Goal: Complete application form: Complete application form

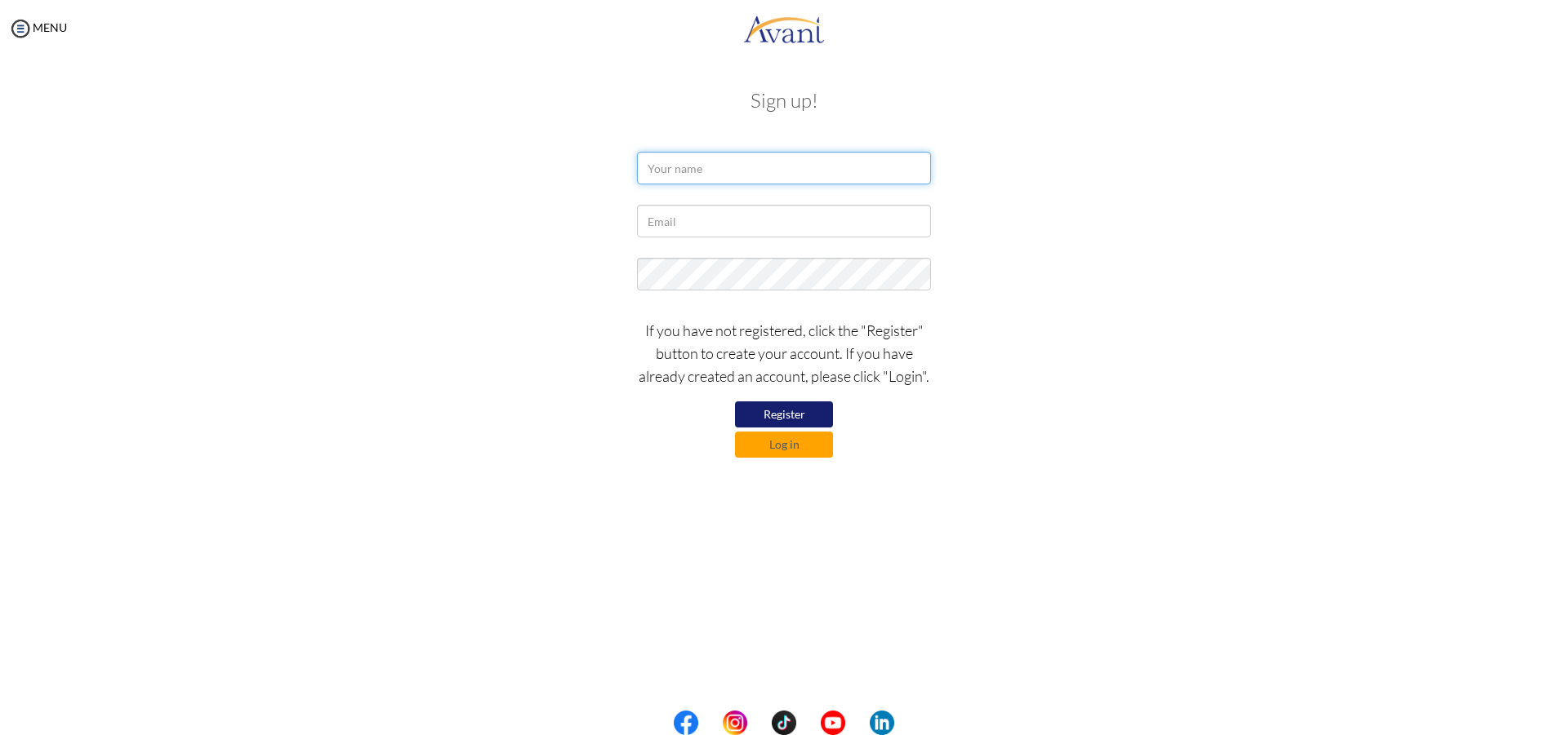
click at [695, 173] on input "text" at bounding box center [784, 168] width 294 height 32
type input "Maria Perpétua Alves"
click at [766, 234] on input "text" at bounding box center [784, 221] width 294 height 32
type input "**********"
click at [785, 409] on button "Register" at bounding box center [783, 414] width 98 height 26
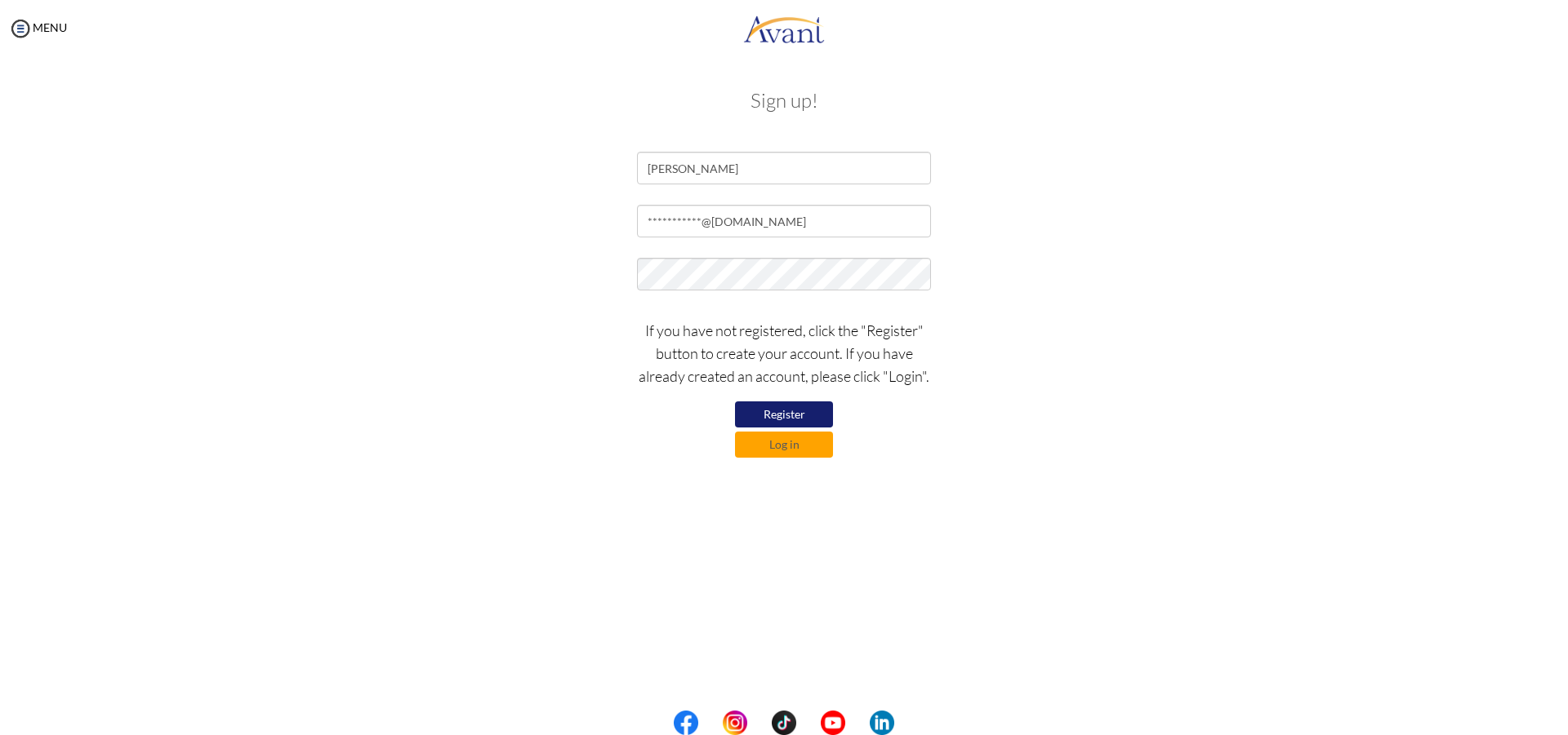
click at [815, 414] on button "Register" at bounding box center [783, 414] width 98 height 26
click at [763, 227] on input "**********" at bounding box center [784, 221] width 294 height 32
drag, startPoint x: 767, startPoint y: 228, endPoint x: 595, endPoint y: 225, distance: 172.0
click at [595, 225] on div "**********" at bounding box center [784, 225] width 956 height 41
type input "[EMAIL_ADDRESS][DOMAIN_NAME]"
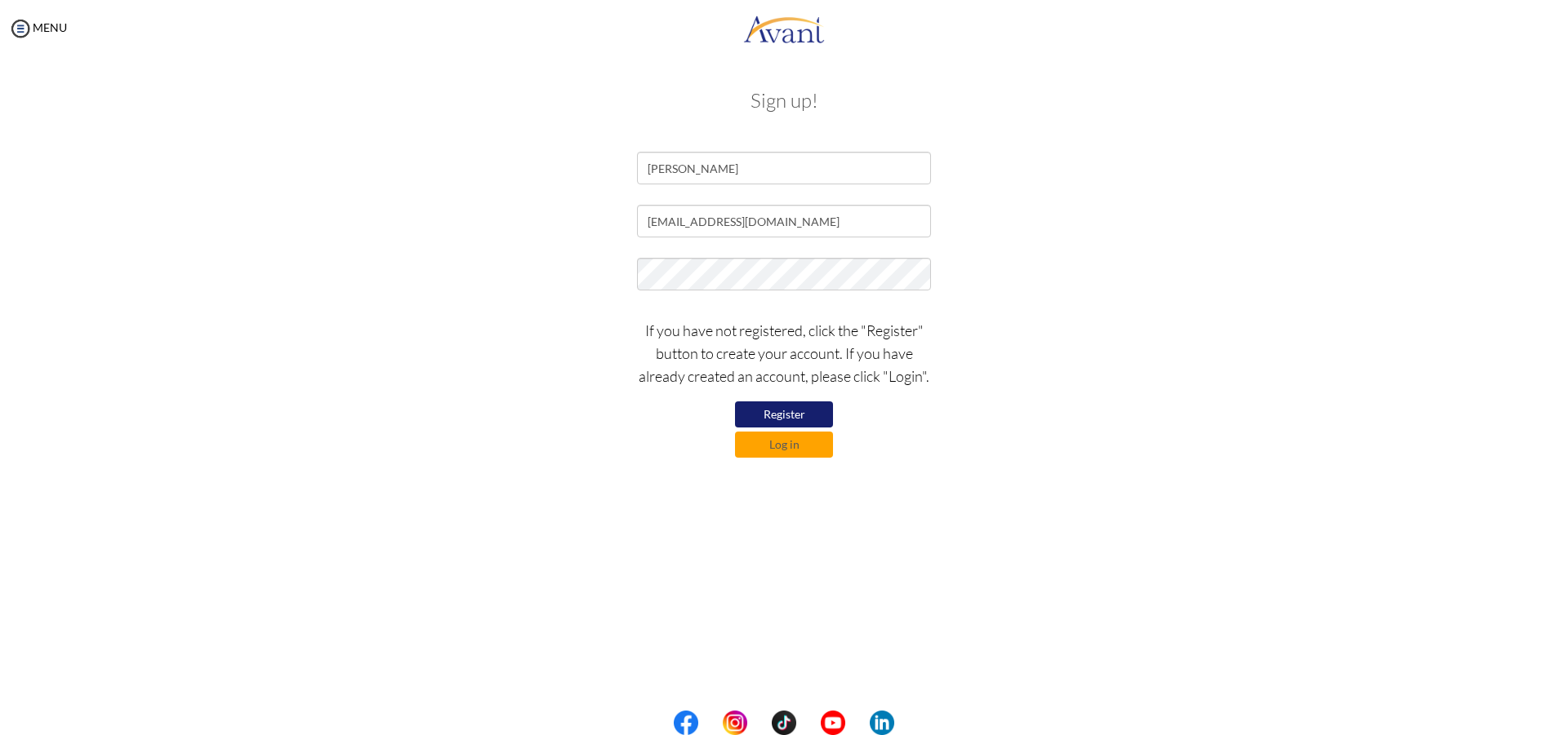
click at [803, 412] on button "Register" at bounding box center [783, 414] width 98 height 26
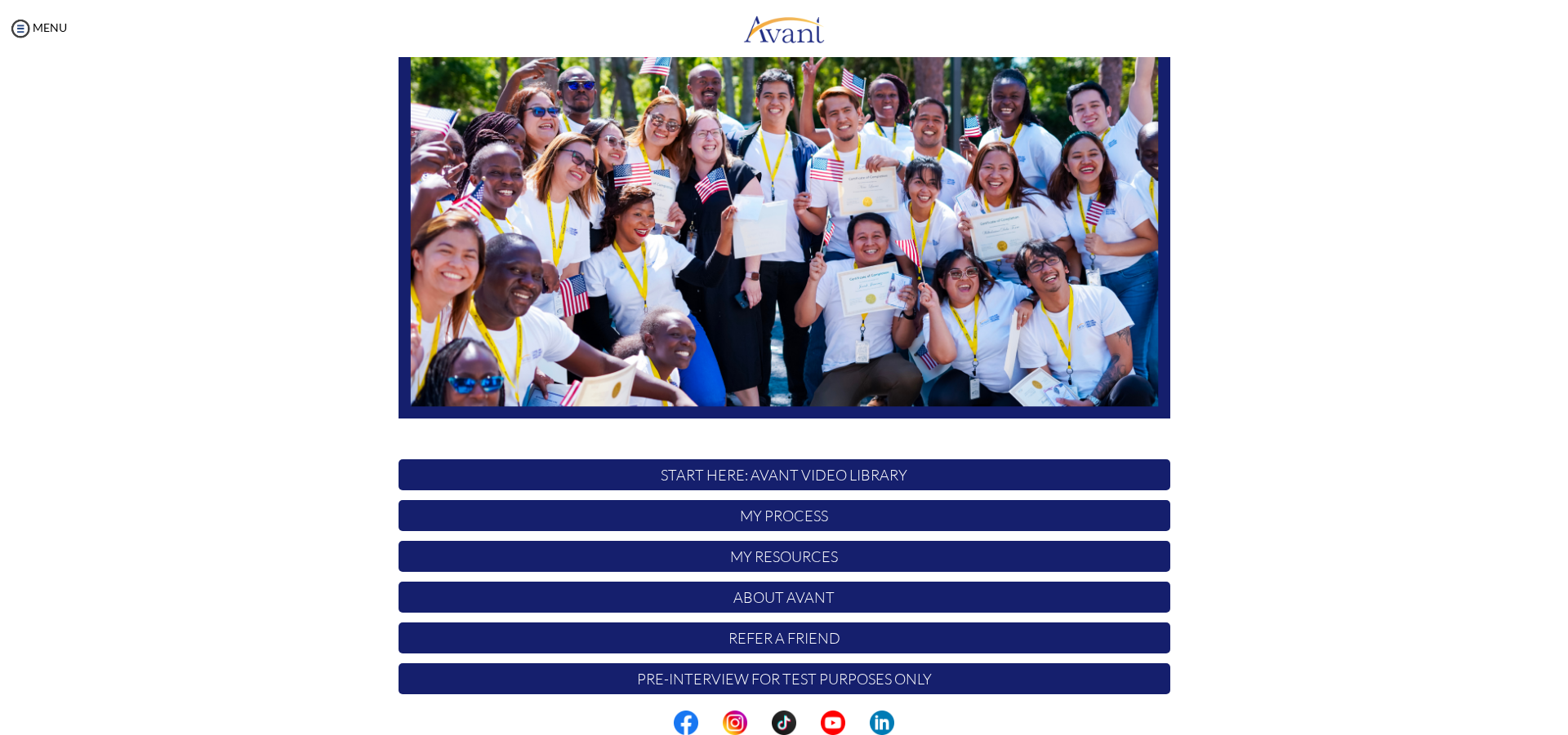
scroll to position [163, 0]
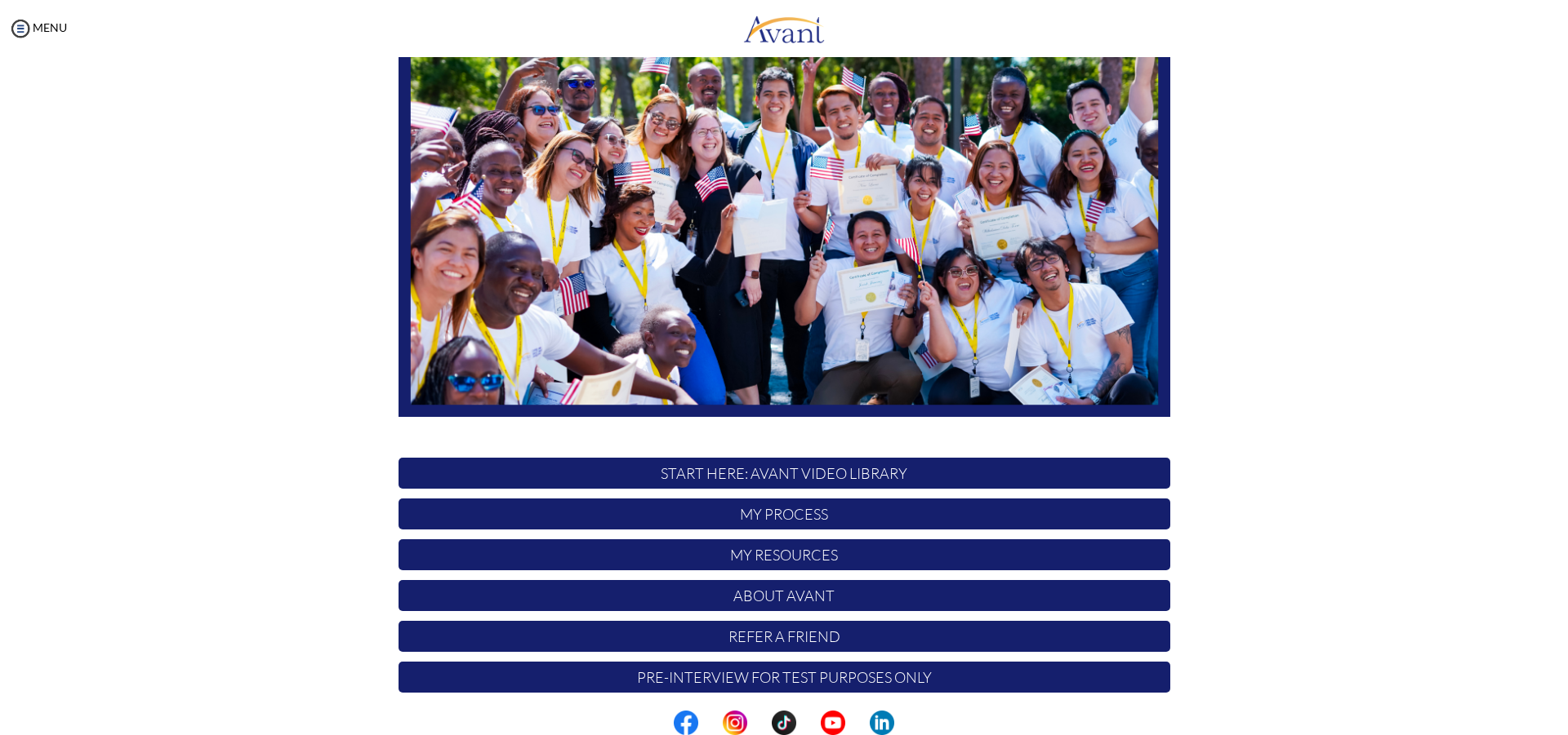
click at [814, 516] on p "My Process" at bounding box center [784, 514] width 772 height 31
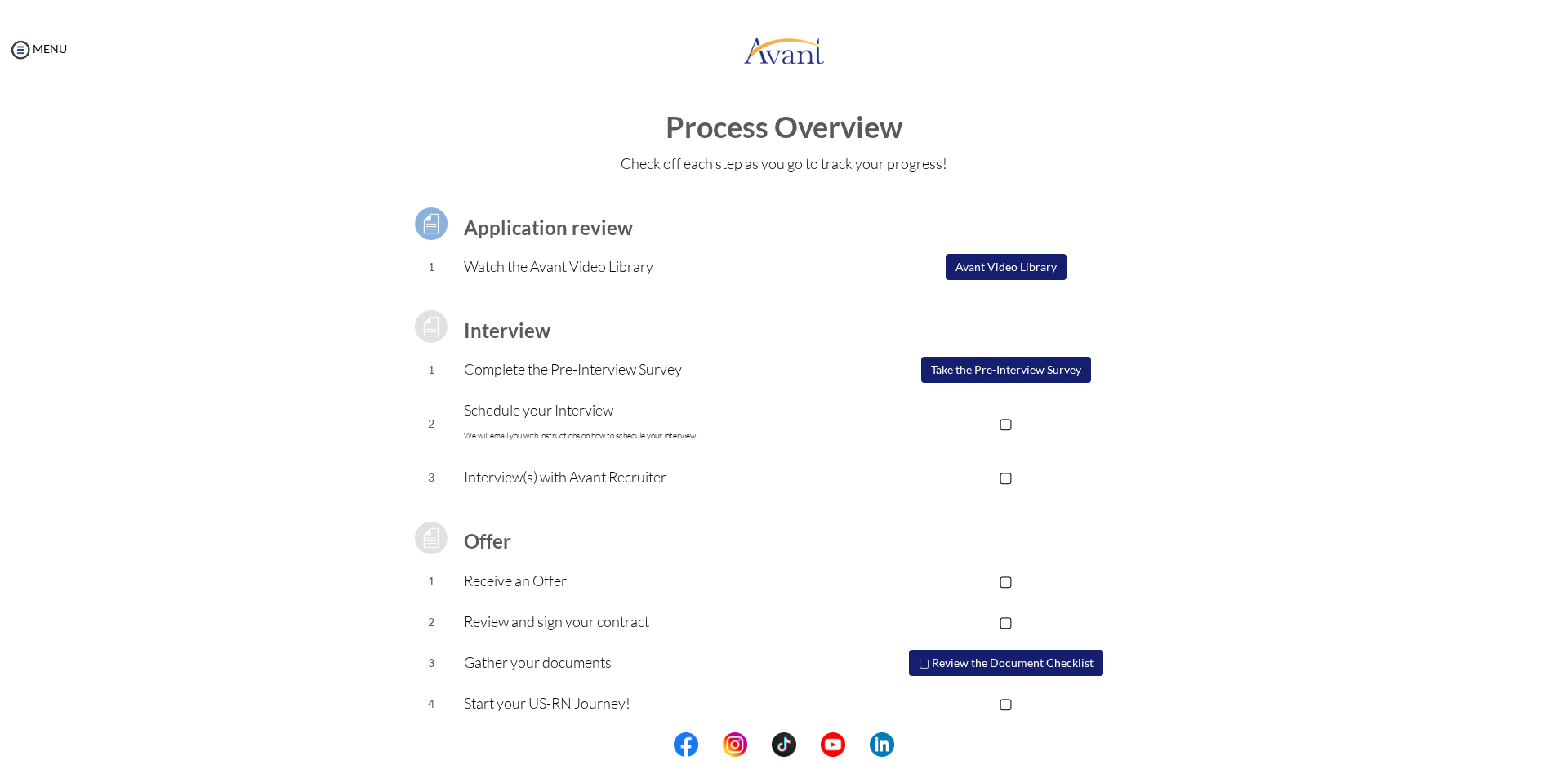
scroll to position [8, 0]
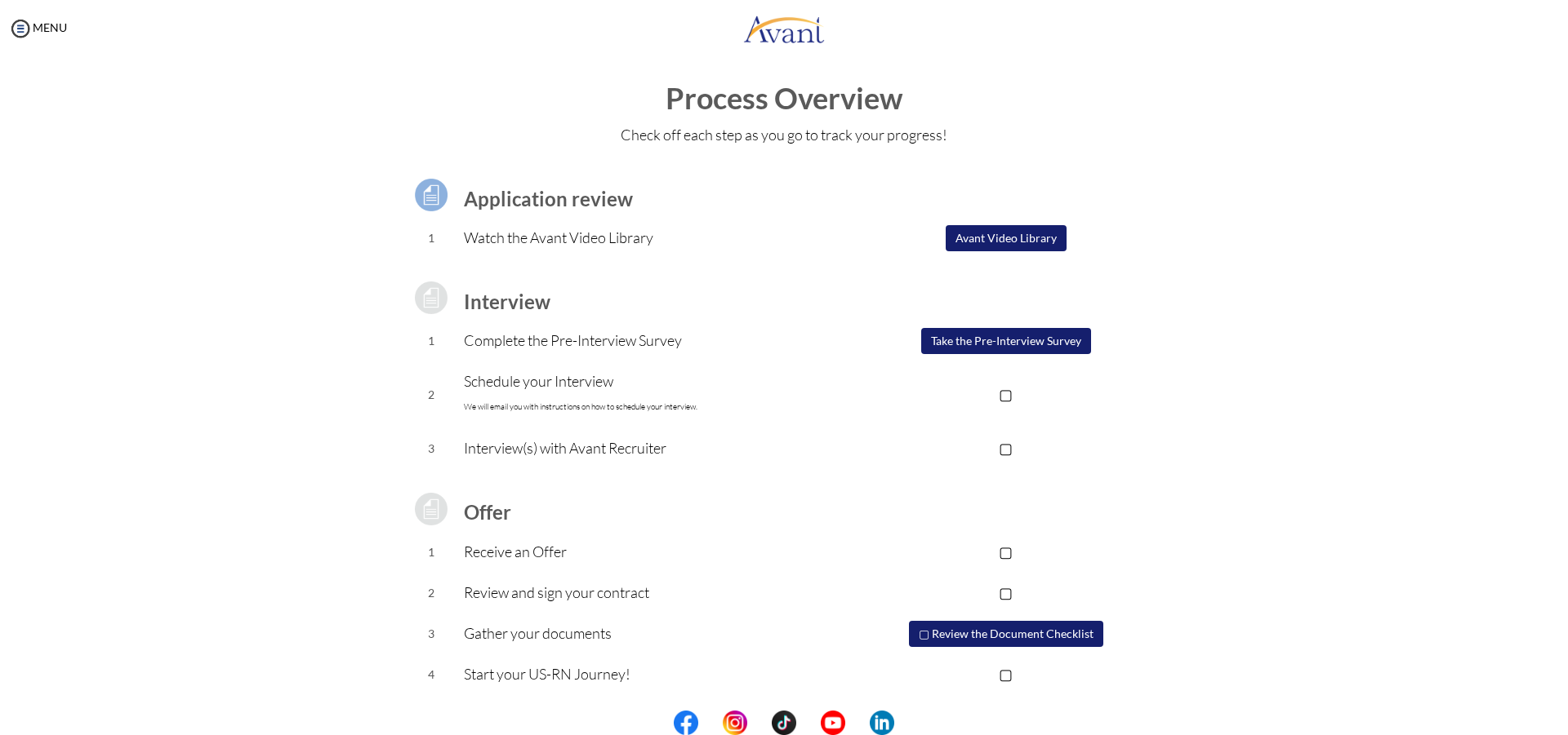
click at [0, 0] on div at bounding box center [0, 0] width 0 height 0
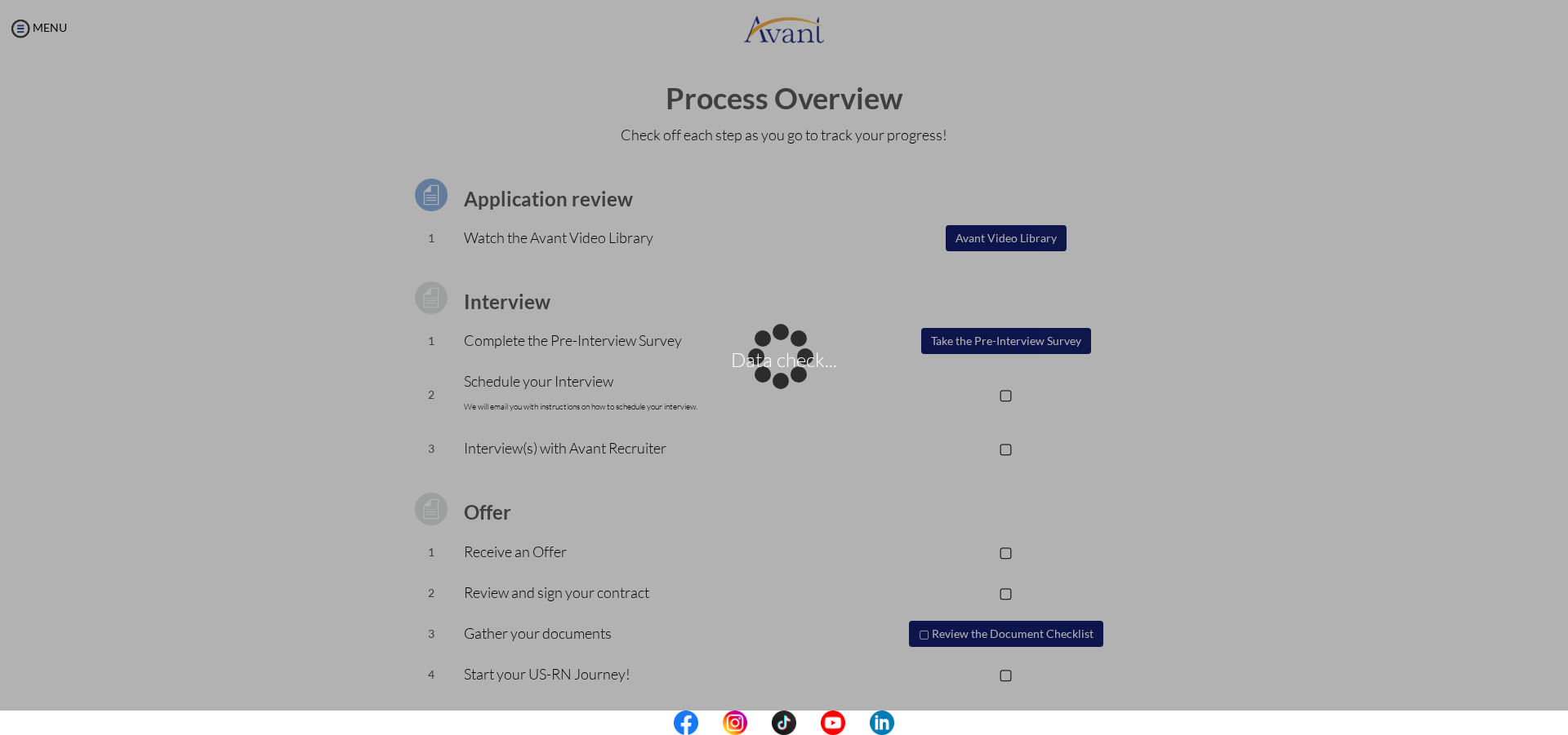
click at [795, 357] on div "Data check..." at bounding box center [784, 368] width 23 height 23
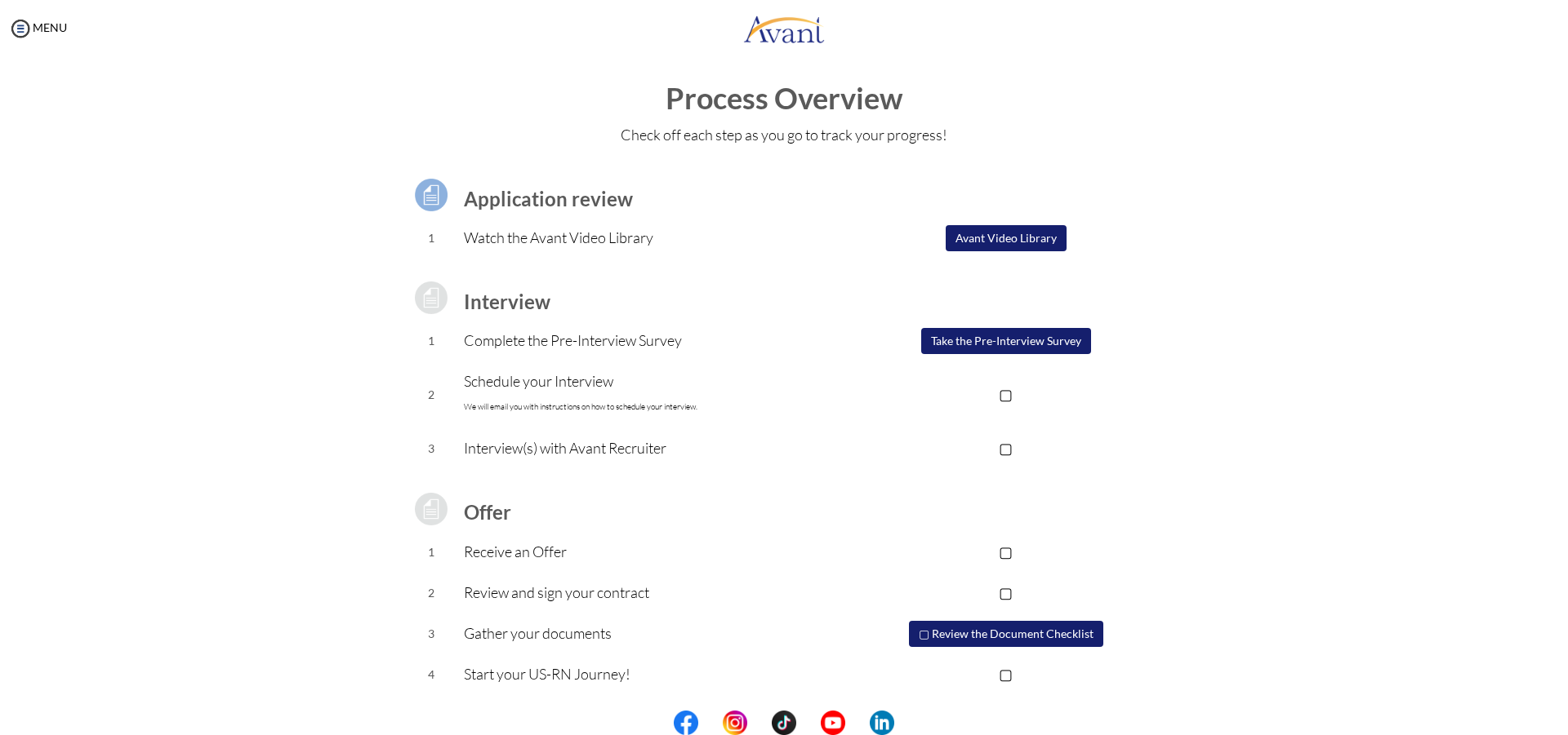
click at [965, 350] on button "Take the Pre-Interview Survey" at bounding box center [1006, 340] width 170 height 26
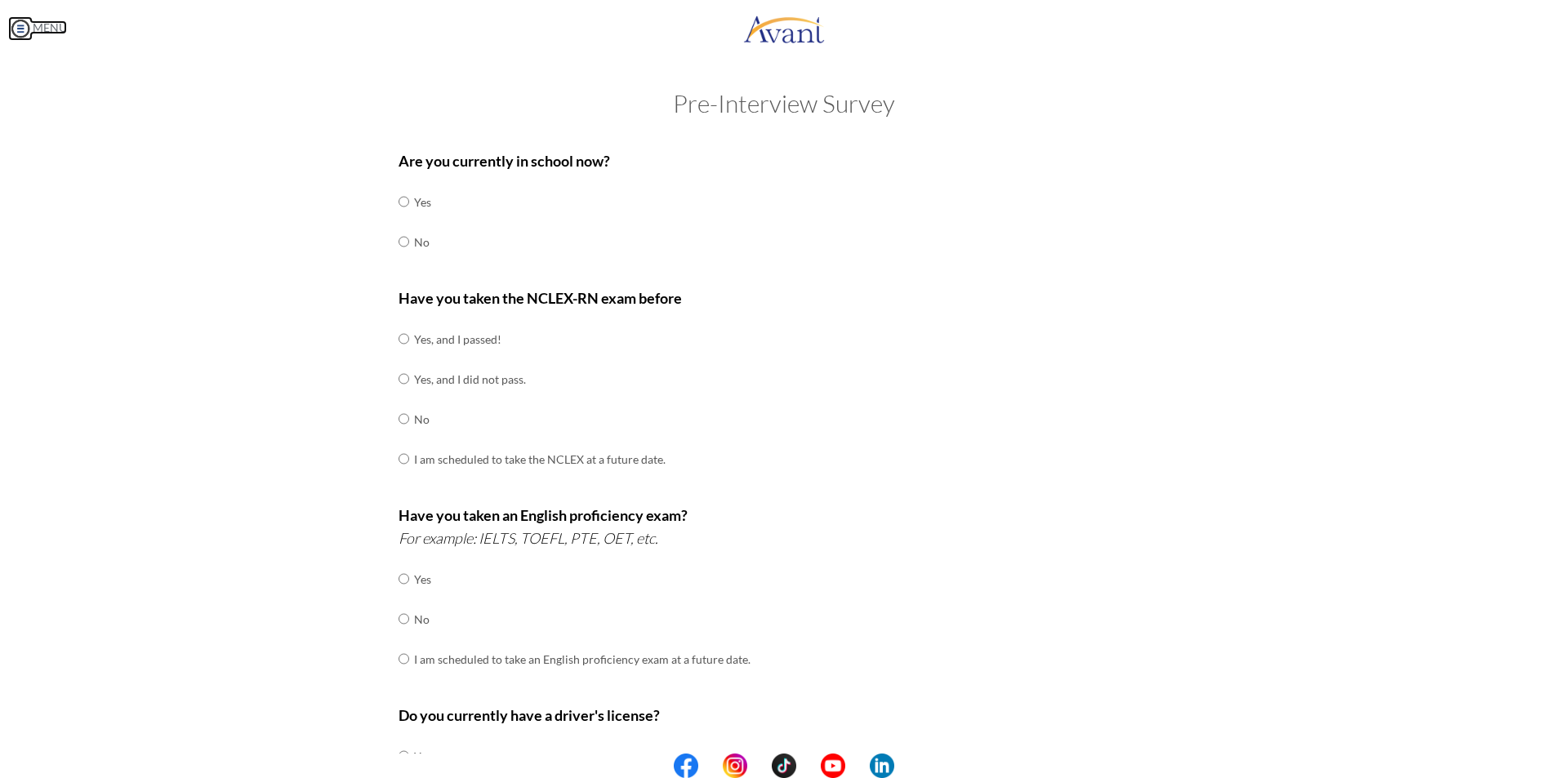
click at [41, 26] on link "MENU" at bounding box center [38, 27] width 59 height 14
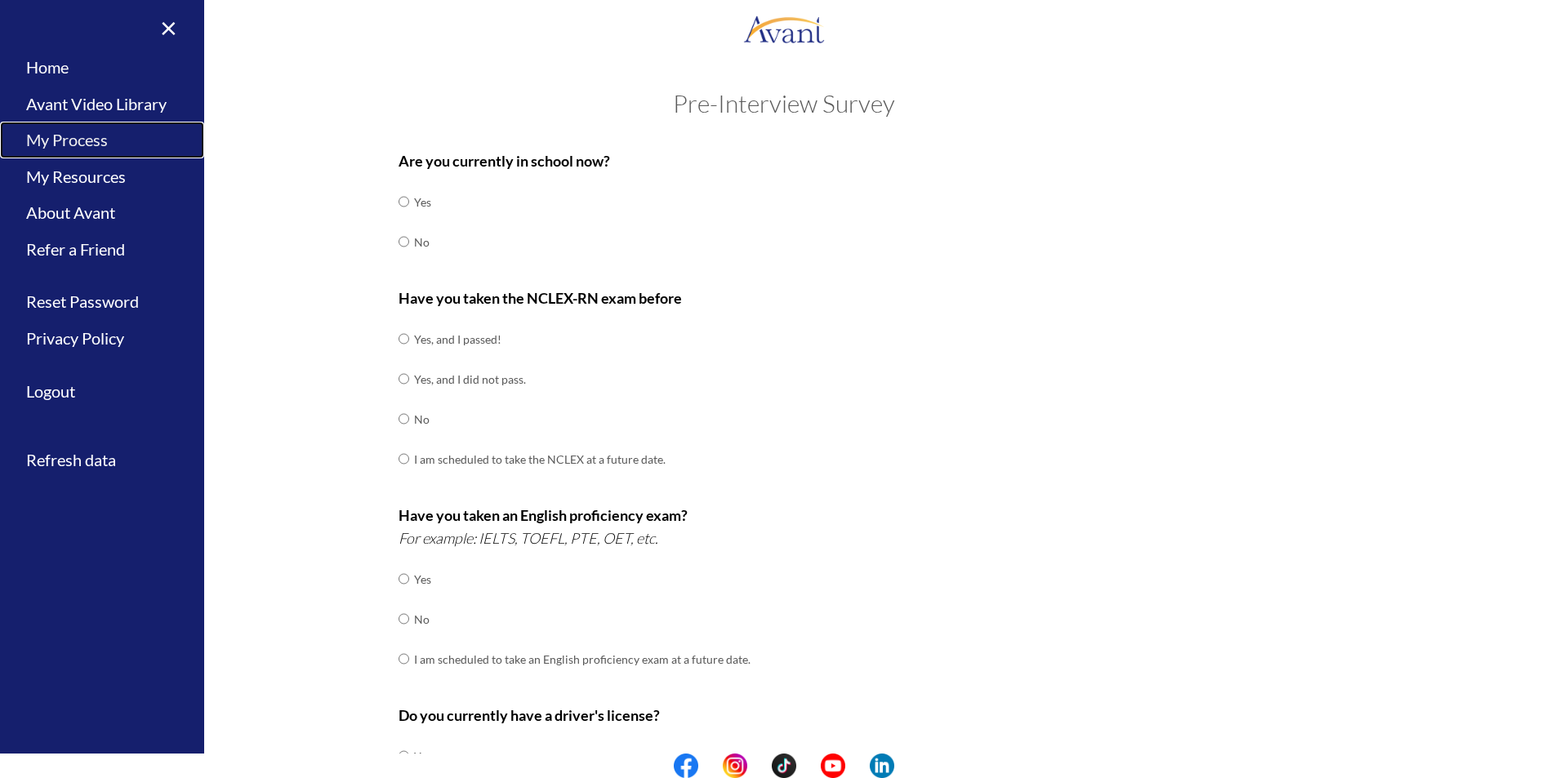
click at [93, 138] on link "My Process" at bounding box center [102, 140] width 204 height 37
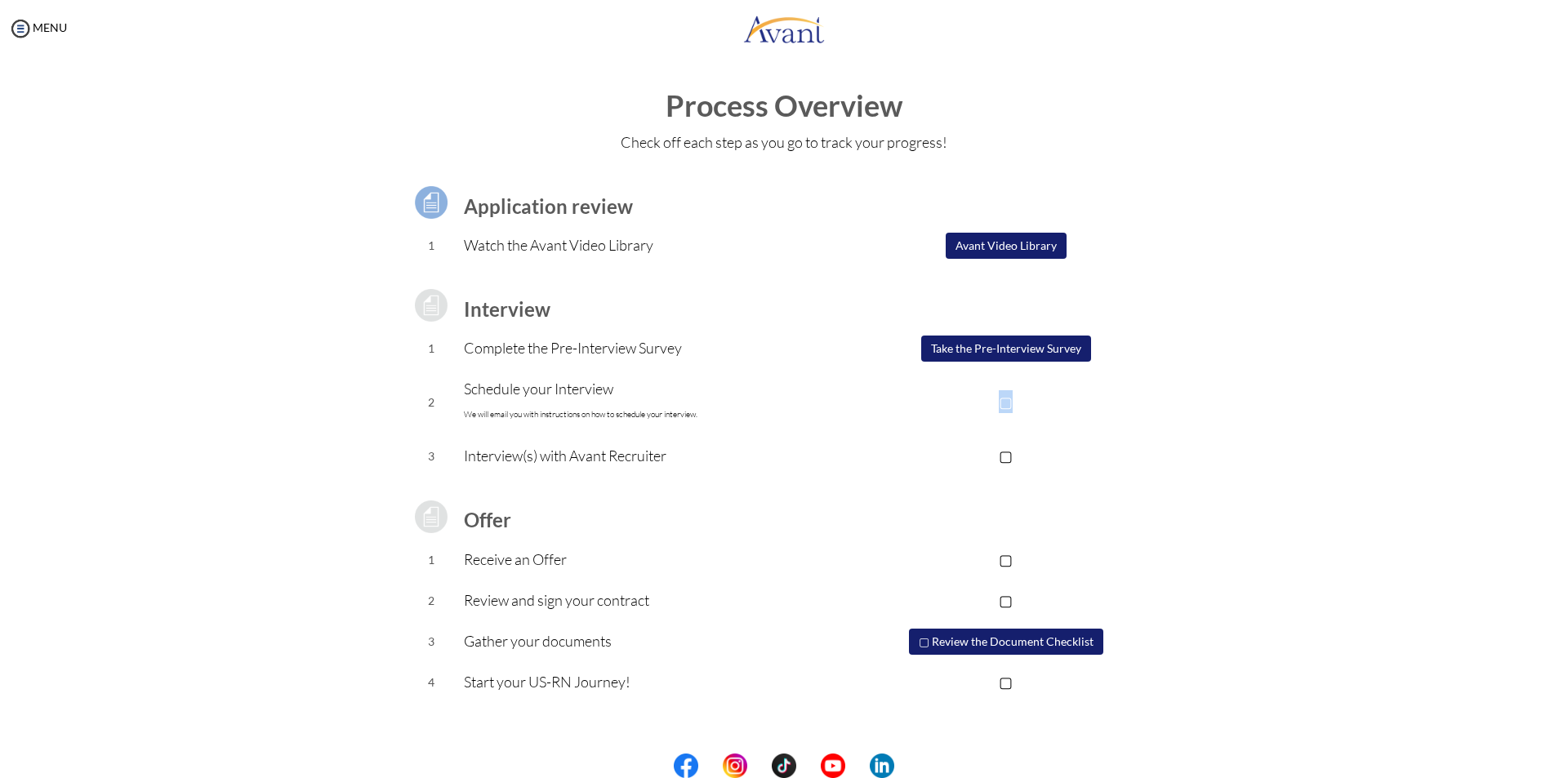
drag, startPoint x: 1011, startPoint y: 401, endPoint x: 1036, endPoint y: 401, distance: 25.0
click at [1009, 401] on p "▢" at bounding box center [1005, 401] width 327 height 23
click at [975, 256] on button "Avant Video Library" at bounding box center [1005, 245] width 121 height 26
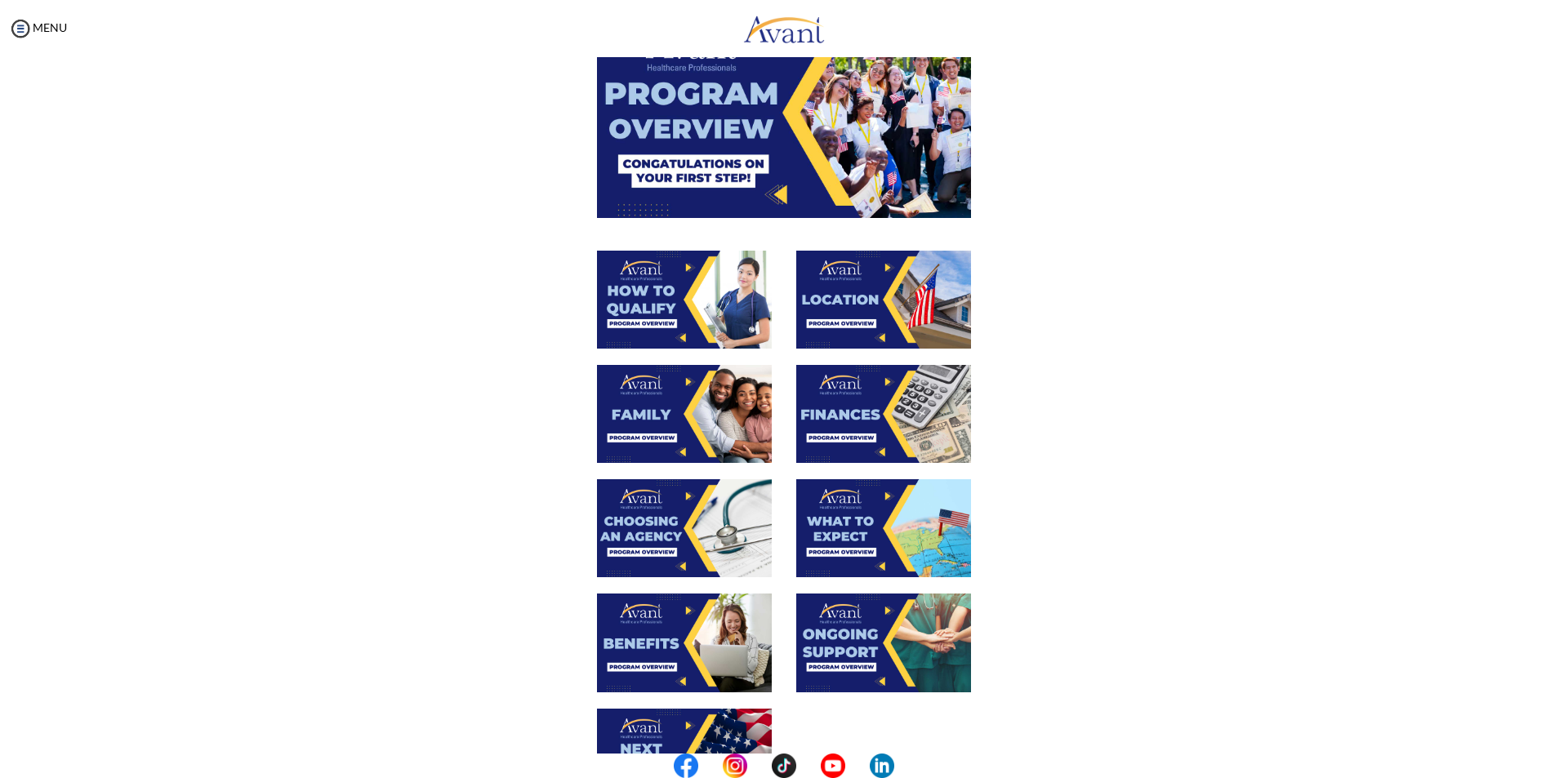
scroll to position [163, 0]
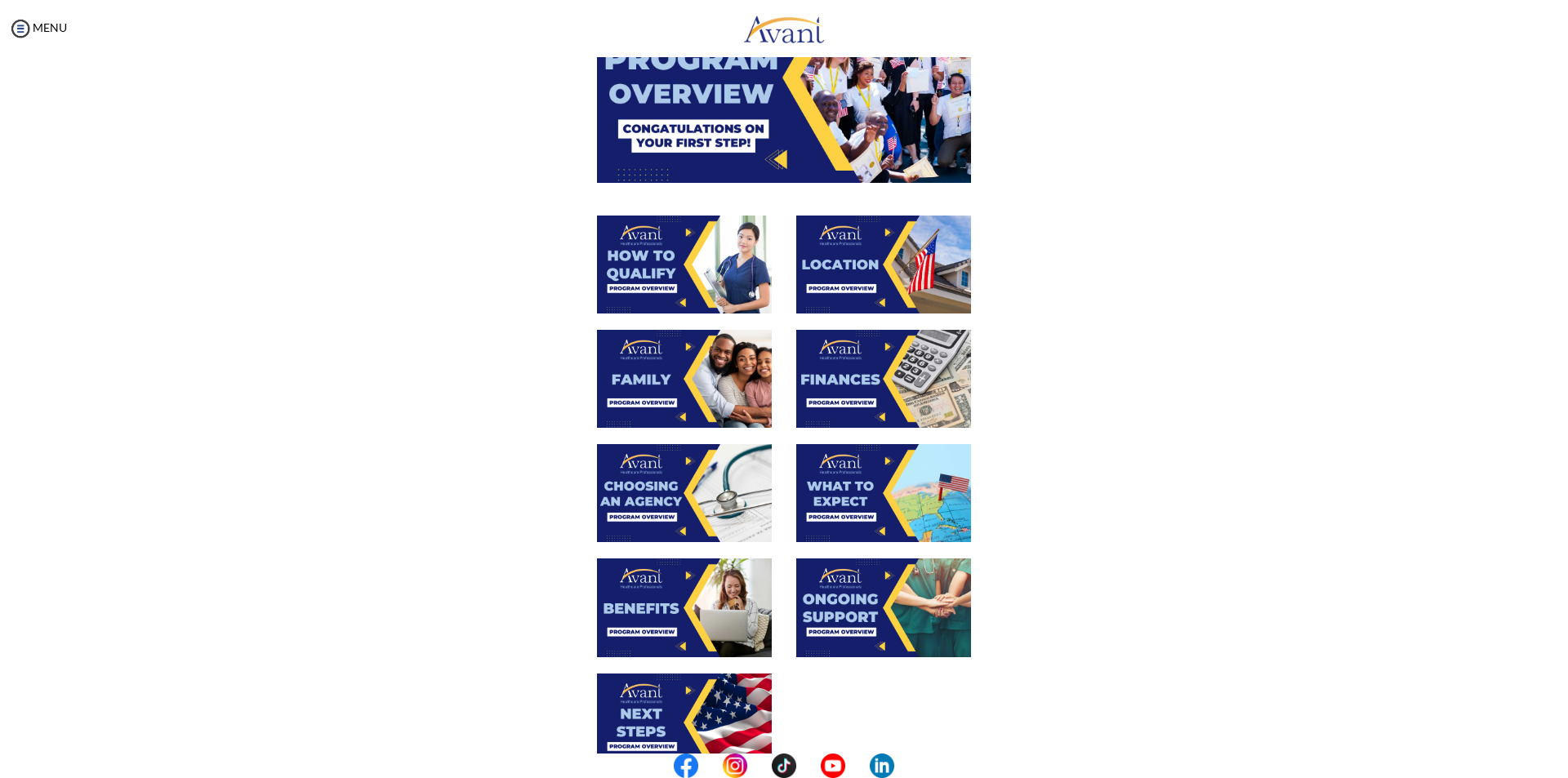
click at [654, 502] on img at bounding box center [684, 493] width 175 height 98
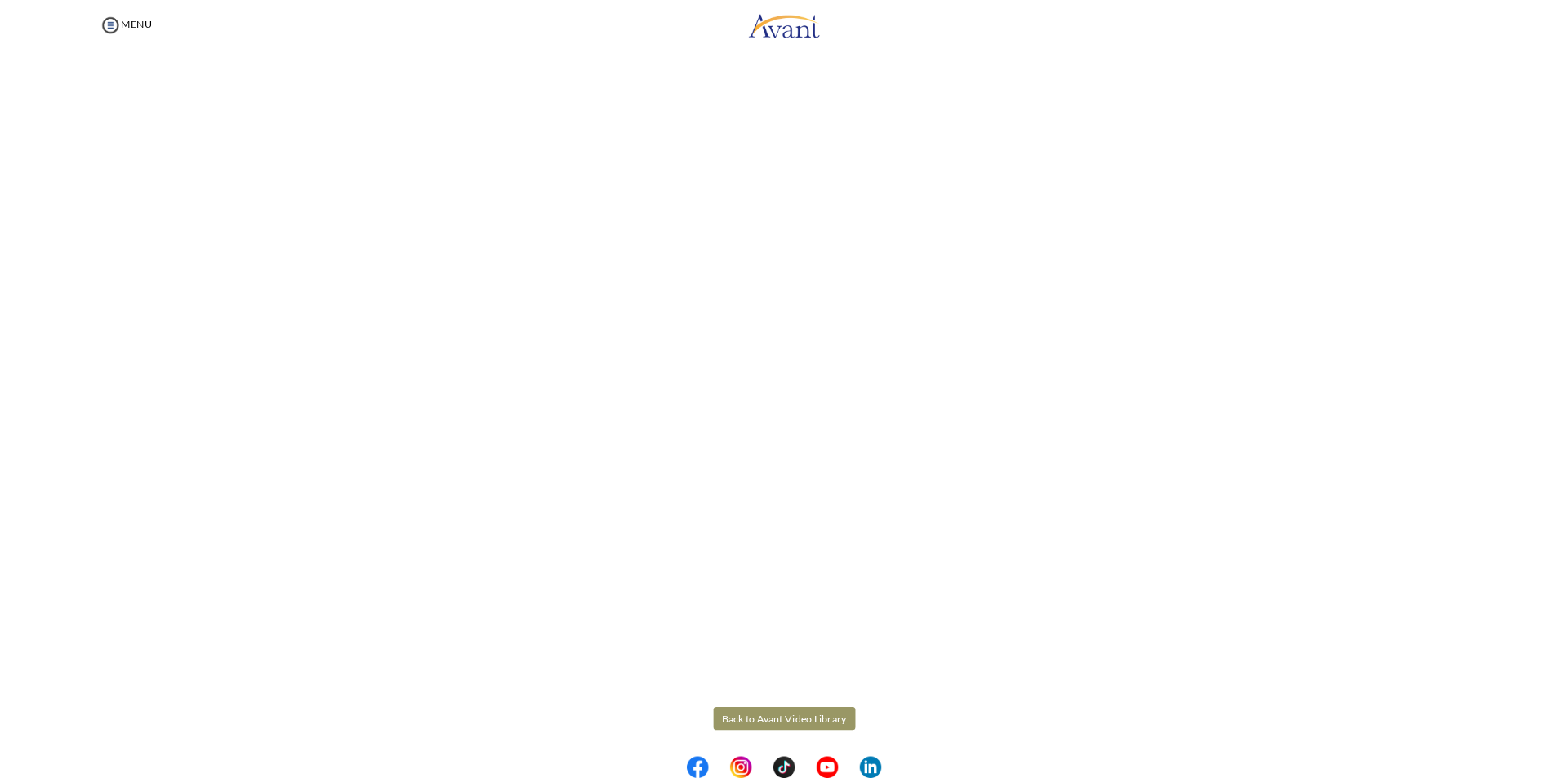
scroll to position [199, 0]
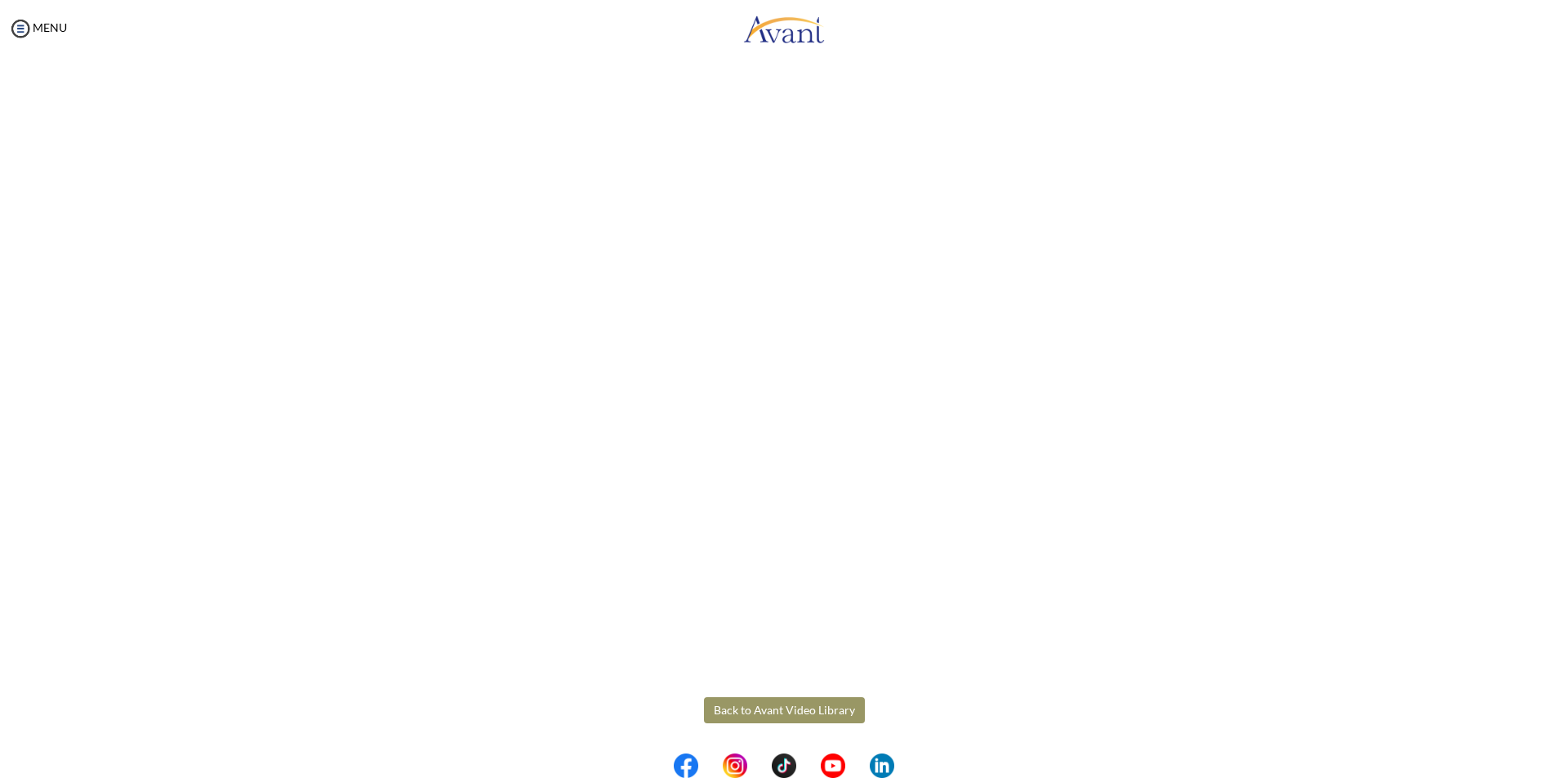
click at [780, 706] on body "Maintenance break. Please come back in 2 hours. MENU My Status What is the next…" at bounding box center [784, 389] width 1568 height 778
click at [49, 27] on body "Maintenance break. Please come back in 2 hours. MENU My Status What is the next…" at bounding box center [784, 389] width 1568 height 778
click at [17, 31] on img at bounding box center [21, 29] width 25 height 25
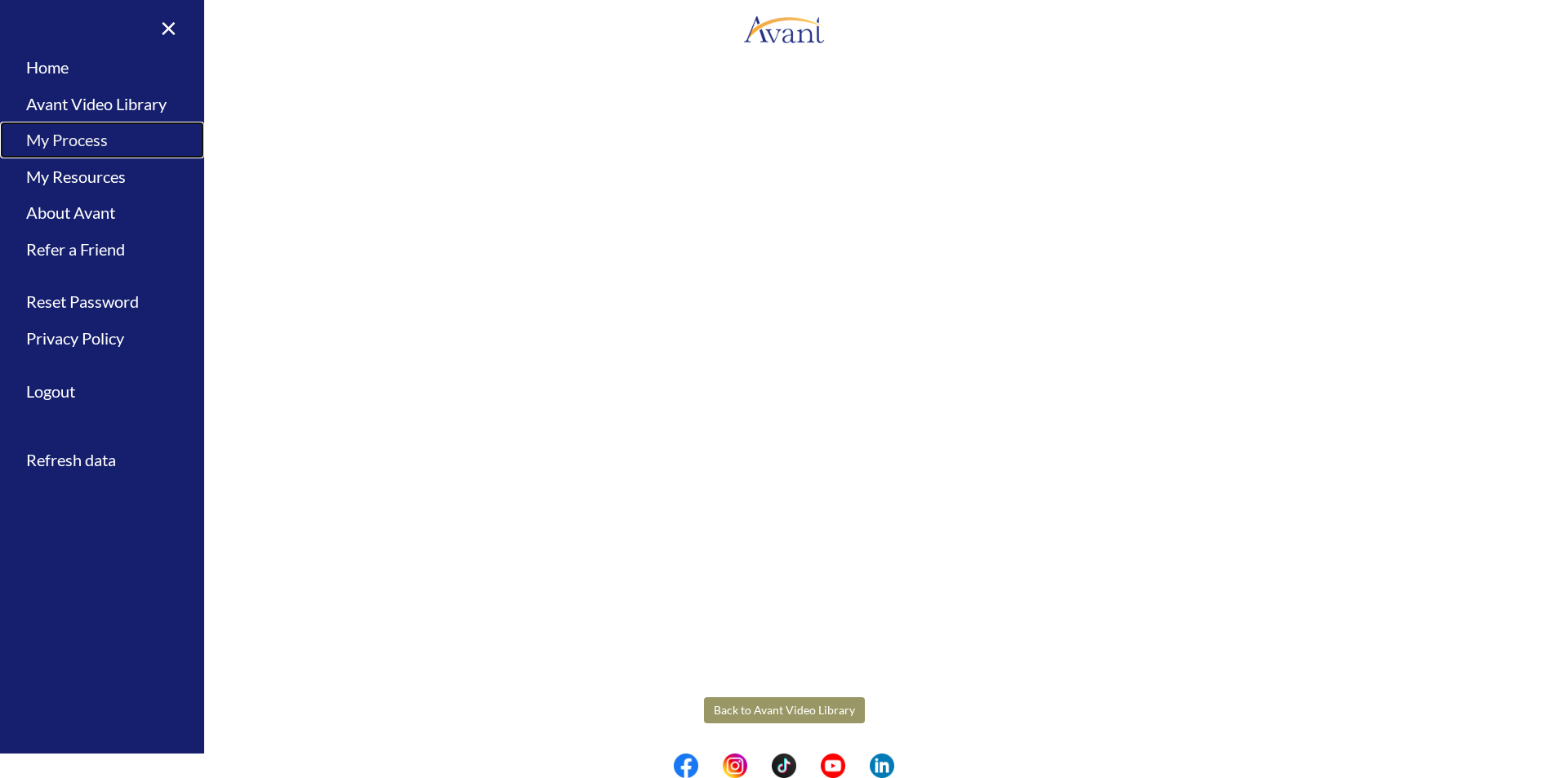
click at [65, 141] on link "My Process" at bounding box center [102, 140] width 204 height 37
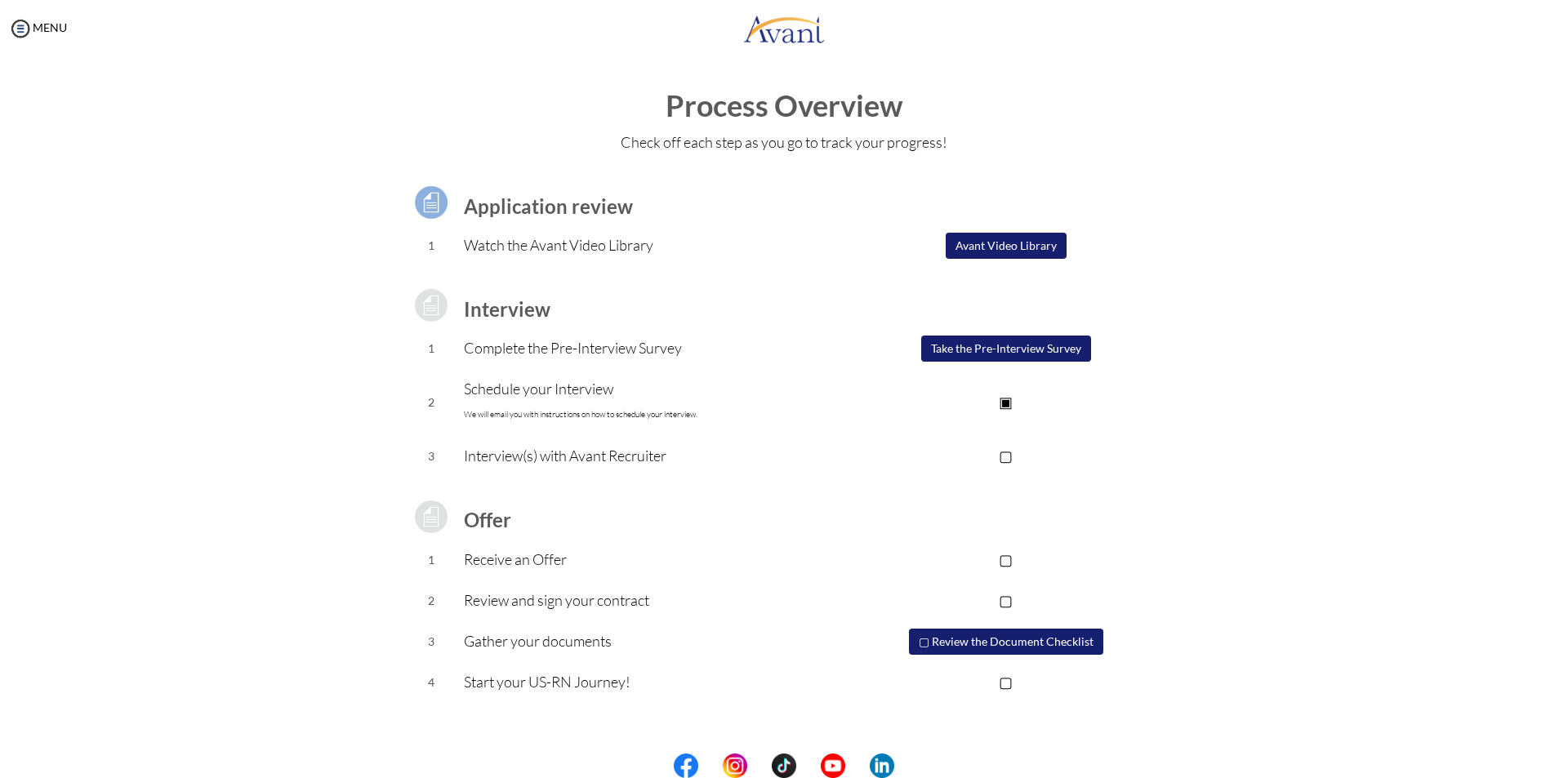
click at [1017, 247] on button "Avant Video Library" at bounding box center [1005, 245] width 121 height 26
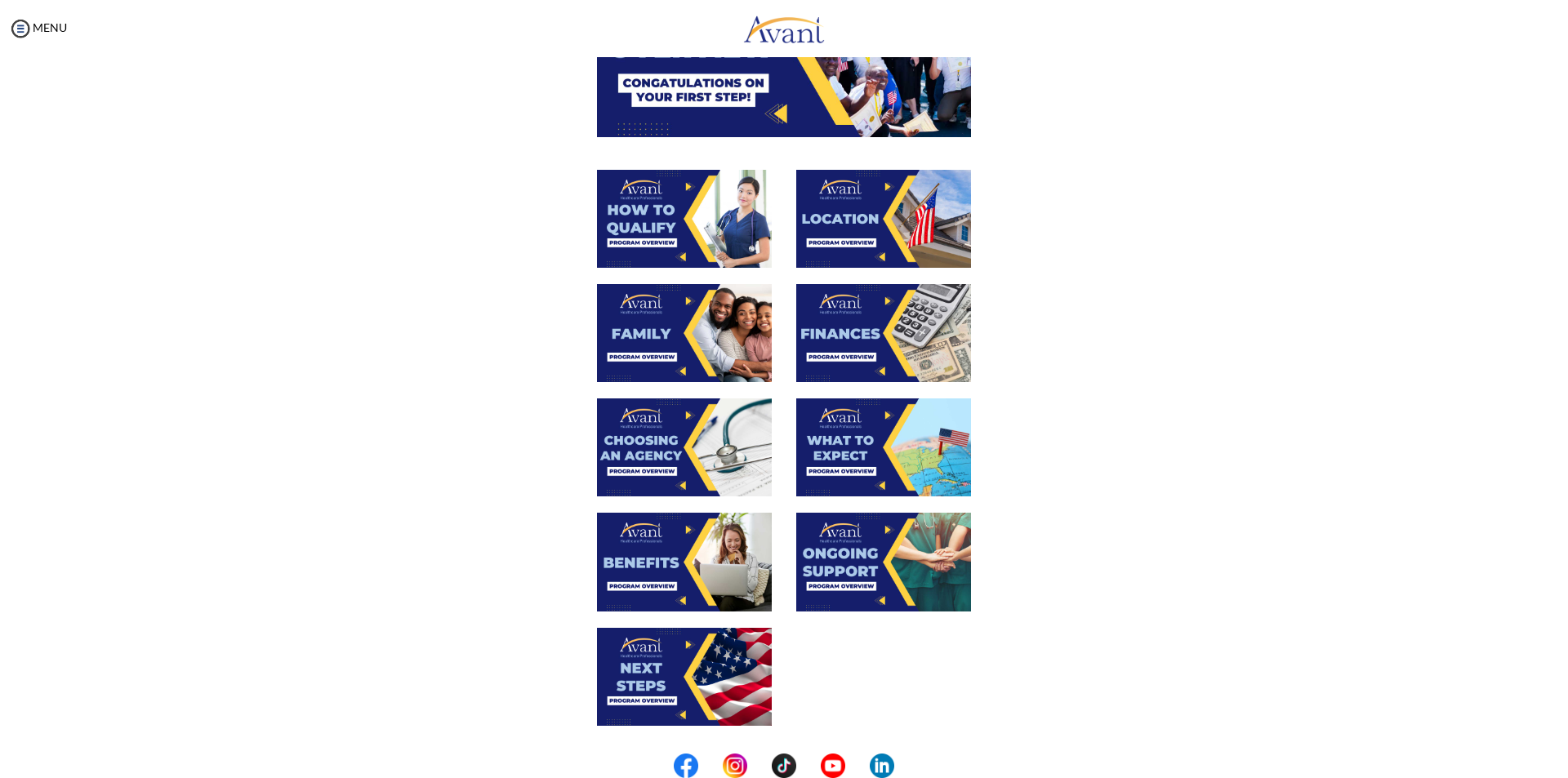
scroll to position [245, 0]
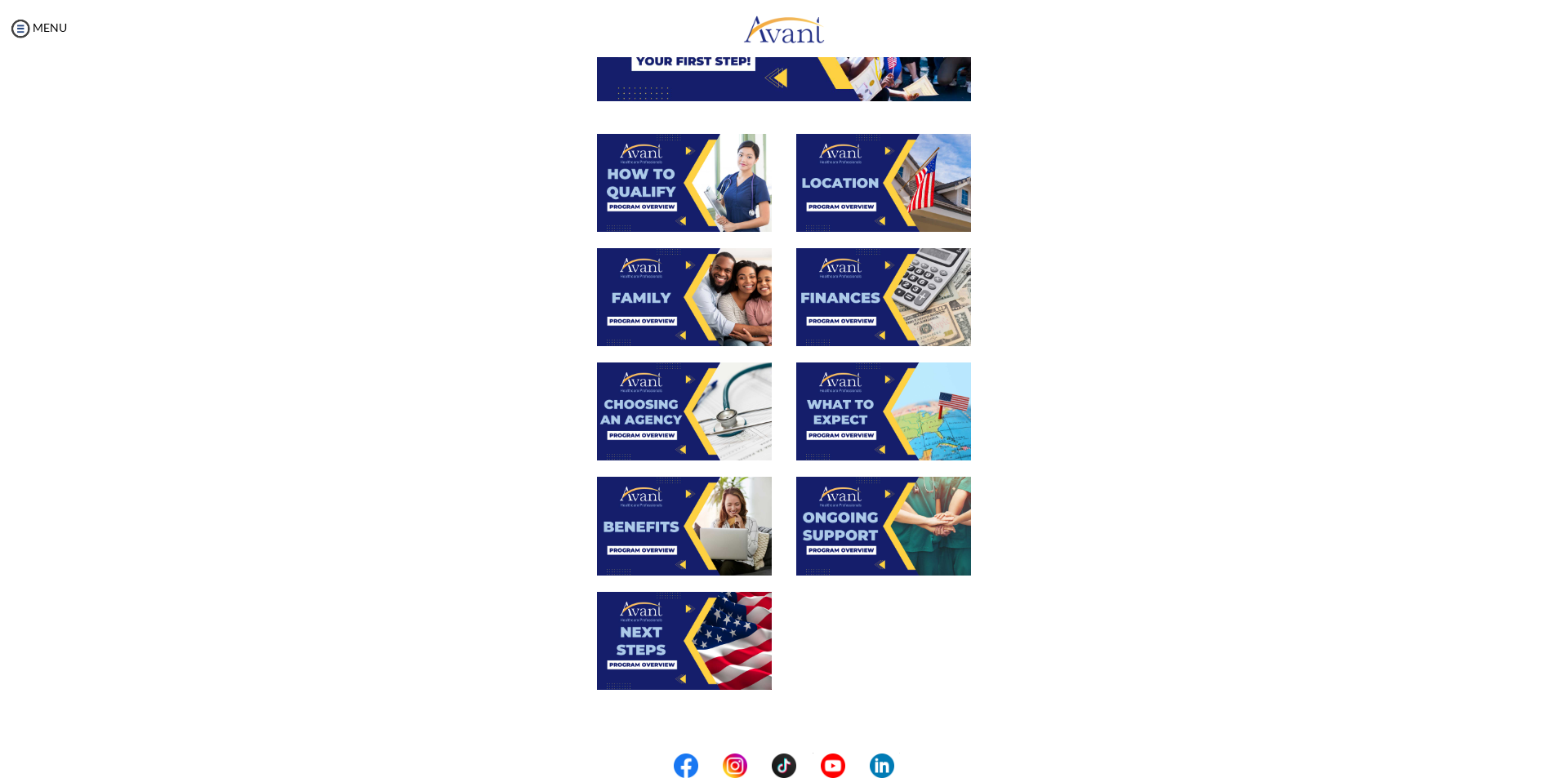
click at [677, 531] on img at bounding box center [684, 525] width 175 height 98
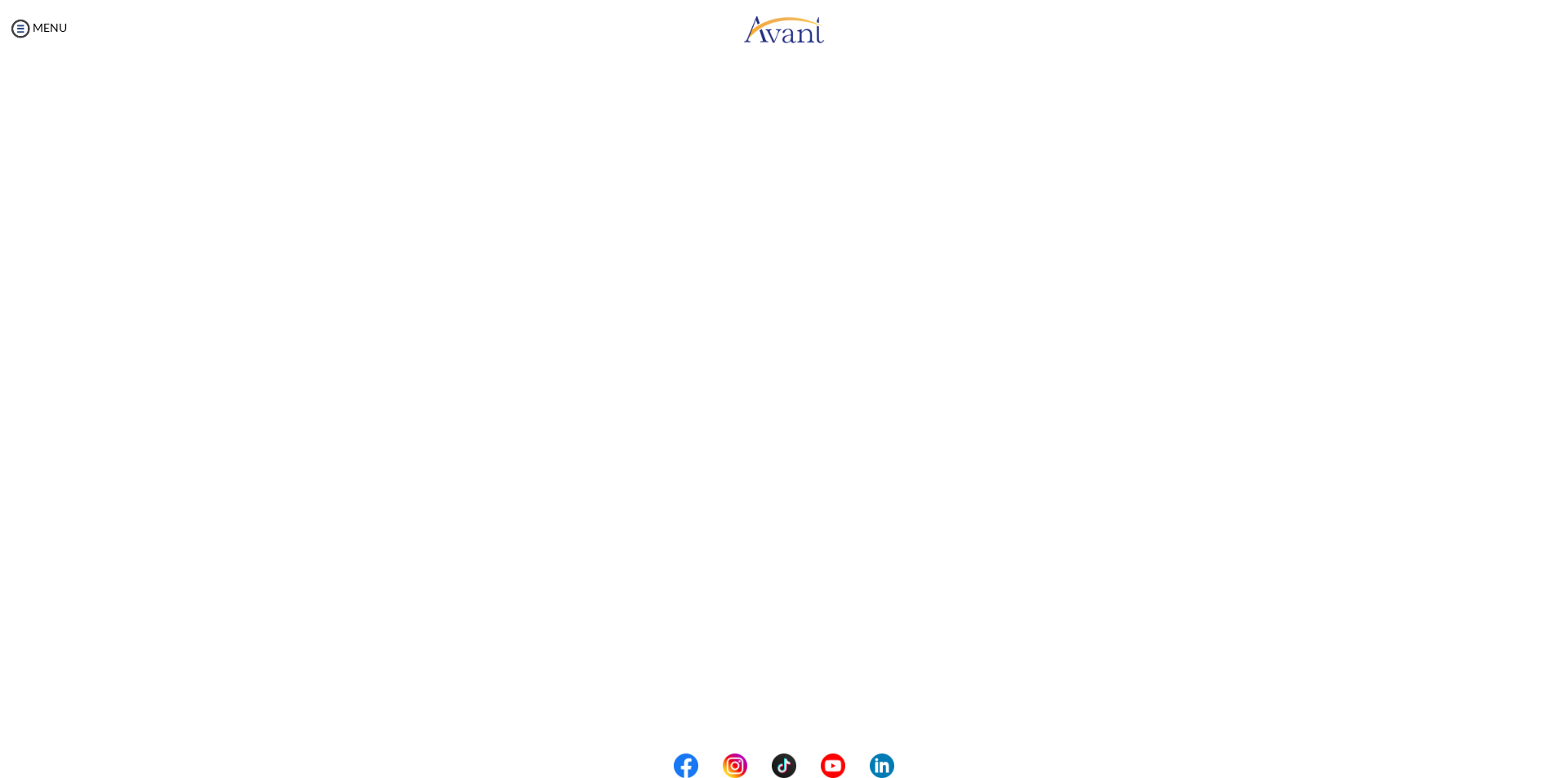
scroll to position [163, 0]
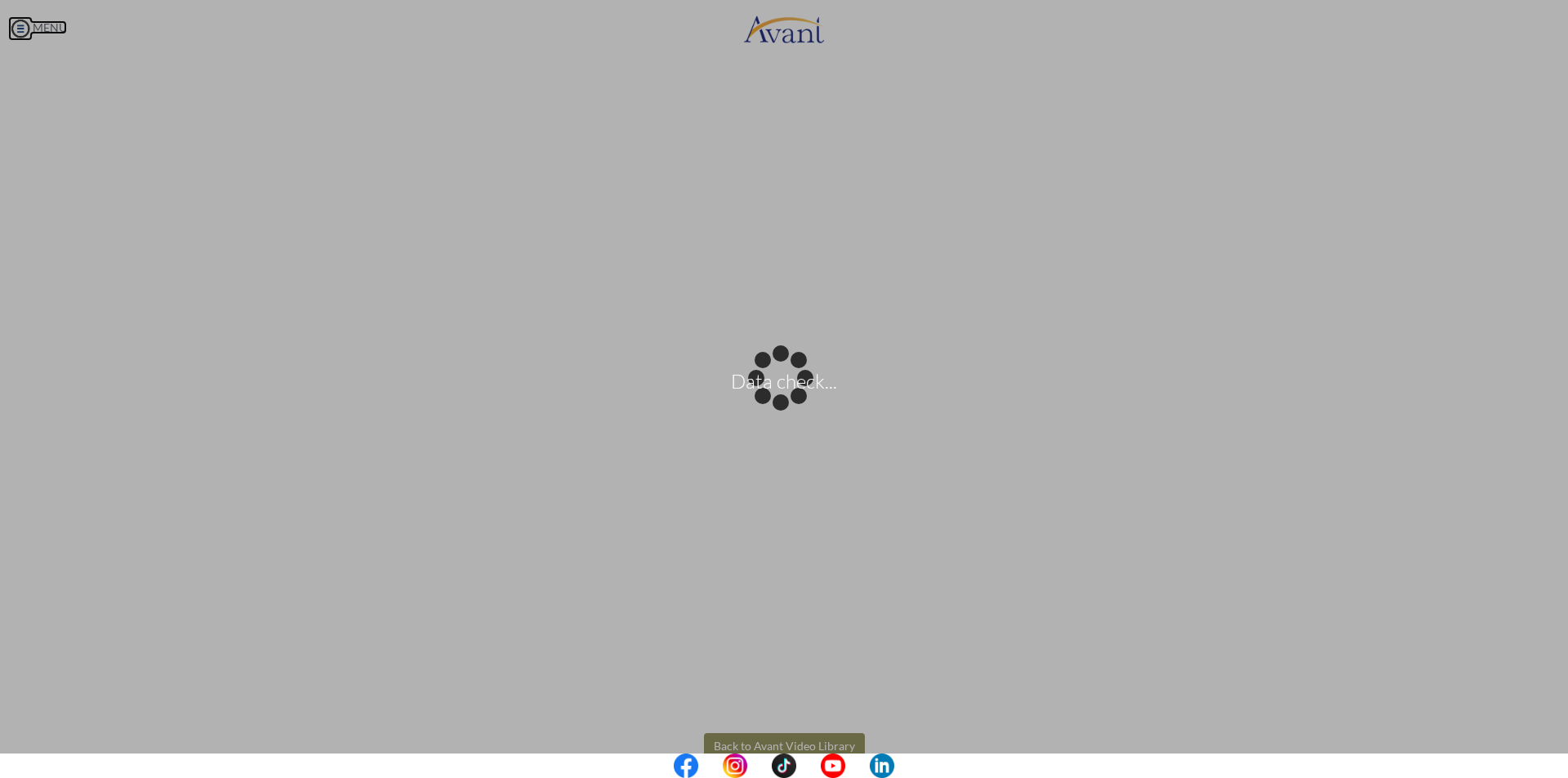
click at [37, 26] on body "Data check... Maintenance break. Please come back in 2 hours. MENU My Status Wh…" at bounding box center [784, 389] width 1568 height 778
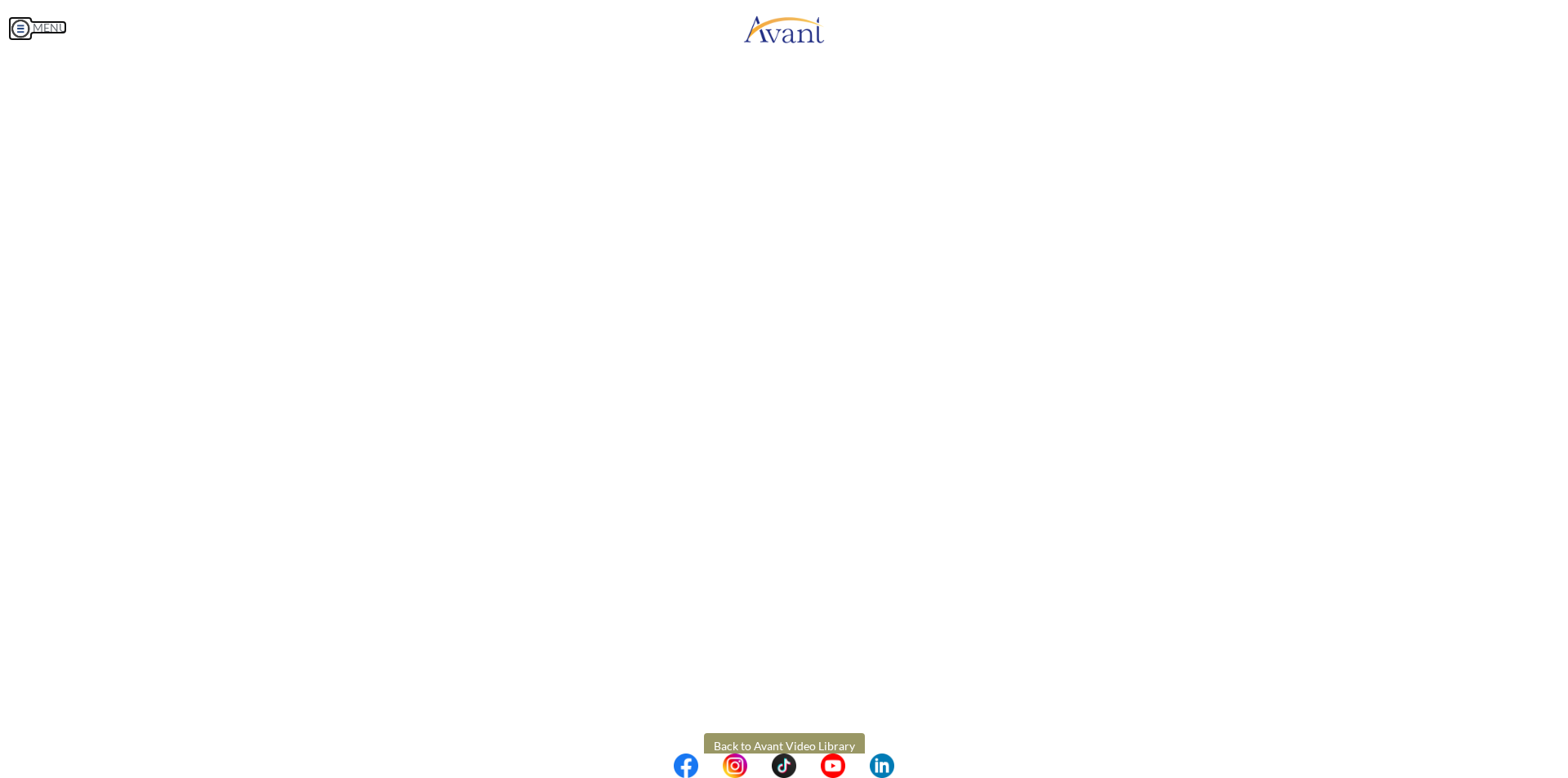
click at [16, 26] on img at bounding box center [21, 29] width 25 height 25
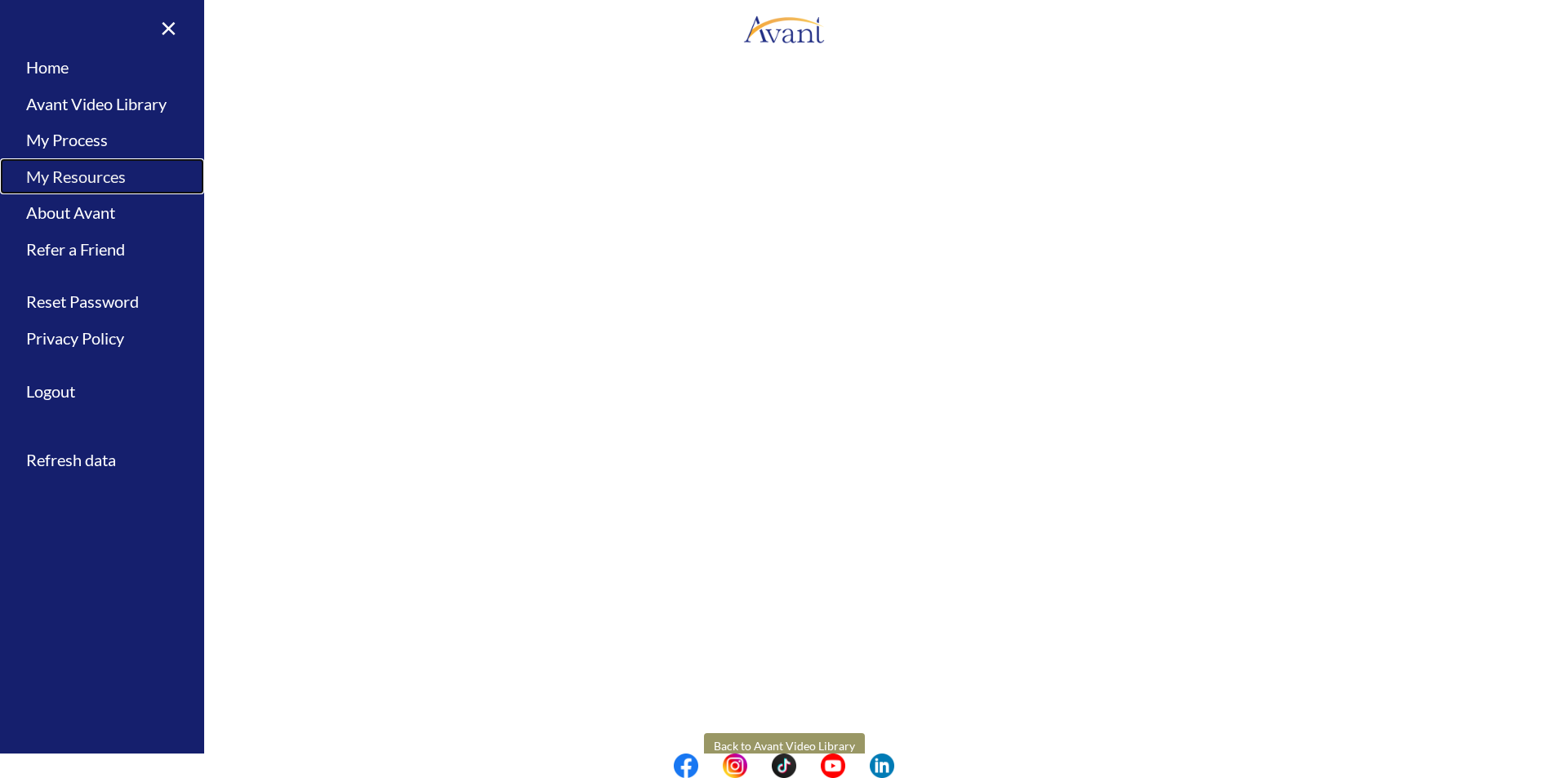
click at [98, 178] on link "My Resources" at bounding box center [102, 176] width 204 height 37
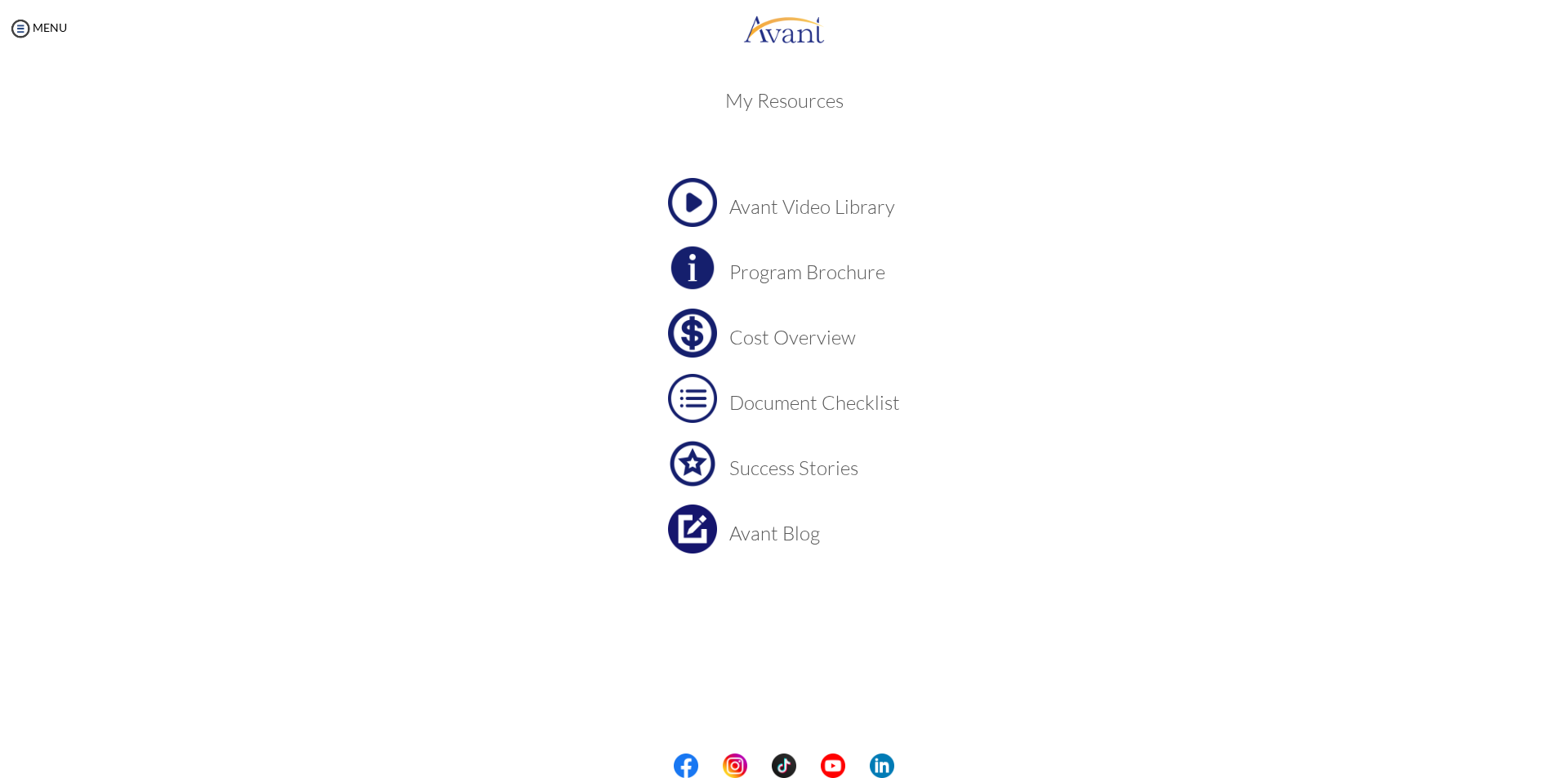
click at [865, 274] on h3 "Program Brochure" at bounding box center [814, 272] width 171 height 21
click at [787, 473] on h3 "Success Stories" at bounding box center [814, 467] width 171 height 21
click at [815, 398] on h3 "Document Checklist" at bounding box center [814, 402] width 171 height 21
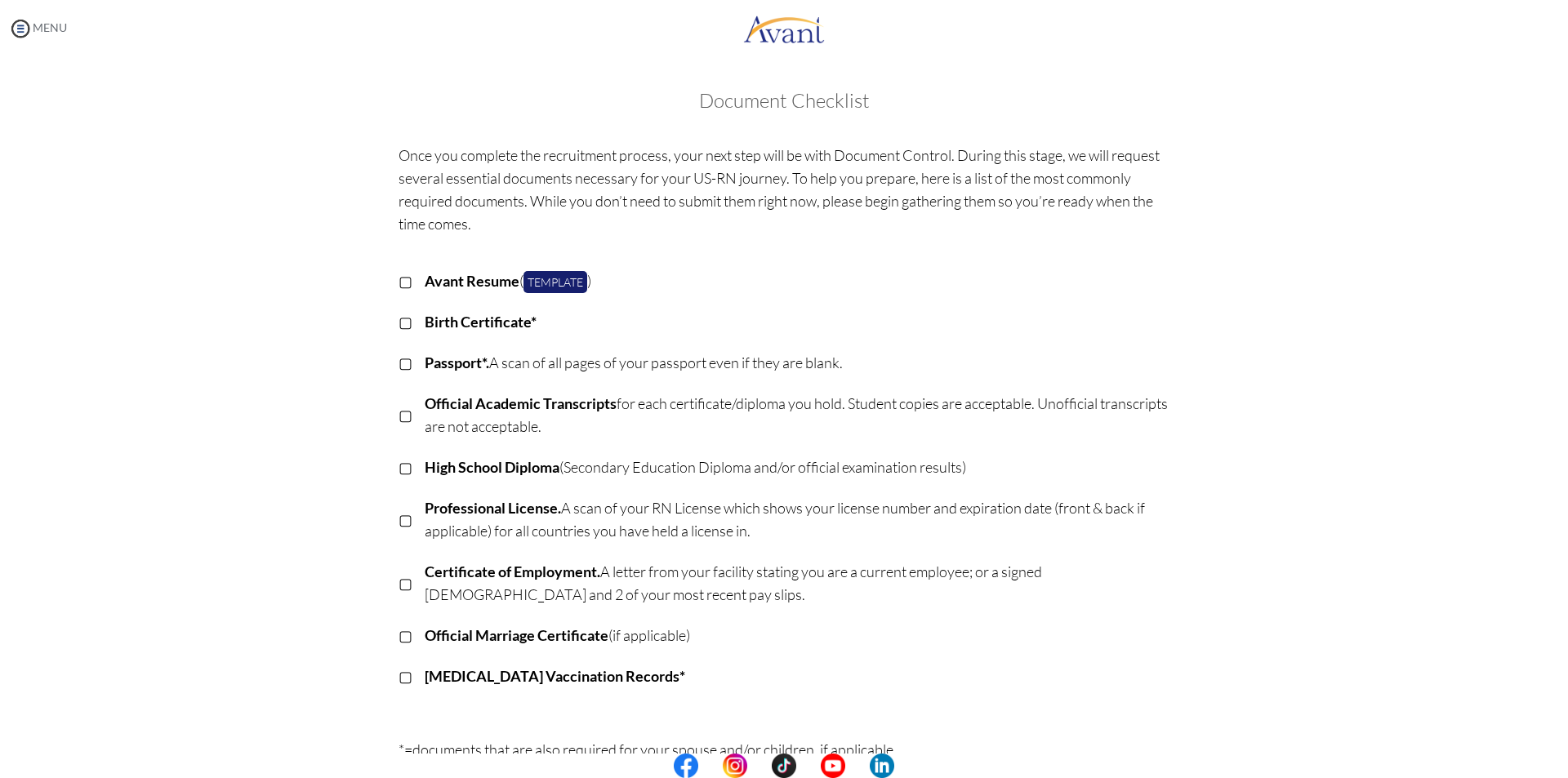
drag, startPoint x: 3, startPoint y: 30, endPoint x: 21, endPoint y: 31, distance: 18.0
click at [4, 31] on div "MENU" at bounding box center [33, 389] width 67 height 778
click at [21, 31] on img at bounding box center [21, 29] width 25 height 25
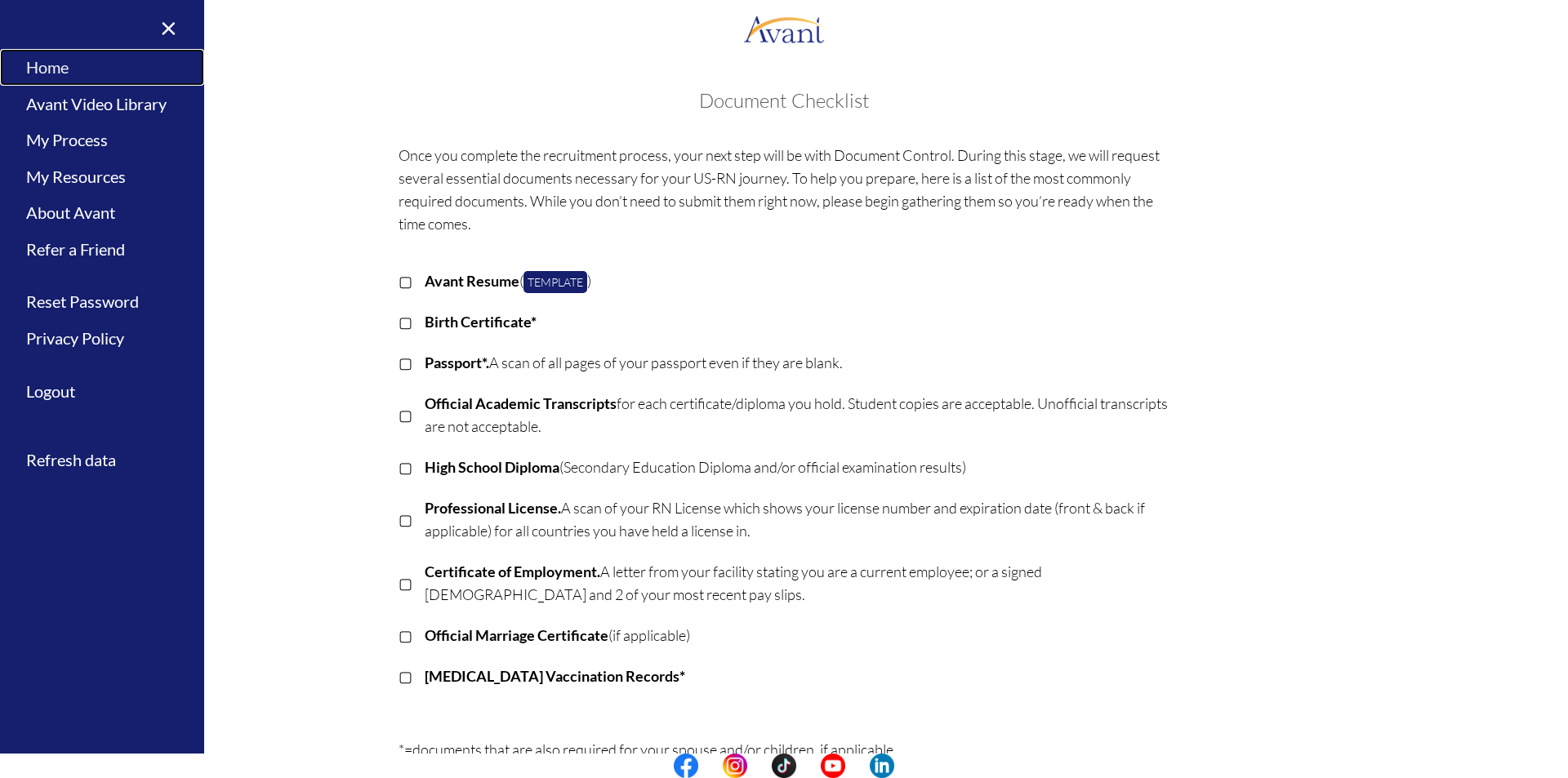
click at [40, 82] on link "Home" at bounding box center [102, 67] width 204 height 37
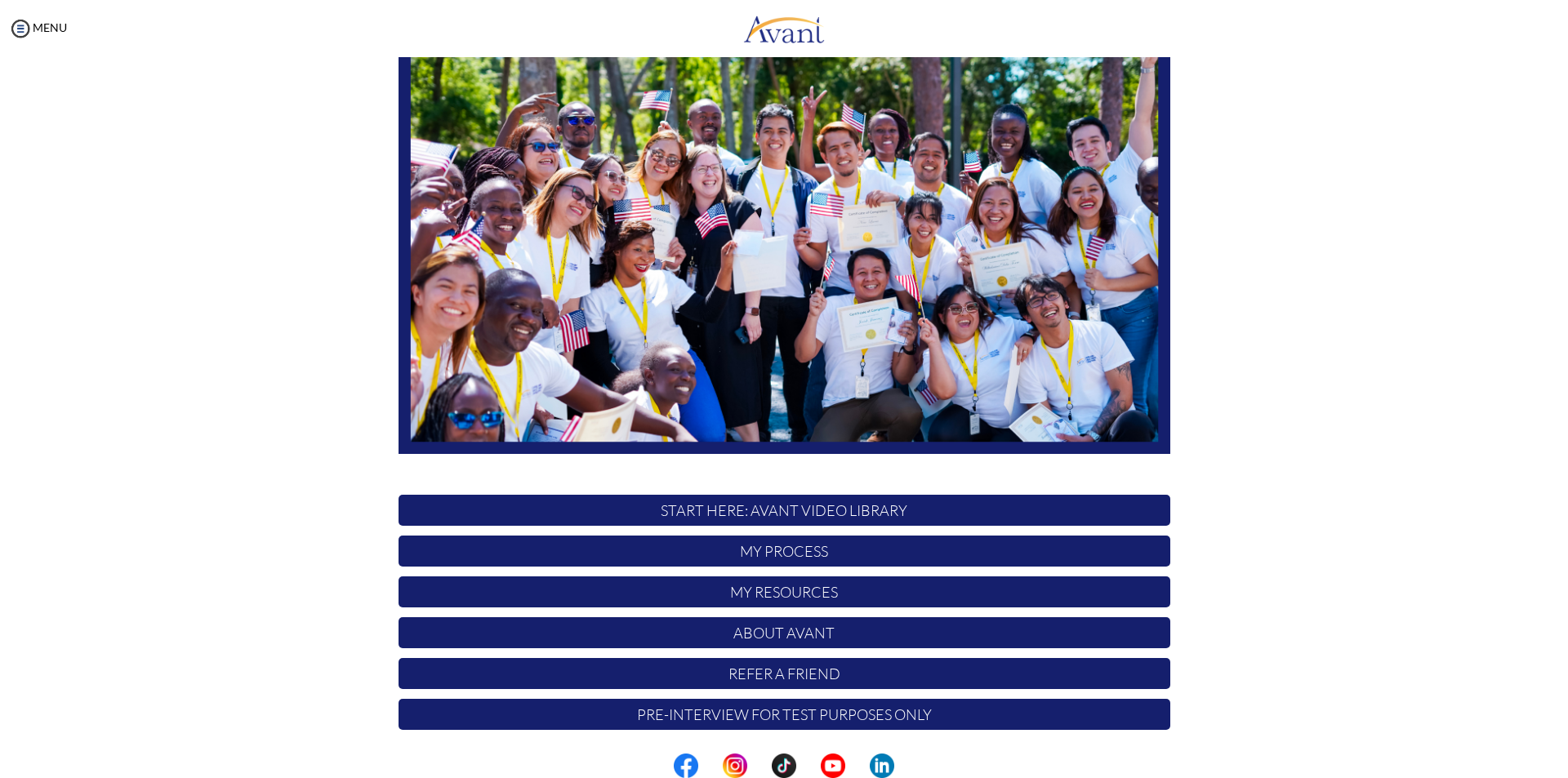
scroll to position [129, 0]
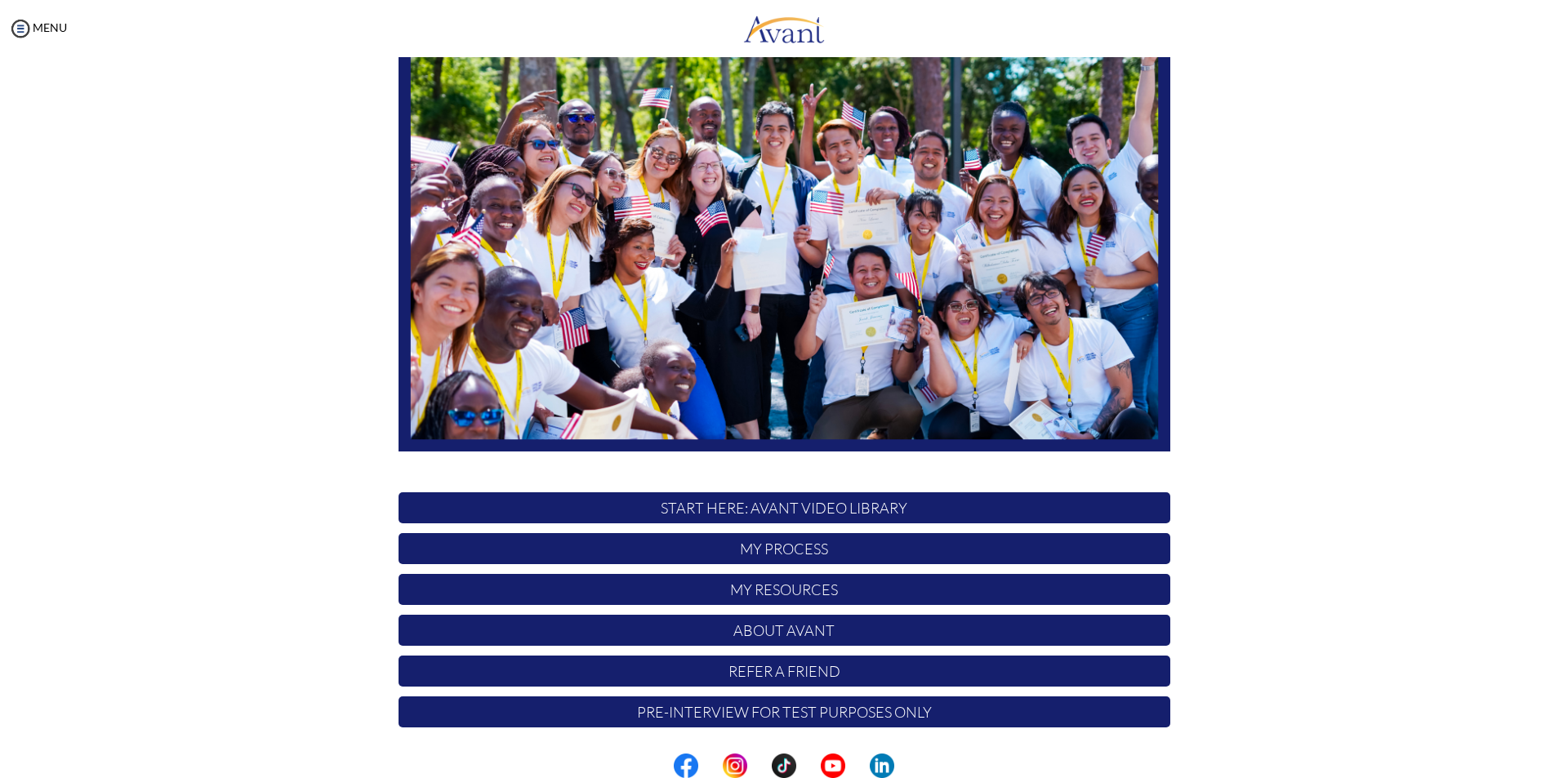
click at [939, 714] on p "Pre-Interview for test purposes only" at bounding box center [784, 711] width 772 height 31
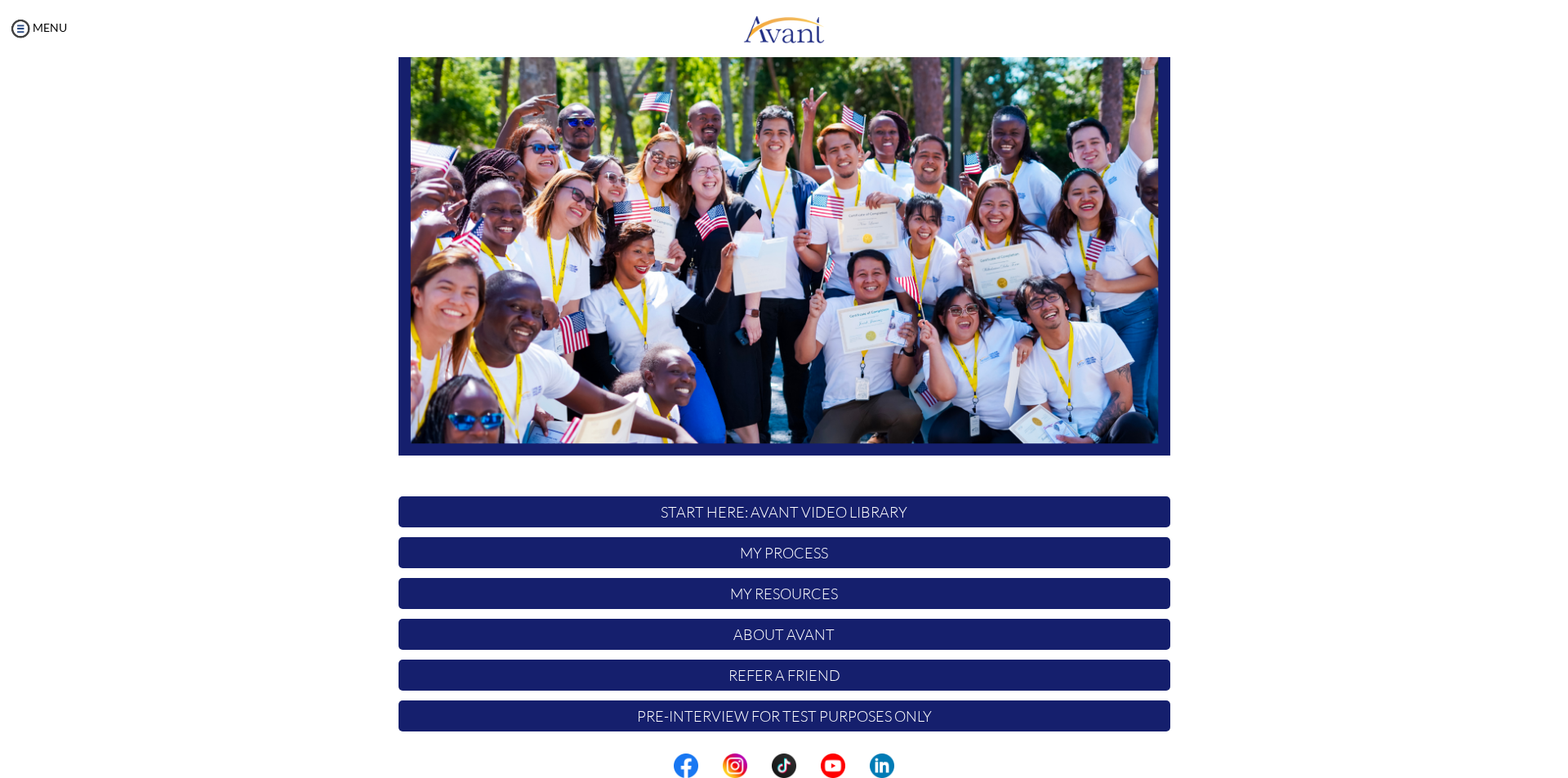
scroll to position [129, 0]
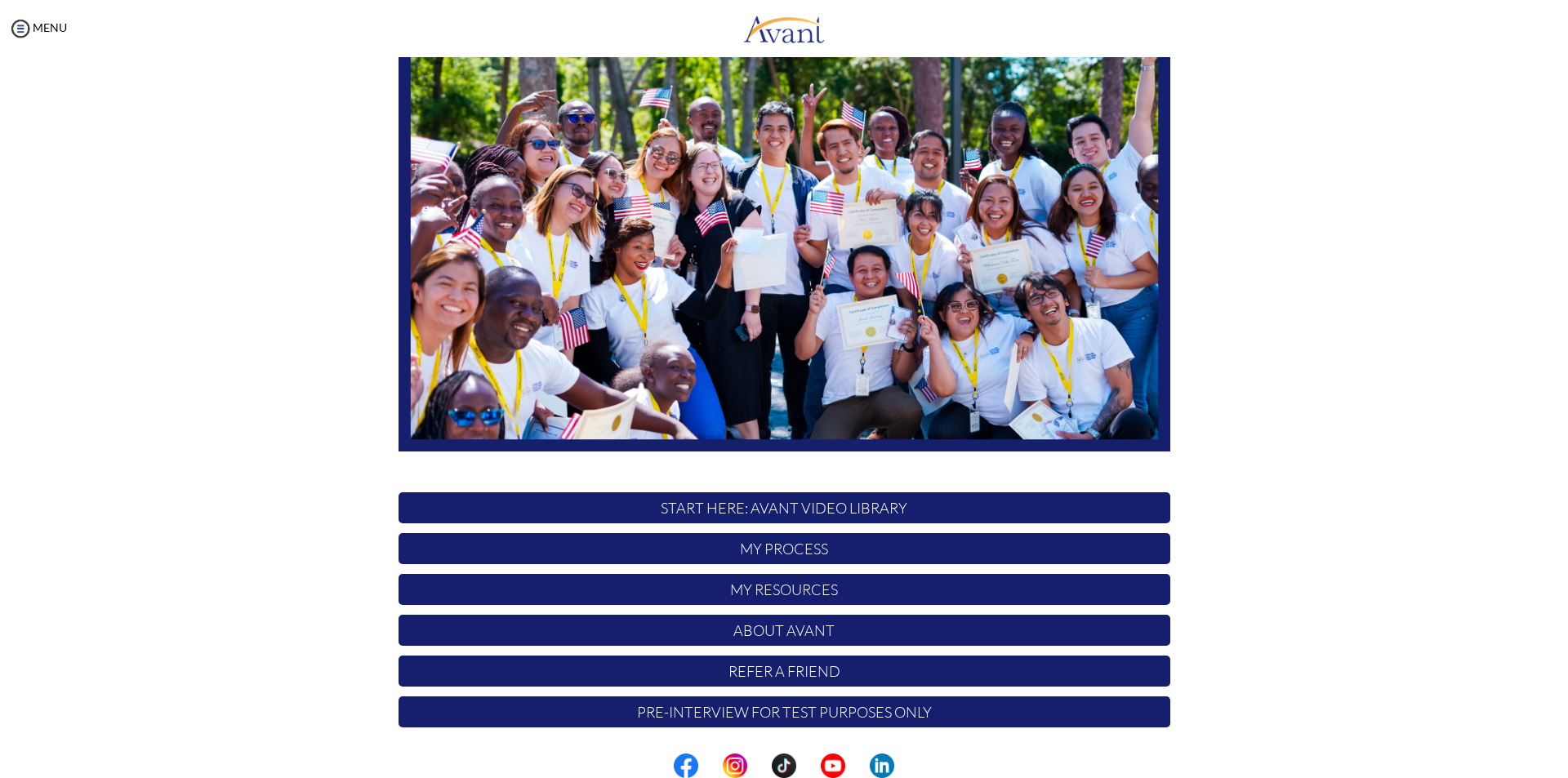
click at [783, 547] on p "My Process" at bounding box center [784, 548] width 772 height 31
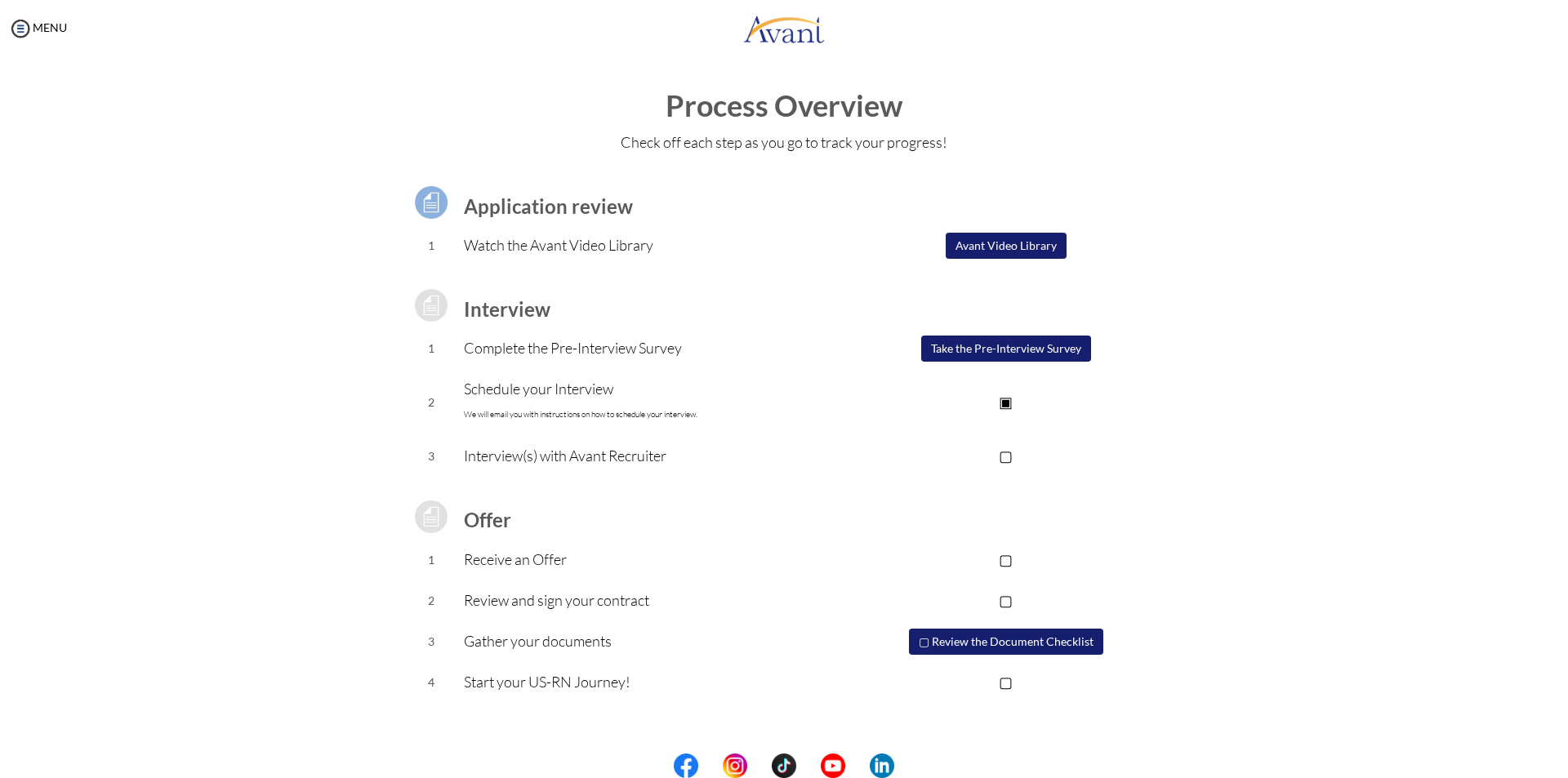
click at [973, 355] on button "Take the Pre-Interview Survey" at bounding box center [1006, 348] width 170 height 26
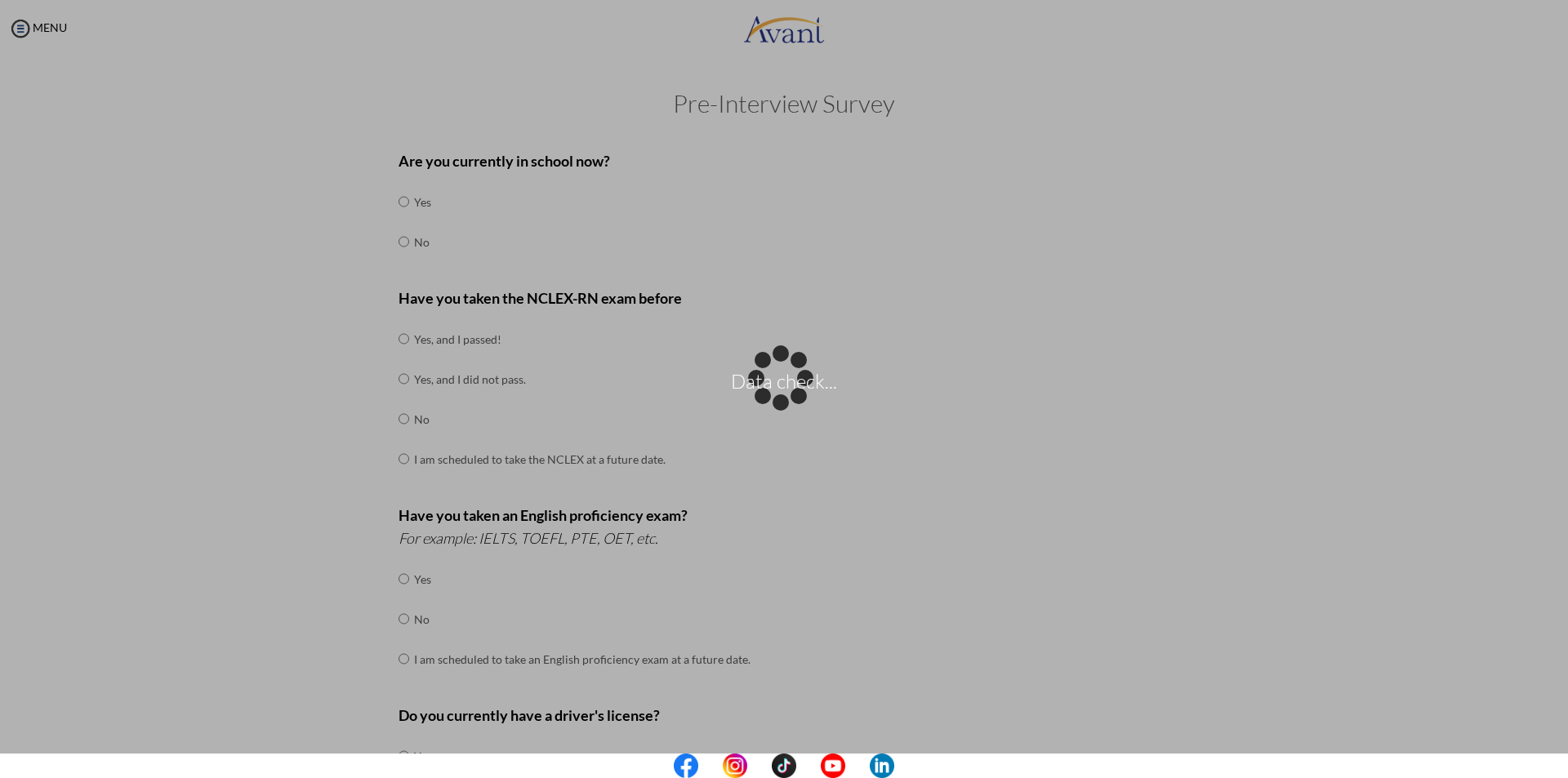
drag, startPoint x: 440, startPoint y: 145, endPoint x: 592, endPoint y: 138, distance: 152.2
click at [773, 378] on div "Data check..." at bounding box center [784, 389] width 23 height 23
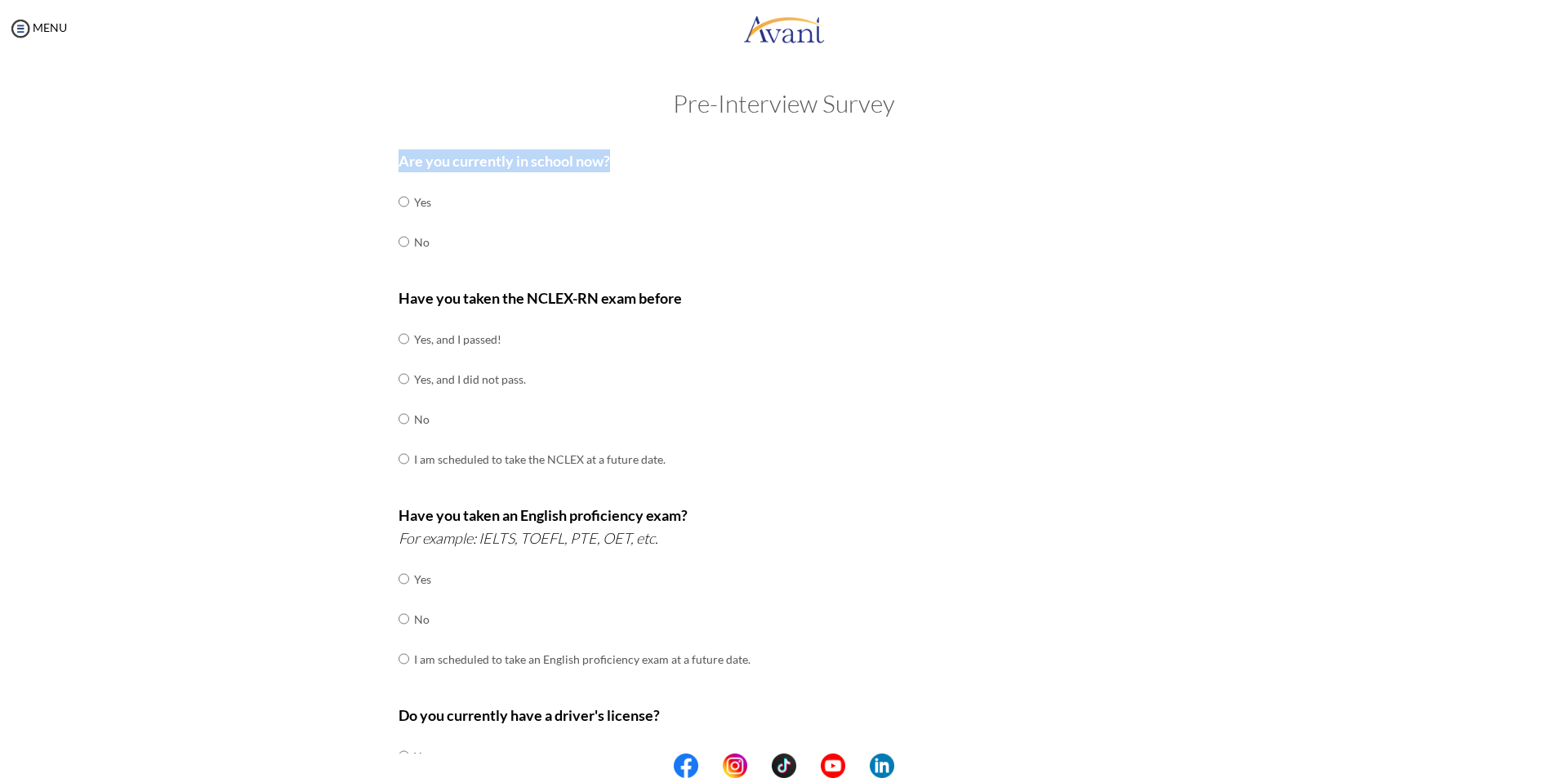
drag, startPoint x: 392, startPoint y: 154, endPoint x: 595, endPoint y: 158, distance: 203.0
click at [629, 162] on p "Are you currently in school now?" at bounding box center [784, 161] width 772 height 23
copy b "Are you currently in school now?"
click at [399, 218] on input "radio" at bounding box center [403, 201] width 10 height 32
radio input "true"
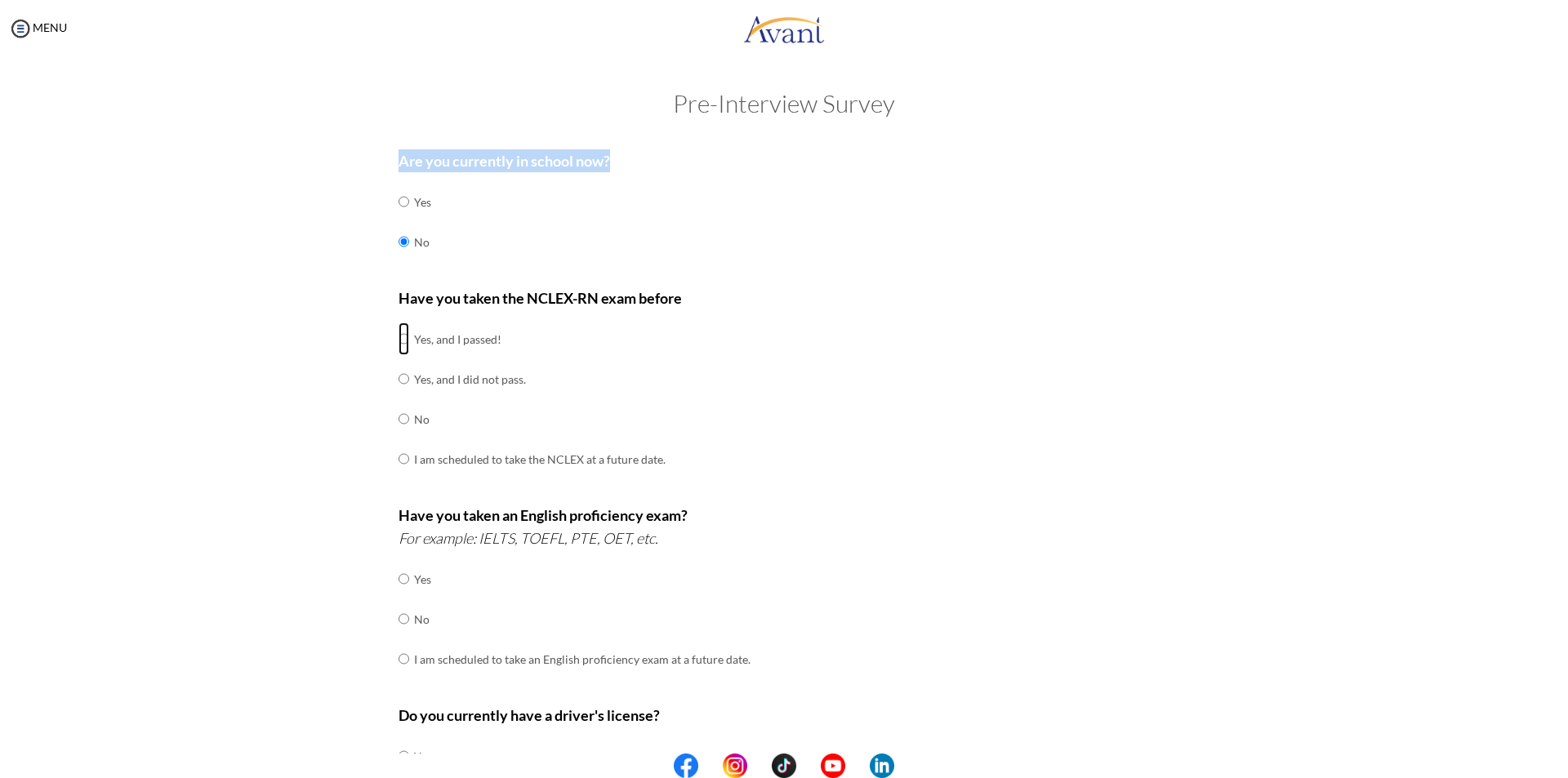
click at [399, 338] on input "radio" at bounding box center [403, 338] width 10 height 32
radio input "true"
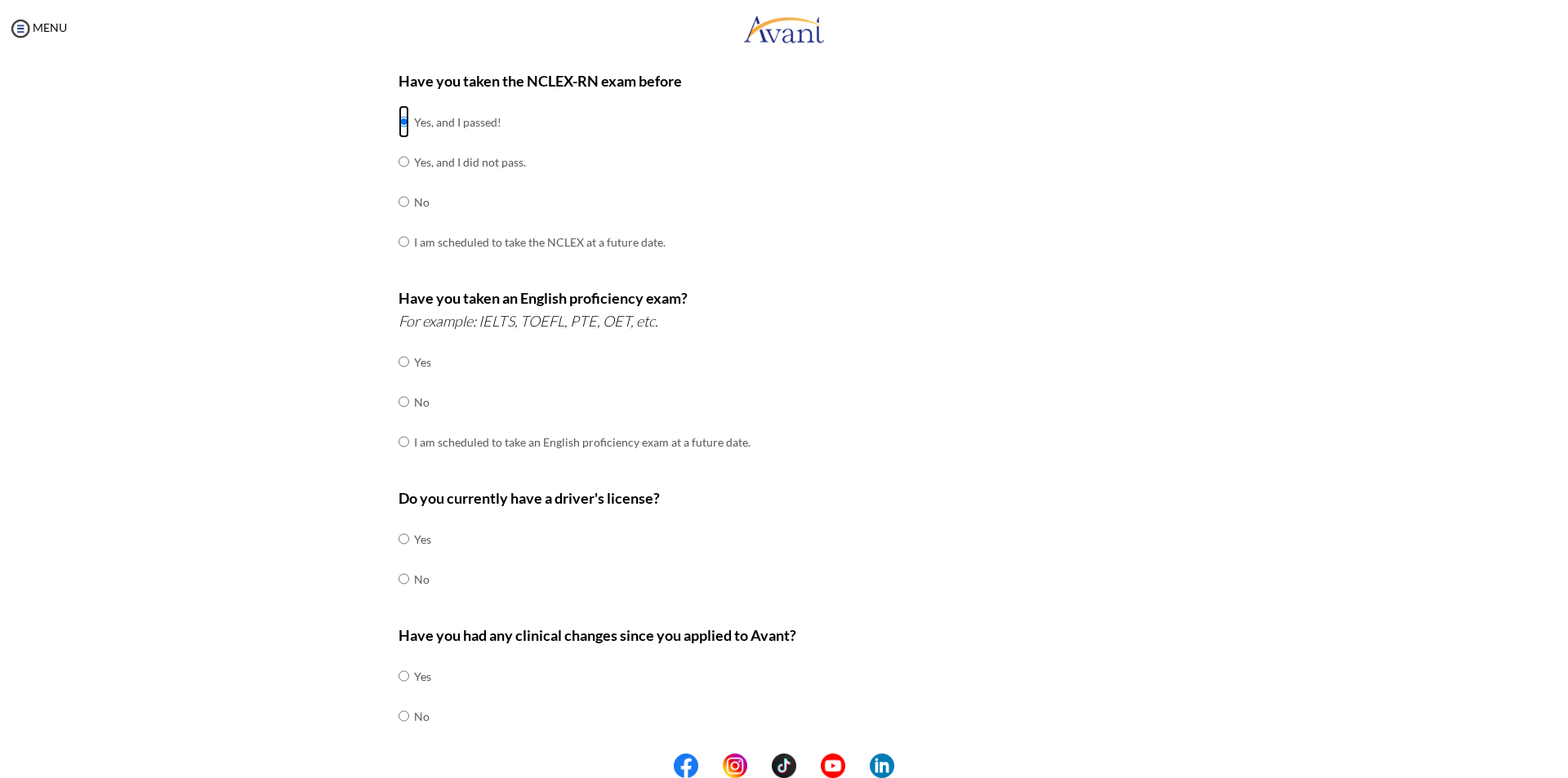
scroll to position [245, 0]
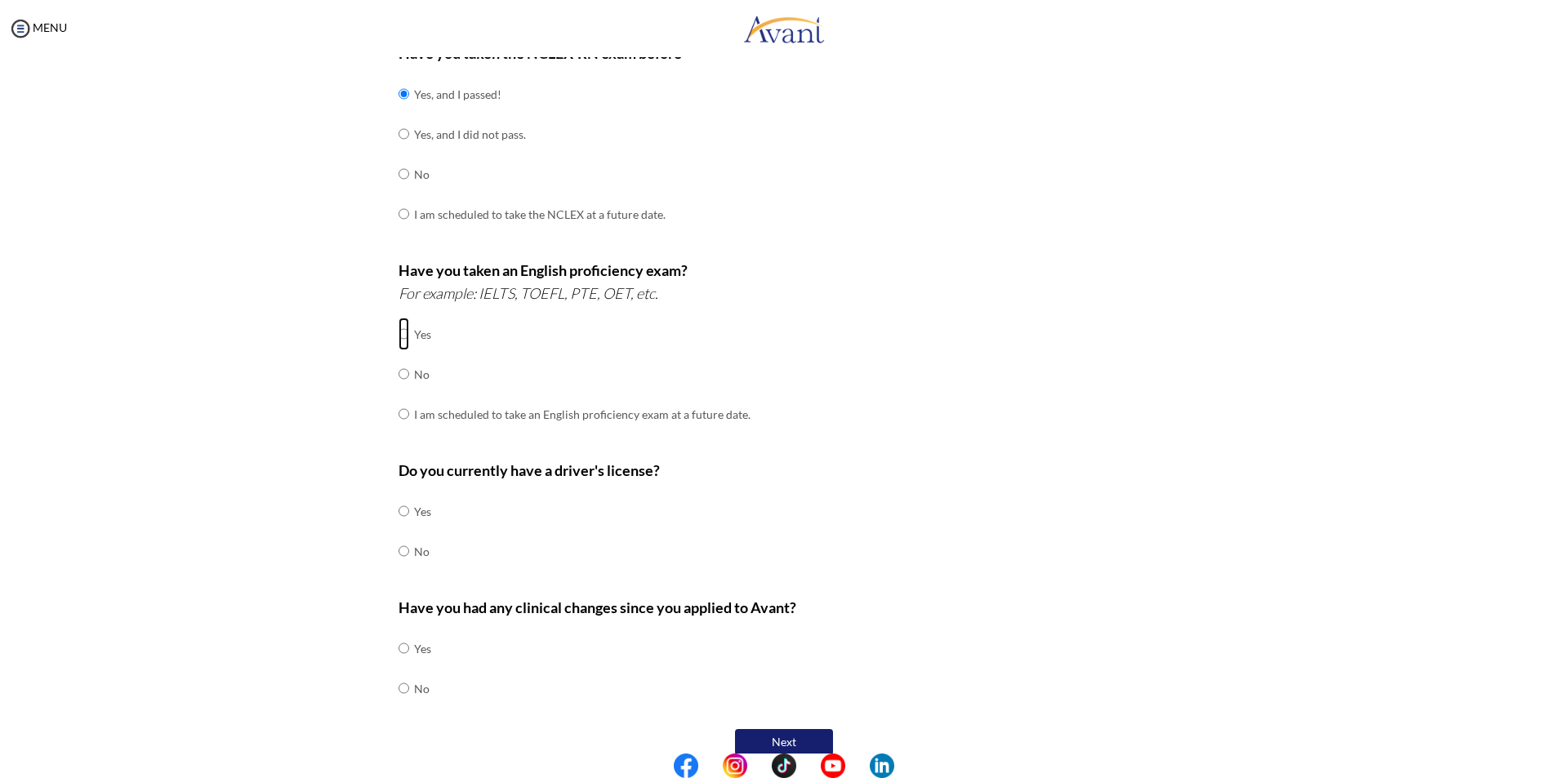
click at [399, 337] on input "radio" at bounding box center [403, 334] width 10 height 32
radio input "true"
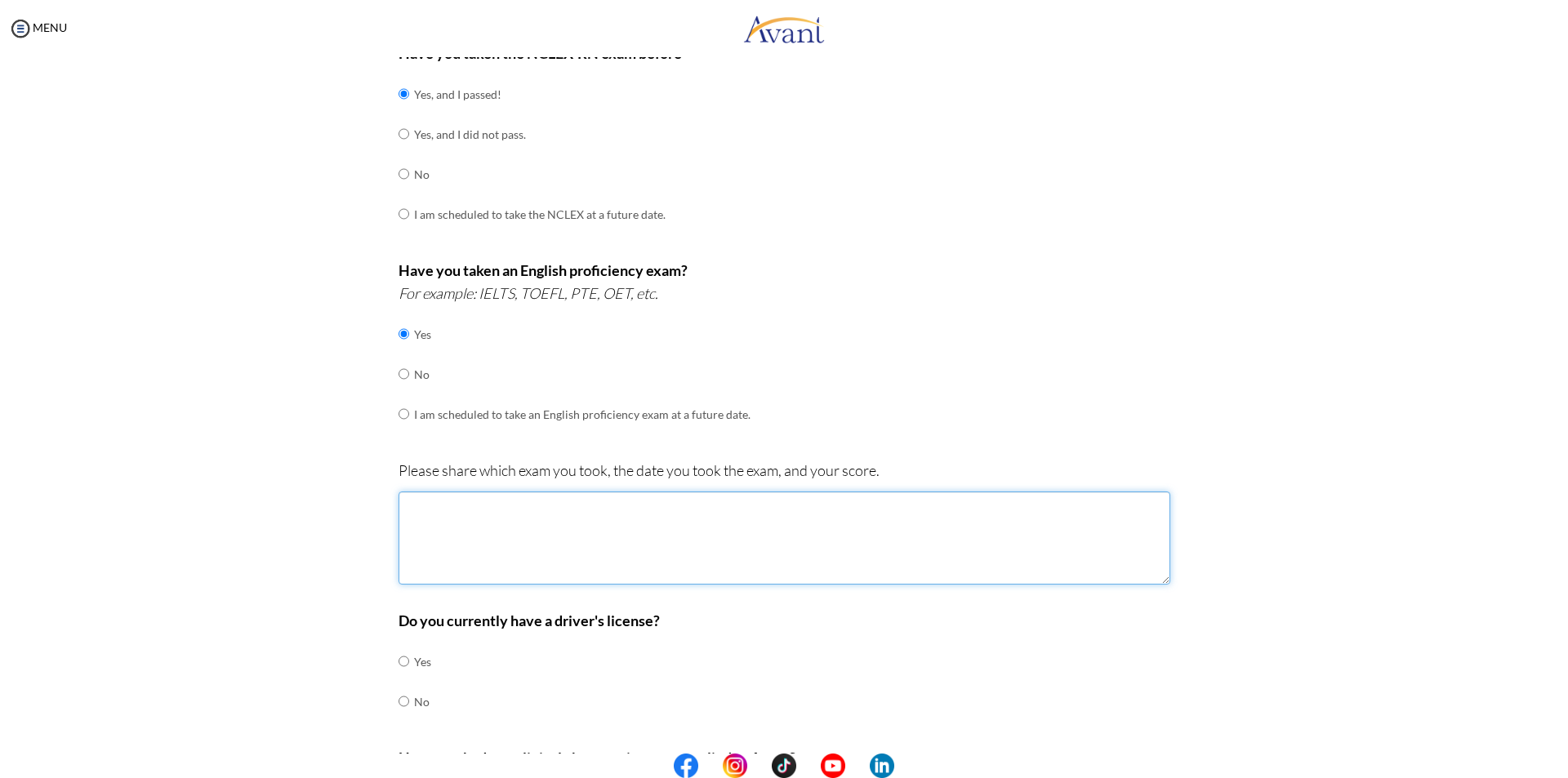
click at [460, 511] on textarea at bounding box center [784, 538] width 772 height 93
drag, startPoint x: 474, startPoint y: 508, endPoint x: 502, endPoint y: 502, distance: 28.6
click at [474, 508] on textarea "PTE - May 27,2025" at bounding box center [784, 538] width 772 height 93
click at [419, 529] on textarea "PTE - May 27, 2025" at bounding box center [784, 538] width 772 height 93
click at [514, 511] on textarea "PTE - May 27, 2025" at bounding box center [784, 538] width 772 height 93
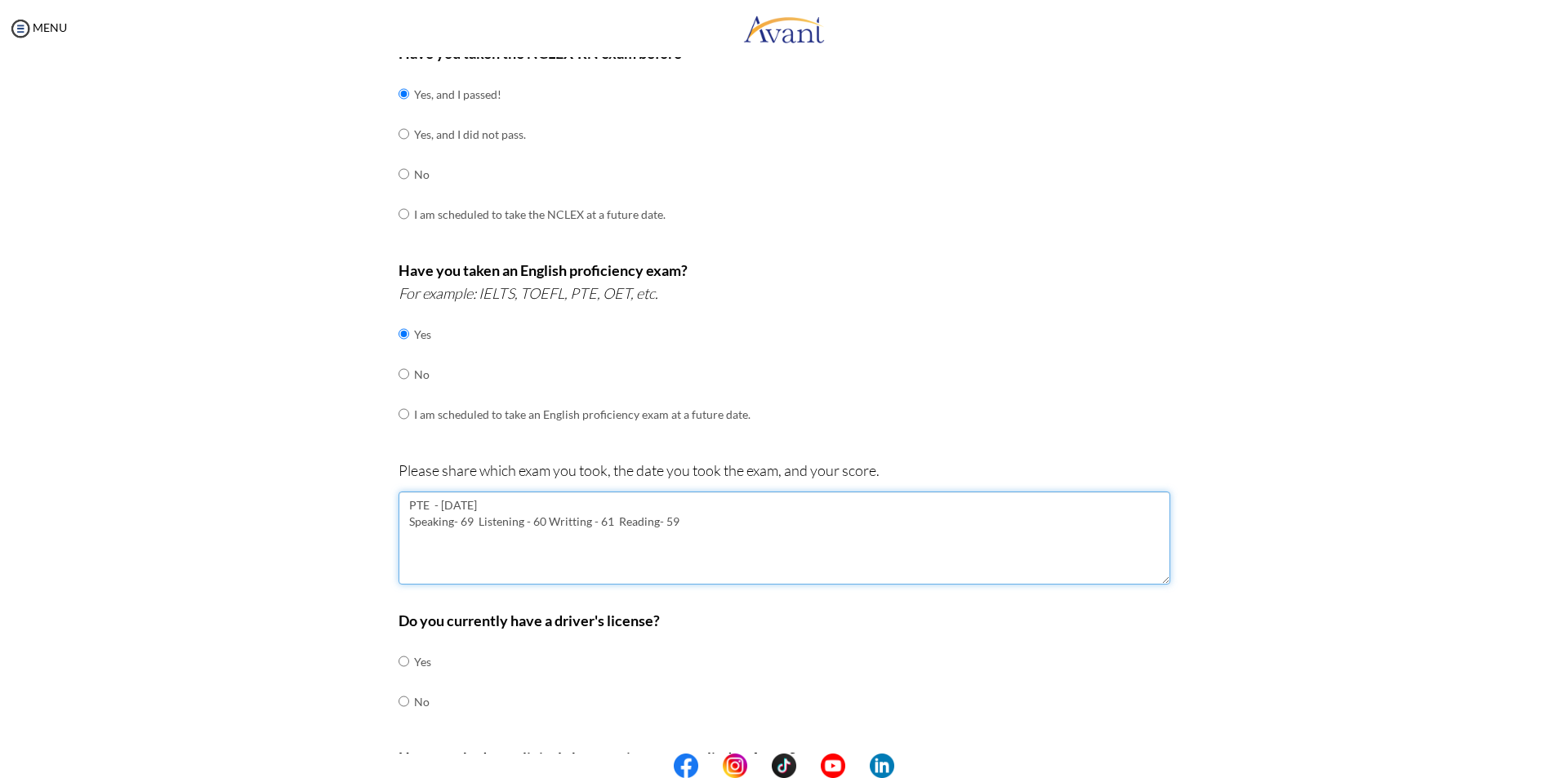
click at [543, 519] on textarea "PTE - May 27, 2025 Speaking- 69 Listening - 60 Writting - 61 Reading- 59" at bounding box center [784, 538] width 772 height 93
click at [525, 521] on textarea "PTE - May 27, 2025 Speaking- 69 Listening - 60 Writting - 61 Reading- 59" at bounding box center [784, 538] width 772 height 93
click at [455, 522] on textarea "PTE - May 27, 2025 Speaking- 69 Listening -60 Writting - 61 Reading- 59" at bounding box center [784, 538] width 772 height 93
click at [591, 522] on textarea "PTE - May 27, 2025 Speaking-69 Listening -60 Writting - 61 Reading- 59" at bounding box center [784, 538] width 772 height 93
drag, startPoint x: 651, startPoint y: 523, endPoint x: 670, endPoint y: 518, distance: 19.6
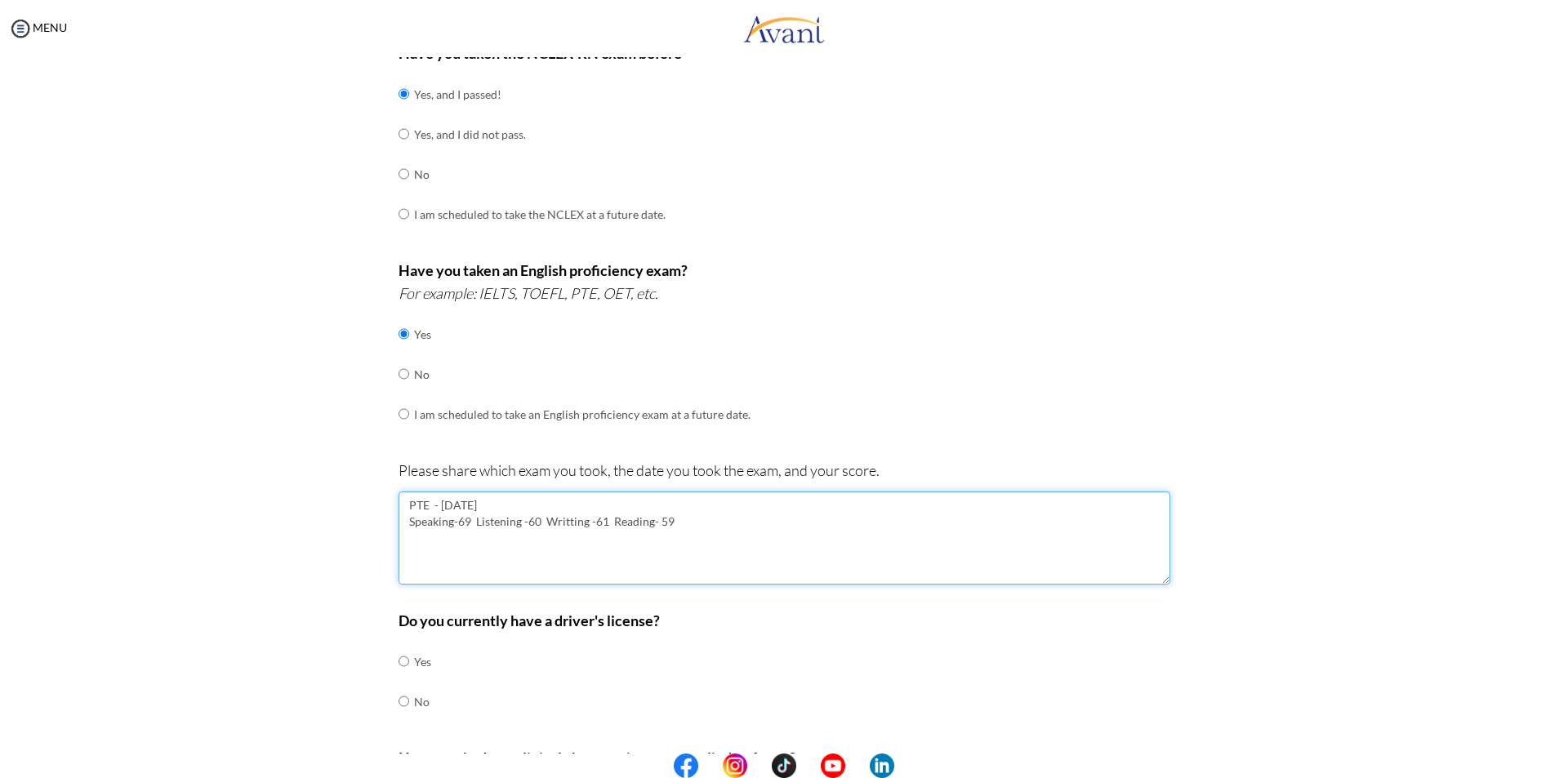
click at [651, 522] on textarea "PTE - May 27, 2025 Speaking-69 Listening -60 Writting -61 Reading- 59" at bounding box center [784, 538] width 772 height 93
click at [467, 524] on textarea "PTE - May 27, 2025 Speaking-69 Listening -60 Writting -61 Reading-59" at bounding box center [784, 538] width 772 height 93
click at [540, 521] on textarea "PTE - May 27, 2025 Speaking-69 Listening -60 Writting -61 Reading-59" at bounding box center [784, 538] width 772 height 93
click at [612, 522] on textarea "PTE - May 27, 2025 Speaking-69 Listening -60 Writting -61 Reading-59" at bounding box center [784, 538] width 772 height 93
click at [684, 523] on textarea "PTE - May 27, 2025 Speaking-69 Listening -60 Writting -61 Reading-59" at bounding box center [784, 538] width 772 height 93
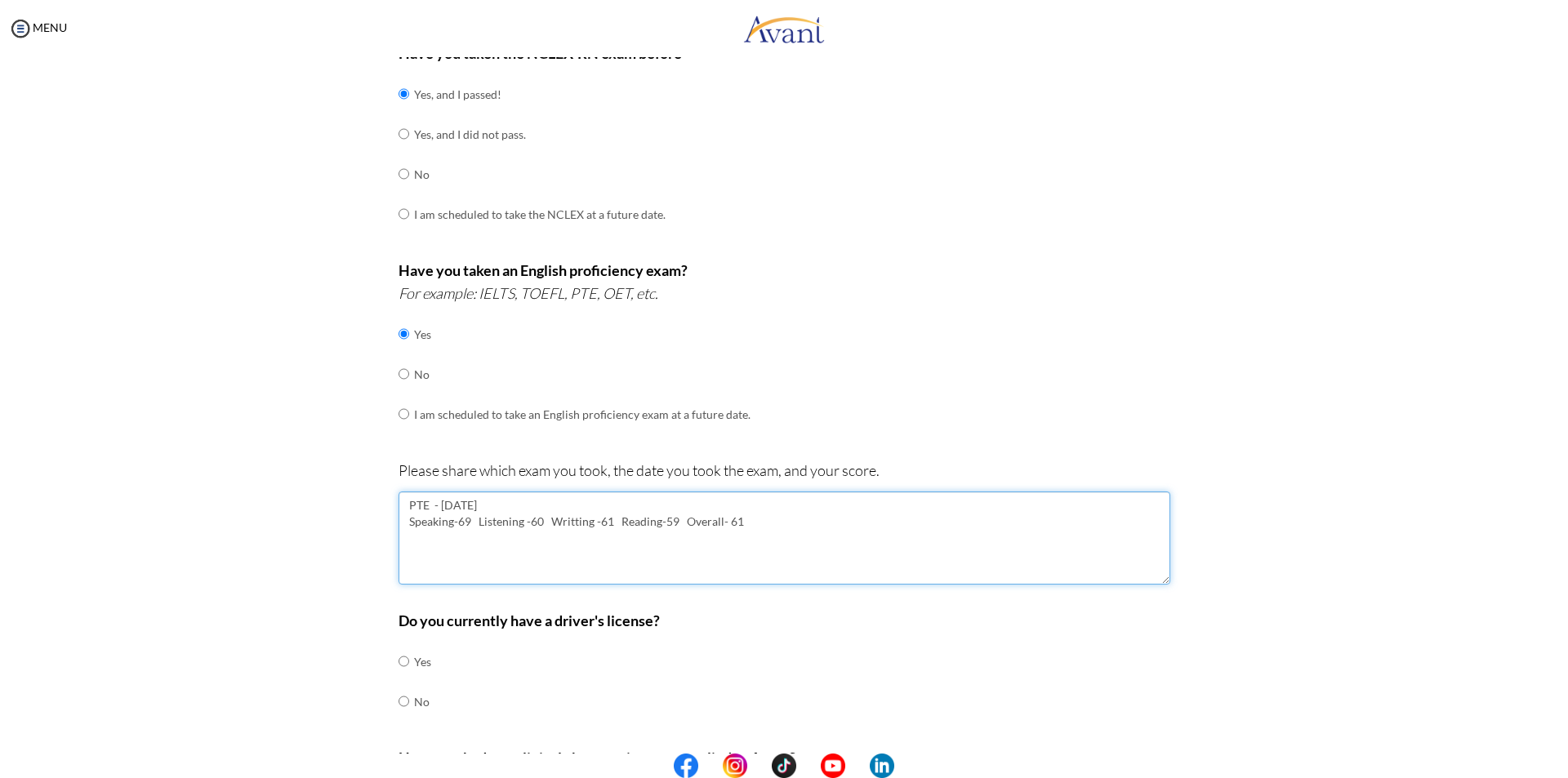
click at [680, 525] on textarea "PTE - May 27, 2025 Speaking-69 Listening -60 Writting -61 Reading-59 Overall- 61" at bounding box center [784, 538] width 772 height 93
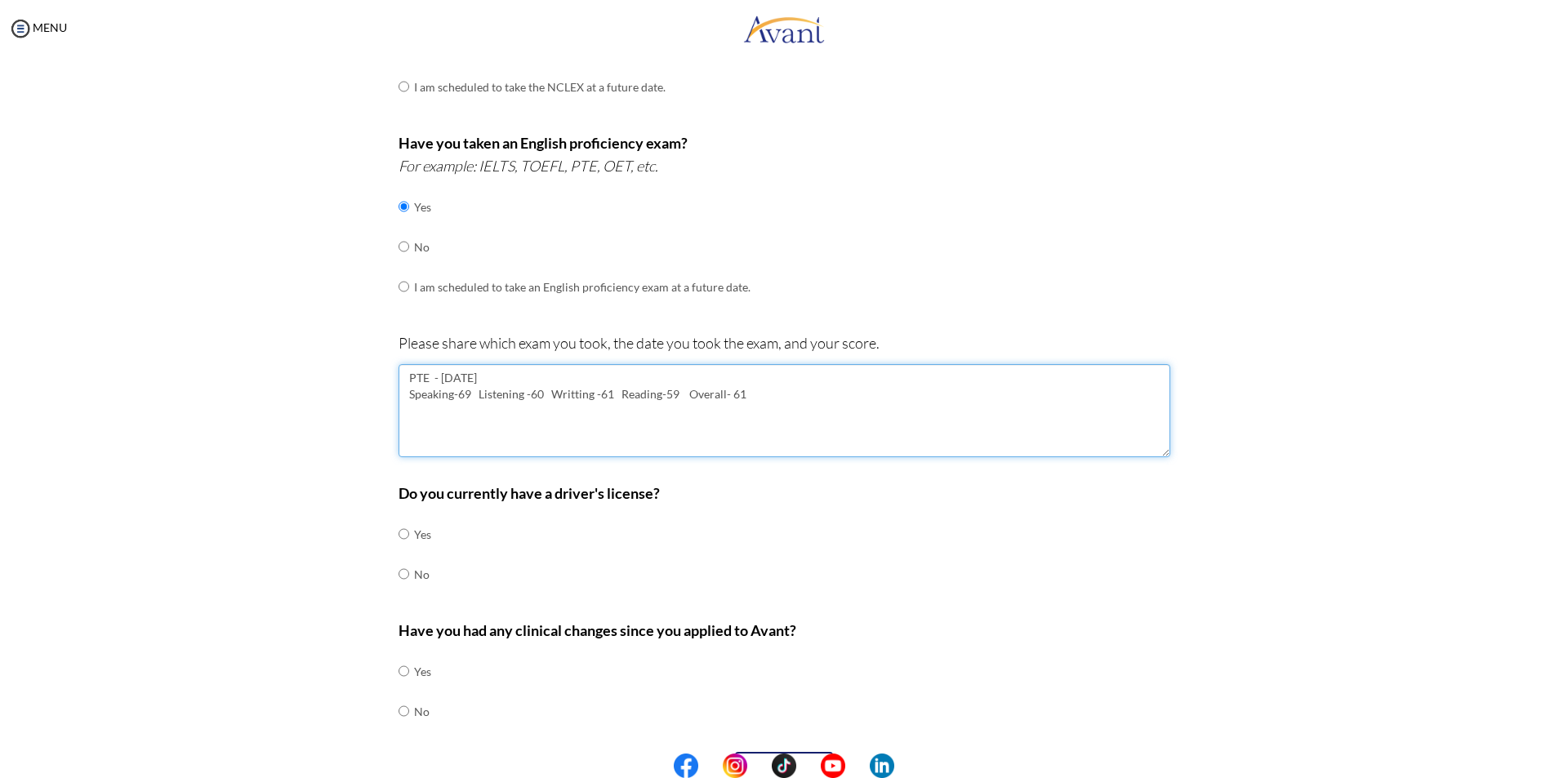
scroll to position [408, 0]
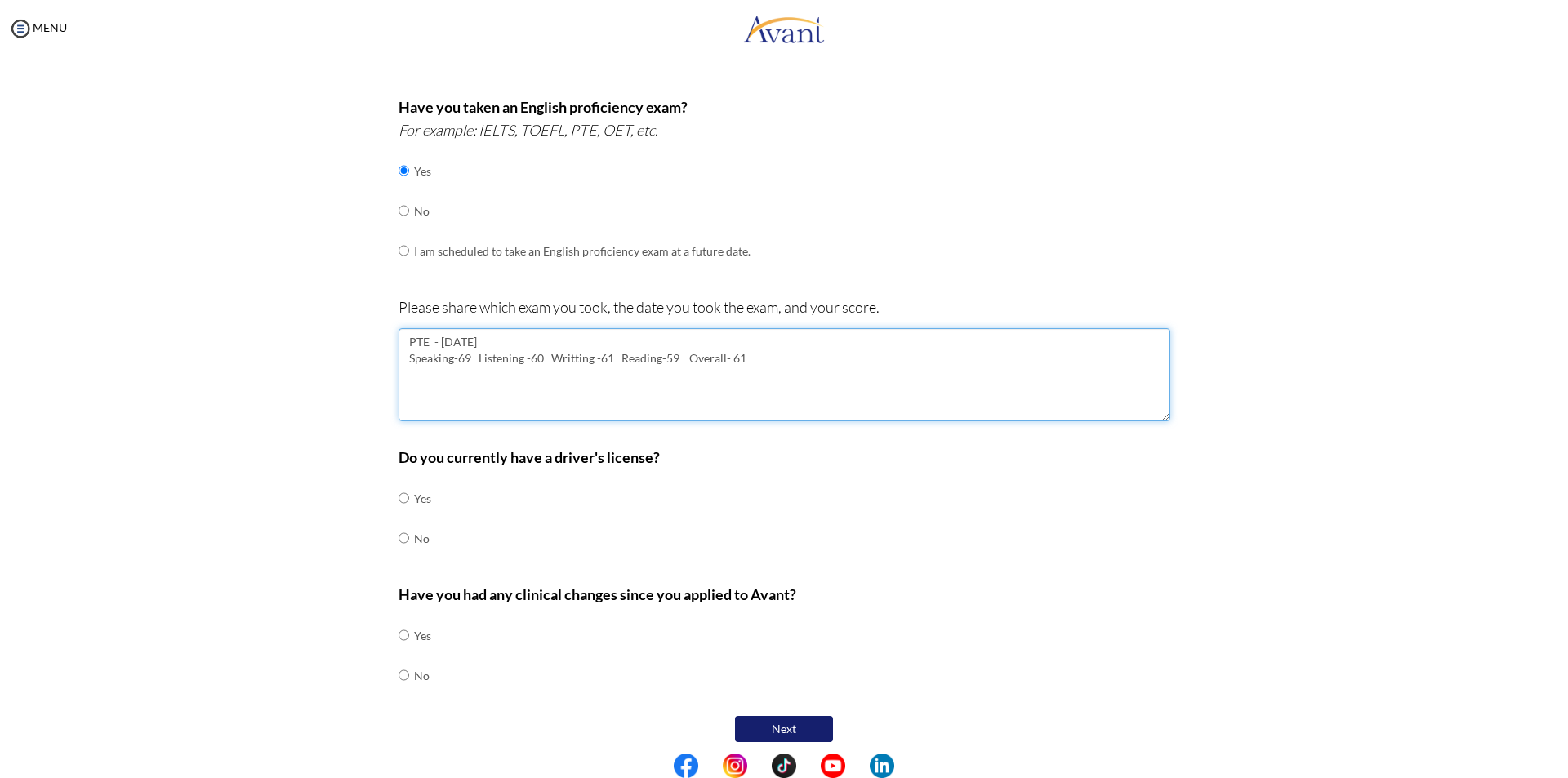
type textarea "PTE - [DATE] Speaking-69 Listening -60 Writting -61 Reading-59 Overall- 61"
click at [399, 497] on input "radio" at bounding box center [403, 498] width 10 height 32
radio input "true"
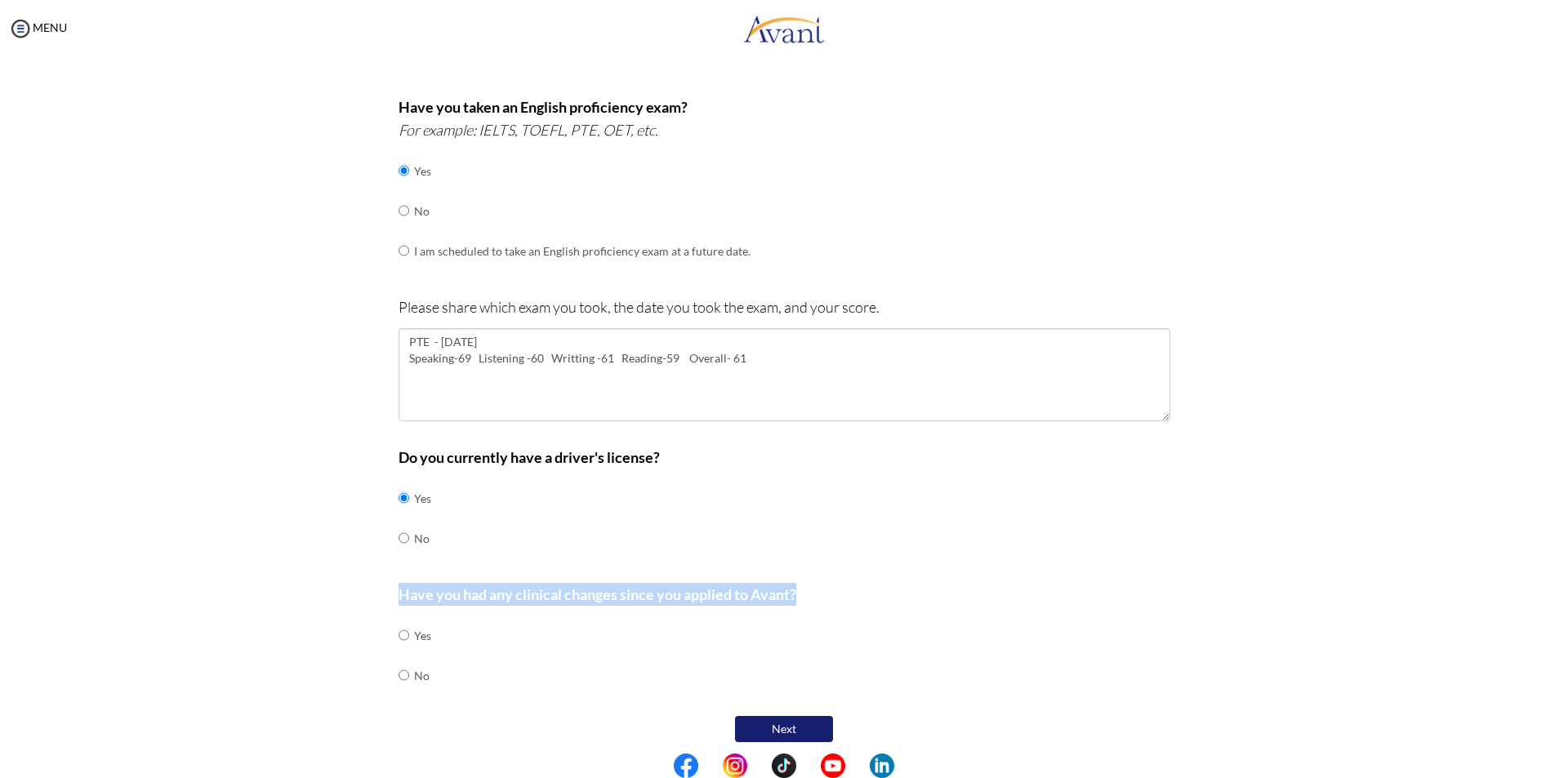
drag, startPoint x: 394, startPoint y: 593, endPoint x: 769, endPoint y: 590, distance: 375.0
click at [831, 584] on p "Have you had any clinical changes since you applied to Avant?" at bounding box center [784, 594] width 772 height 23
copy b "Have you had any clinical changes since you applied to Avant?"
click at [399, 651] on input "radio" at bounding box center [403, 635] width 10 height 32
radio input "true"
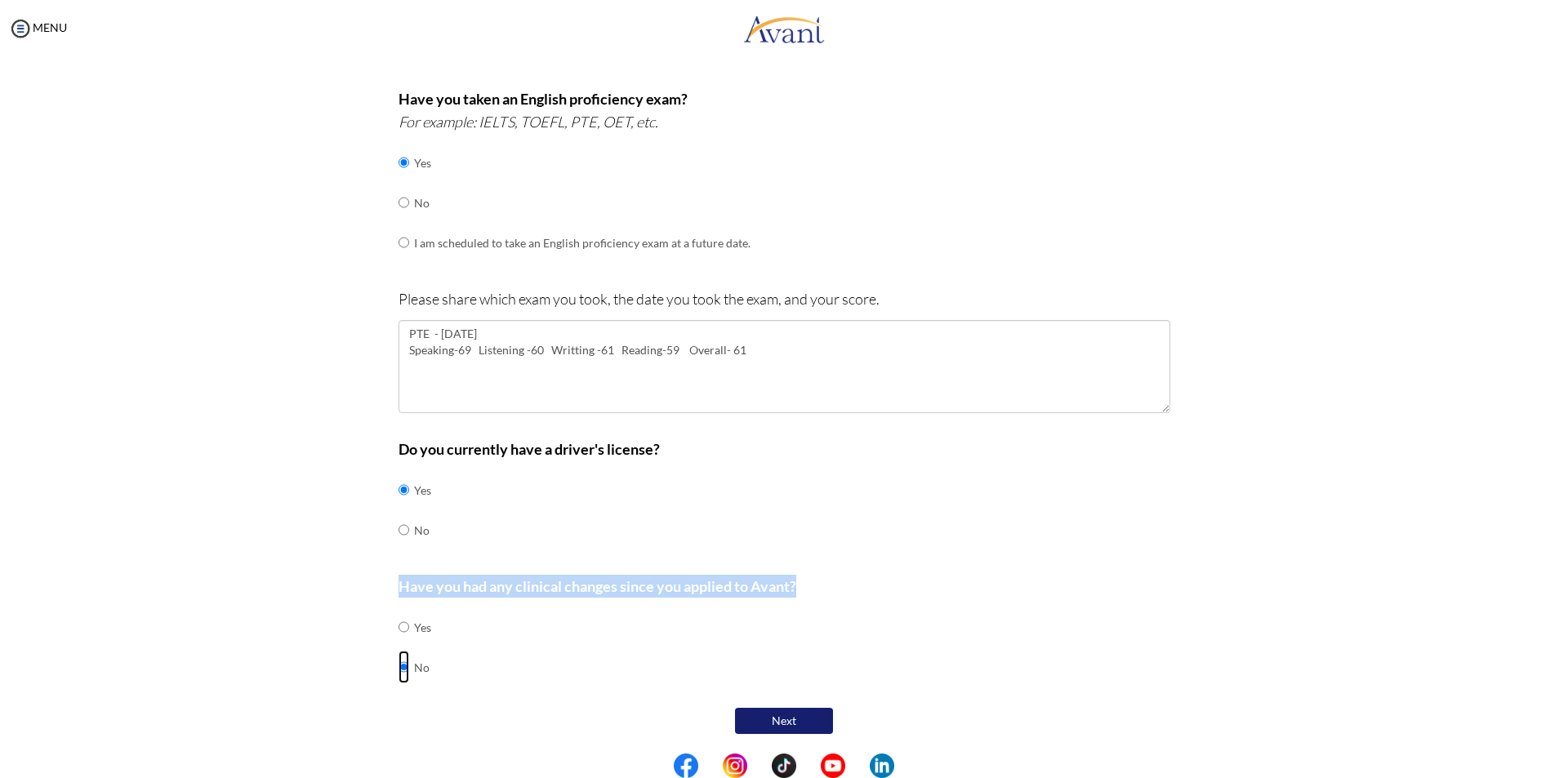
scroll to position [417, 0]
click at [799, 722] on button "Next" at bounding box center [783, 719] width 98 height 26
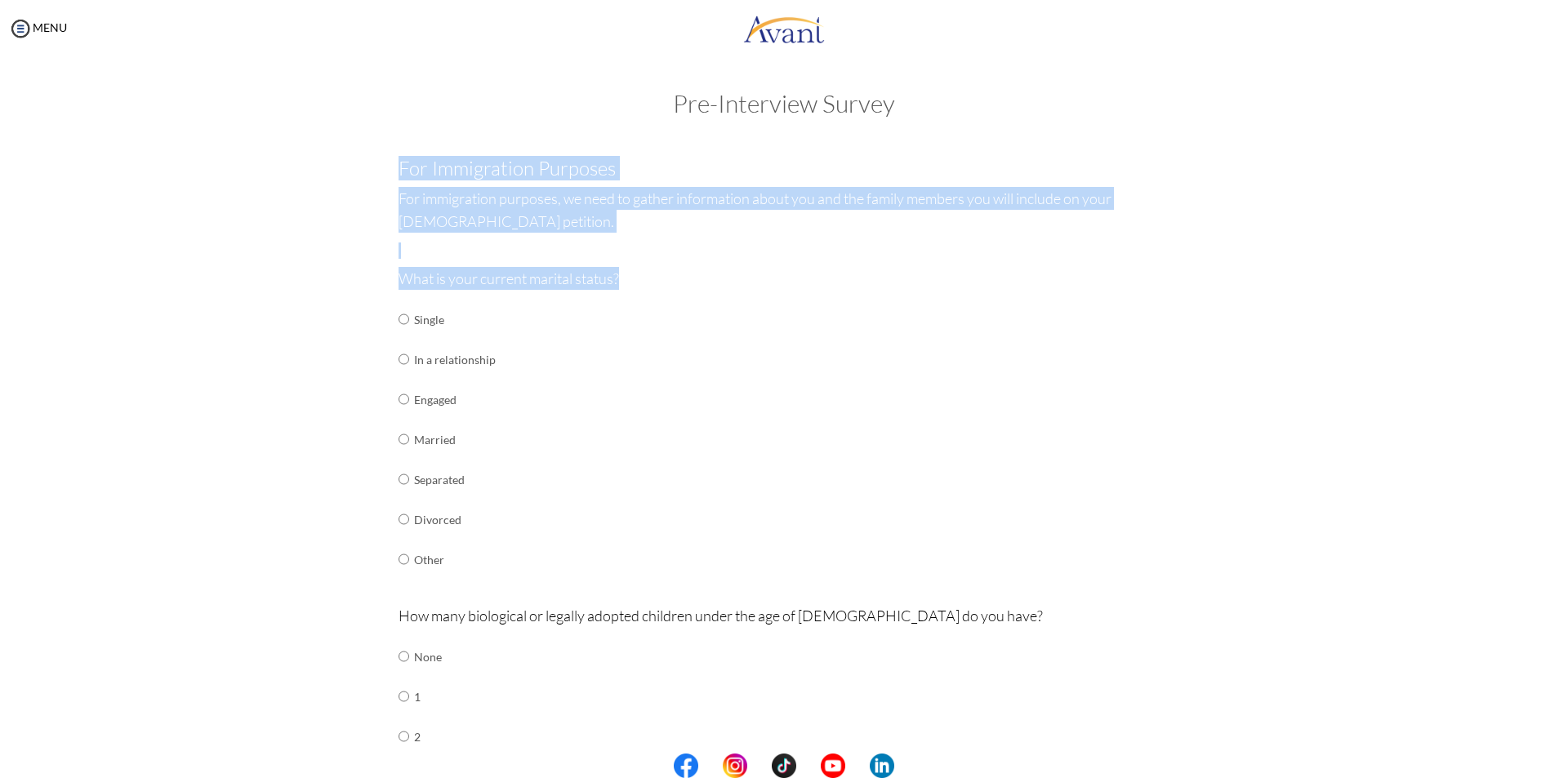
drag, startPoint x: 393, startPoint y: 164, endPoint x: 650, endPoint y: 285, distance: 284.1
click at [650, 284] on div "For Immigration Purposes For immigration purposes, we need to gather informatio…" at bounding box center [784, 610] width 772 height 907
click at [399, 336] on input "radio" at bounding box center [403, 319] width 10 height 32
radio input "true"
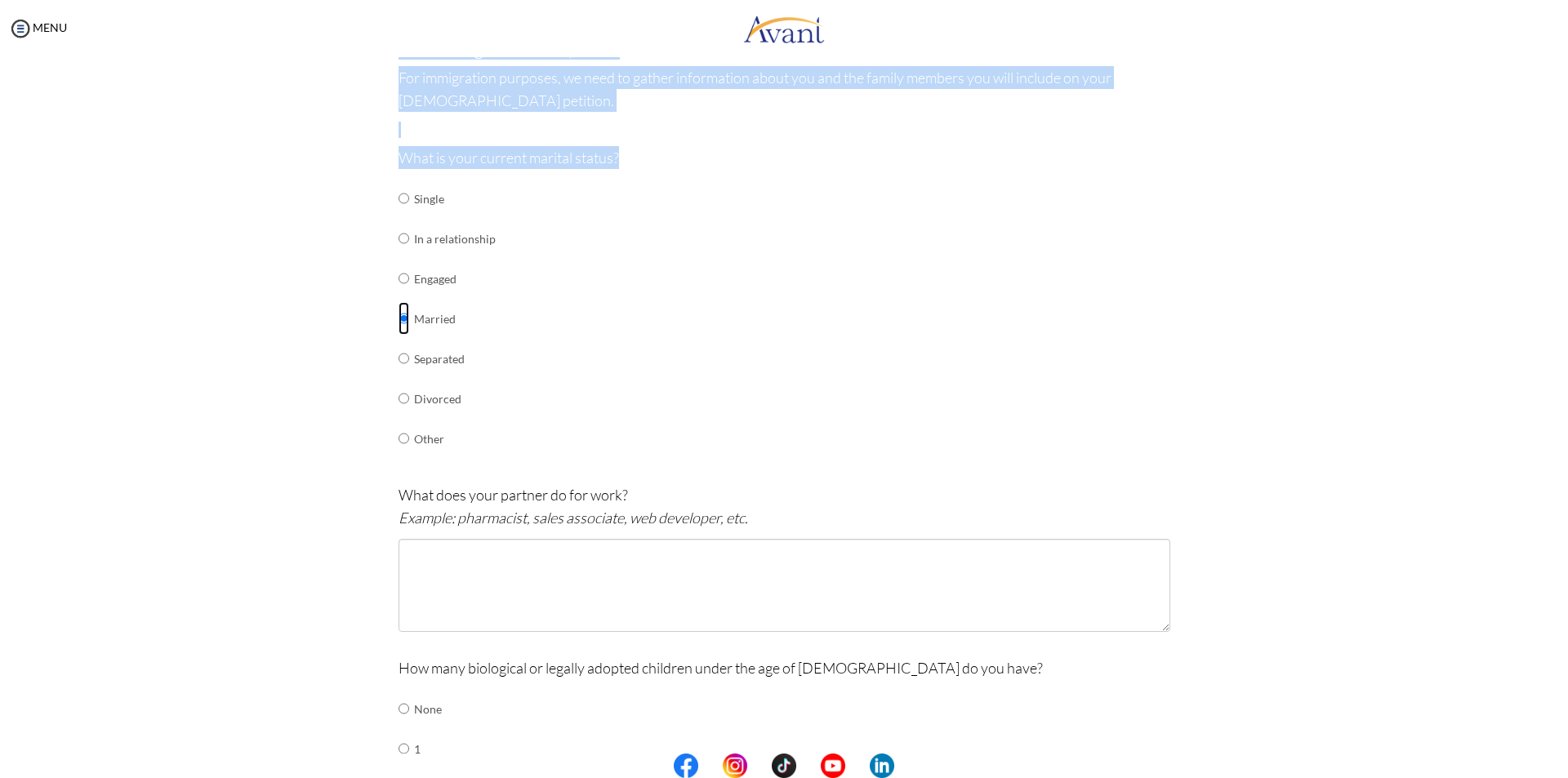
scroll to position [163, 0]
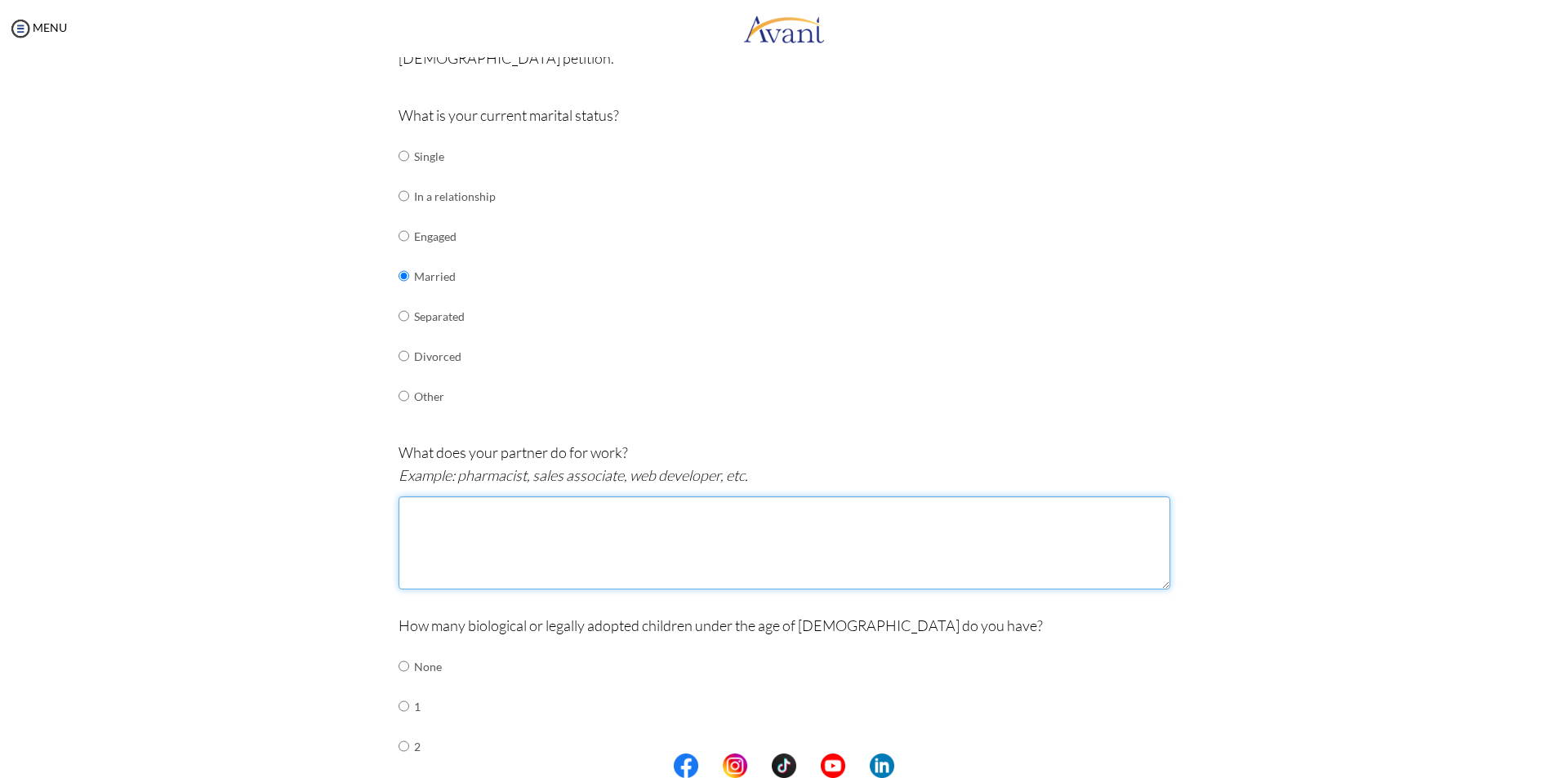
click at [529, 522] on textarea at bounding box center [784, 543] width 772 height 93
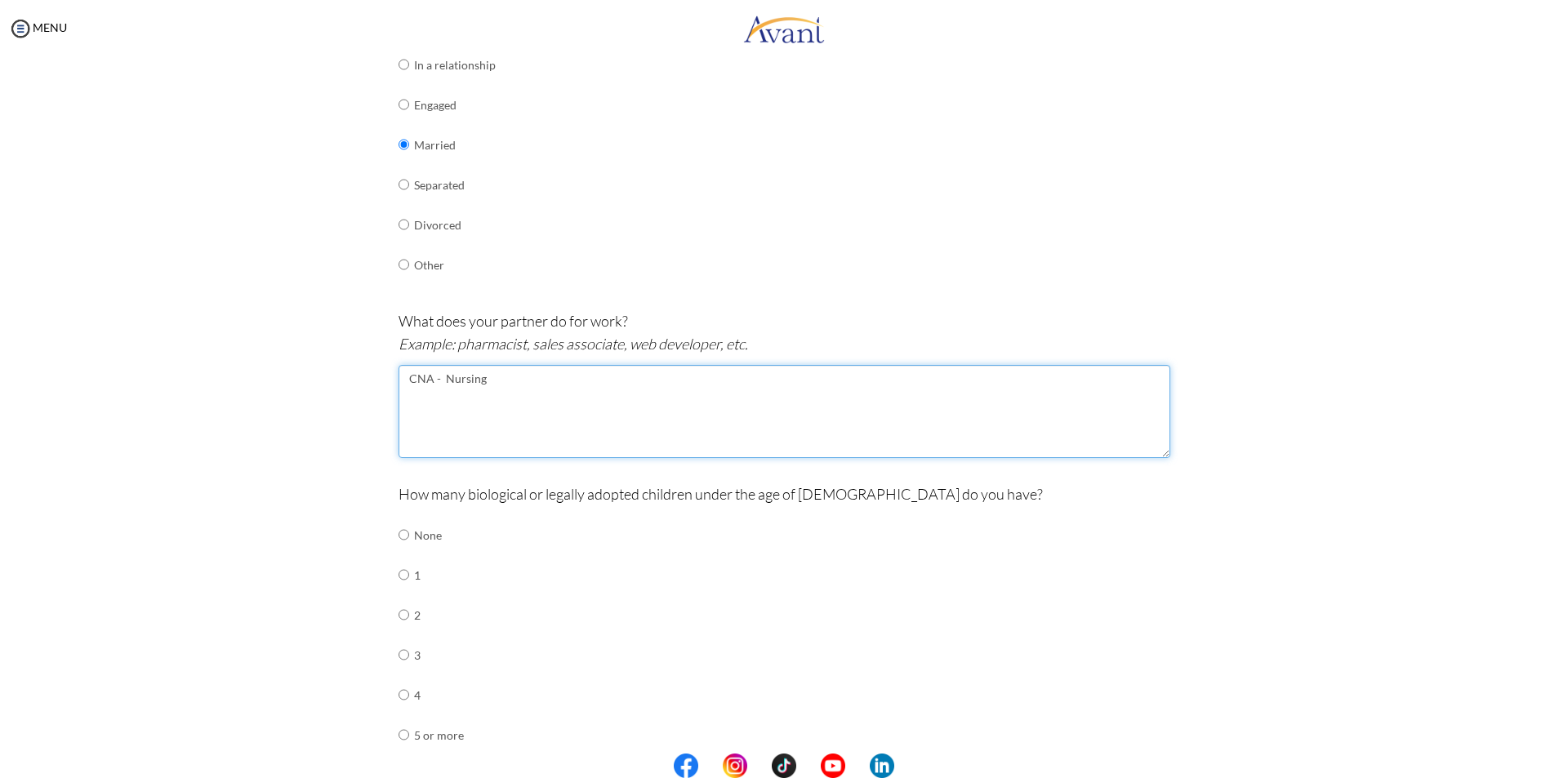
scroll to position [326, 0]
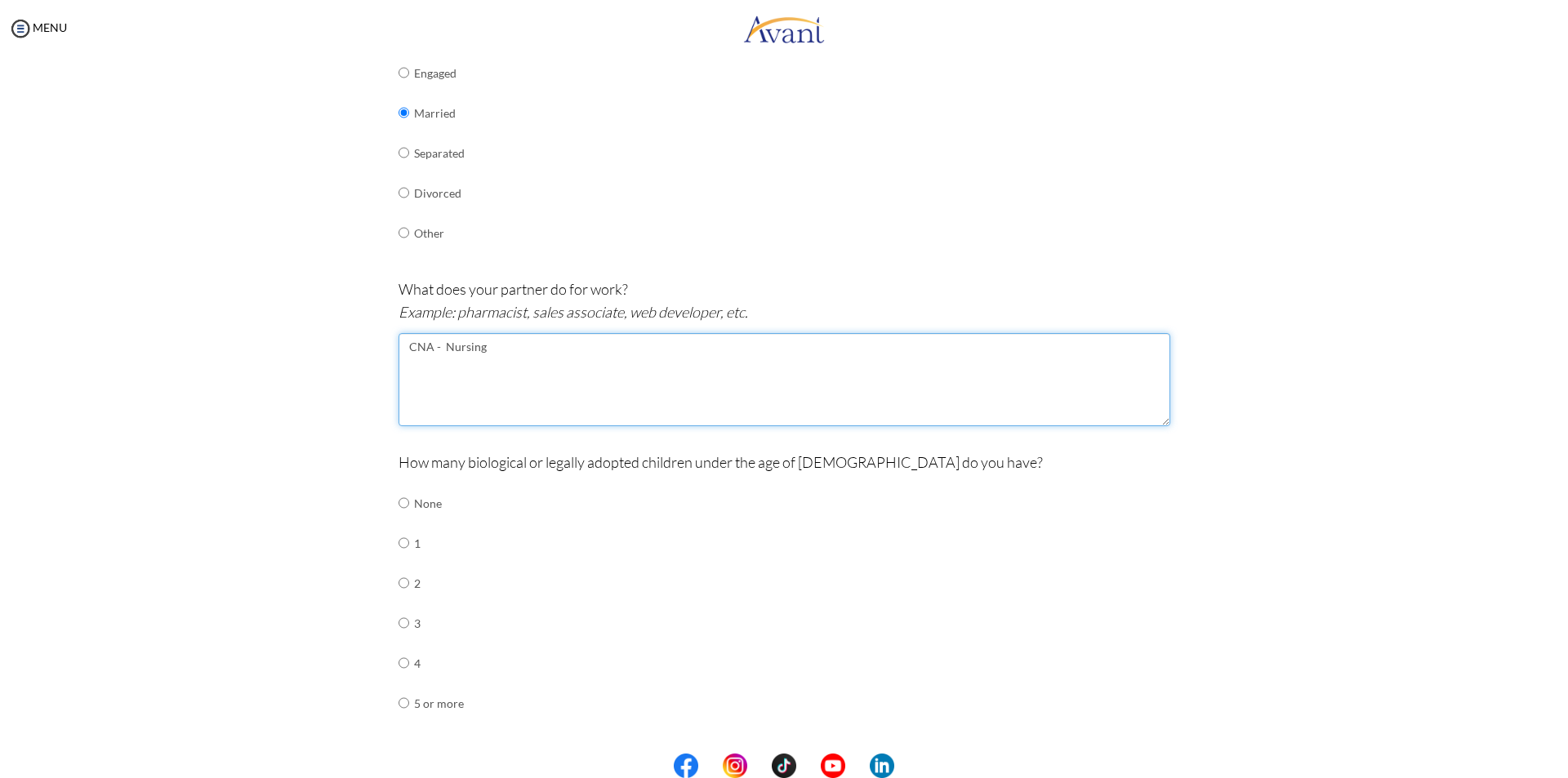
type textarea "CNA - Nursing"
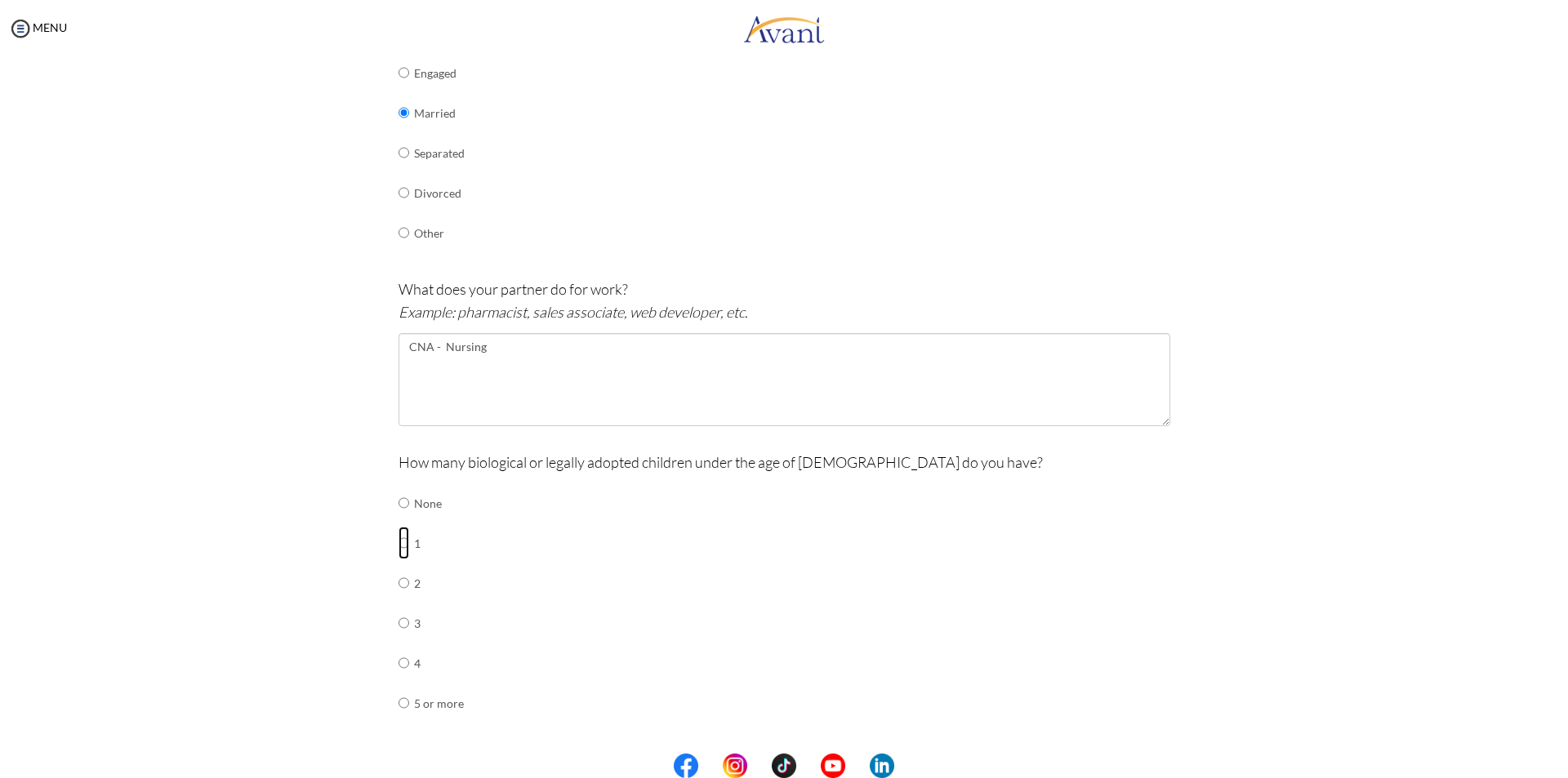
click at [402, 519] on input "radio" at bounding box center [403, 502] width 10 height 32
radio input "true"
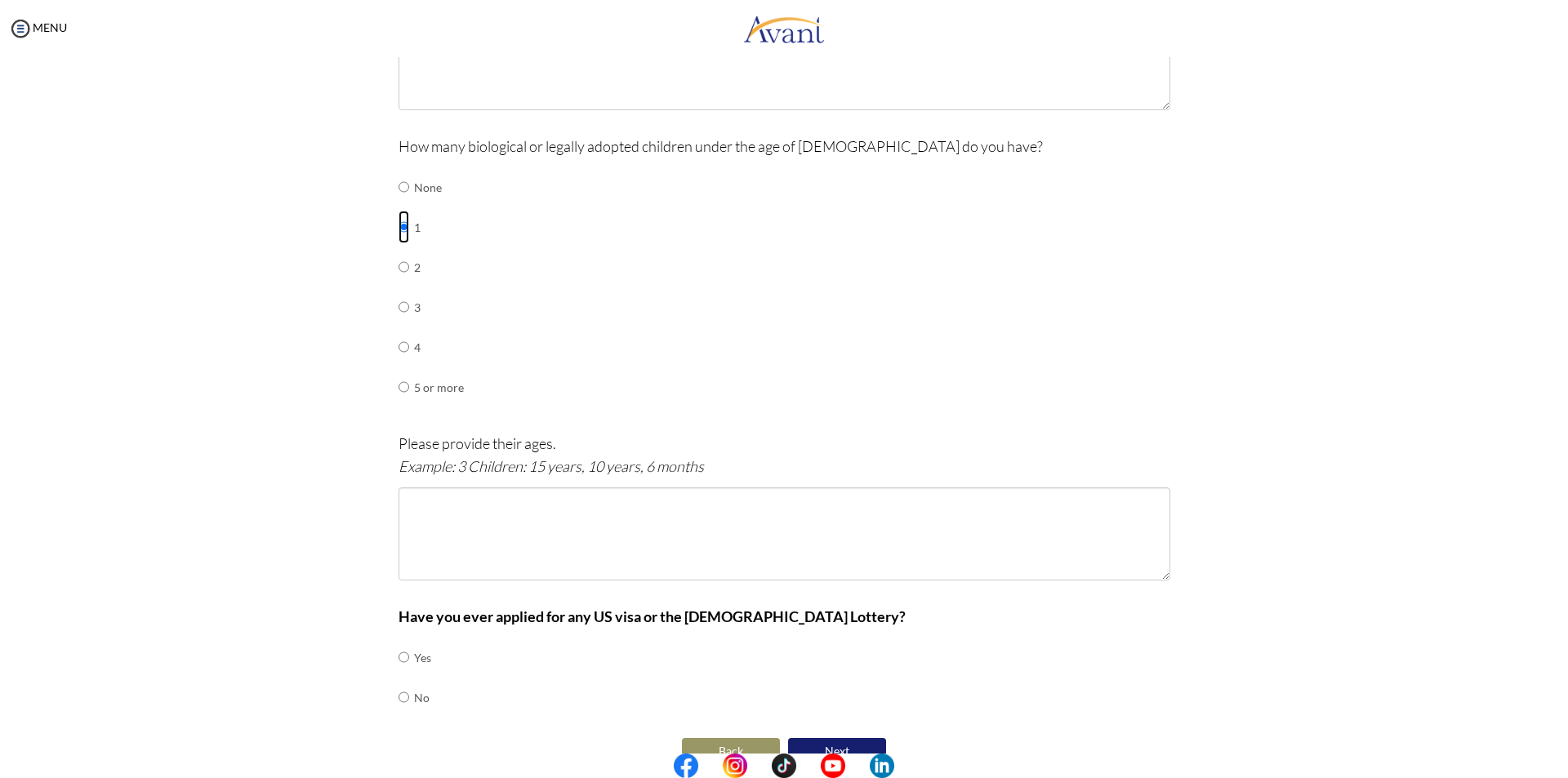
scroll to position [653, 0]
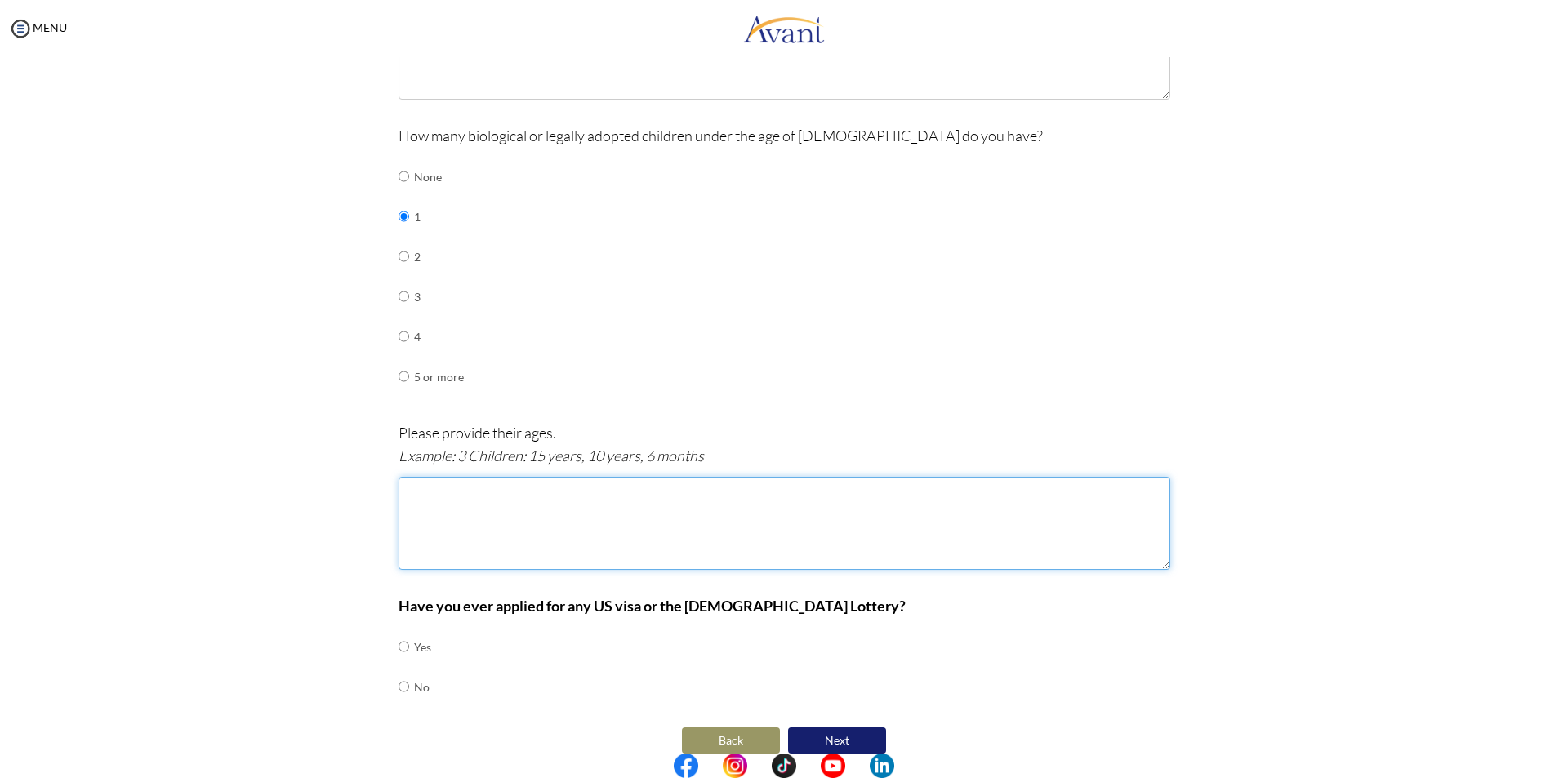
click at [471, 490] on textarea at bounding box center [784, 523] width 772 height 93
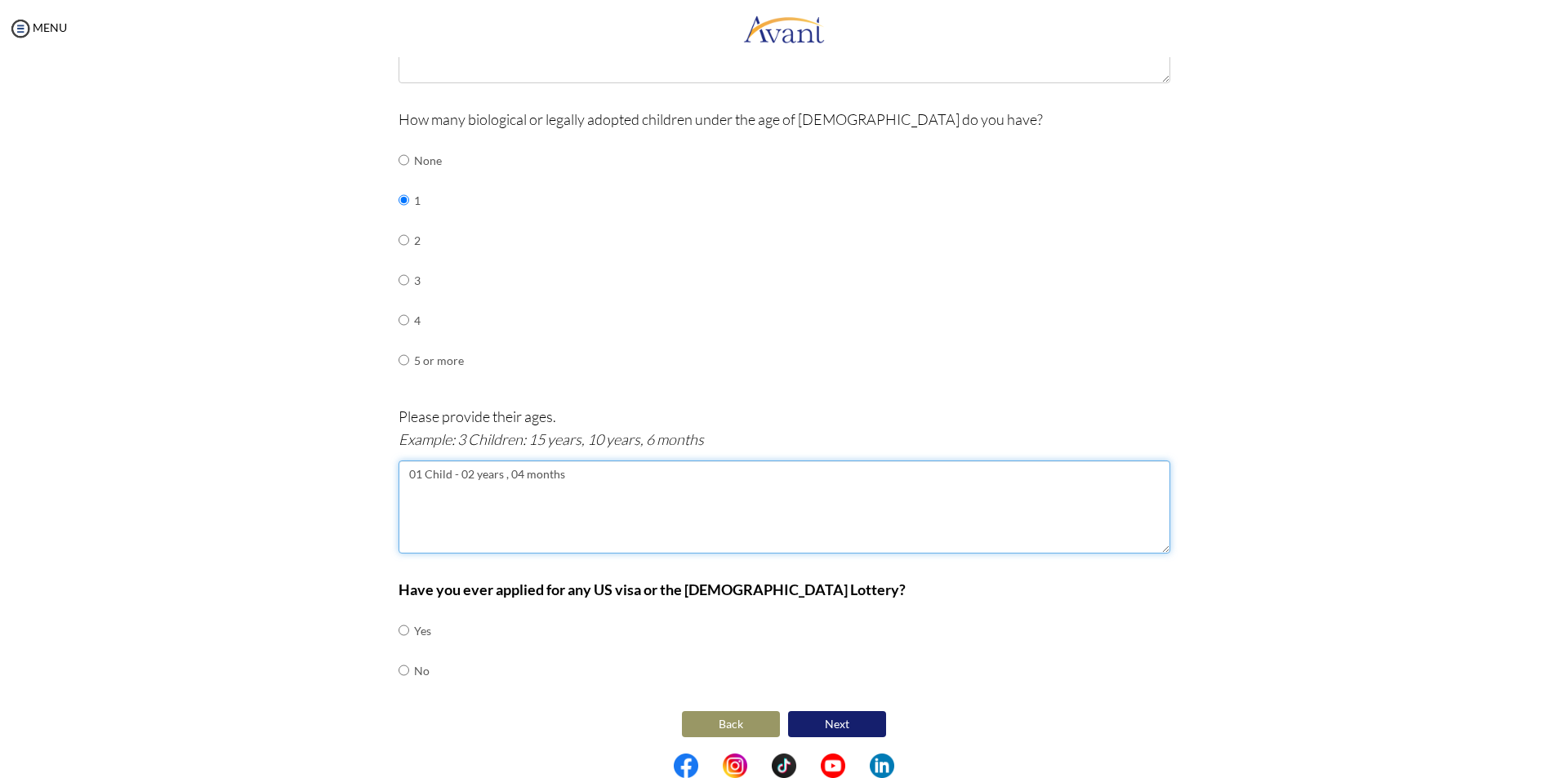
scroll to position [673, 0]
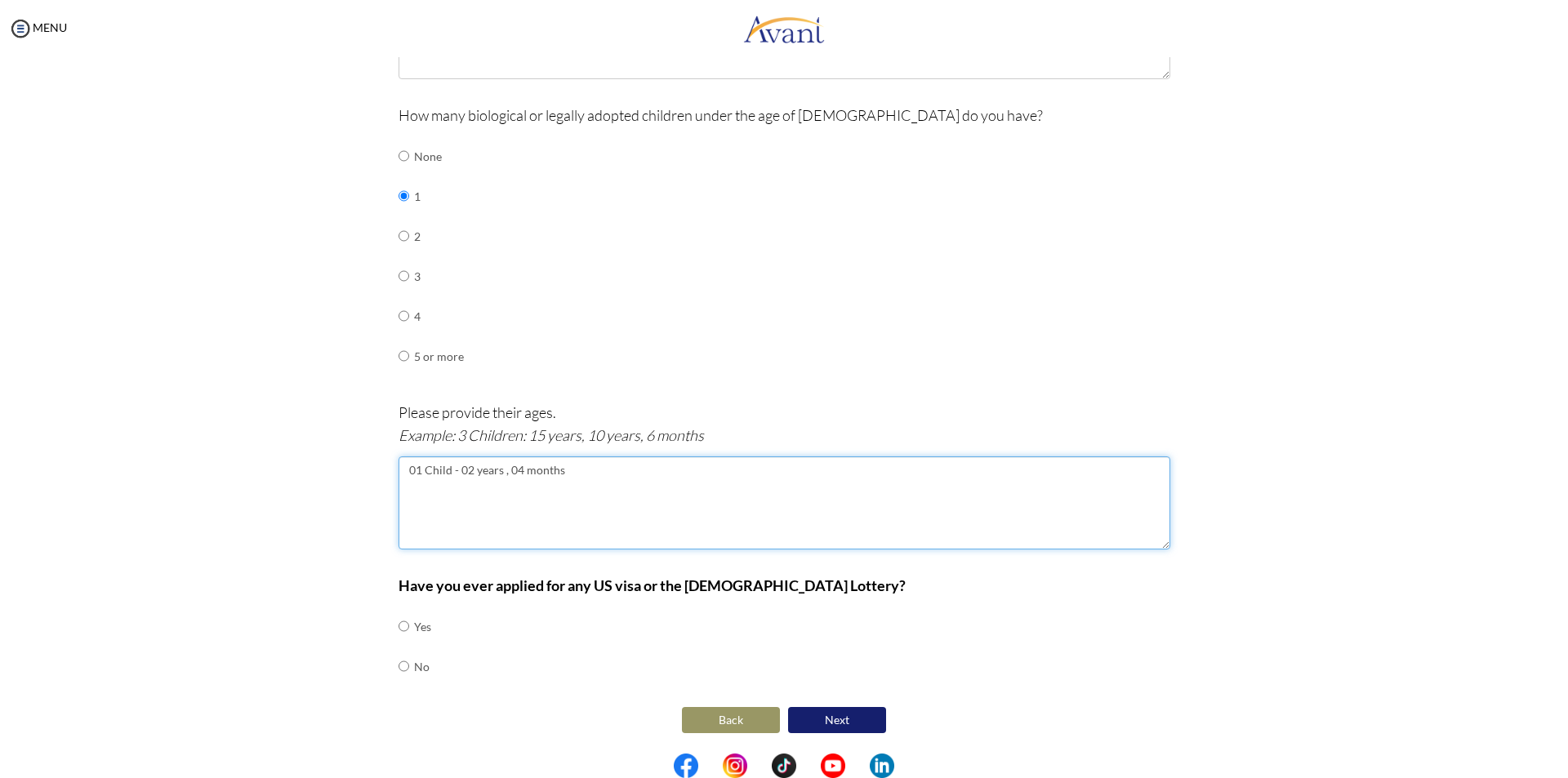
type textarea "01 Child - 02 years , 04 months"
drag, startPoint x: 392, startPoint y: 587, endPoint x: 842, endPoint y: 576, distance: 450.1
click at [842, 576] on p "Have you ever applied for any US visa or the [DEMOGRAPHIC_DATA] Lottery?" at bounding box center [784, 585] width 772 height 23
copy b "Have you ever applied for any US visa or the [DEMOGRAPHIC_DATA] Lottery?"
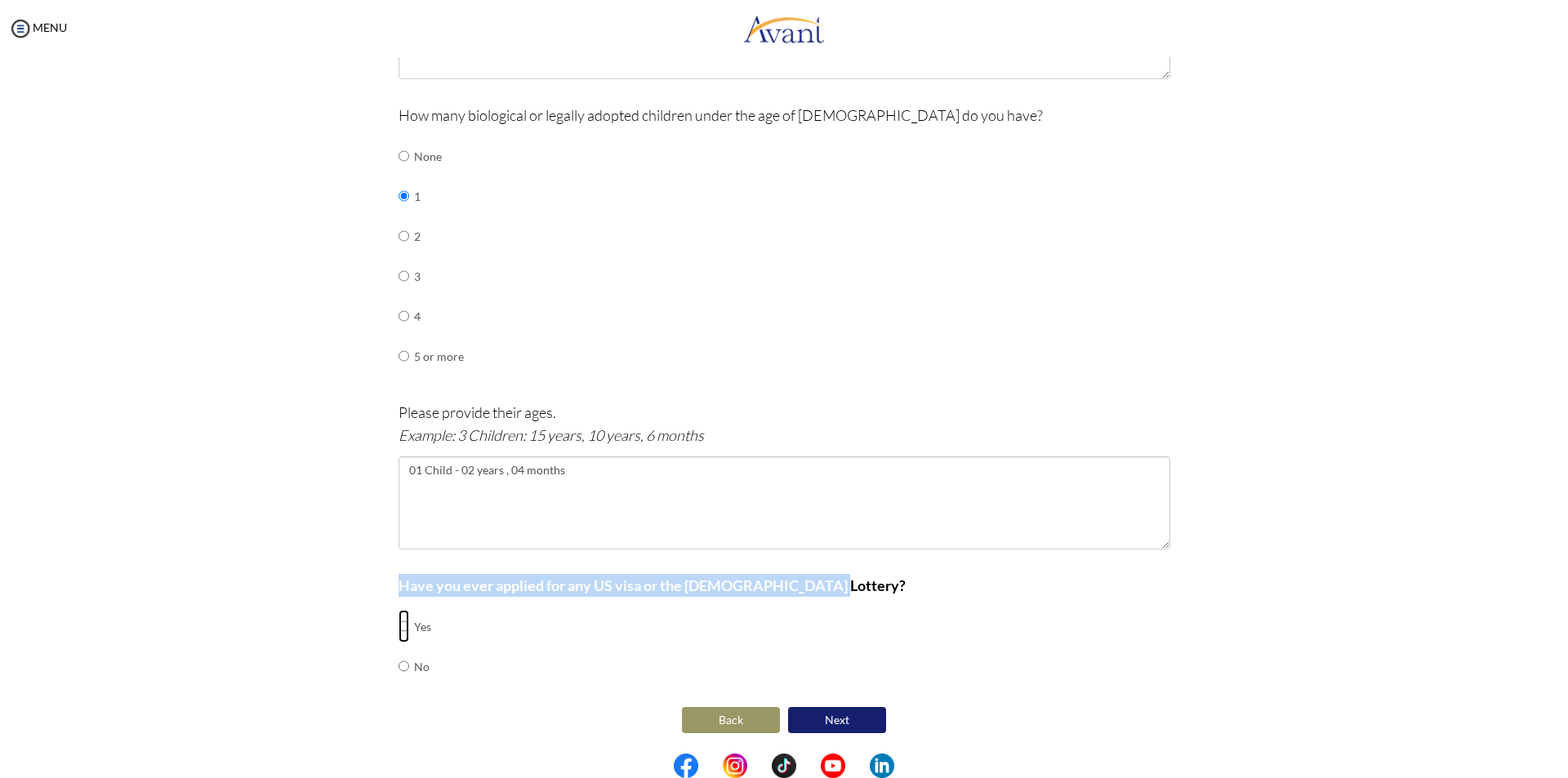
click at [400, 626] on input "radio" at bounding box center [403, 625] width 10 height 32
radio input "true"
click at [463, 626] on div "Have you ever applied for any US visa or the Green Card Lottery? Yes No" at bounding box center [784, 638] width 772 height 129
click at [856, 723] on button "Next" at bounding box center [836, 719] width 98 height 26
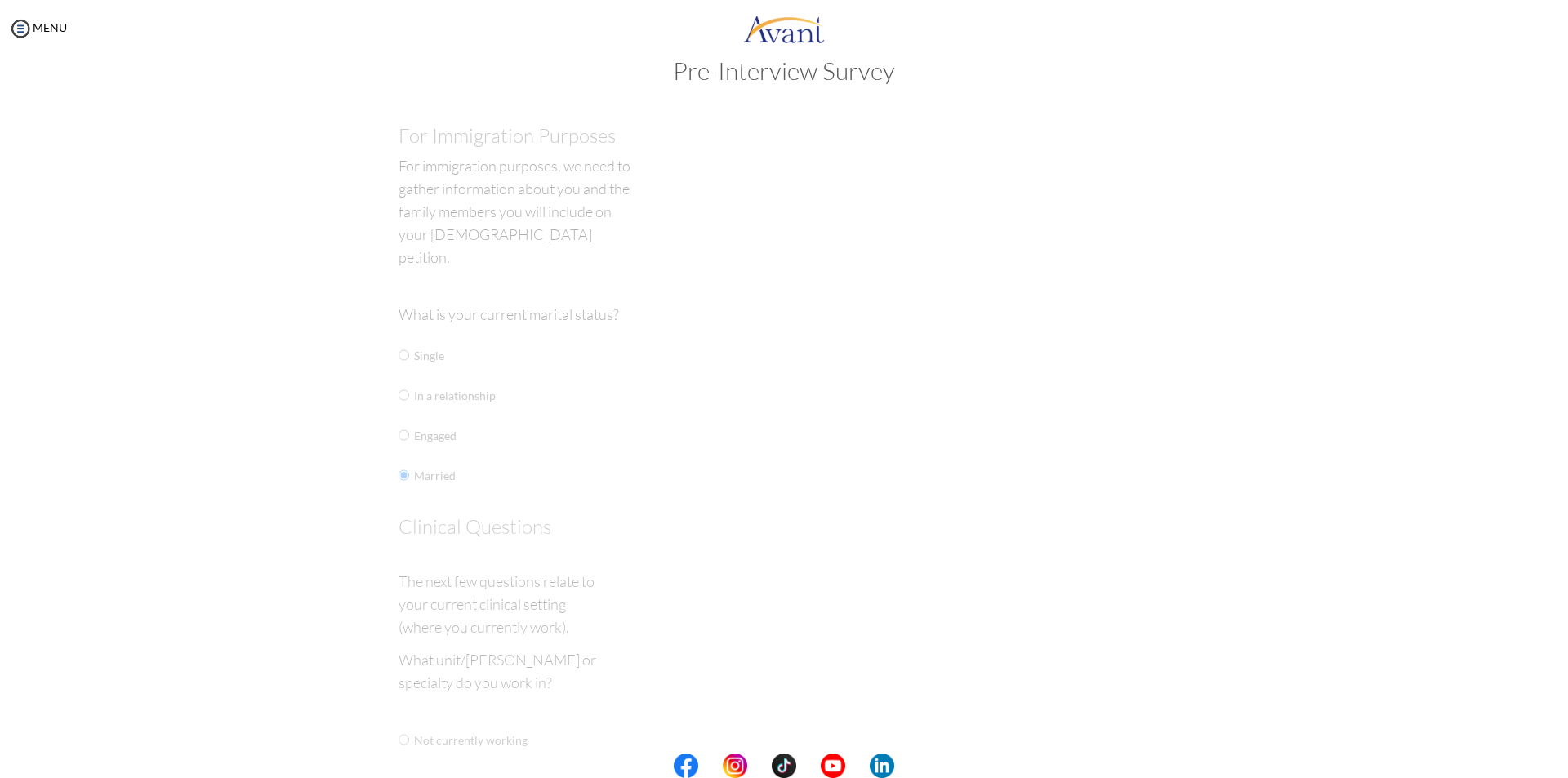
scroll to position [0, 0]
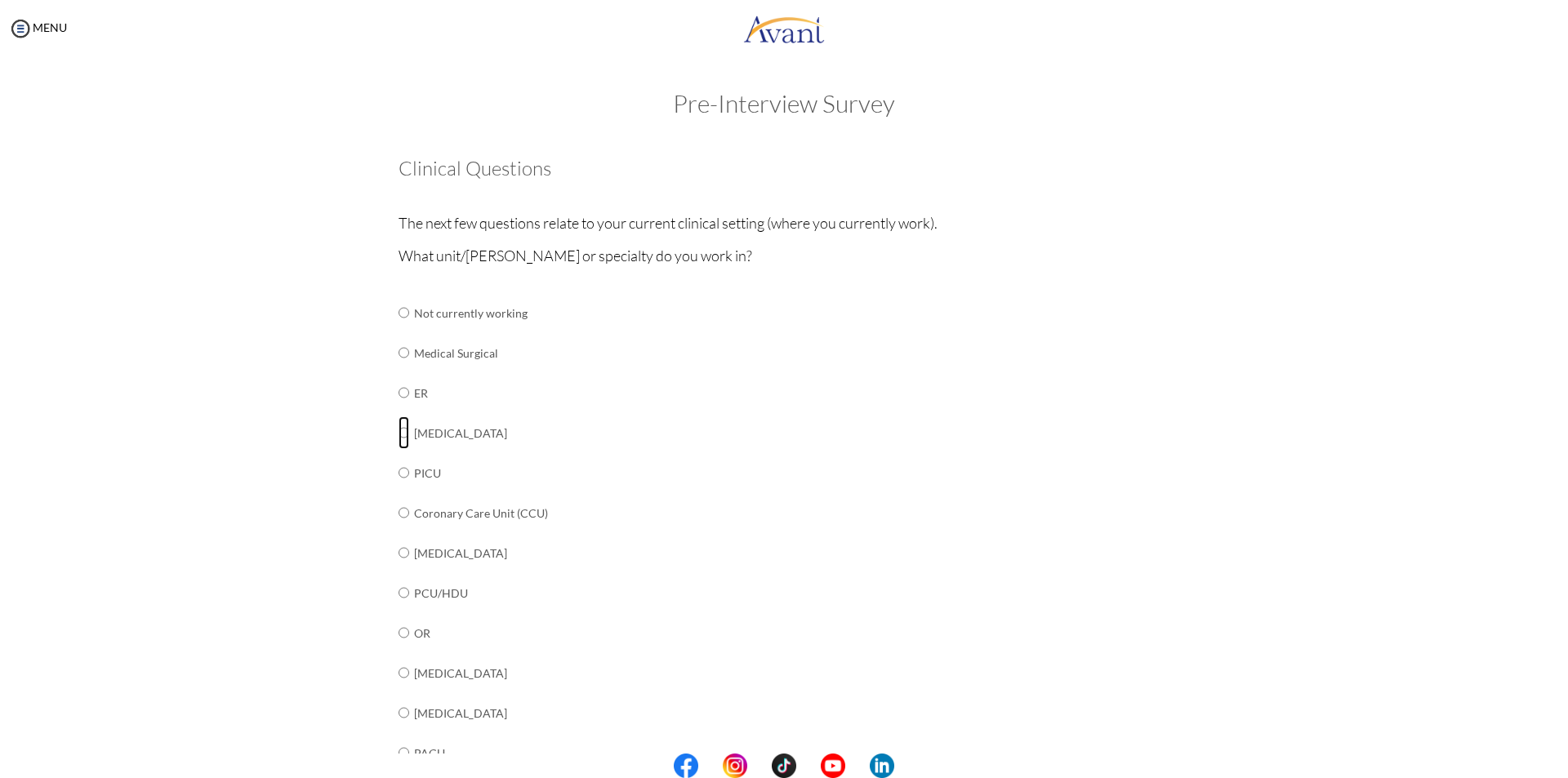
click at [399, 329] on input "radio" at bounding box center [403, 313] width 10 height 32
radio input "true"
click at [399, 329] on input "radio" at bounding box center [403, 313] width 10 height 32
radio input "true"
click at [409, 348] on td at bounding box center [411, 353] width 5 height 40
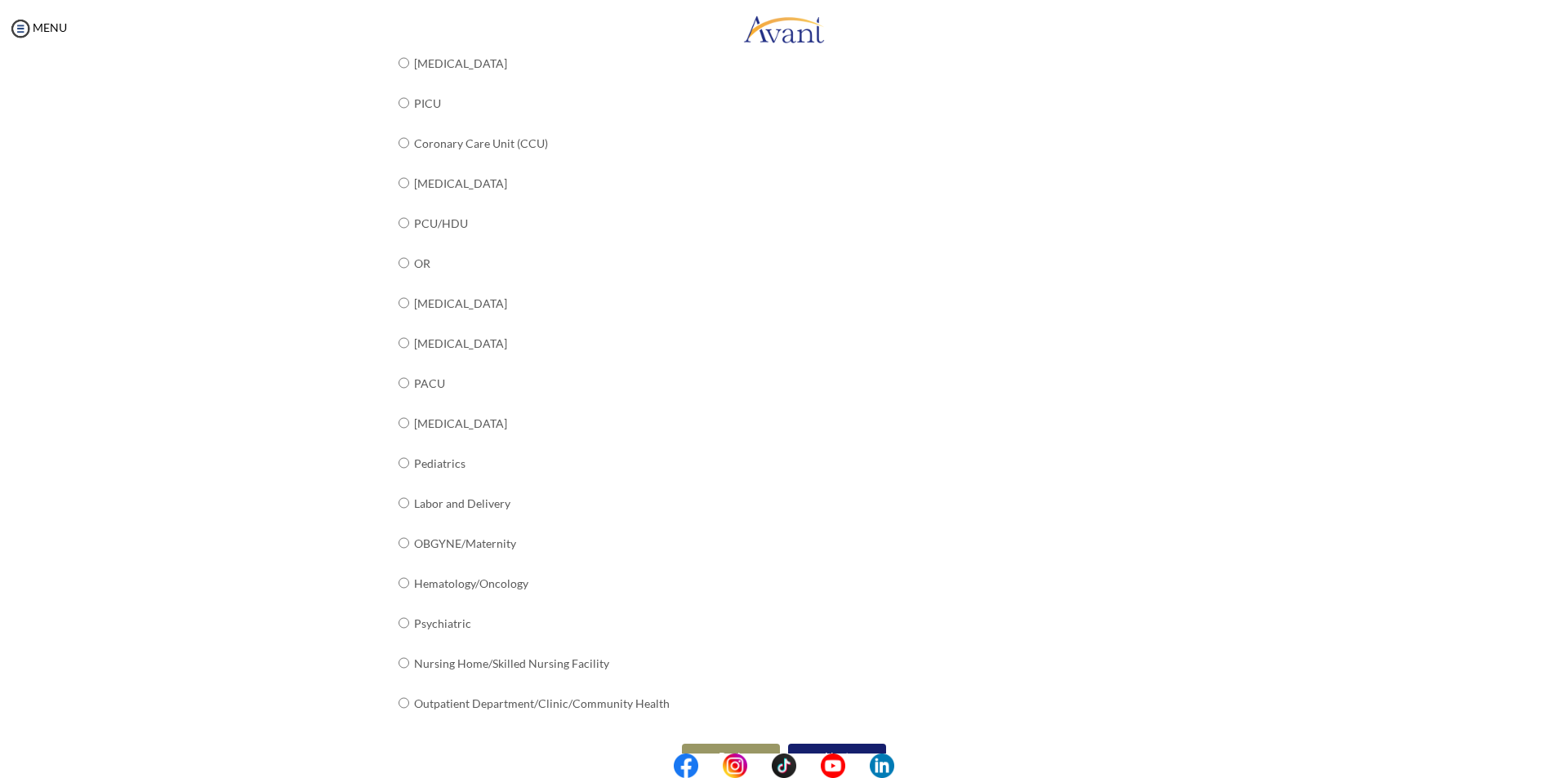
scroll to position [406, 0]
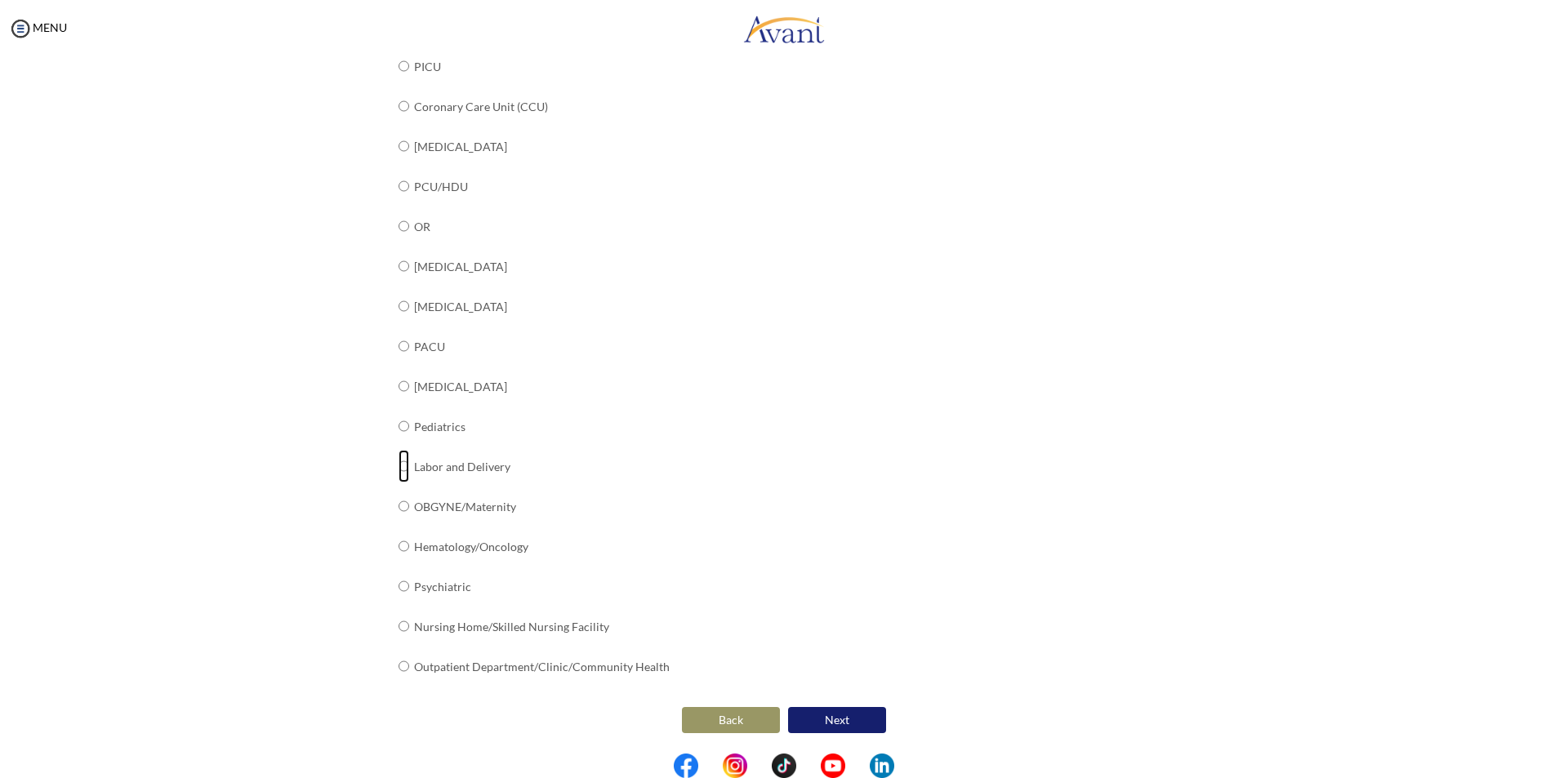
radio input "true"
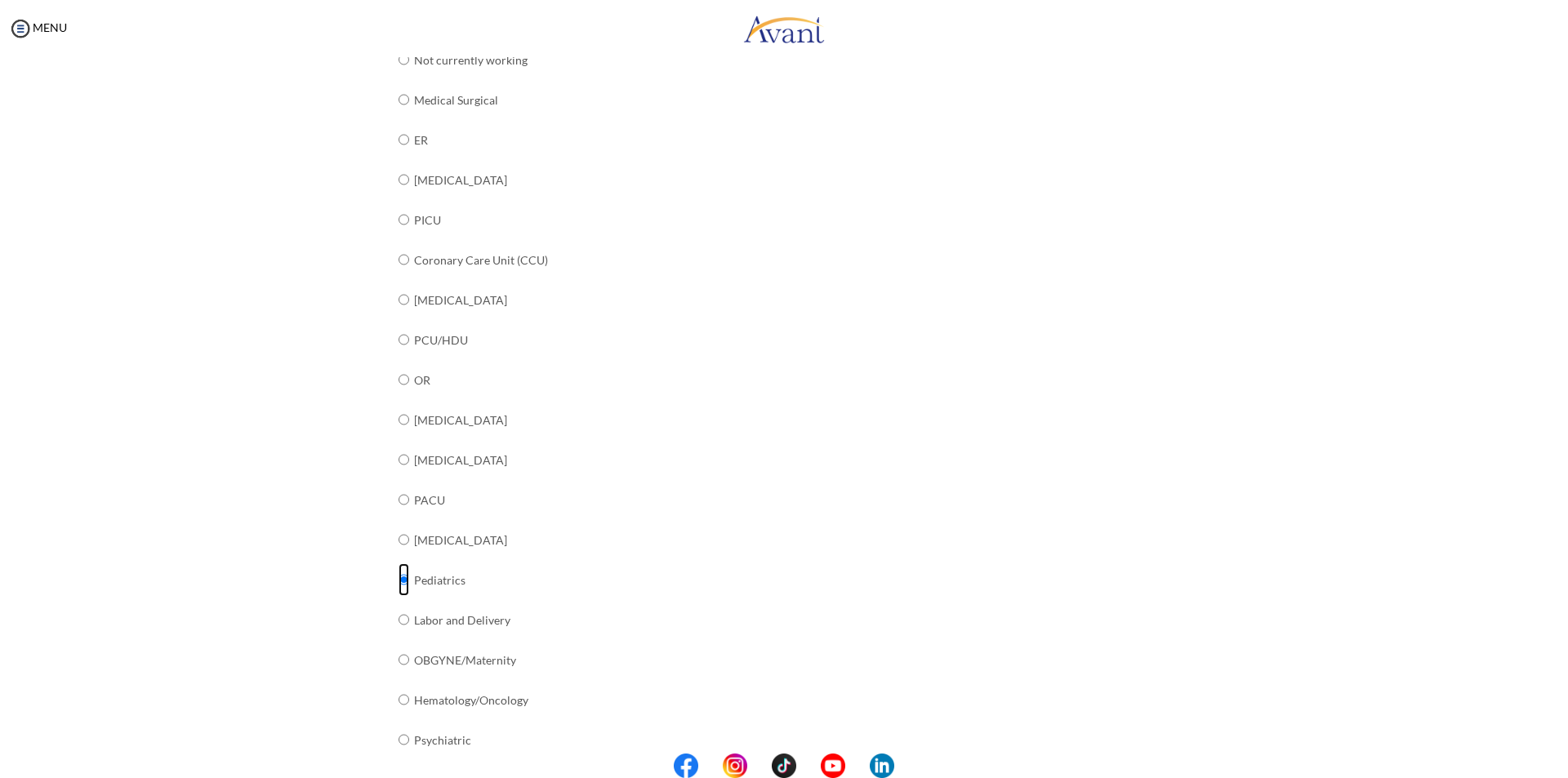
scroll to position [243, 0]
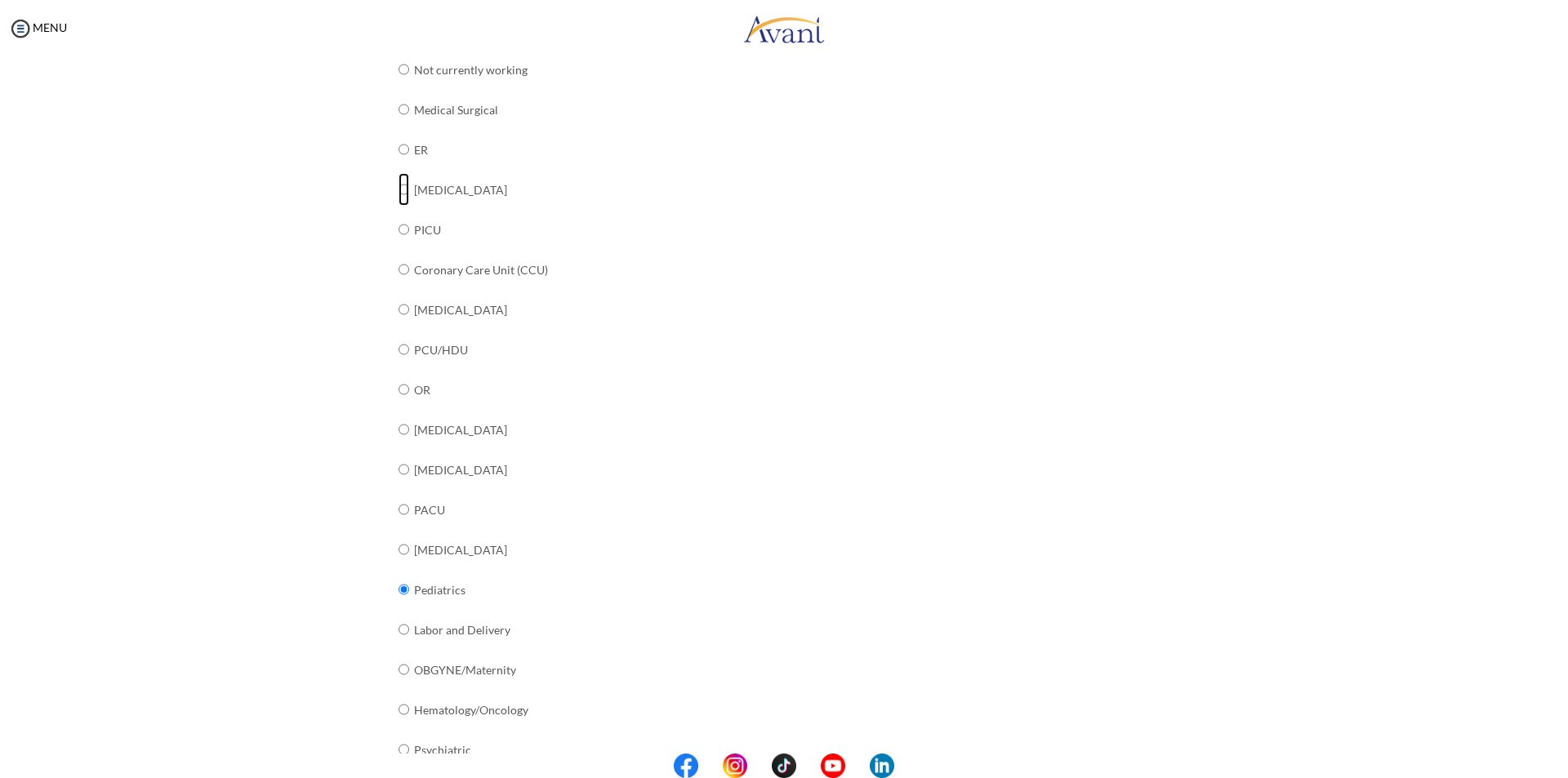
click at [399, 86] on input "radio" at bounding box center [403, 70] width 10 height 32
radio input "true"
click at [399, 86] on input "radio" at bounding box center [403, 70] width 10 height 32
radio input "true"
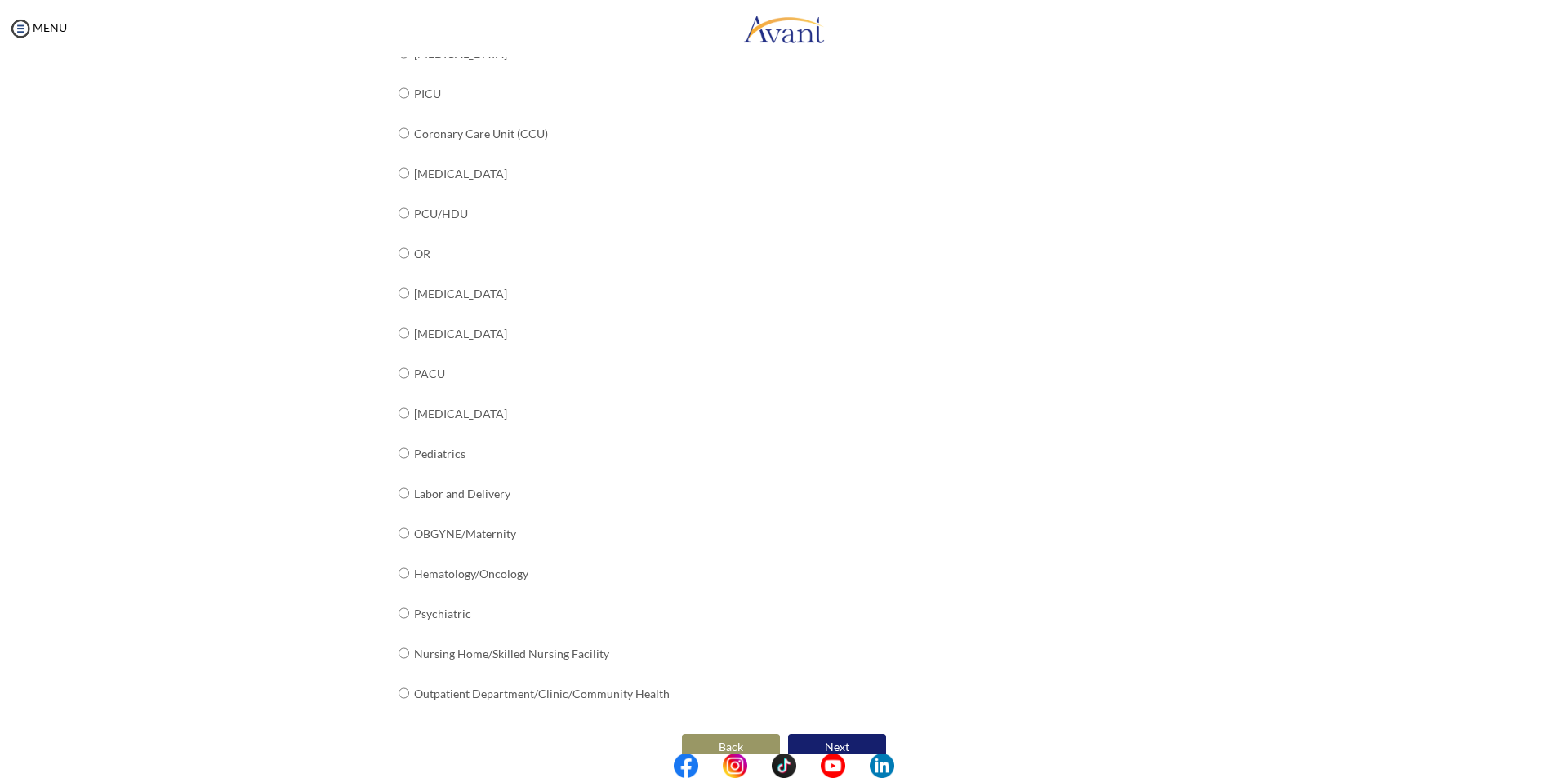
scroll to position [406, 0]
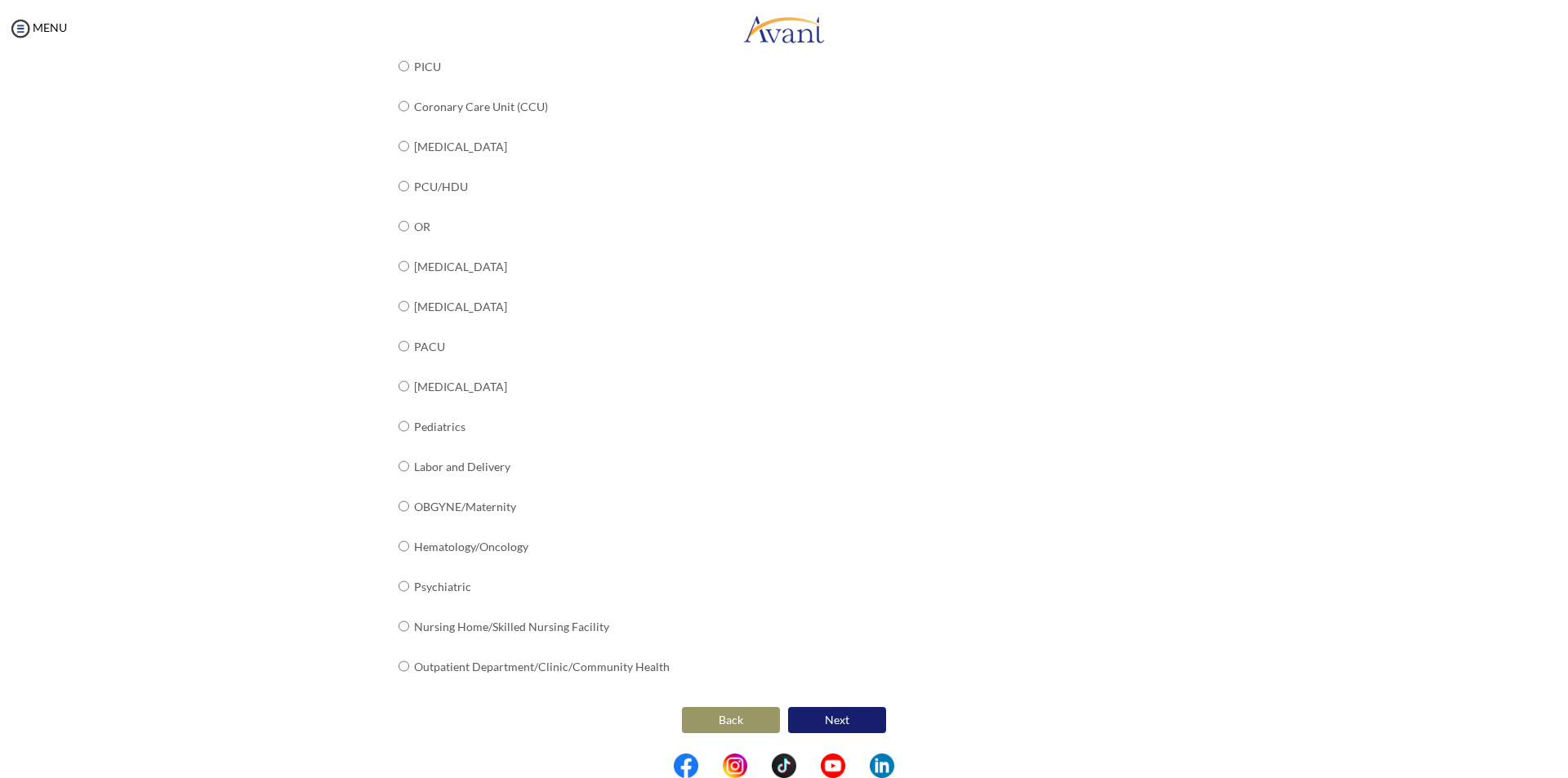
click at [842, 718] on button "Next" at bounding box center [836, 719] width 98 height 26
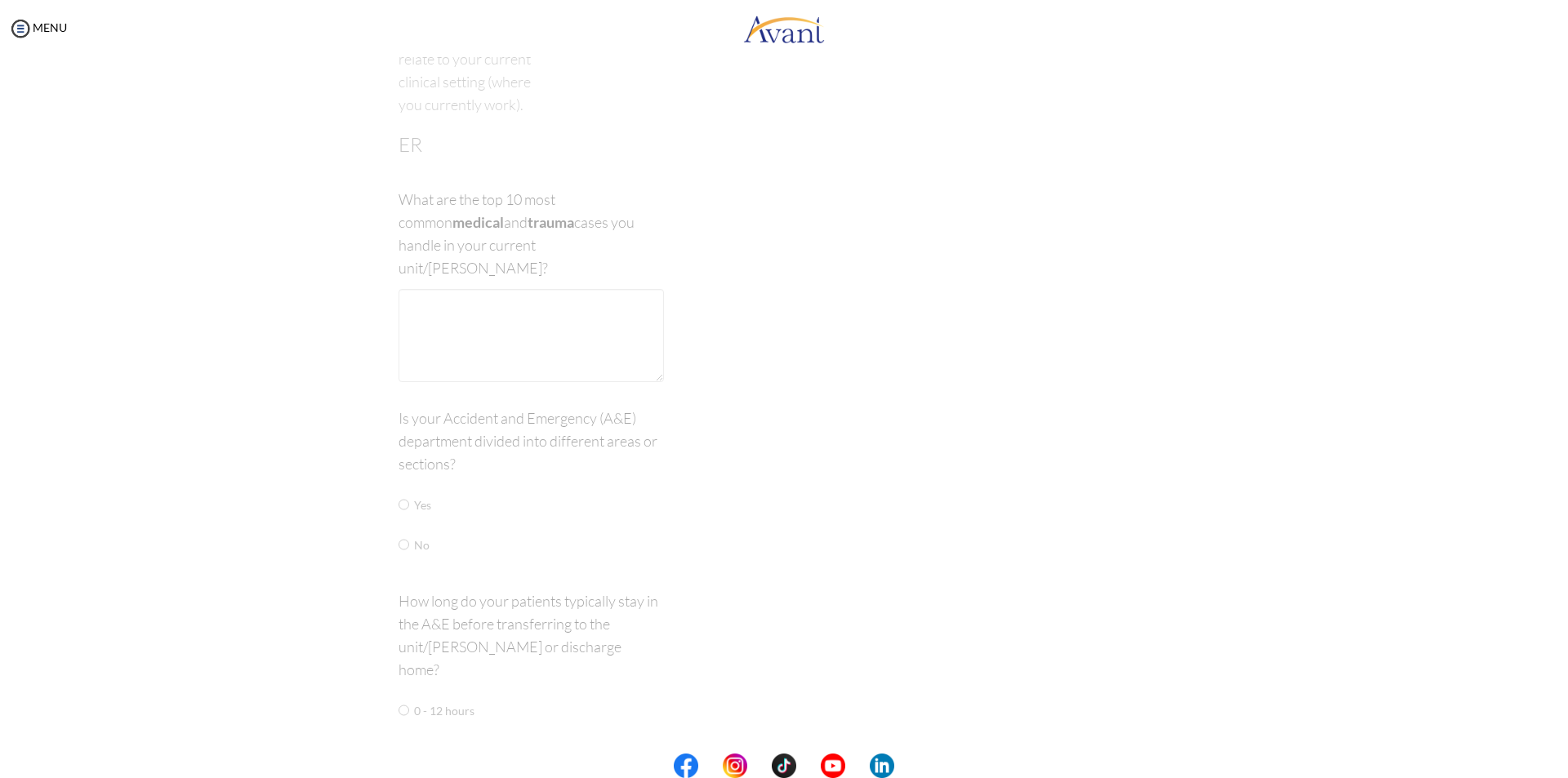
scroll to position [32, 0]
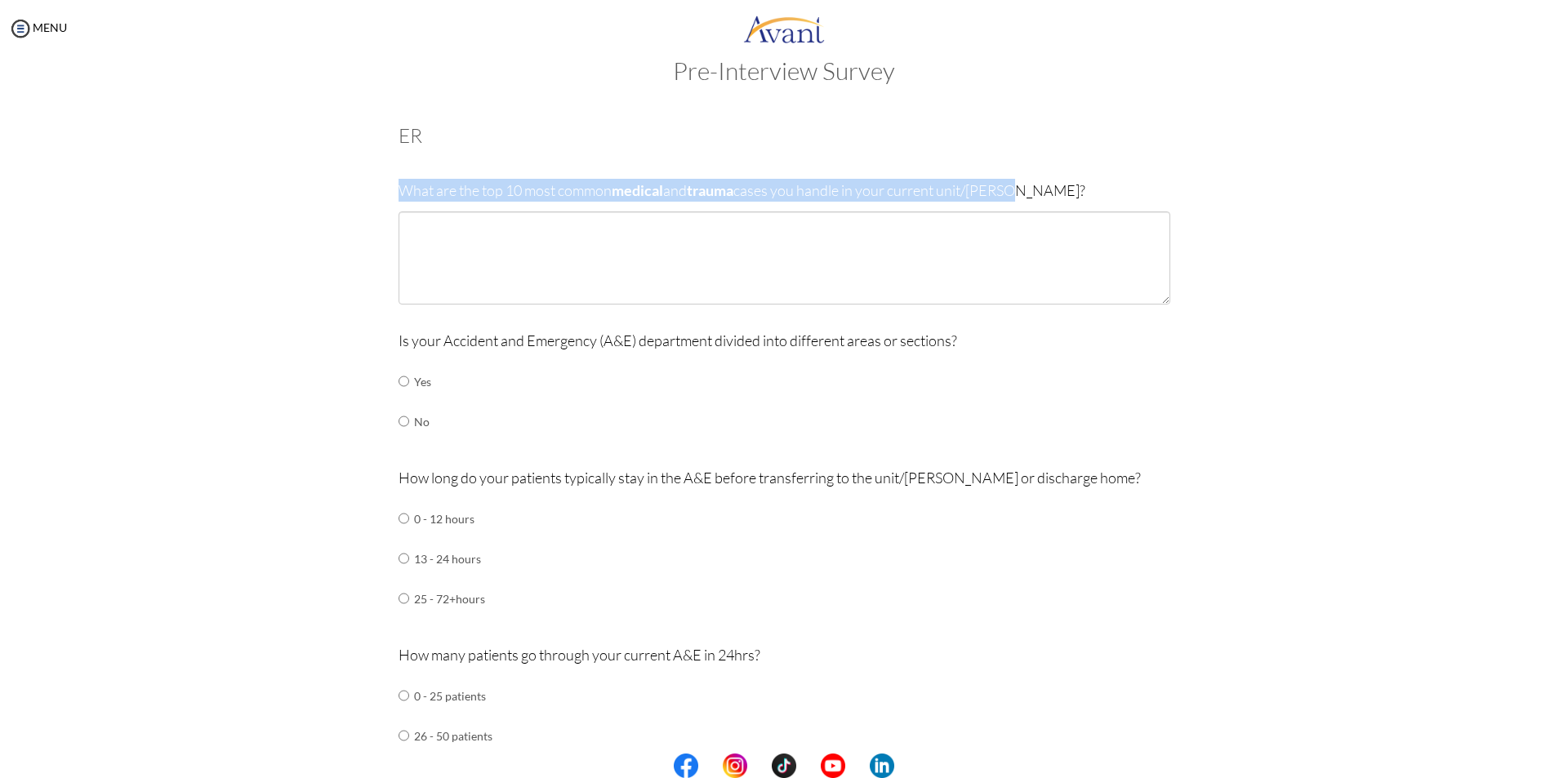
drag, startPoint x: 395, startPoint y: 189, endPoint x: 1019, endPoint y: 178, distance: 624.1
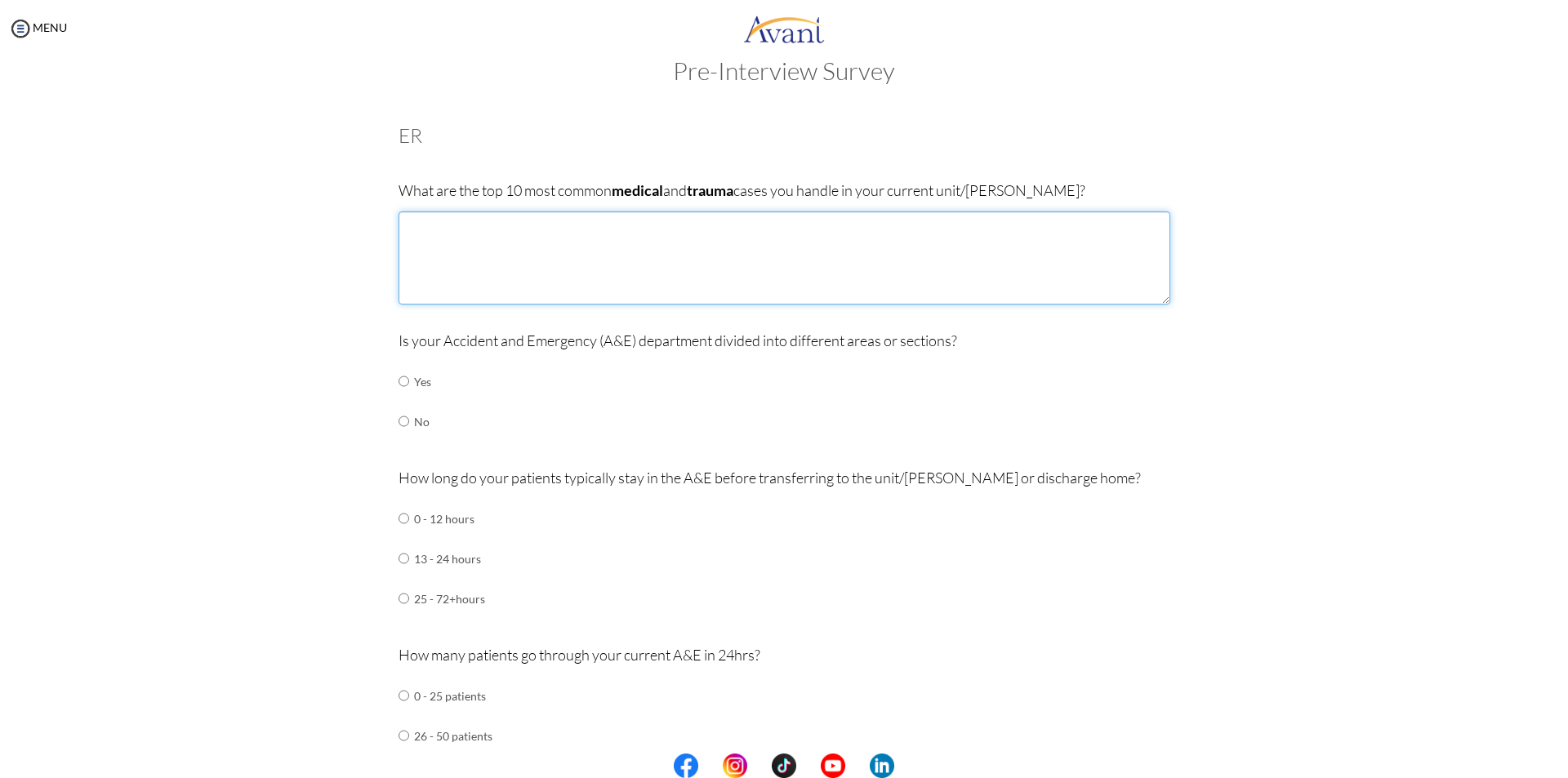
drag, startPoint x: 963, startPoint y: 189, endPoint x: 711, endPoint y: 275, distance: 266.3
click at [711, 275] on textarea at bounding box center [784, 258] width 772 height 93
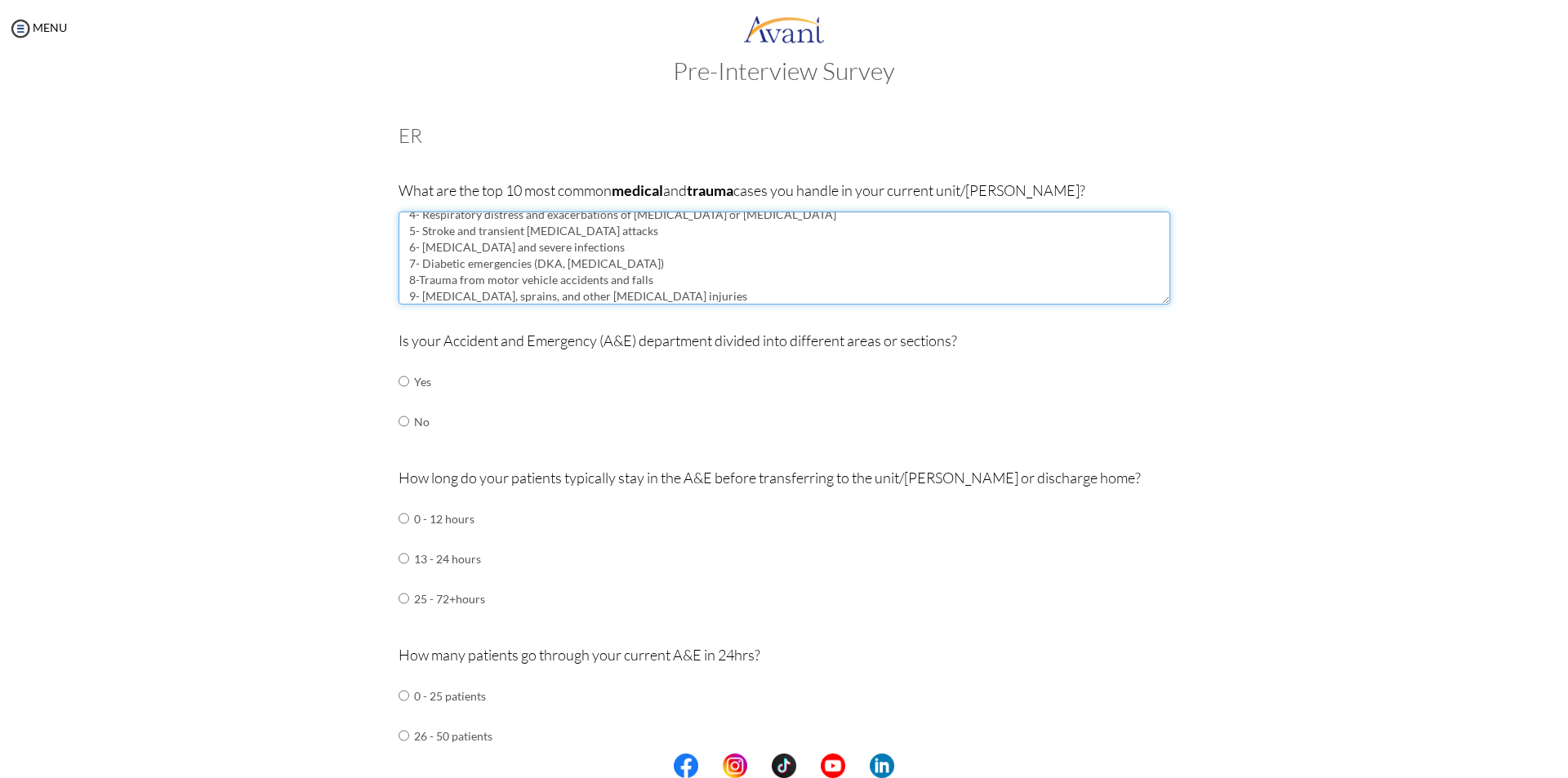
scroll to position [76, 0]
type textarea "1- [MEDICAL_DATA] and acute coronary syndromes ( including myocardial [MEDICAL_…"
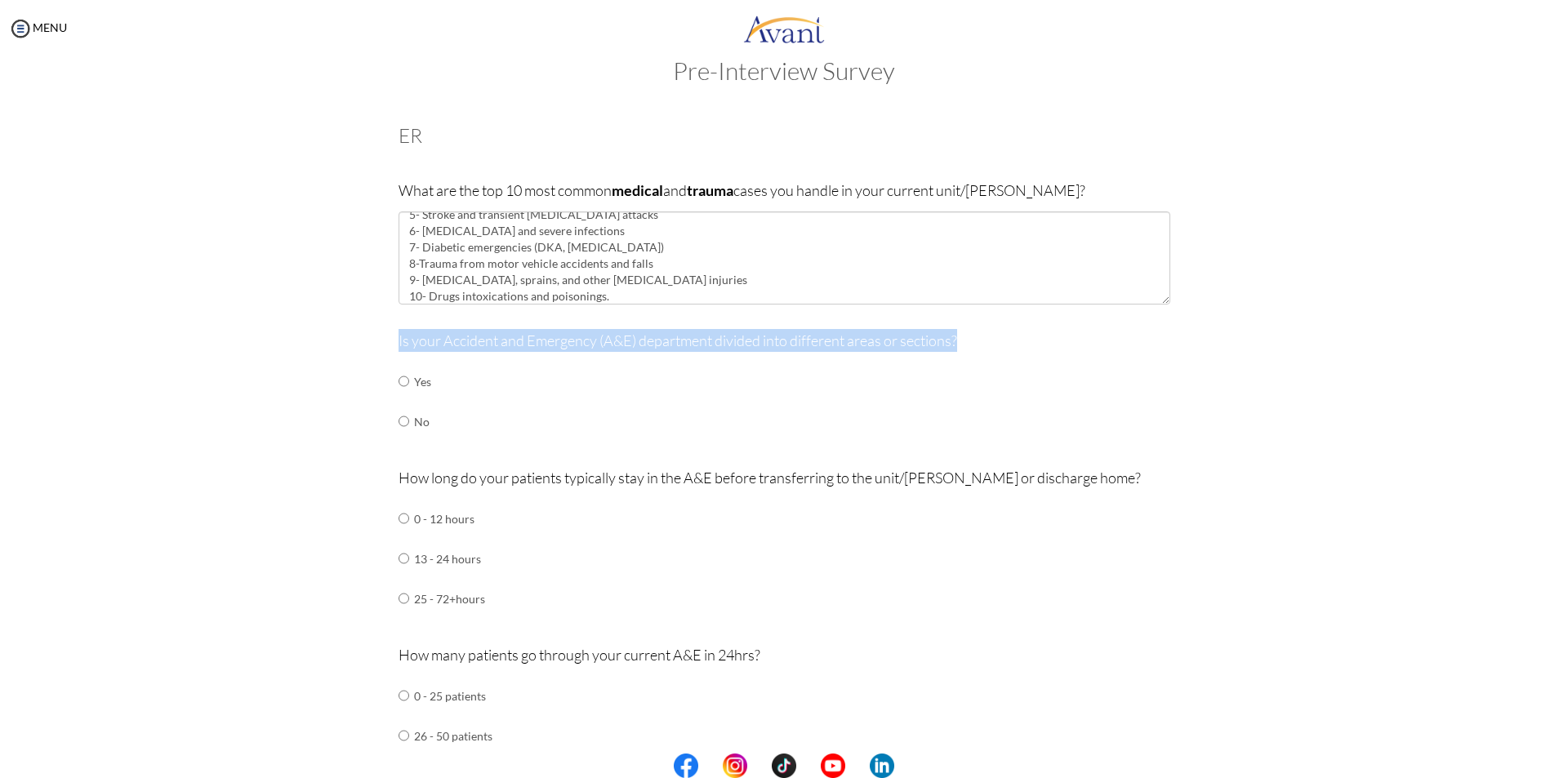
drag, startPoint x: 389, startPoint y: 342, endPoint x: 992, endPoint y: 358, distance: 603.2
copy div "Is your Accident and Emergency (A&E) department divided into different areas or…"
click at [399, 379] on input "radio" at bounding box center [403, 381] width 10 height 32
radio input "true"
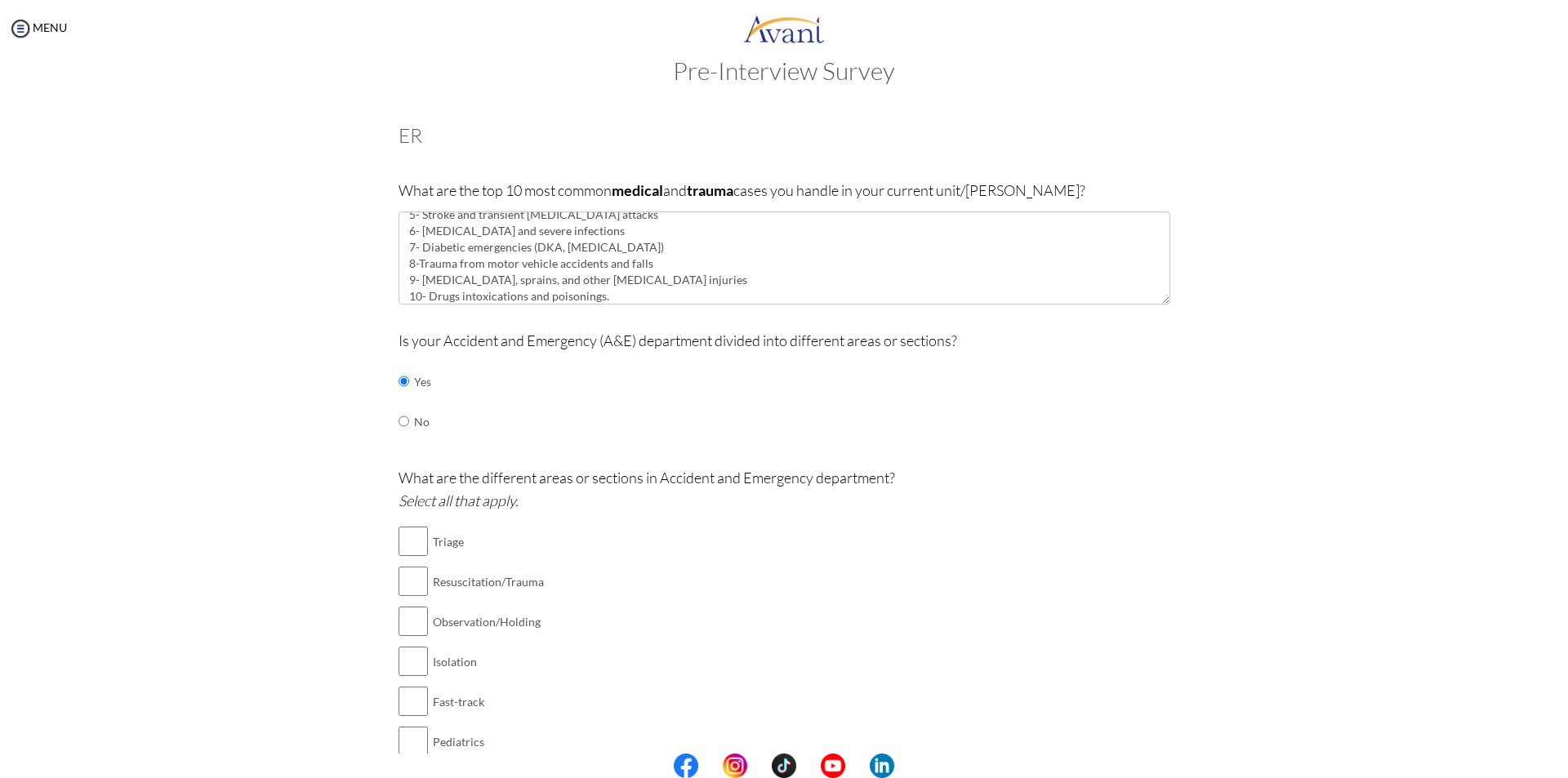
click at [721, 575] on div "What are the different areas or sections in Accident and Emergency department? …" at bounding box center [784, 662] width 772 height 392
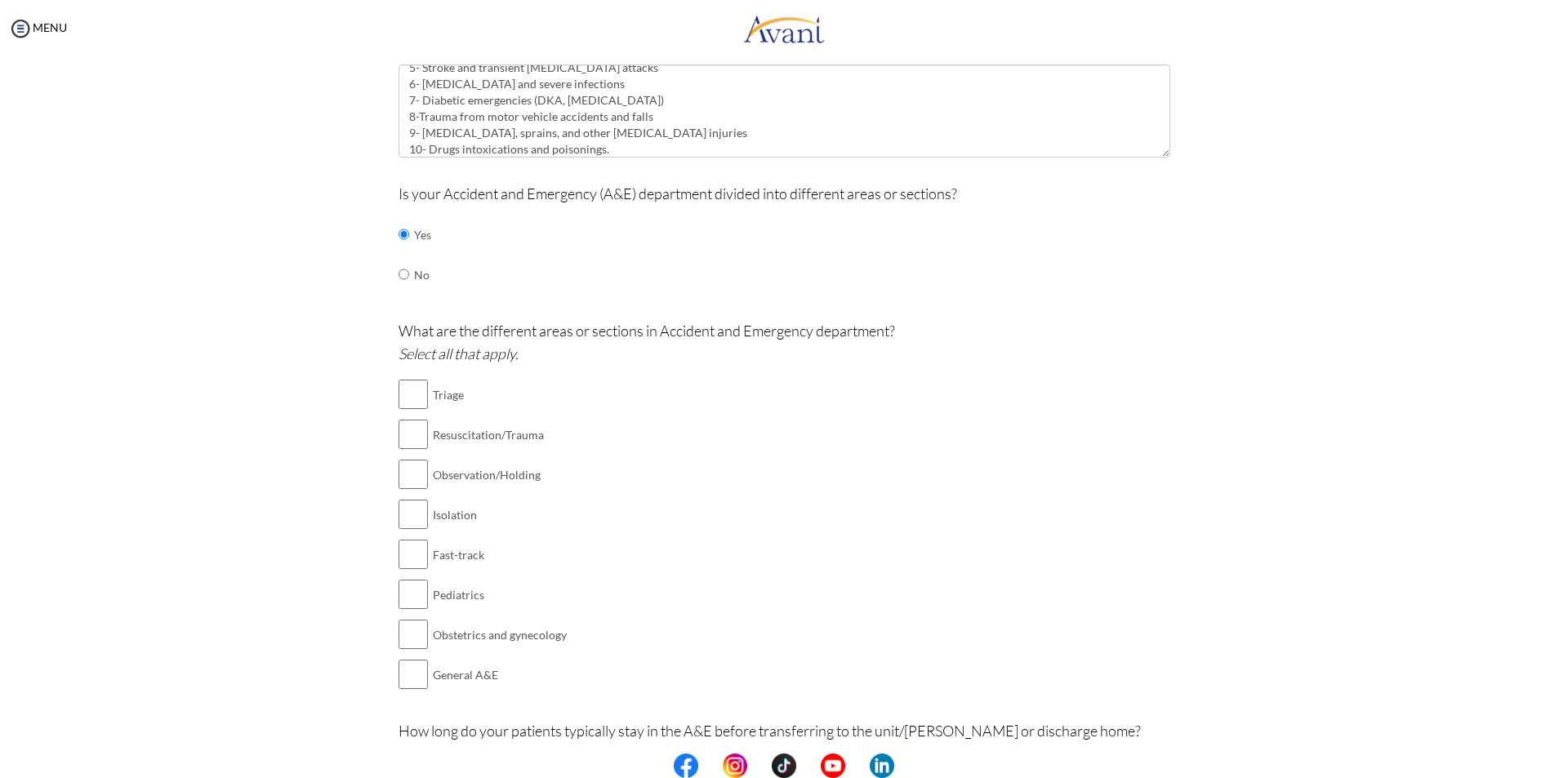
scroll to position [277, 0]
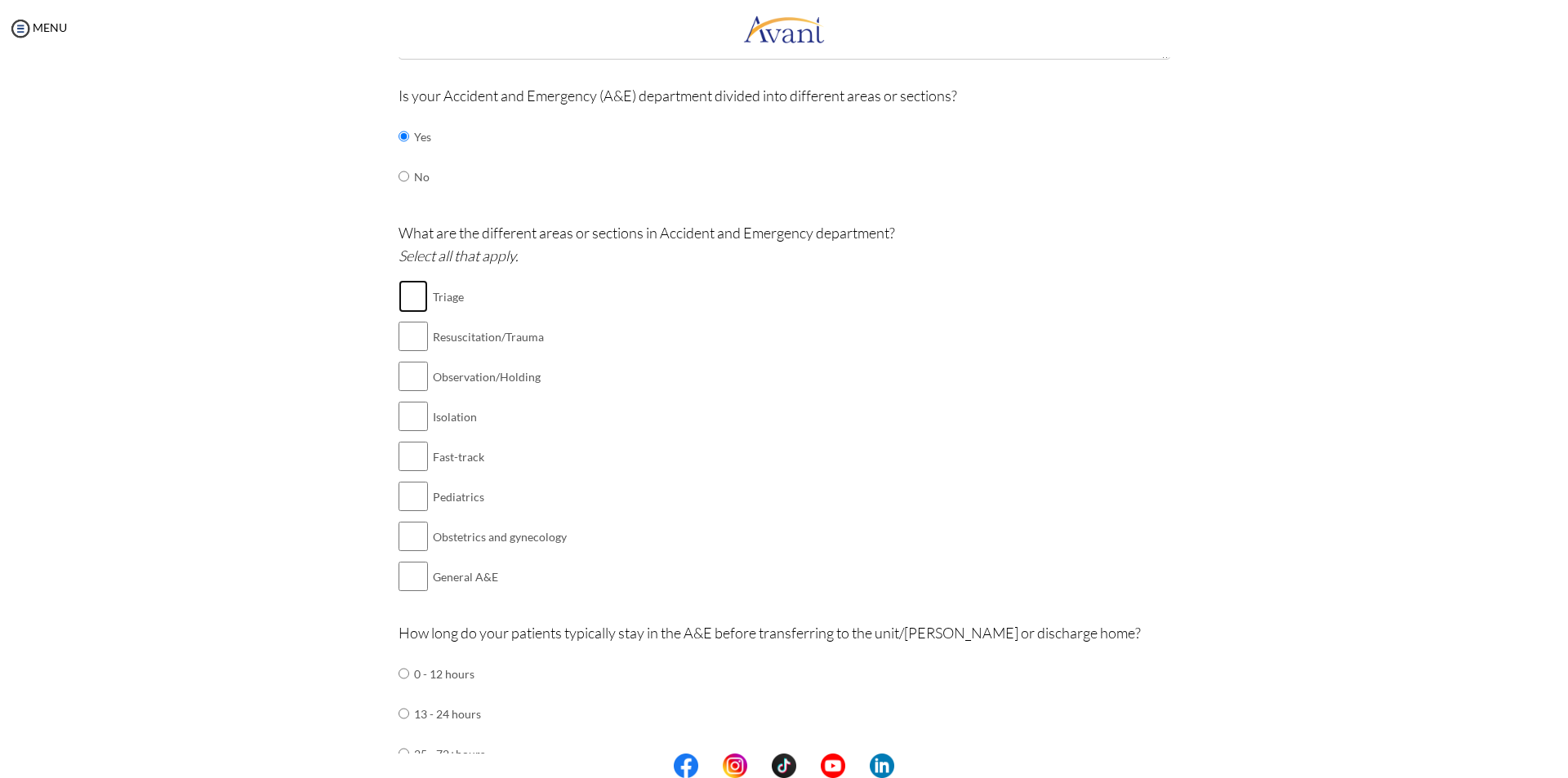
click at [399, 297] on input "checkbox" at bounding box center [413, 297] width 30 height 32
checkbox input "true"
click at [412, 343] on input "checkbox" at bounding box center [413, 337] width 30 height 32
click at [411, 337] on input "checkbox" at bounding box center [413, 337] width 30 height 32
click at [417, 338] on input "checkbox" at bounding box center [413, 337] width 30 height 32
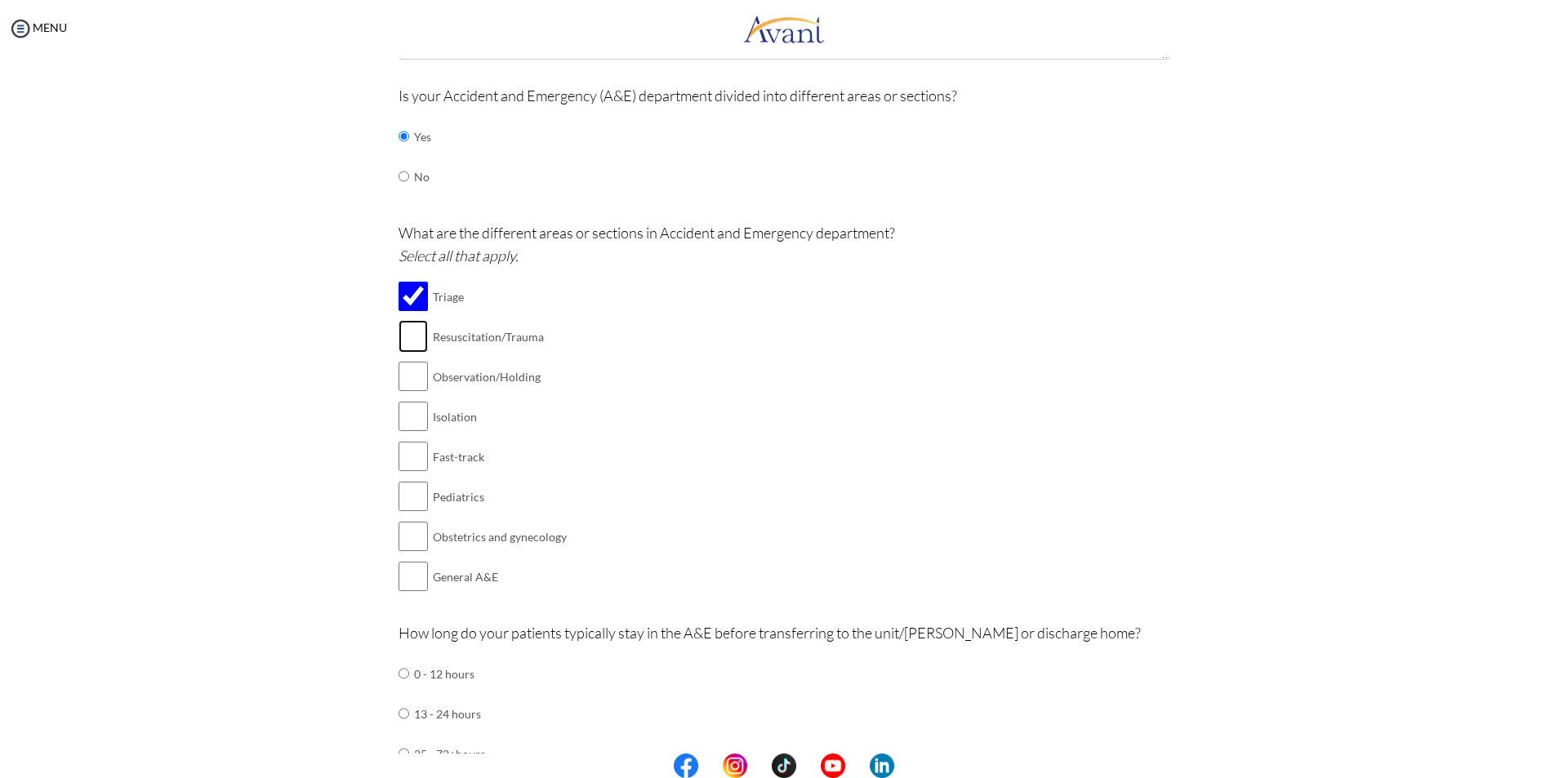
checkbox input "true"
click at [409, 377] on input "checkbox" at bounding box center [413, 377] width 30 height 32
checkbox input "true"
click at [415, 425] on input "checkbox" at bounding box center [413, 416] width 30 height 32
checkbox input "true"
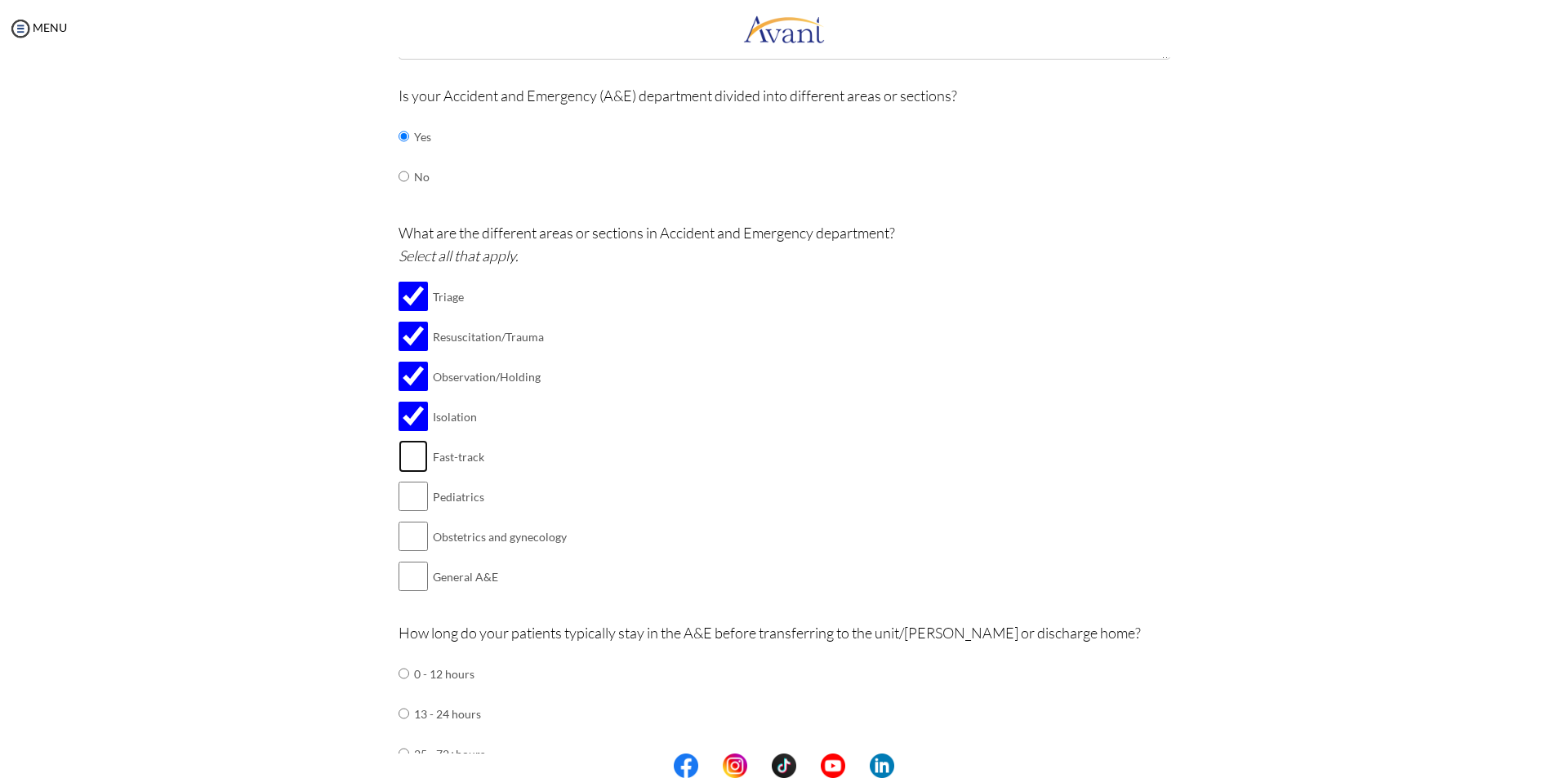
click at [406, 457] on input "checkbox" at bounding box center [413, 456] width 30 height 32
checkbox input "true"
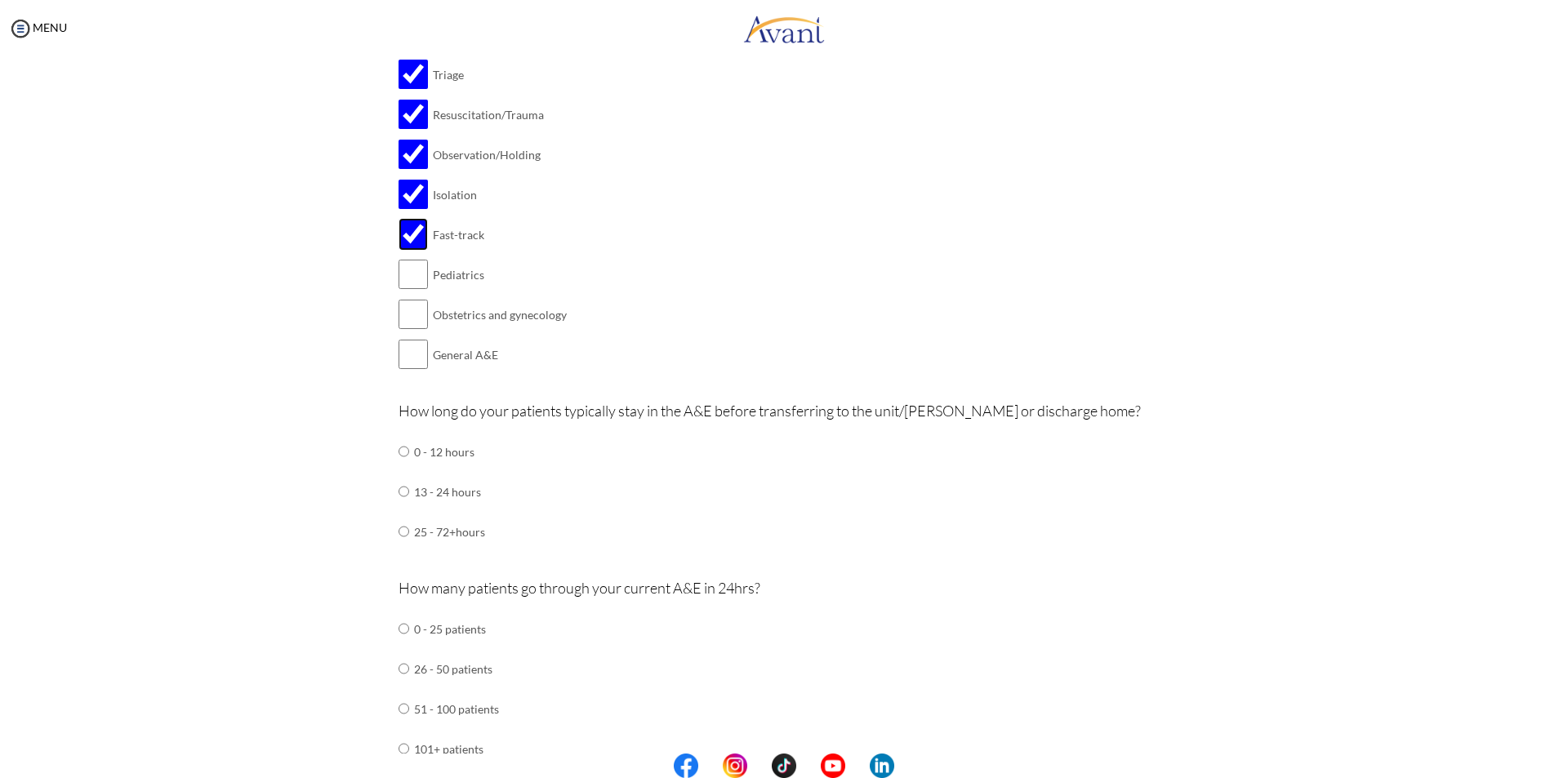
scroll to position [522, 0]
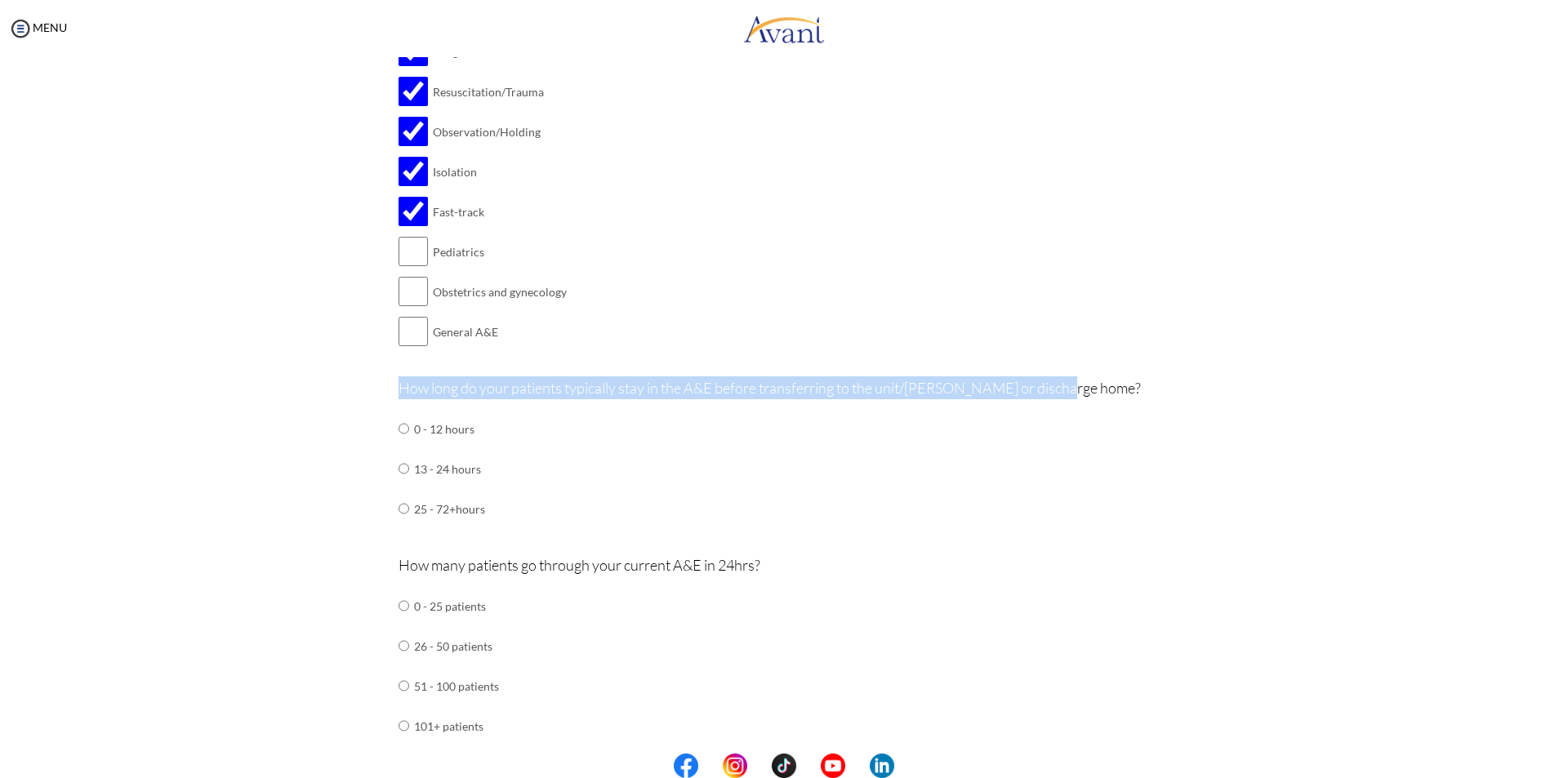
drag, startPoint x: 388, startPoint y: 392, endPoint x: 1123, endPoint y: 382, distance: 735.1
click at [1123, 382] on div "Are you currently in school now? Yes No Have you taken the NCLEX-RN exam before…" at bounding box center [784, 719] width 796 height 2201
copy p "How long do your patients typically stay in the A&E before transferring to the …"
click at [400, 445] on input "radio" at bounding box center [403, 428] width 10 height 32
radio input "true"
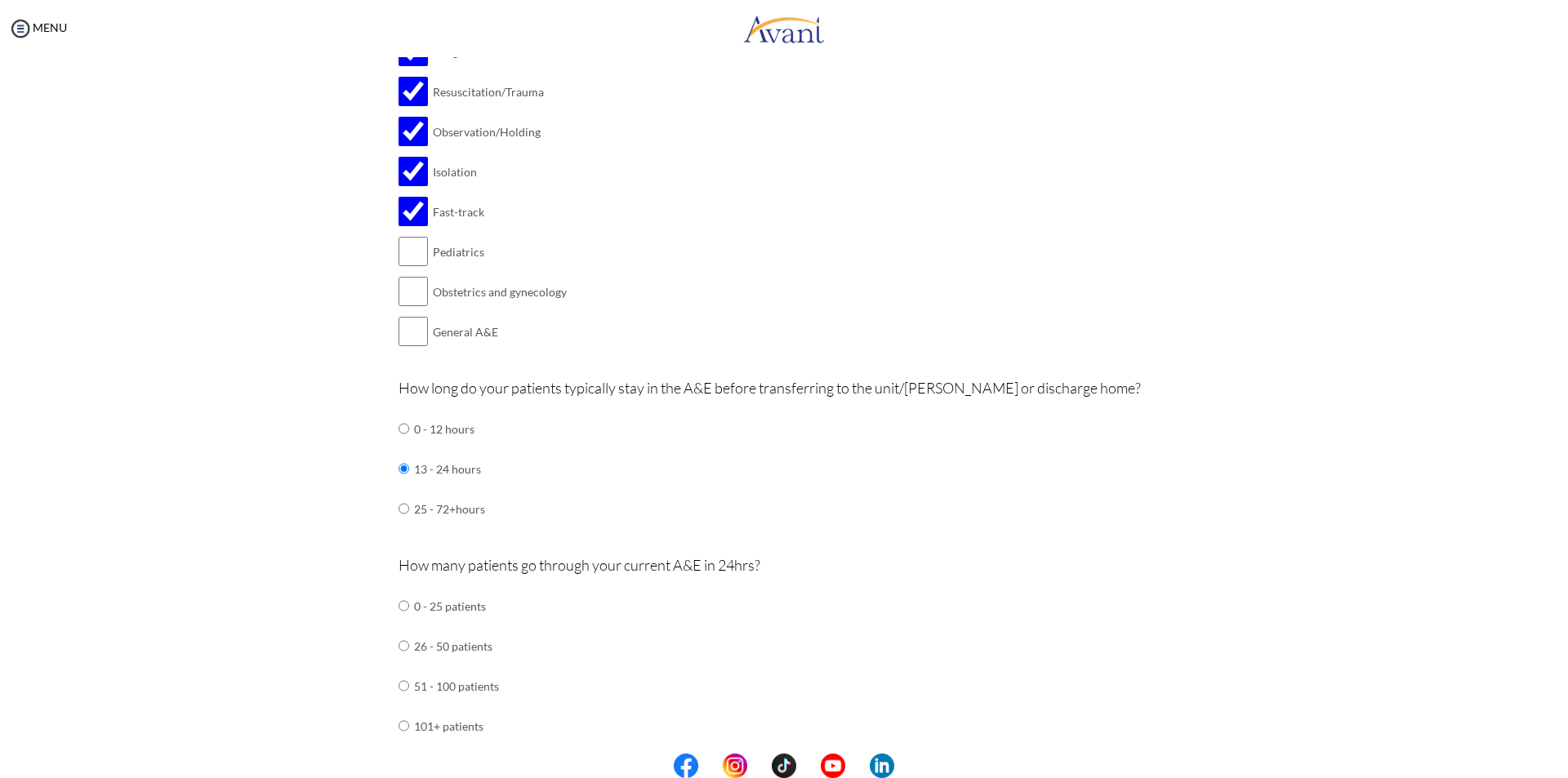
click at [632, 462] on div "How long do your patients typically stay in the A&E before transferring to the …" at bounding box center [784, 461] width 772 height 169
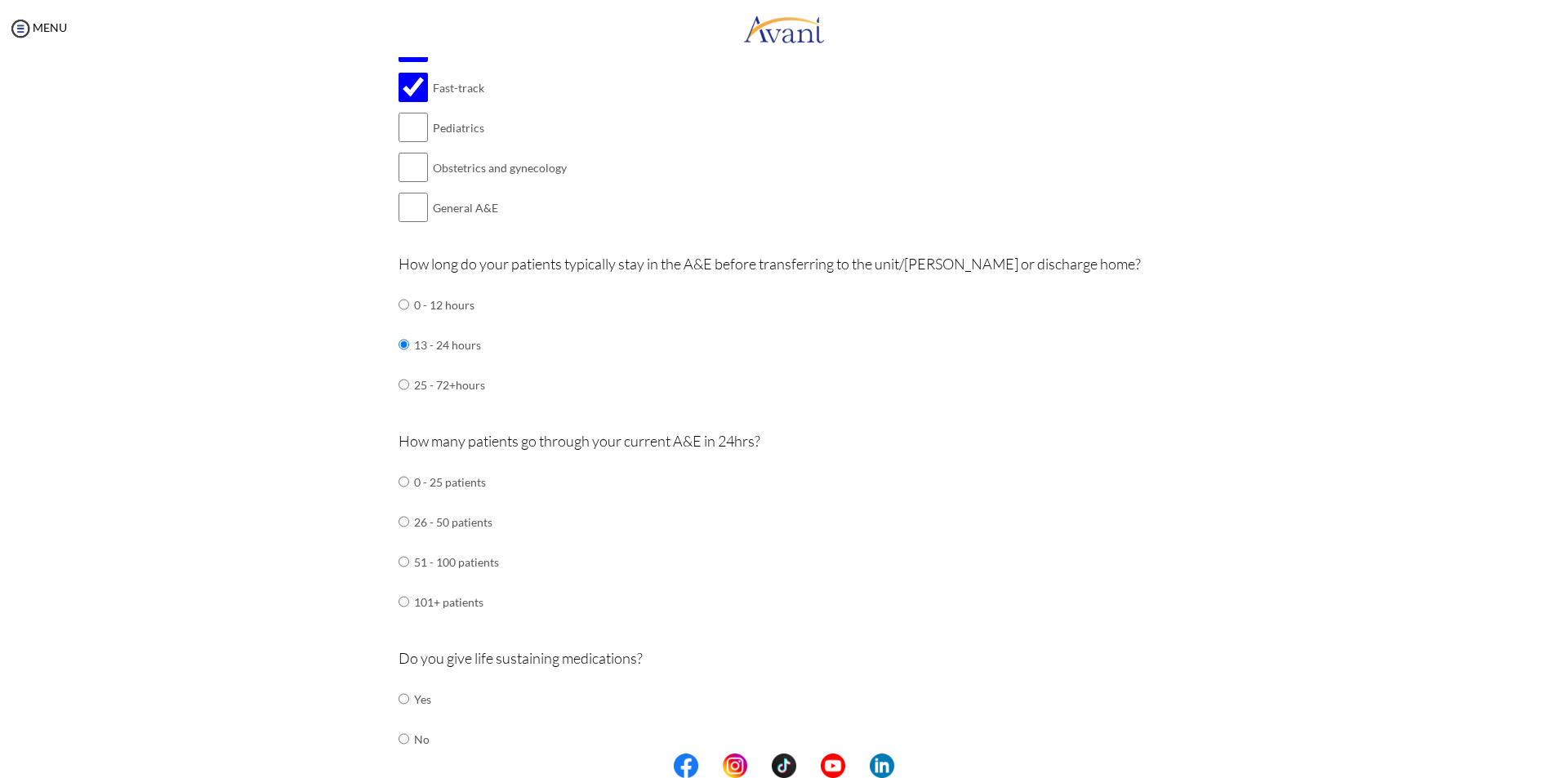
scroll to position [686, 0]
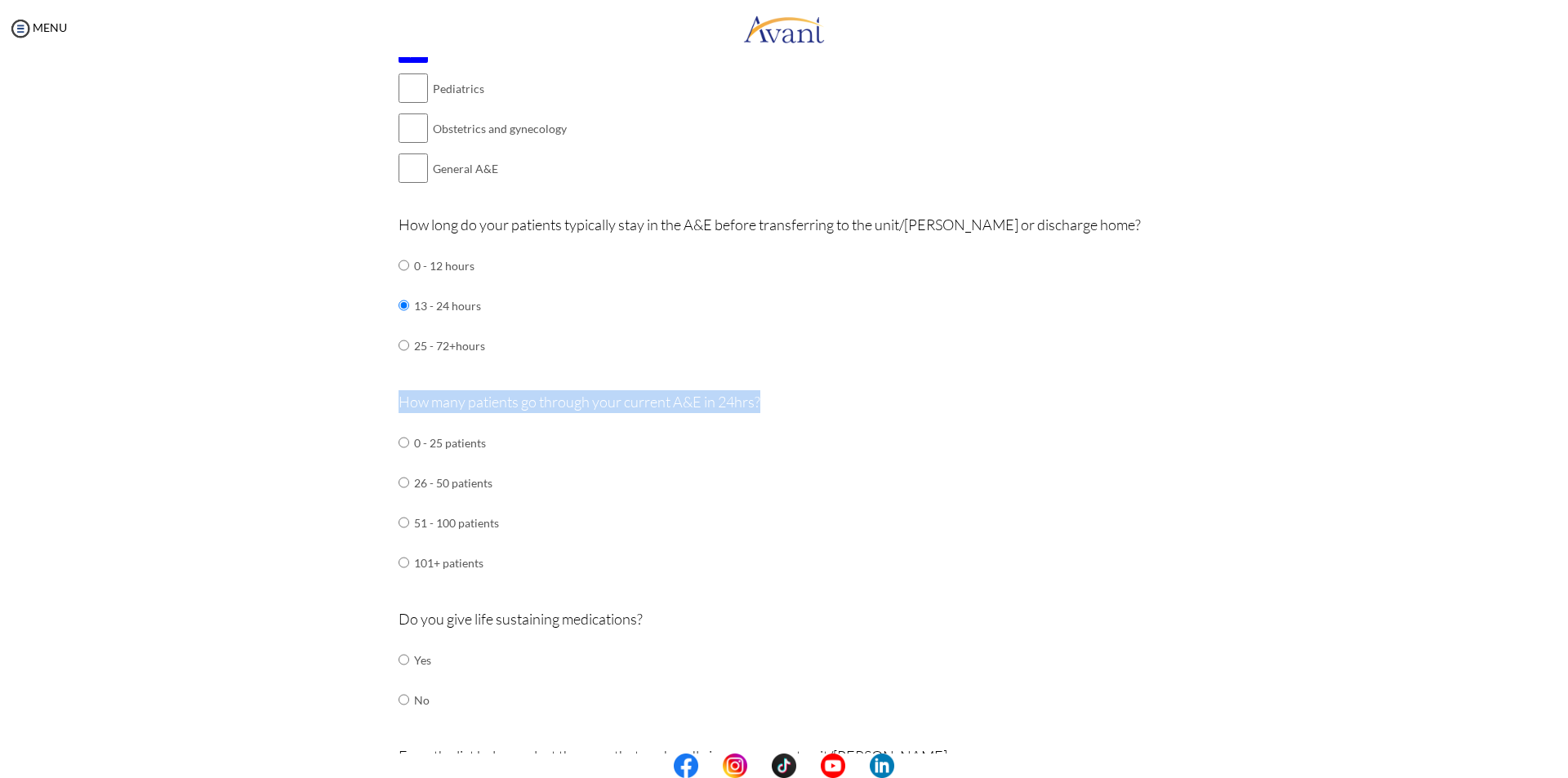
drag, startPoint x: 398, startPoint y: 406, endPoint x: 793, endPoint y: 399, distance: 395.1
click at [793, 399] on p "How many patients go through your current A&E in 24hrs?" at bounding box center [784, 401] width 772 height 23
copy p "How many patients go through your current A&E in 24hrs?"
click at [400, 459] on input "radio" at bounding box center [403, 442] width 10 height 32
radio input "true"
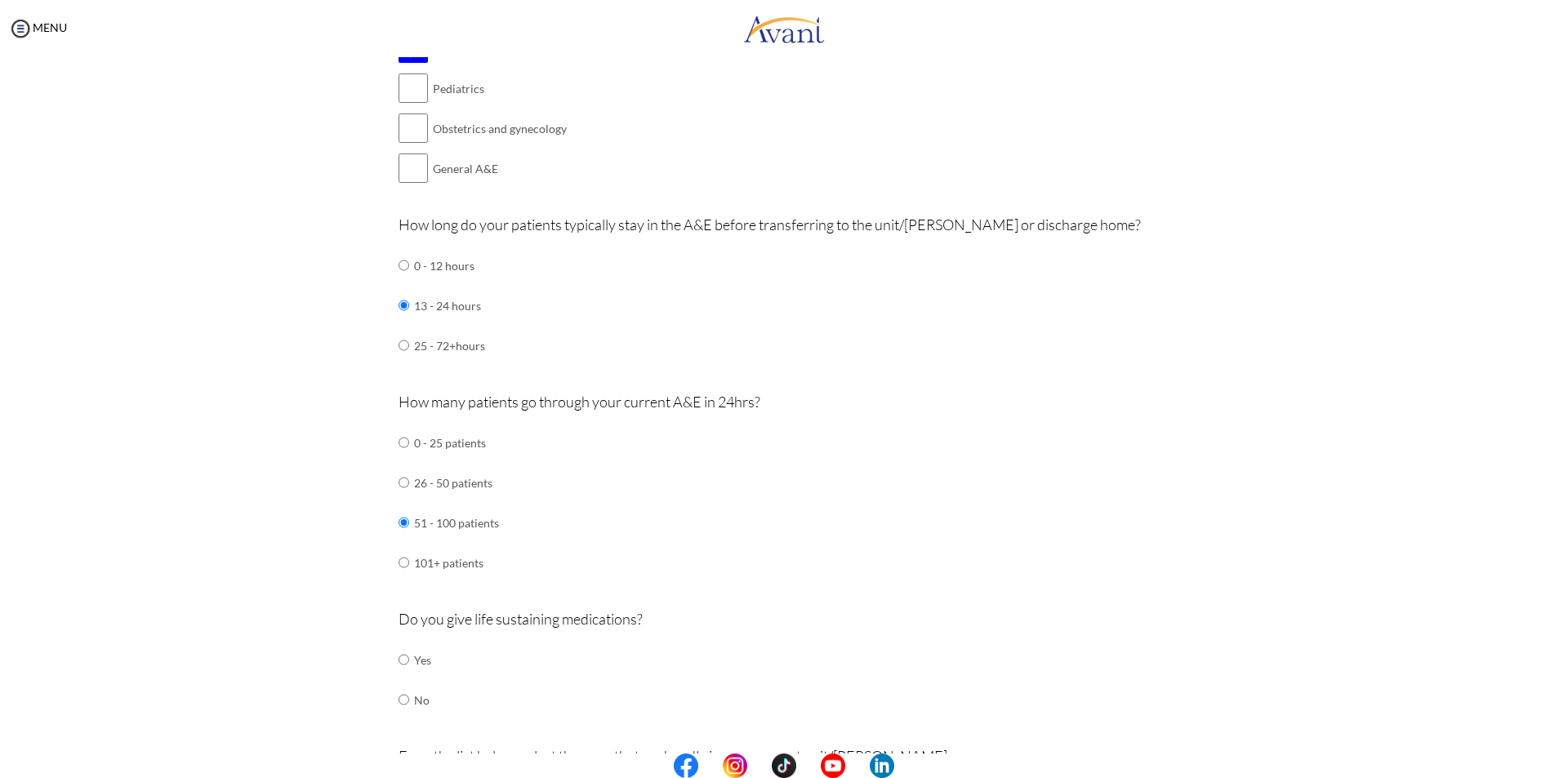
click at [576, 503] on div "How many patients go through your current A&E in 24hrs? 0 - 25 patients 26 - 50…" at bounding box center [784, 494] width 772 height 209
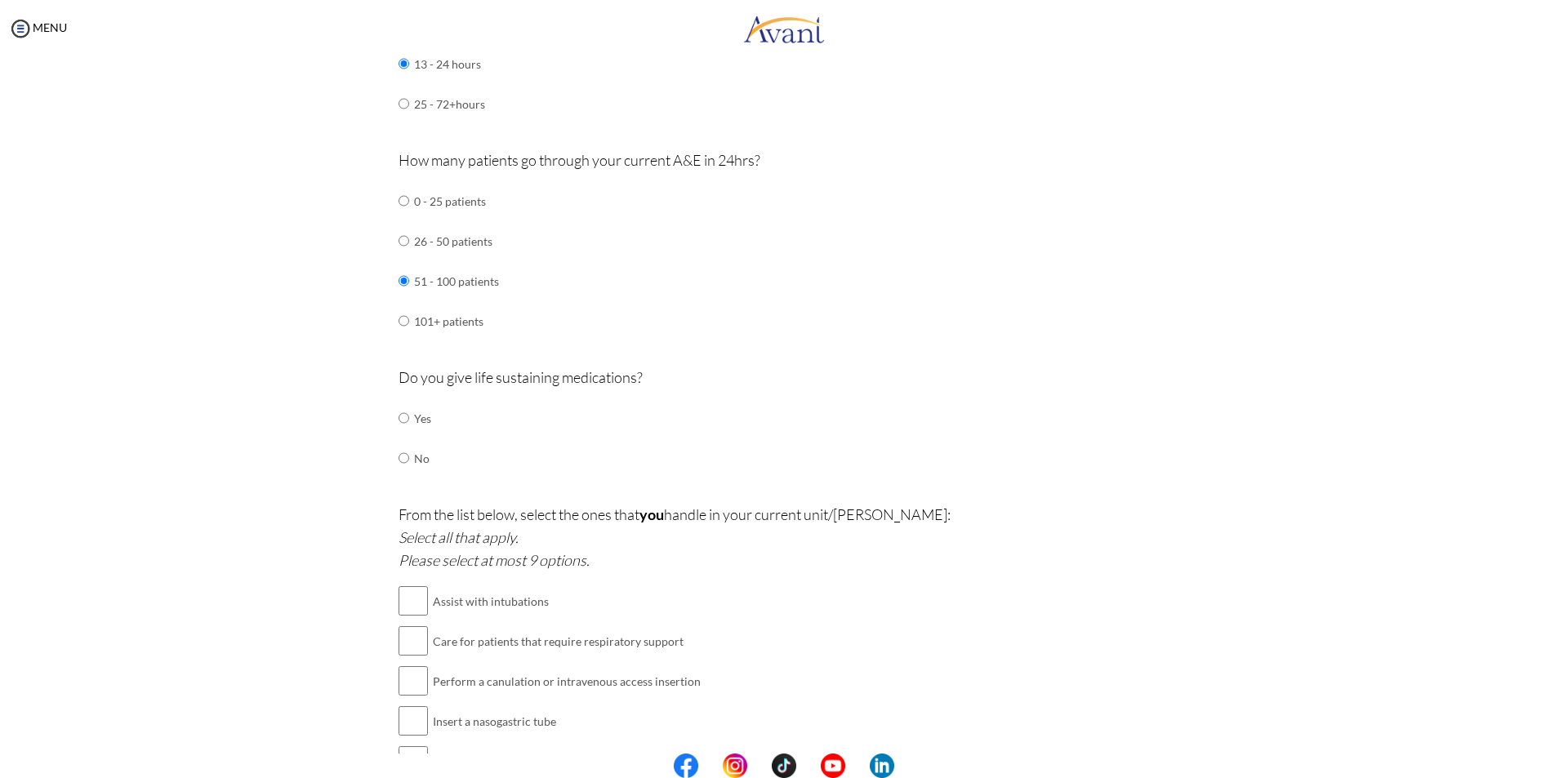
scroll to position [931, 0]
drag, startPoint x: 379, startPoint y: 378, endPoint x: 650, endPoint y: 378, distance: 271.0
click at [650, 378] on div "Are you currently in school now? Yes No Have you taken the NCLEX-RN exam before…" at bounding box center [784, 311] width 956 height 2201
copy p "Do you give life sustaining medications?"
drag, startPoint x: 400, startPoint y: 415, endPoint x: 444, endPoint y: 417, distance: 44.0
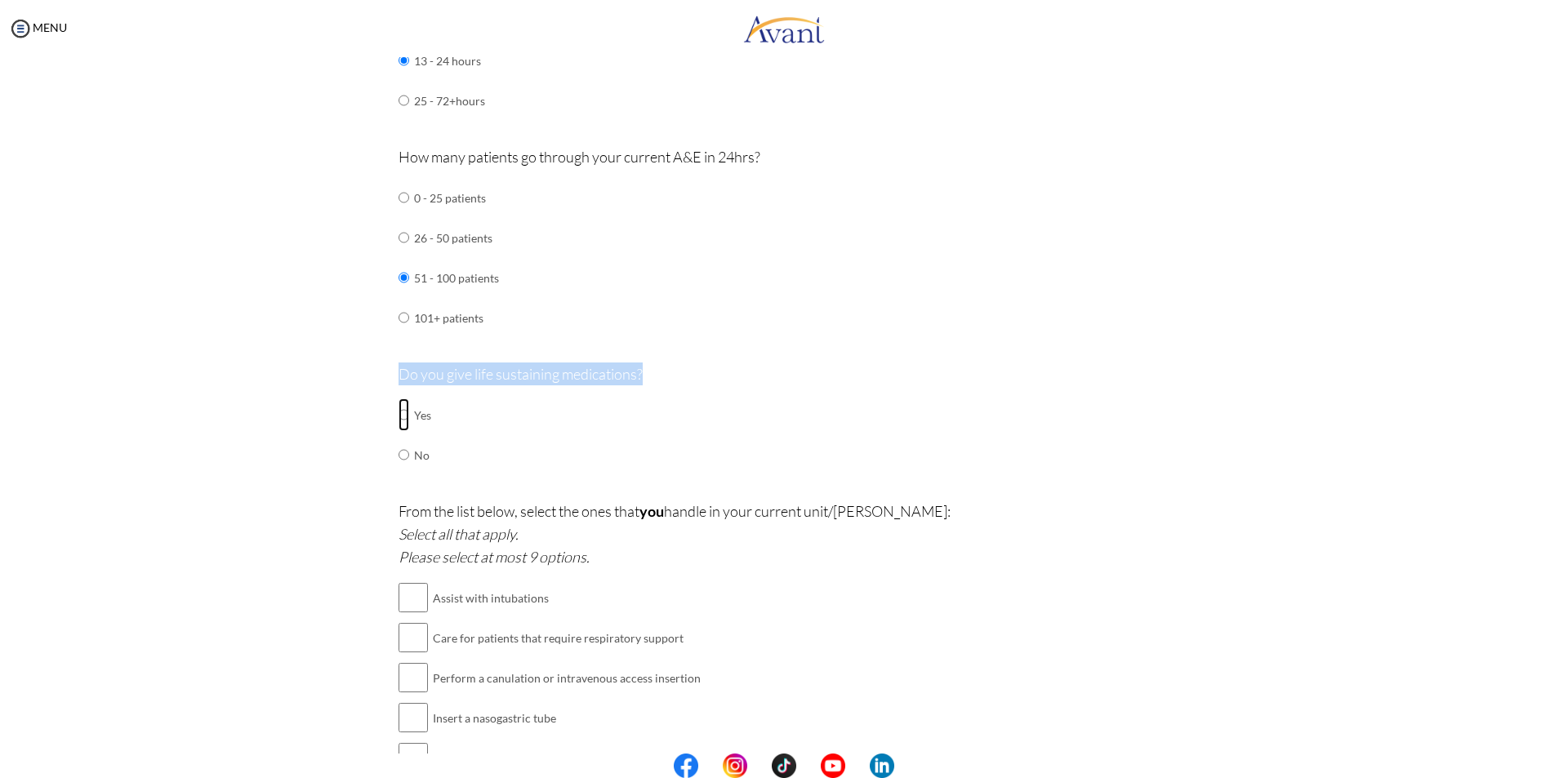
click at [414, 416] on tr "Yes" at bounding box center [415, 415] width 32 height 40
click at [399, 415] on input "radio" at bounding box center [403, 415] width 10 height 32
radio input "true"
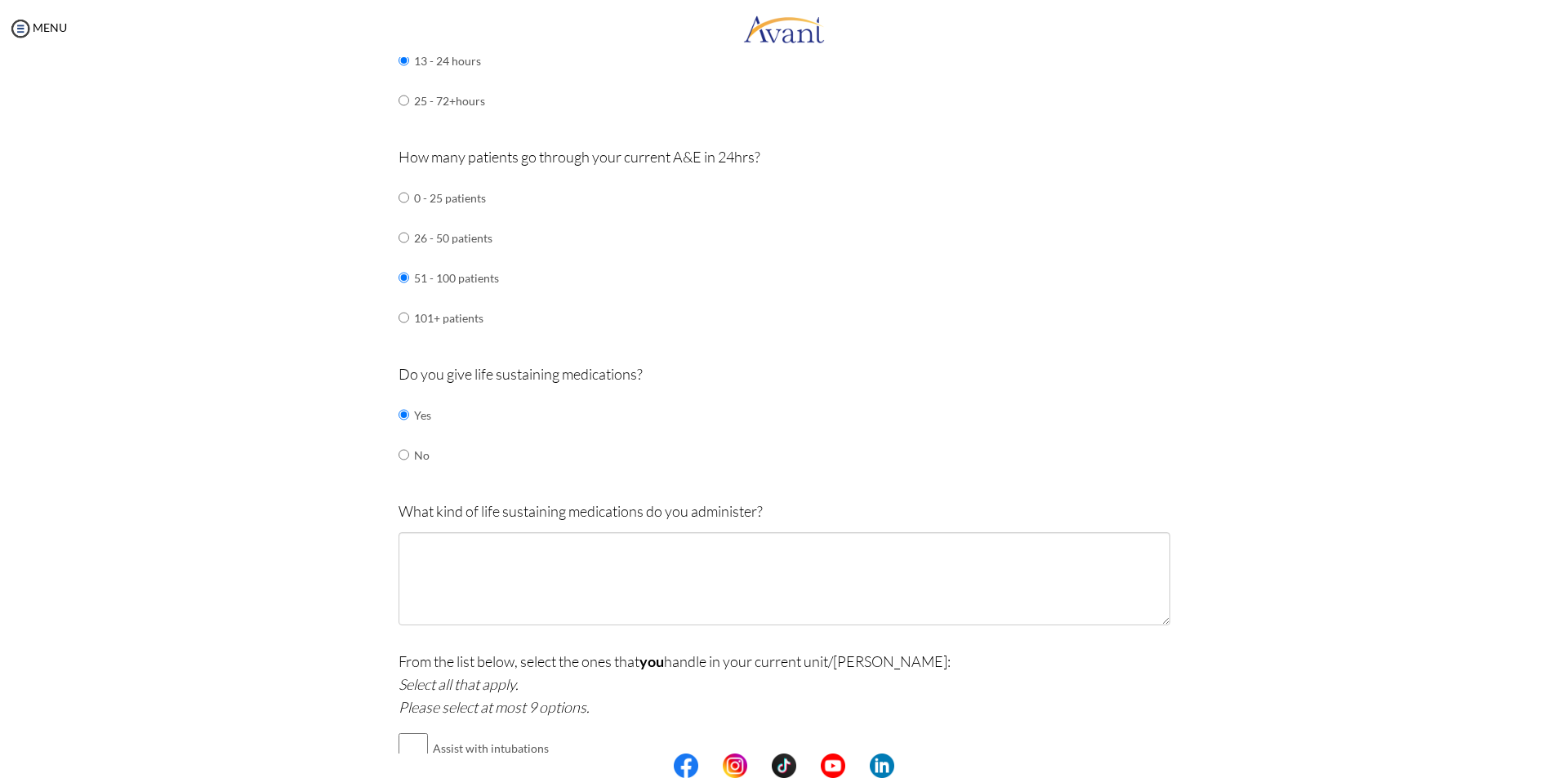
click at [524, 440] on div "Do you give life sustaining medications? Yes No" at bounding box center [784, 426] width 772 height 129
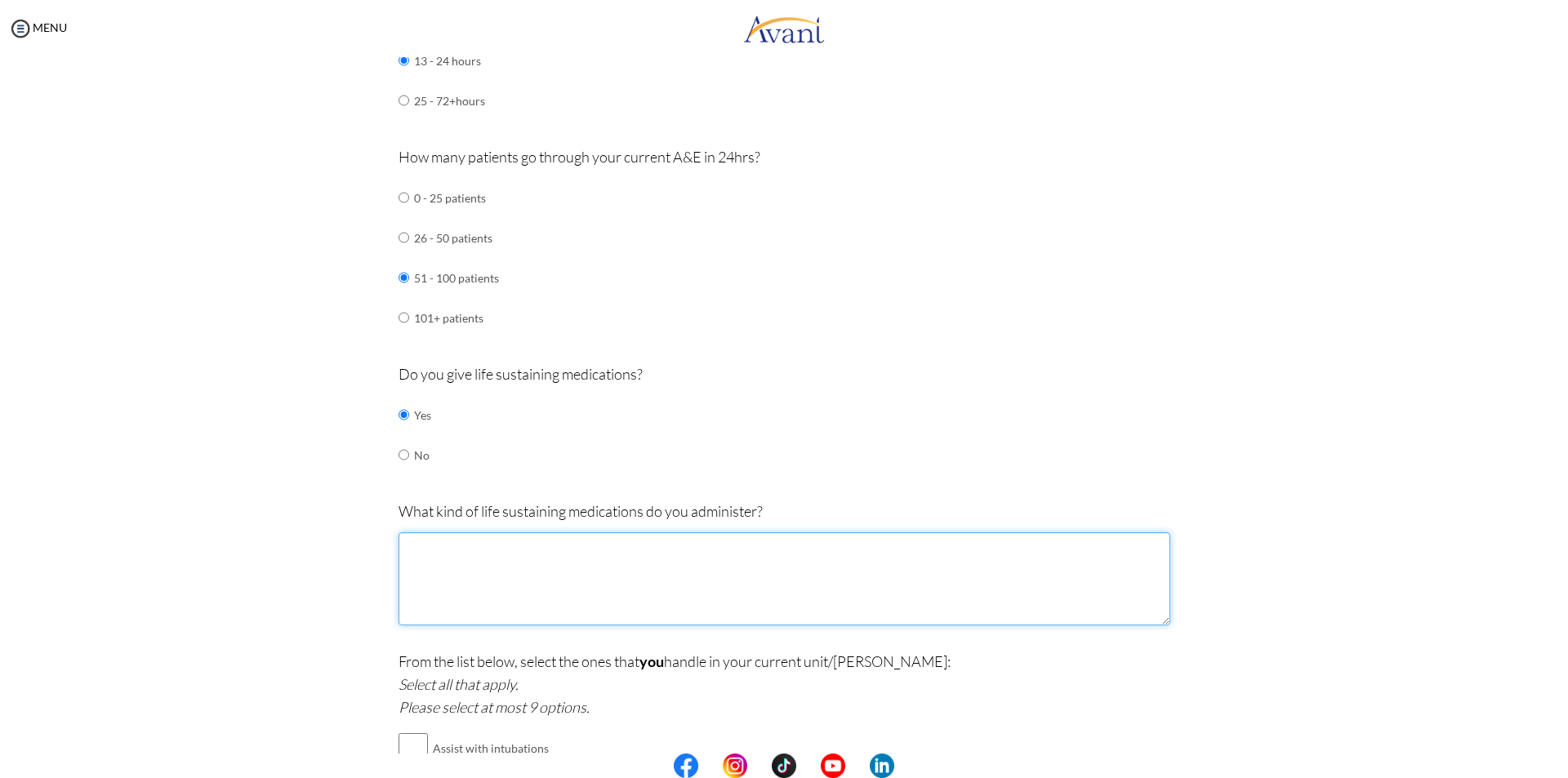
click at [417, 573] on textarea at bounding box center [784, 579] width 772 height 93
click at [417, 546] on textarea "1-Vasopressors ( norepinephrine, dopamine, lidocaine) 2-" at bounding box center [784, 579] width 772 height 93
click at [414, 563] on textarea "1- Vasopressors ( norepinephrine, dopamine, lidocaine) 2-" at bounding box center [784, 579] width 772 height 93
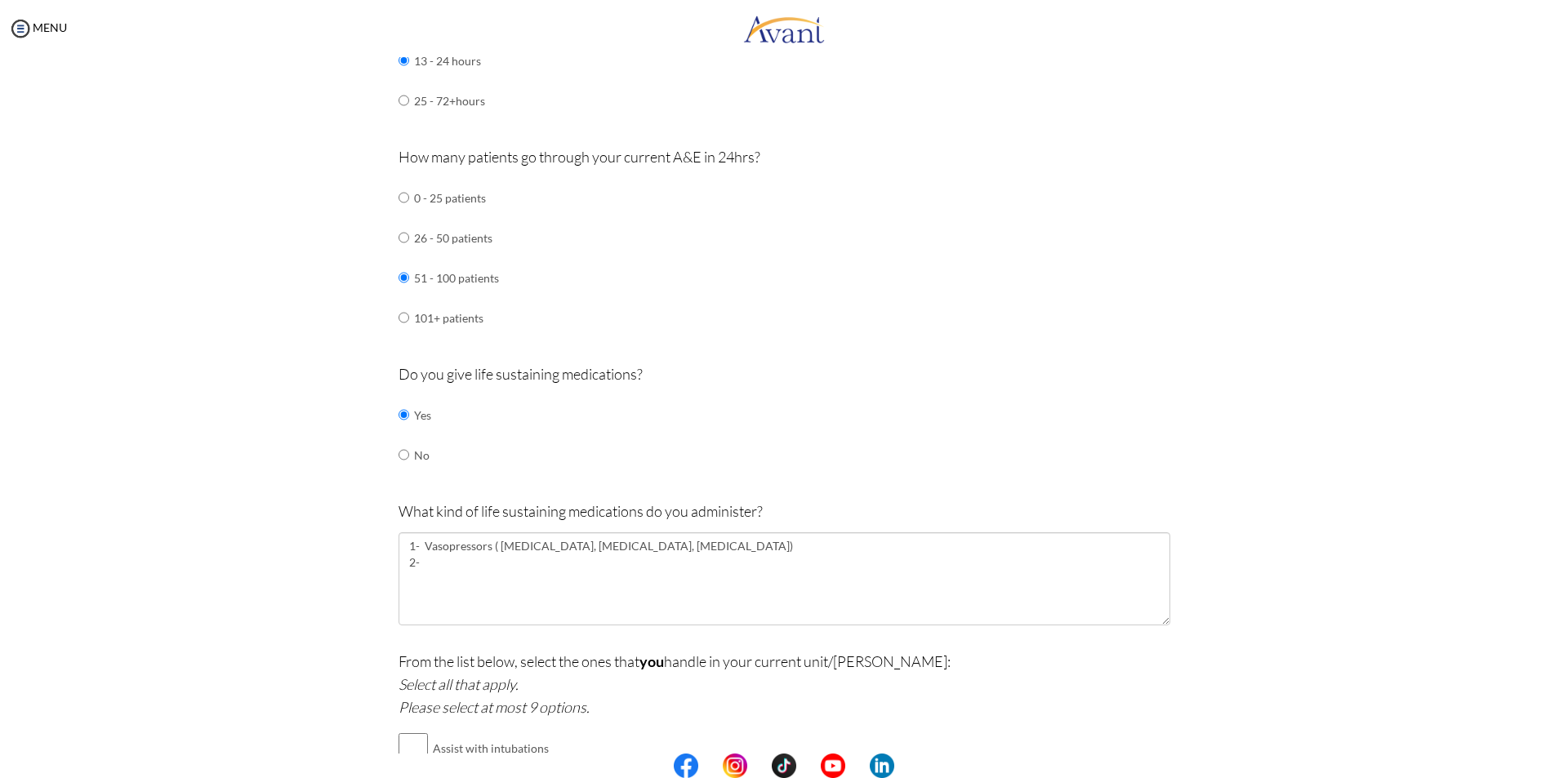
drag, startPoint x: 467, startPoint y: 551, endPoint x: 300, endPoint y: 583, distance: 170.0
click at [306, 583] on div "Are you currently in school now? Yes No Have you taken the NCLEX-RN exam before…" at bounding box center [784, 386] width 956 height 2351
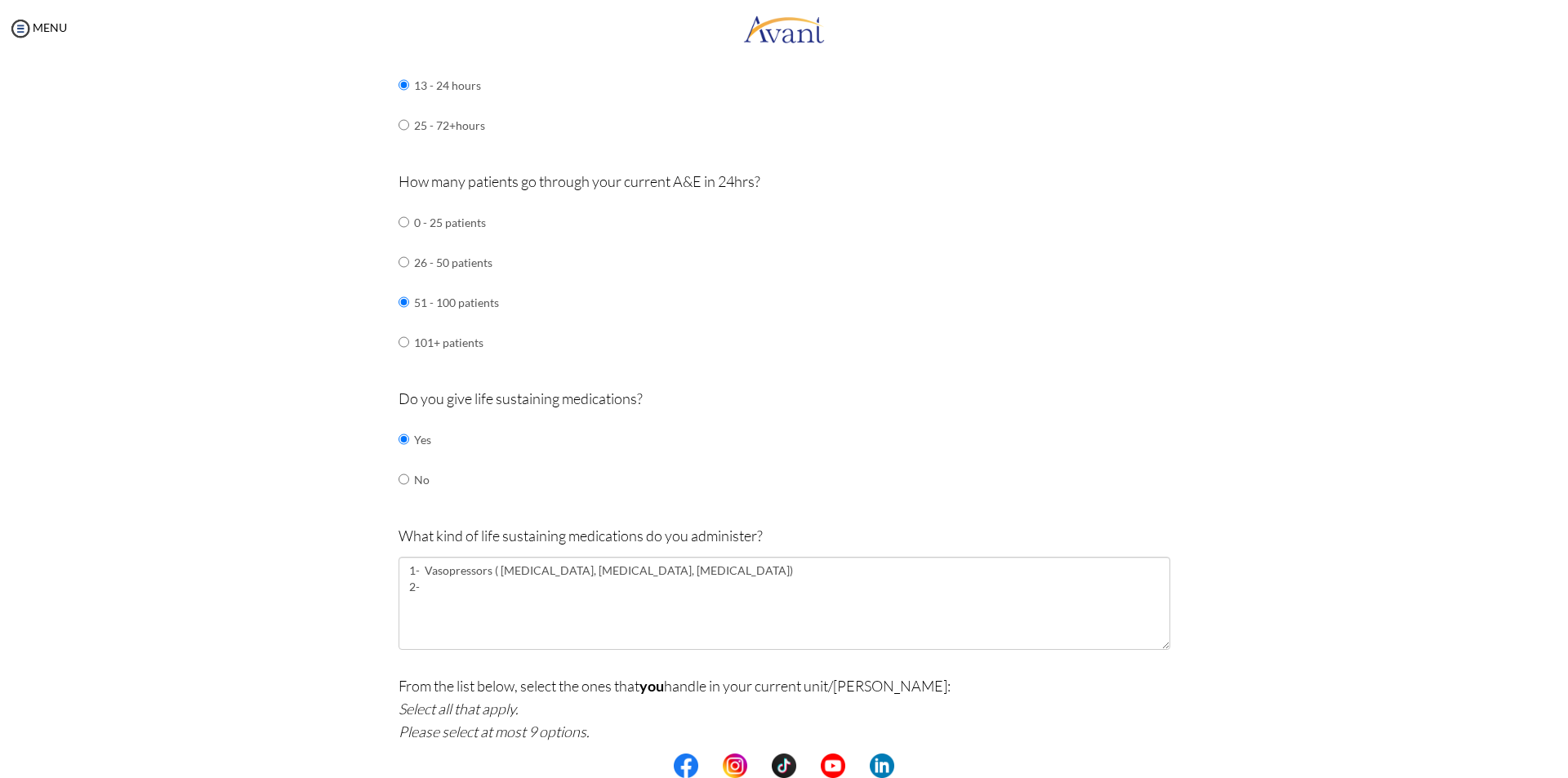
scroll to position [903, 0]
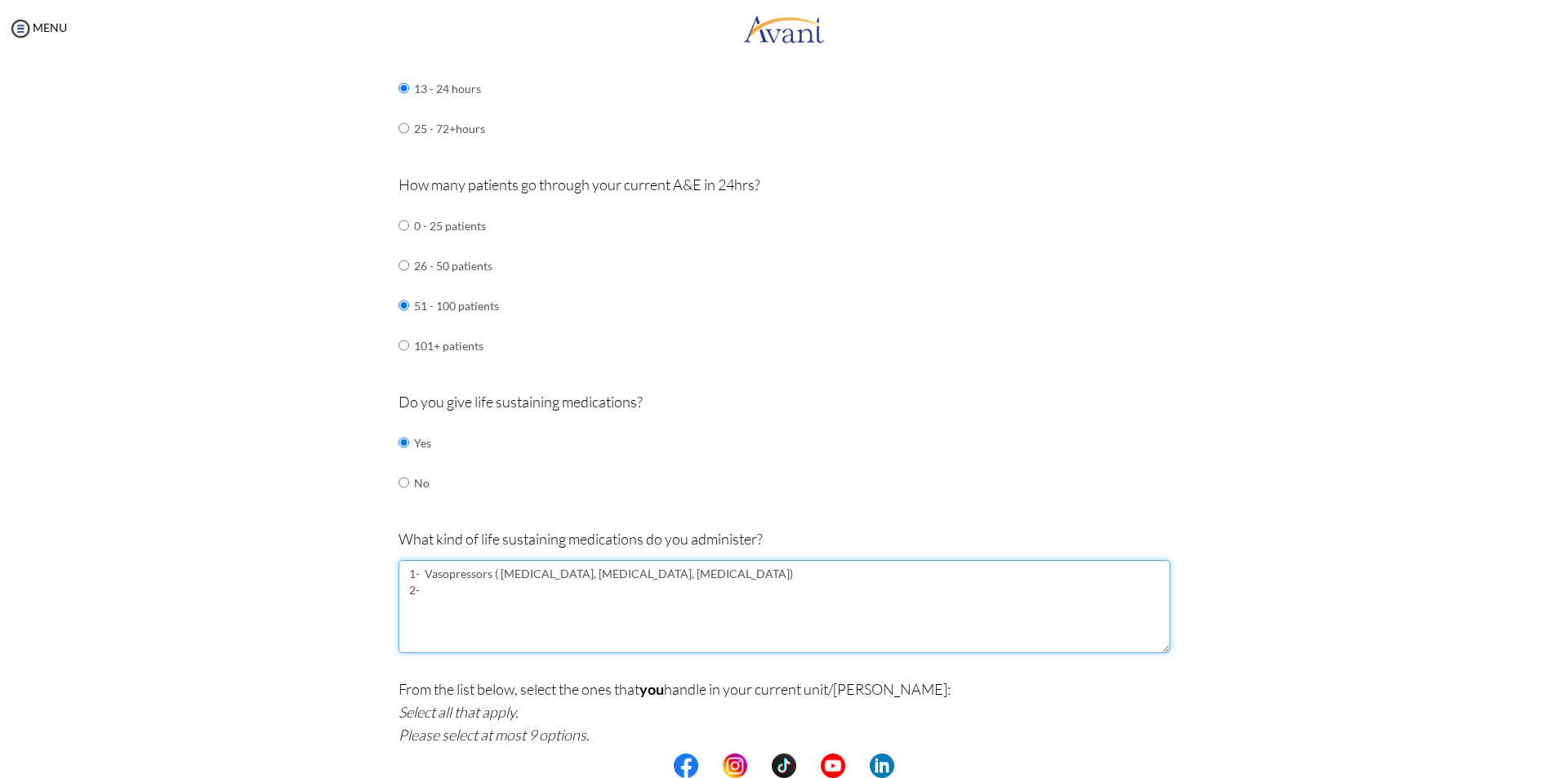
click at [416, 599] on textarea "1- Vasopressors ( norepinephrine, dopamine, lidocaine) 2-" at bounding box center [784, 606] width 772 height 93
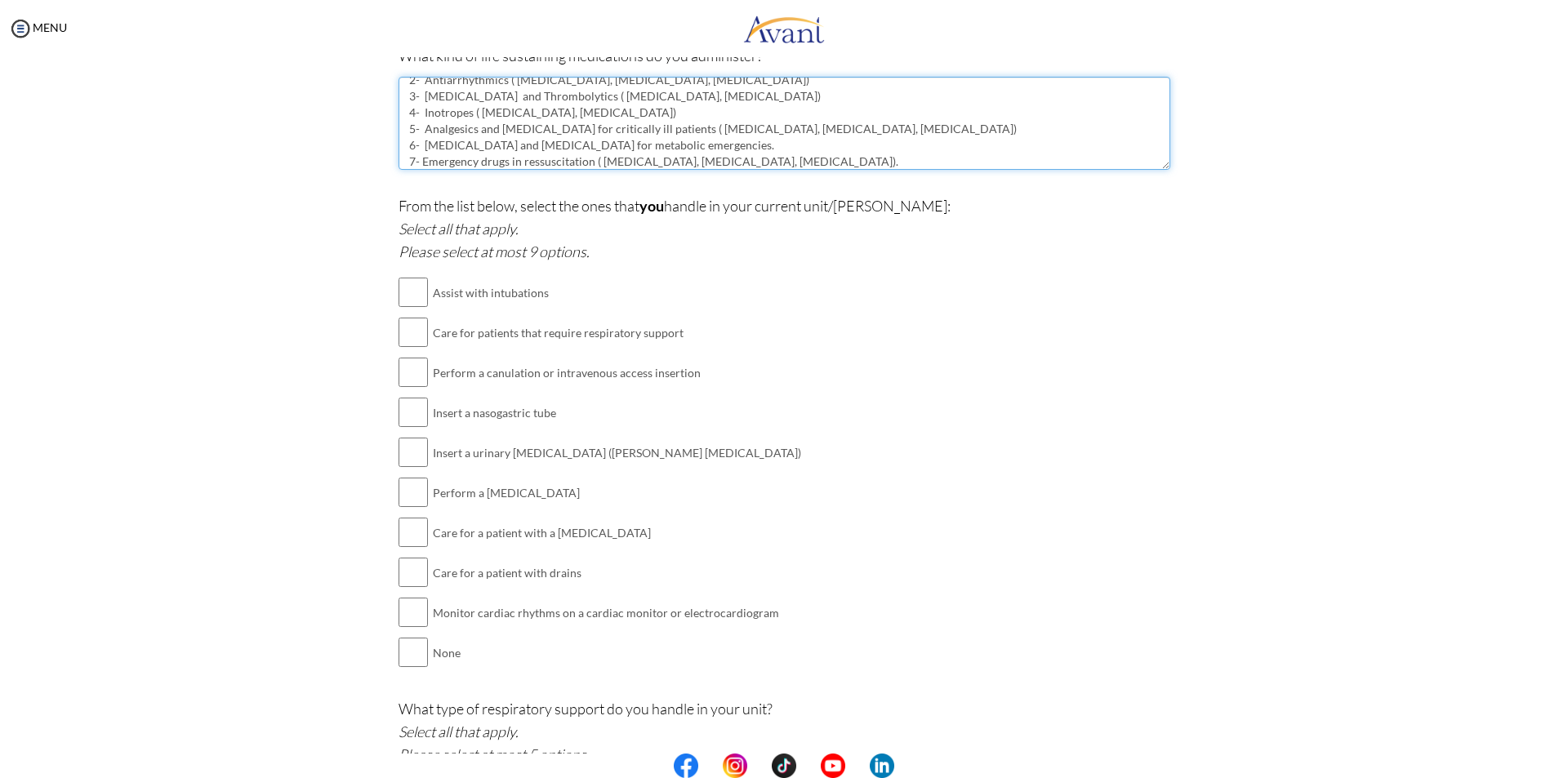
scroll to position [1392, 0]
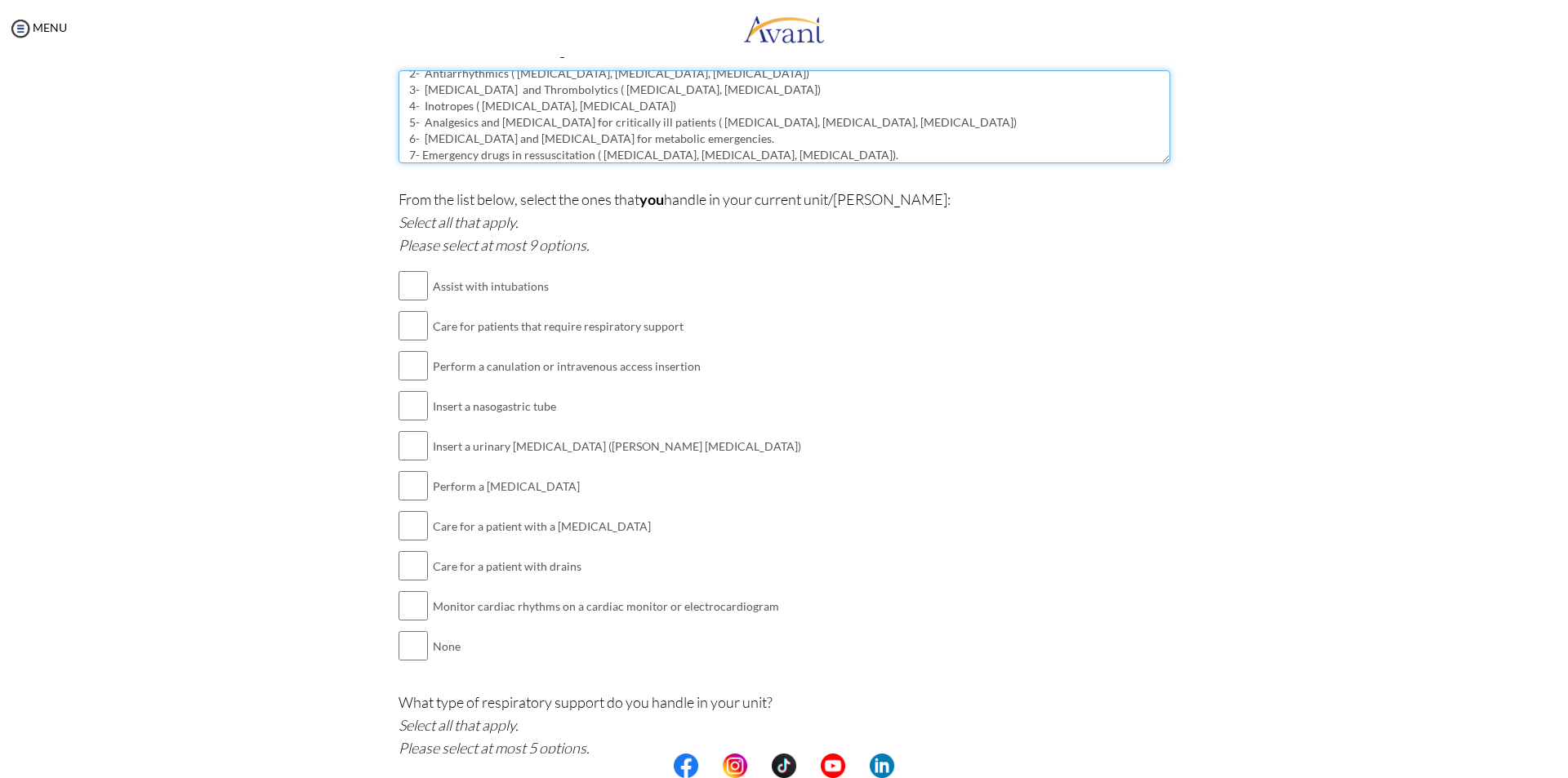
type textarea "1- Vasopressors ( [MEDICAL_DATA], [MEDICAL_DATA], [MEDICAL_DATA]) 2- Antiarrhyt…"
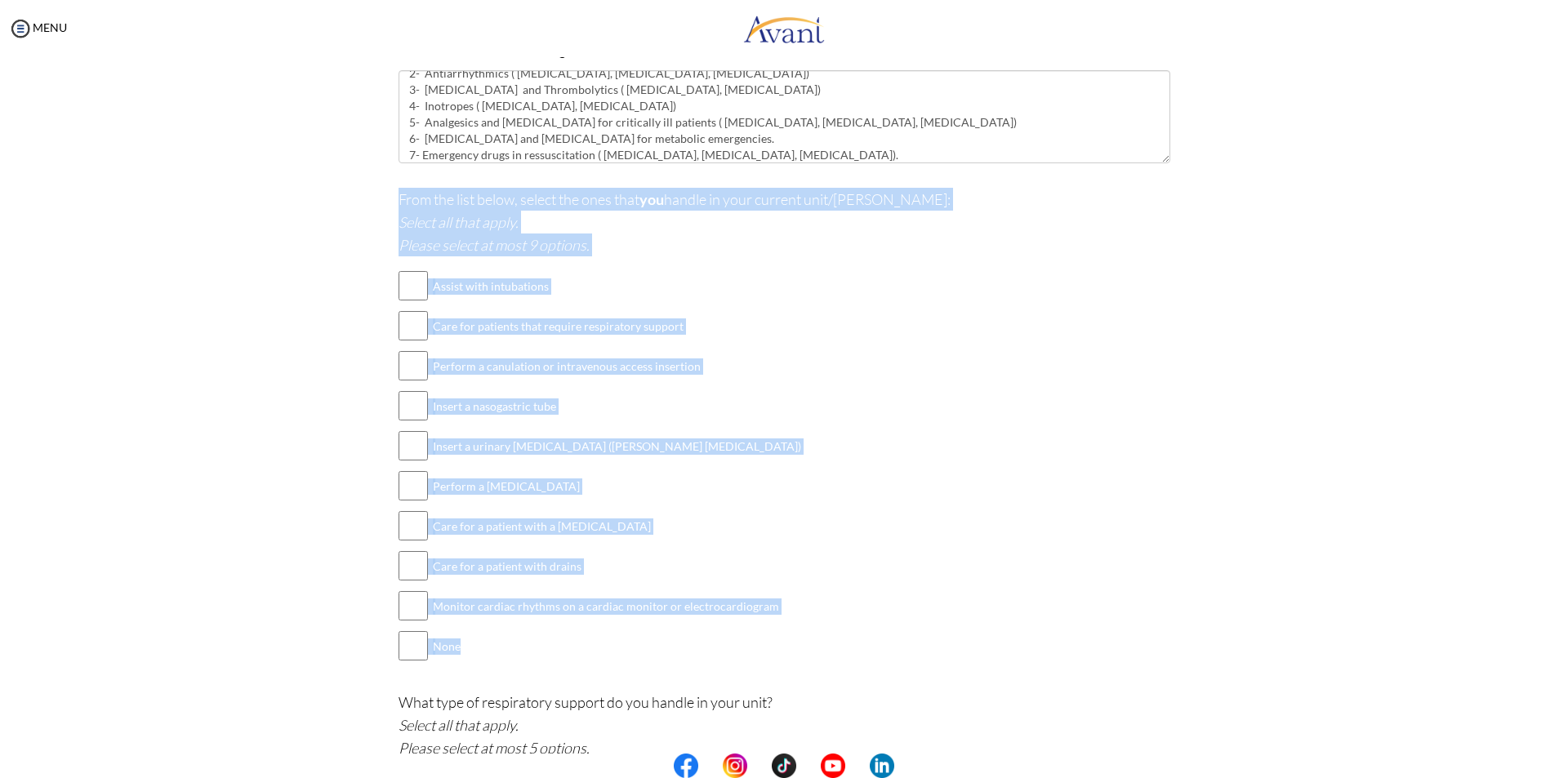
drag, startPoint x: 381, startPoint y: 195, endPoint x: 612, endPoint y: 604, distance: 469.7
copy div "From the list below, select the ones that you handle in your current unit/ward:…"
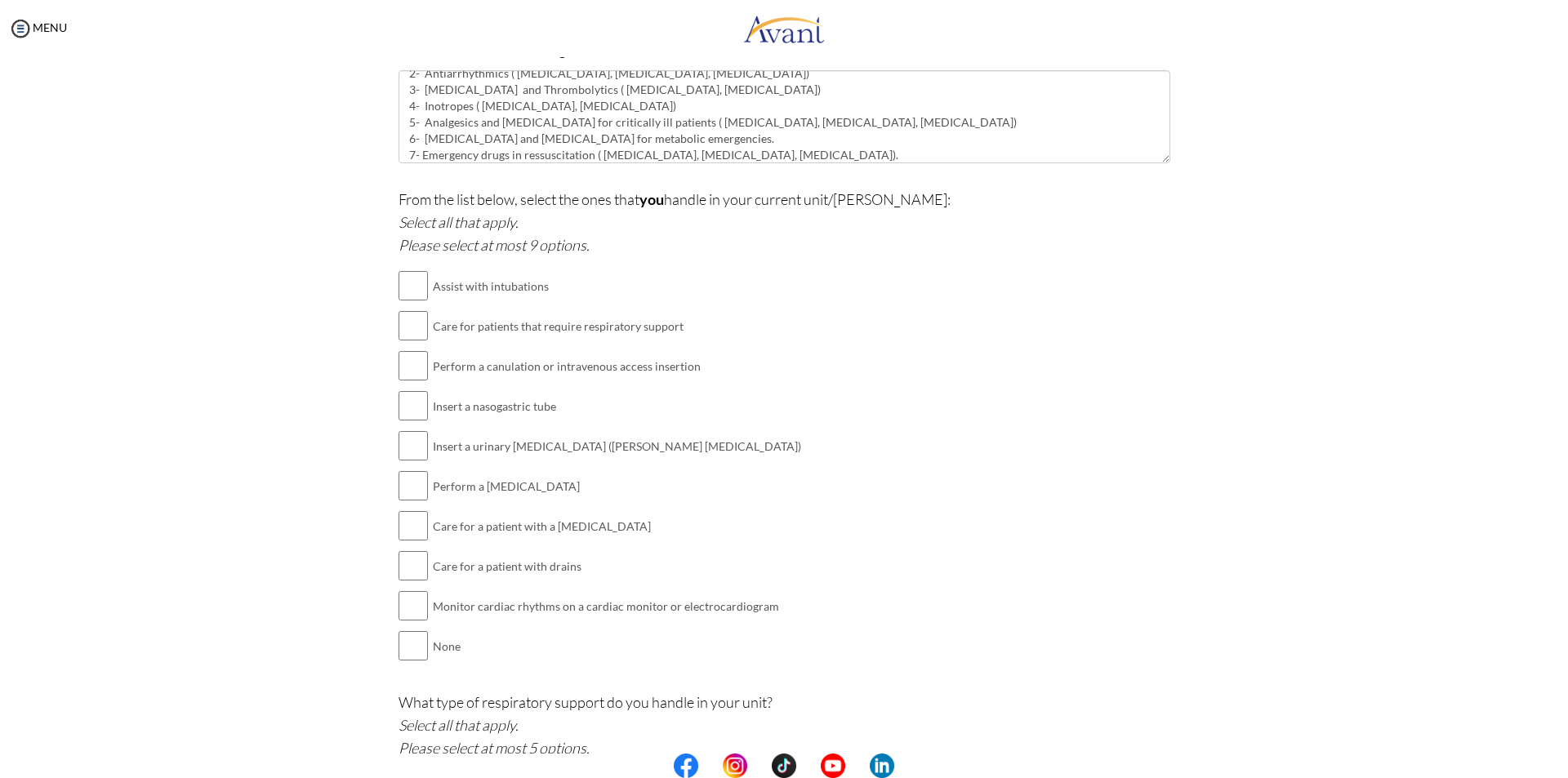
click at [873, 407] on div "From the list below, select the ones that you handle in your current unit/ward:…" at bounding box center [784, 435] width 772 height 495
drag, startPoint x: 404, startPoint y: 282, endPoint x: 437, endPoint y: 282, distance: 33.0
click at [407, 282] on input "checkbox" at bounding box center [413, 286] width 30 height 32
checkbox input "true"
click at [411, 329] on input "checkbox" at bounding box center [413, 325] width 30 height 32
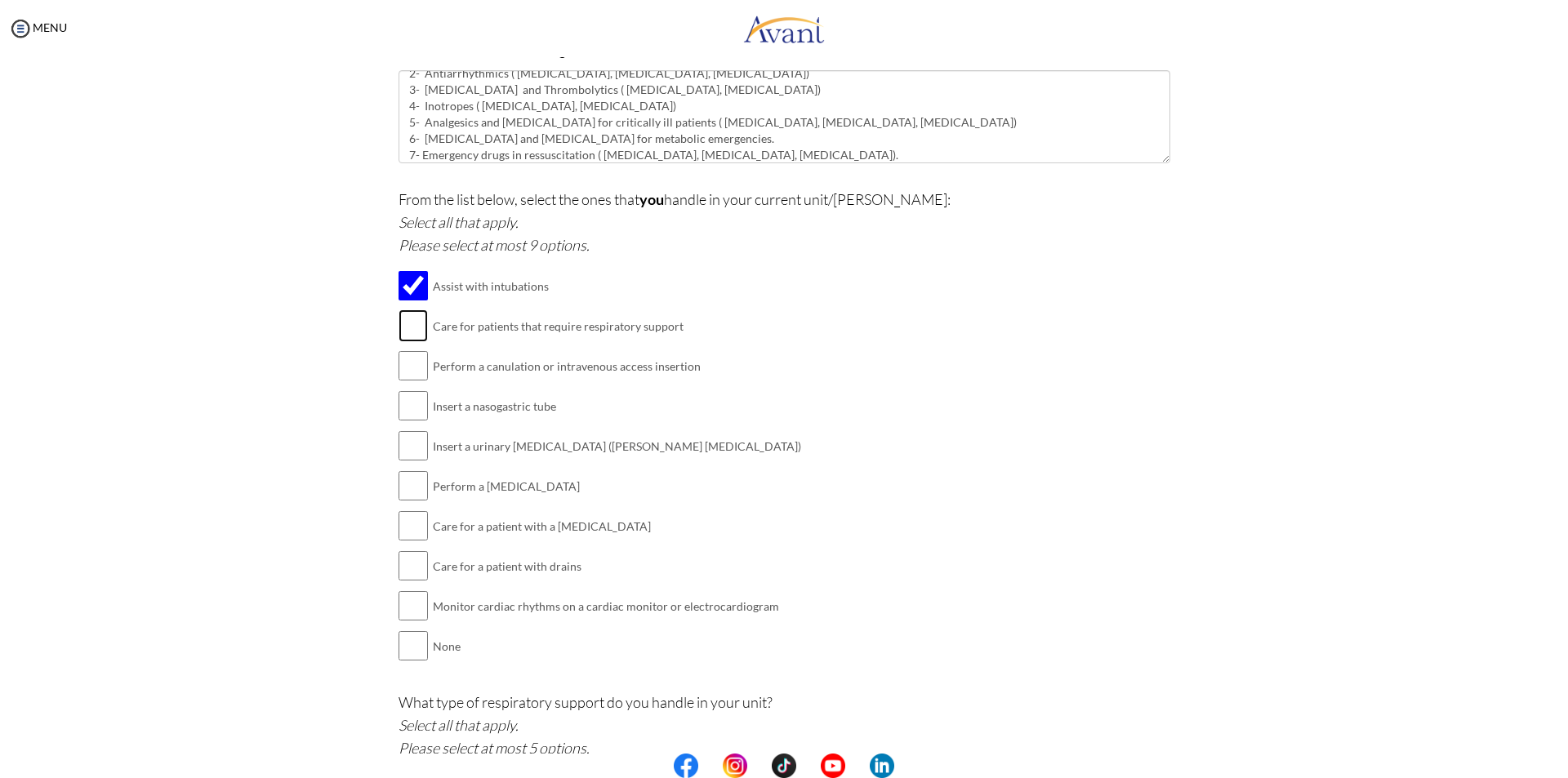
checkbox input "true"
click at [404, 370] on input "checkbox" at bounding box center [413, 365] width 30 height 32
checkbox input "true"
click at [400, 406] on input "checkbox" at bounding box center [413, 405] width 30 height 32
checkbox input "true"
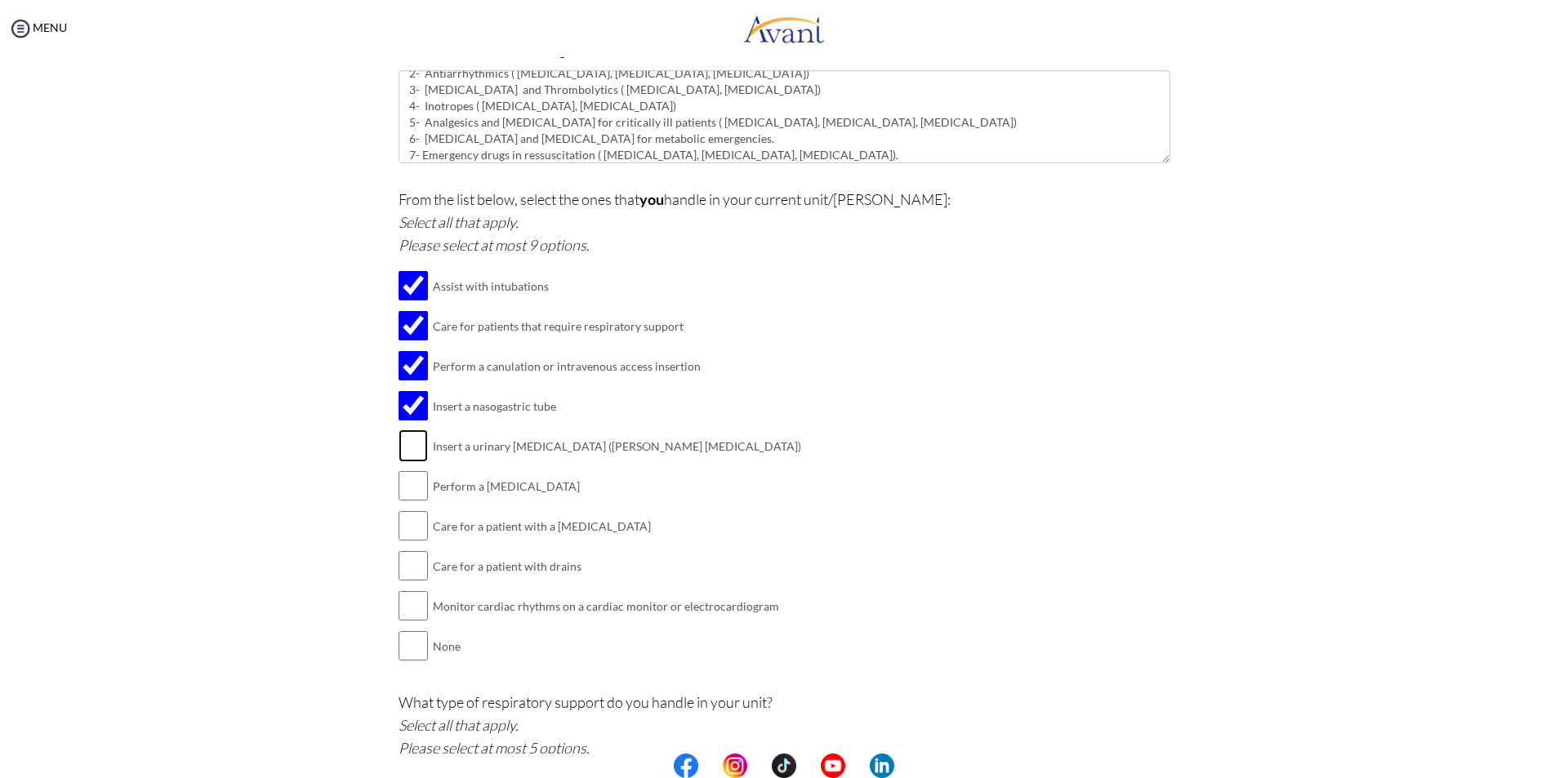
click at [401, 442] on input "checkbox" at bounding box center [413, 445] width 30 height 32
checkbox input "true"
click at [412, 521] on input "checkbox" at bounding box center [413, 525] width 30 height 32
checkbox input "true"
click at [402, 567] on input "checkbox" at bounding box center [413, 565] width 30 height 32
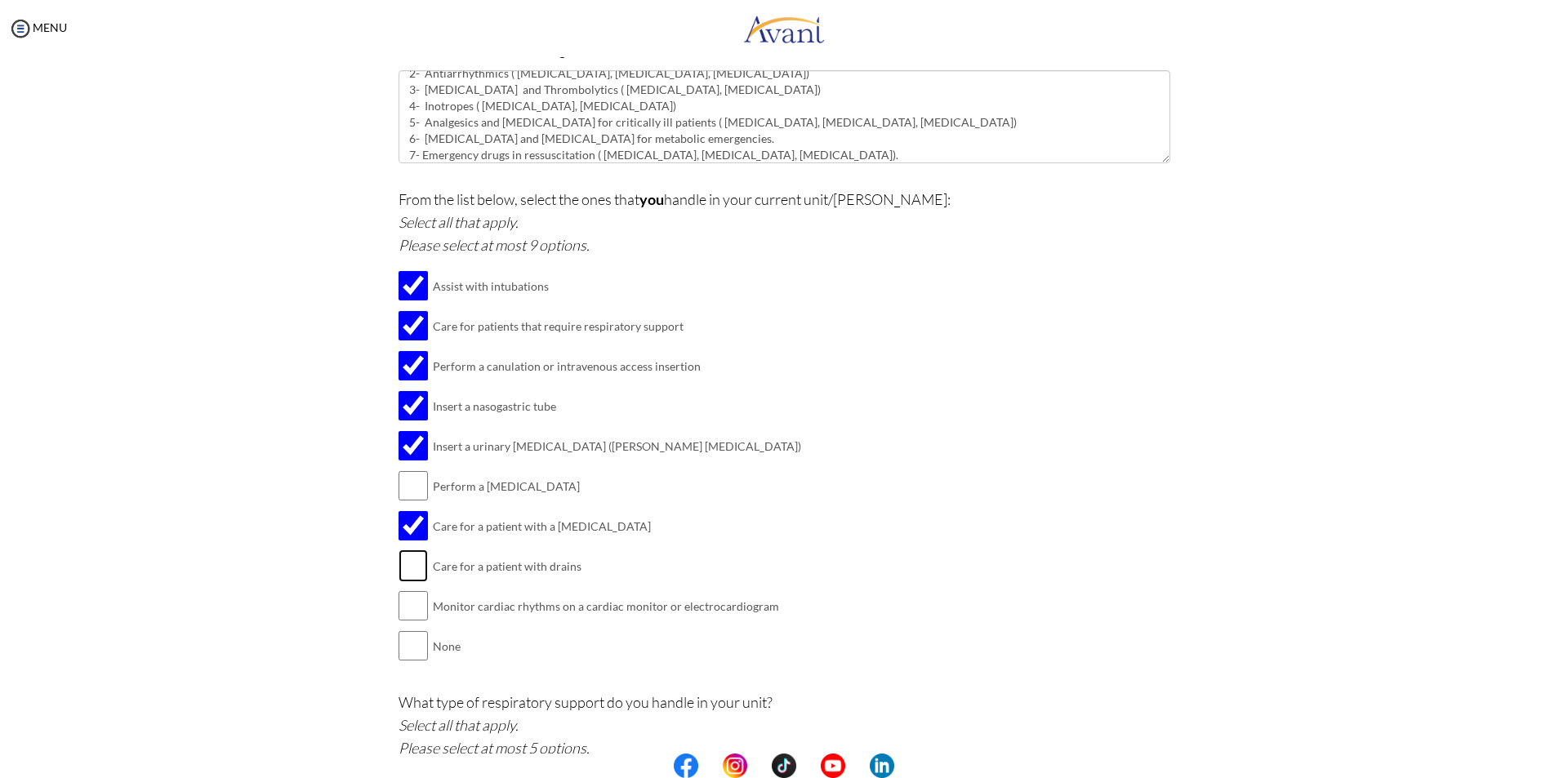
checkbox input "true"
click at [399, 604] on input "checkbox" at bounding box center [413, 605] width 30 height 32
checkbox input "true"
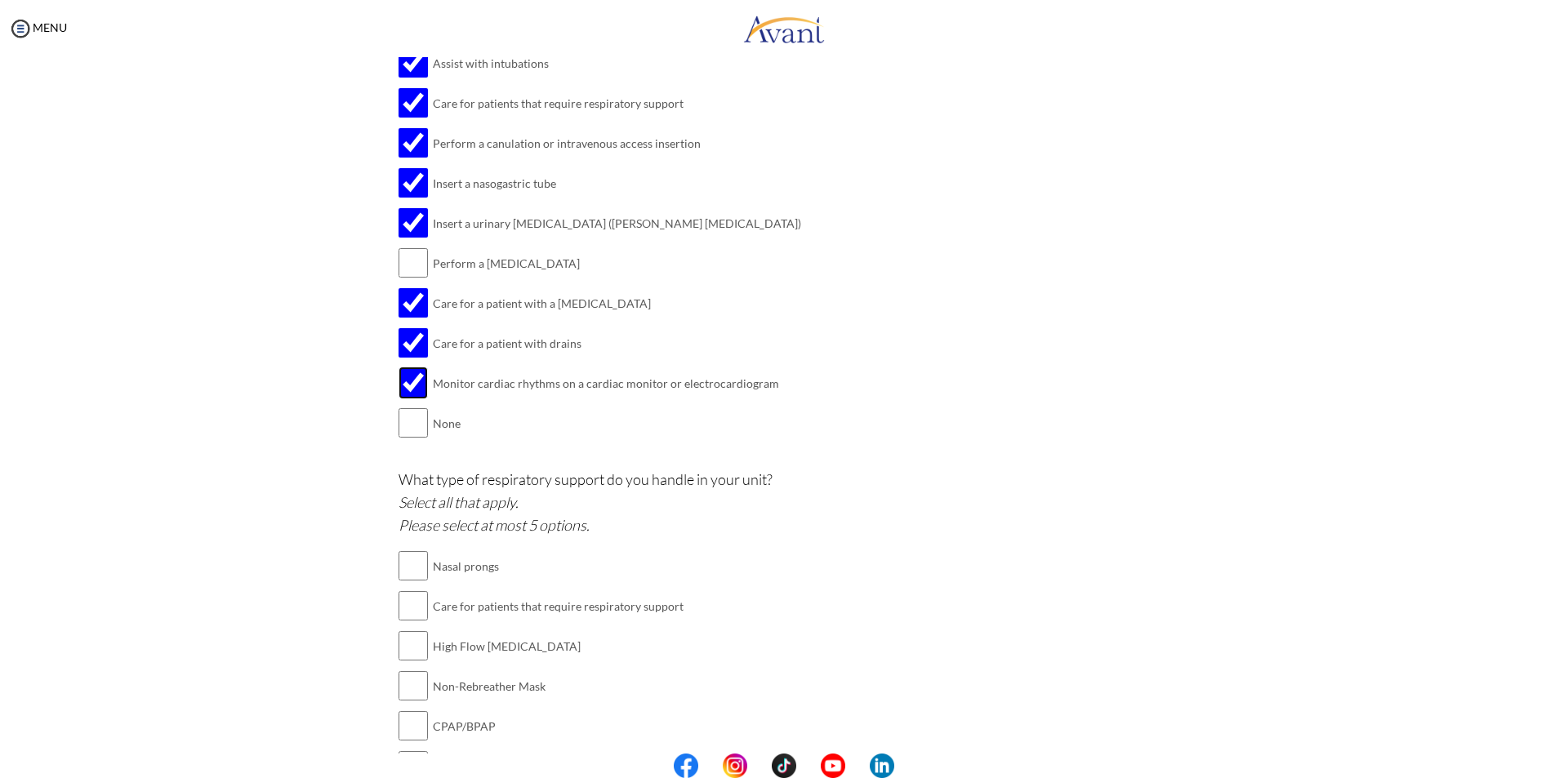
scroll to position [1719, 0]
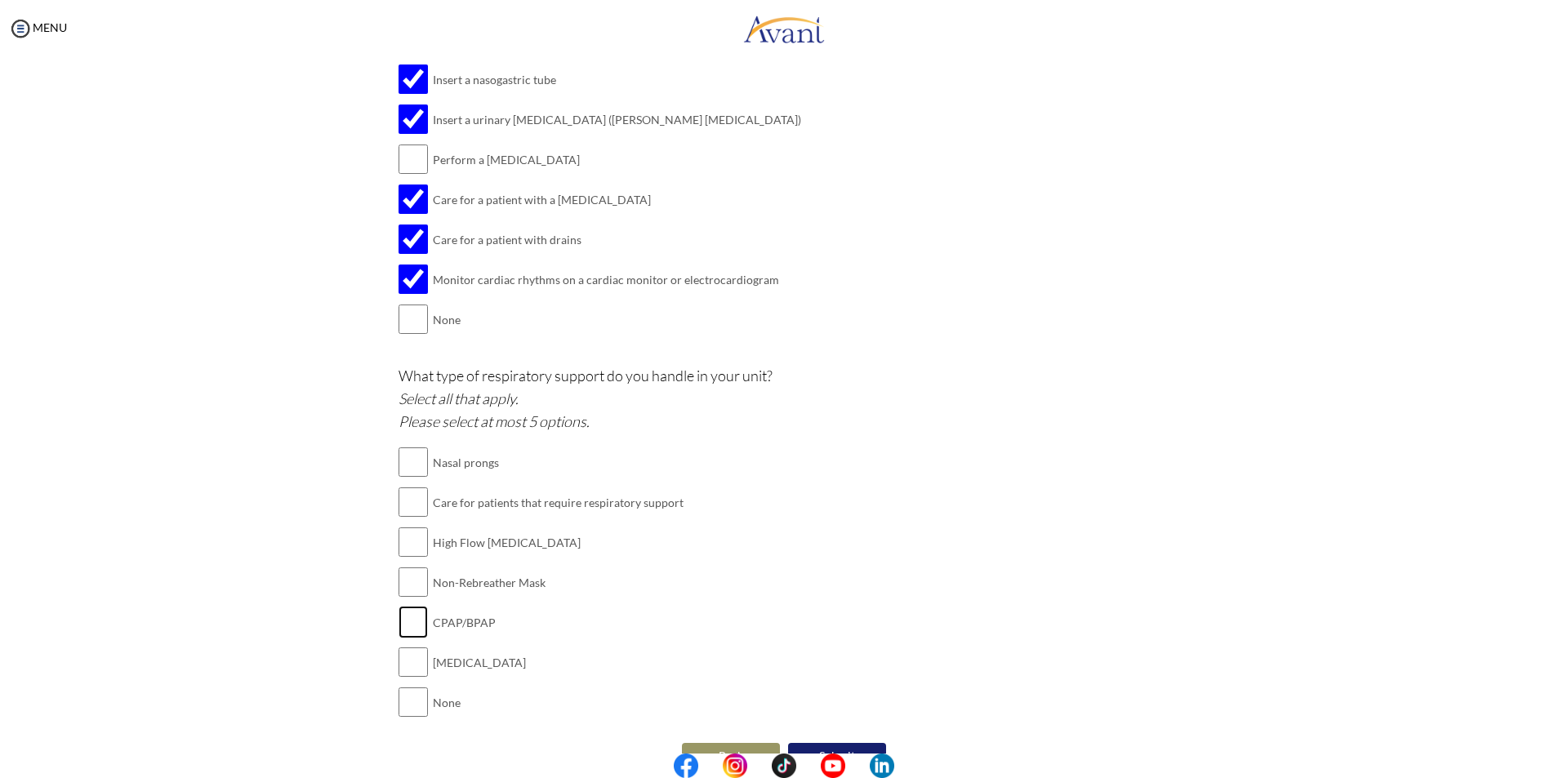
click at [405, 614] on input "checkbox" at bounding box center [413, 622] width 30 height 32
checkbox input "true"
click at [403, 665] on input "checkbox" at bounding box center [413, 662] width 30 height 32
checkbox input "true"
click at [411, 505] on input "checkbox" at bounding box center [413, 502] width 30 height 32
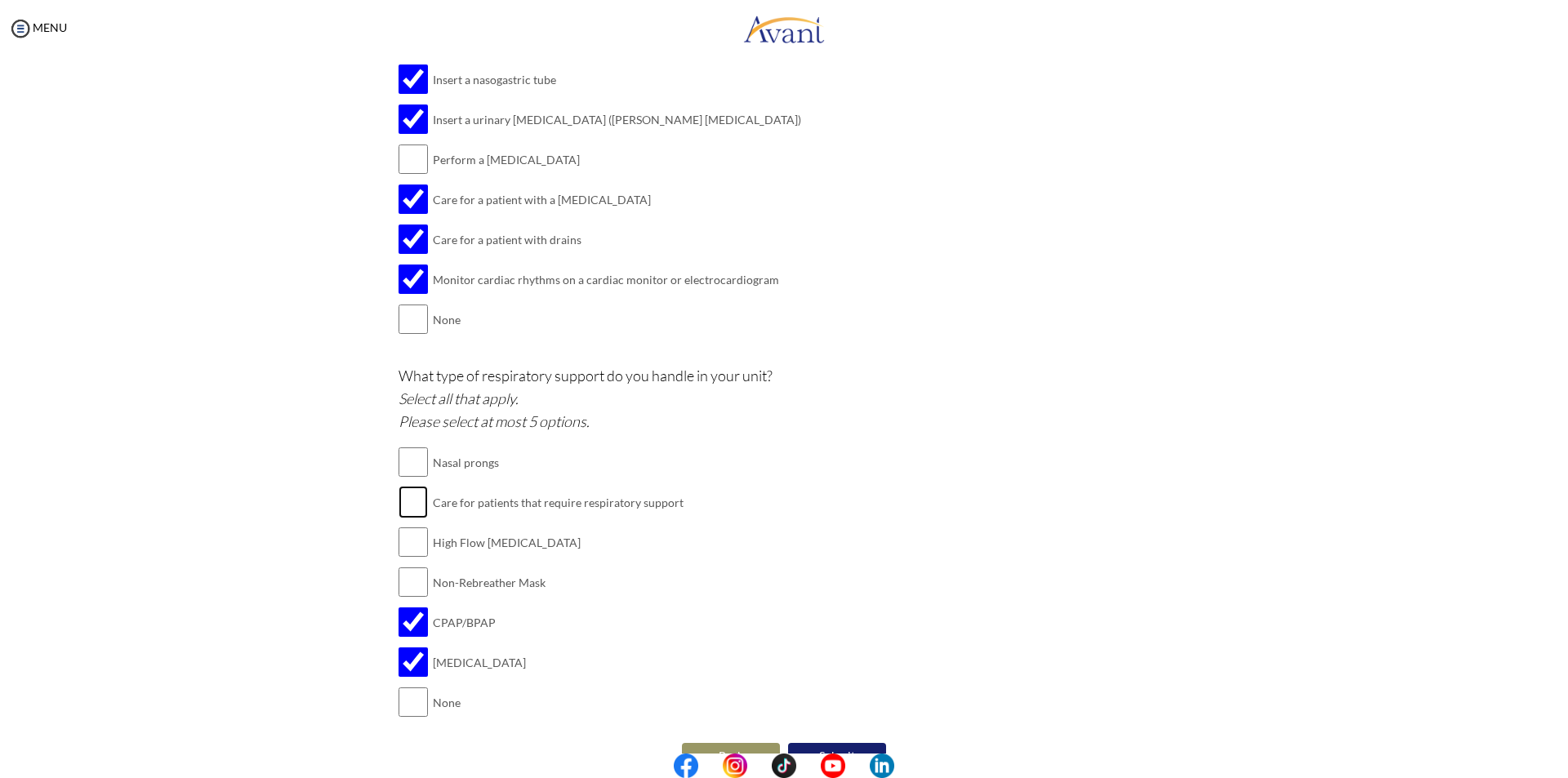
checkbox input "true"
click at [418, 449] on input "checkbox" at bounding box center [413, 461] width 30 height 32
checkbox input "true"
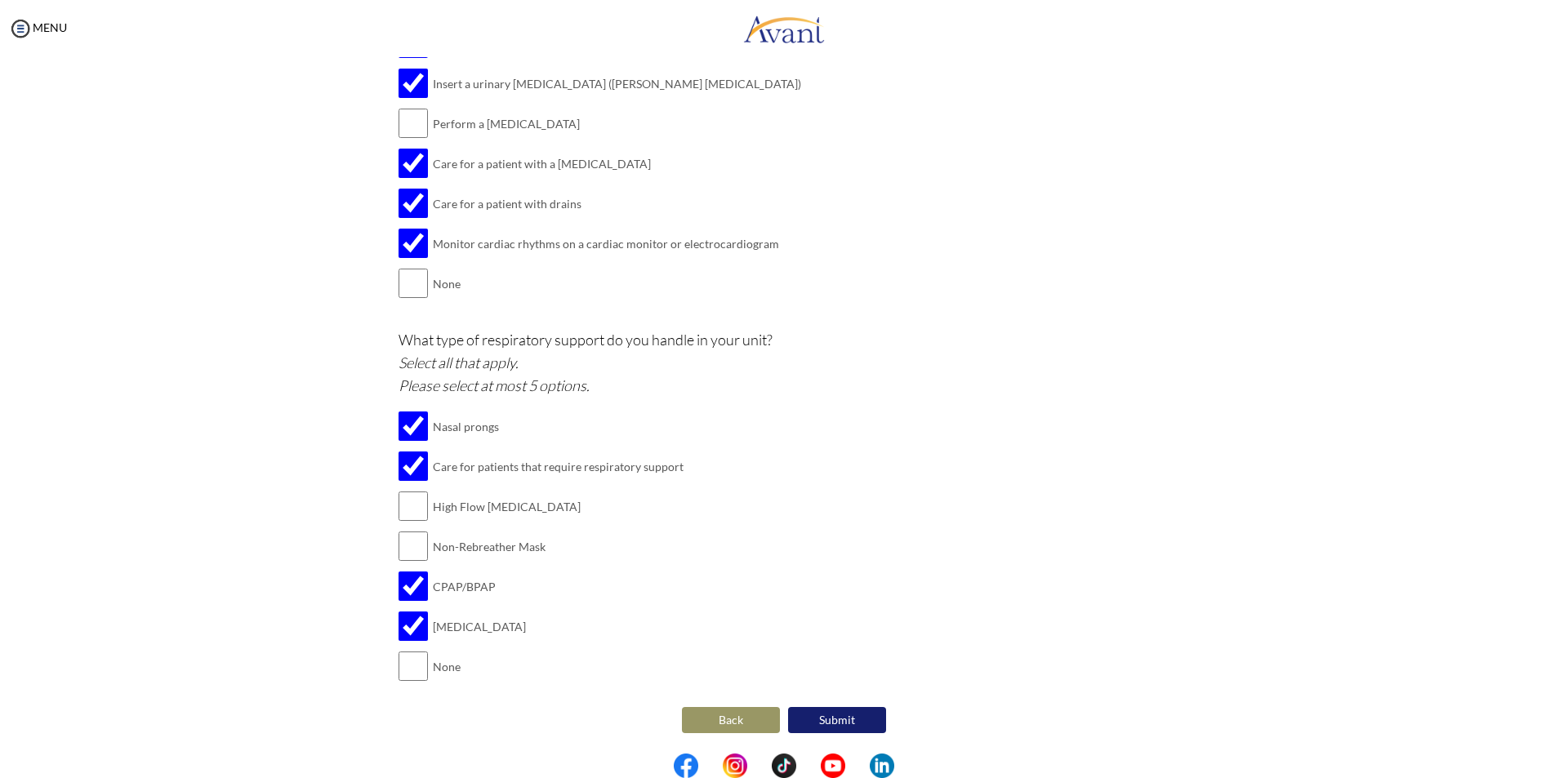
click at [840, 719] on button "Submit" at bounding box center [836, 719] width 98 height 26
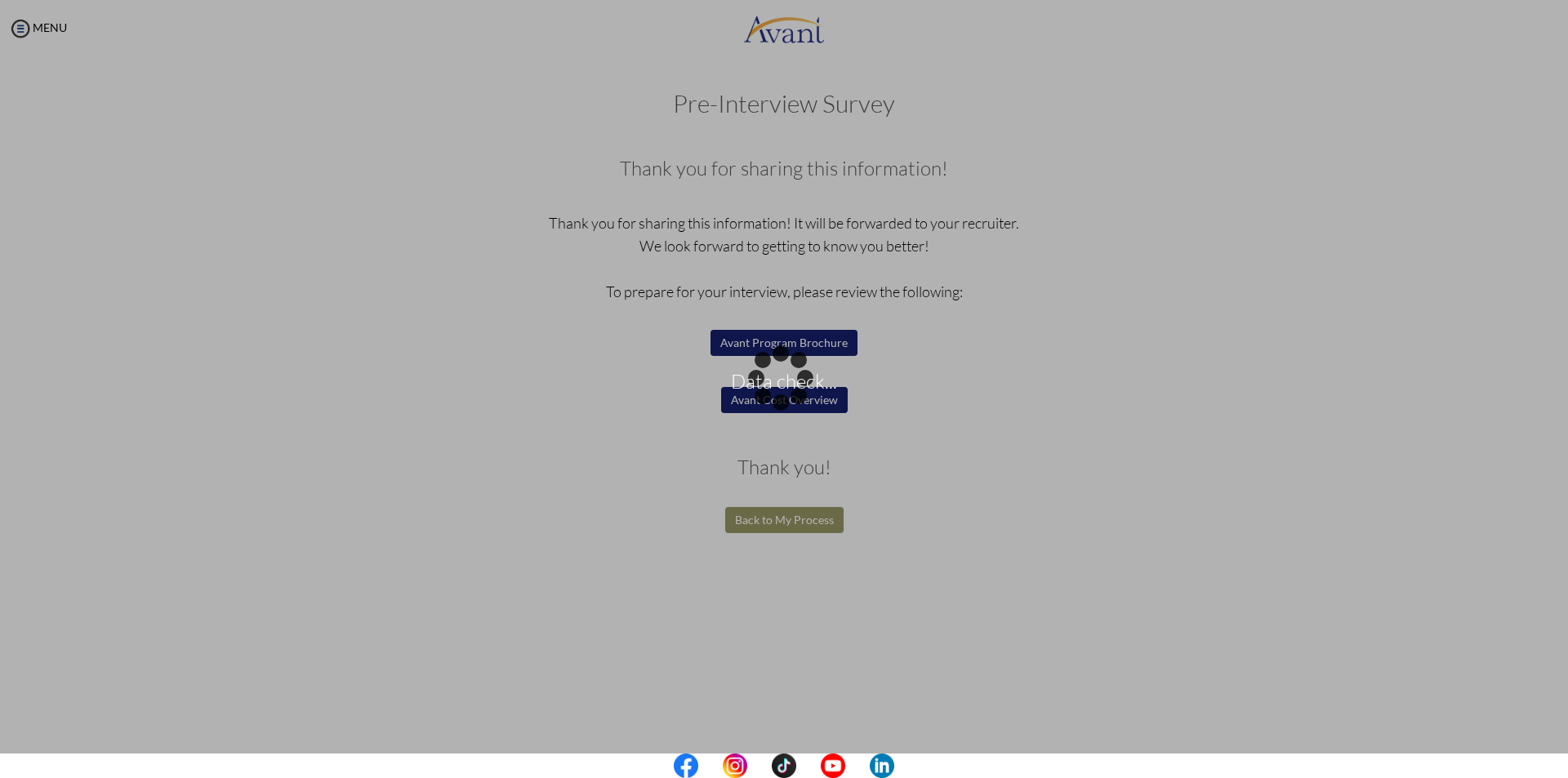
drag, startPoint x: 1213, startPoint y: 276, endPoint x: 1179, endPoint y: 280, distance: 34.2
click at [795, 378] on div "Data check..." at bounding box center [784, 389] width 23 height 23
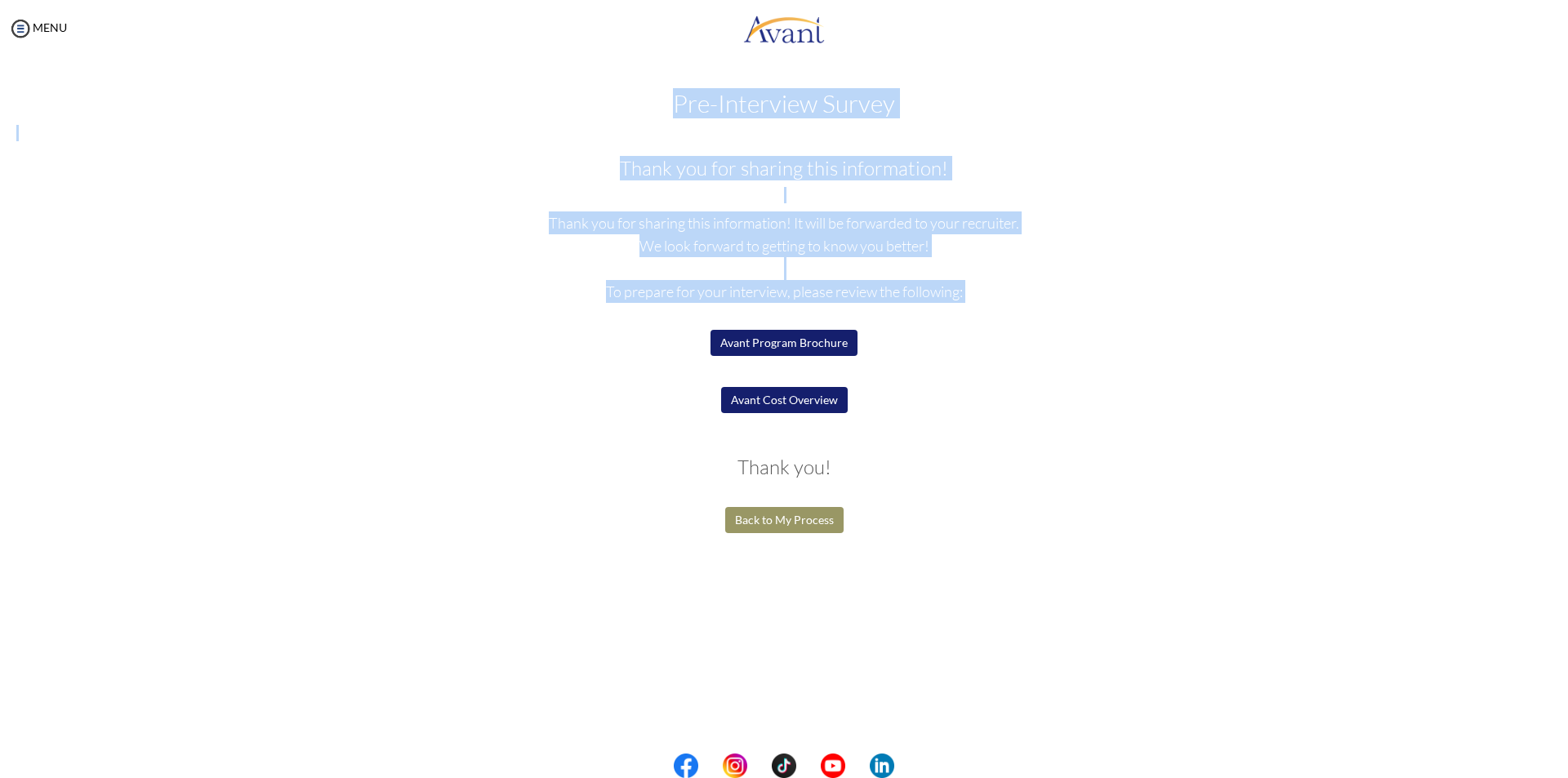
drag, startPoint x: 676, startPoint y: 99, endPoint x: 944, endPoint y: 305, distance: 338.0
click at [946, 307] on div "Pre-Interview Survey Are you currently in school now? Yes No Have you taken the…" at bounding box center [783, 354] width 1535 height 529
copy div "Pre-Interview Survey Are you currently in school now? Yes No Have you taken the…"
click at [762, 347] on button "Avant Program Brochure" at bounding box center [784, 342] width 147 height 26
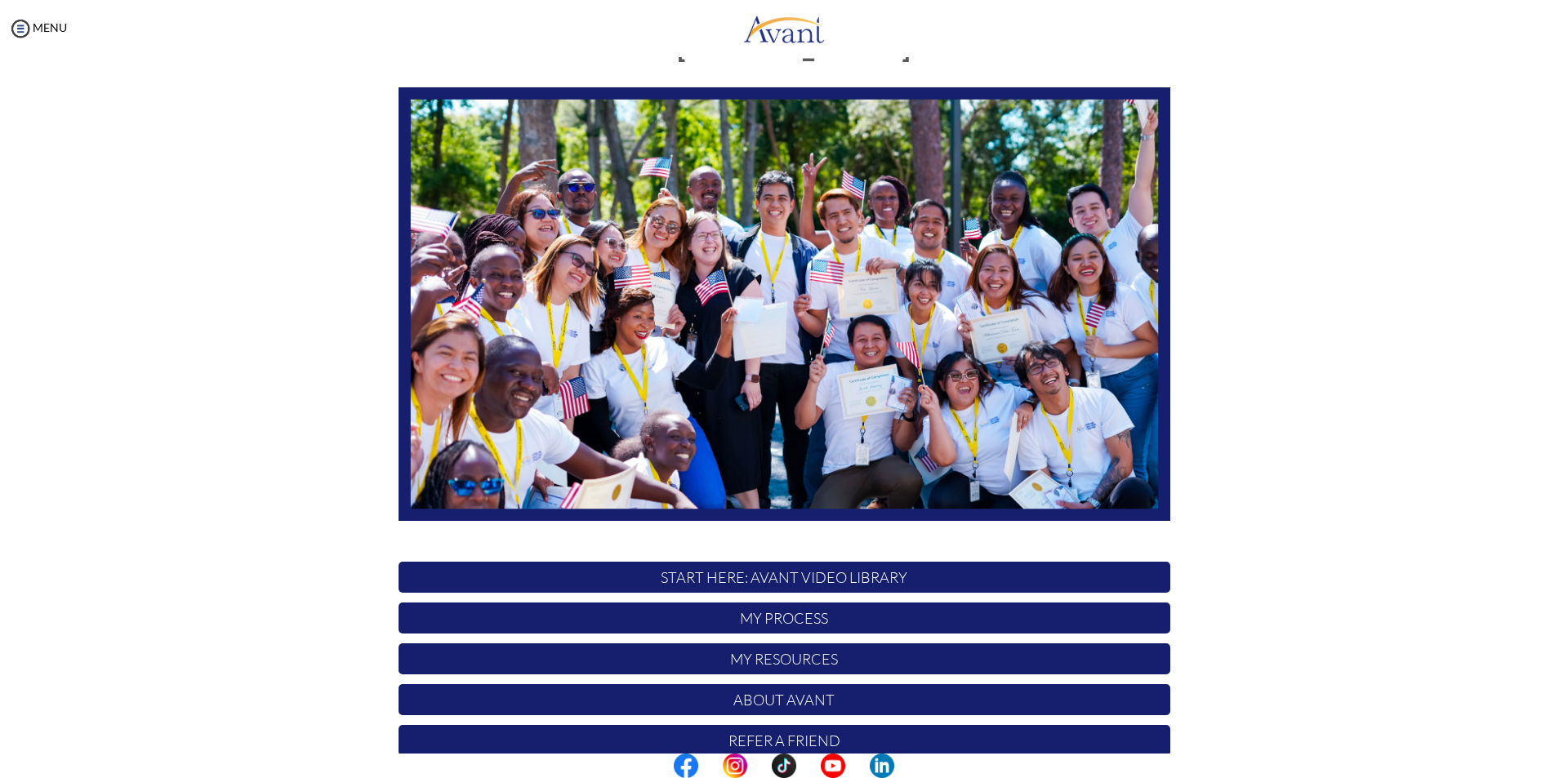
scroll to position [129, 0]
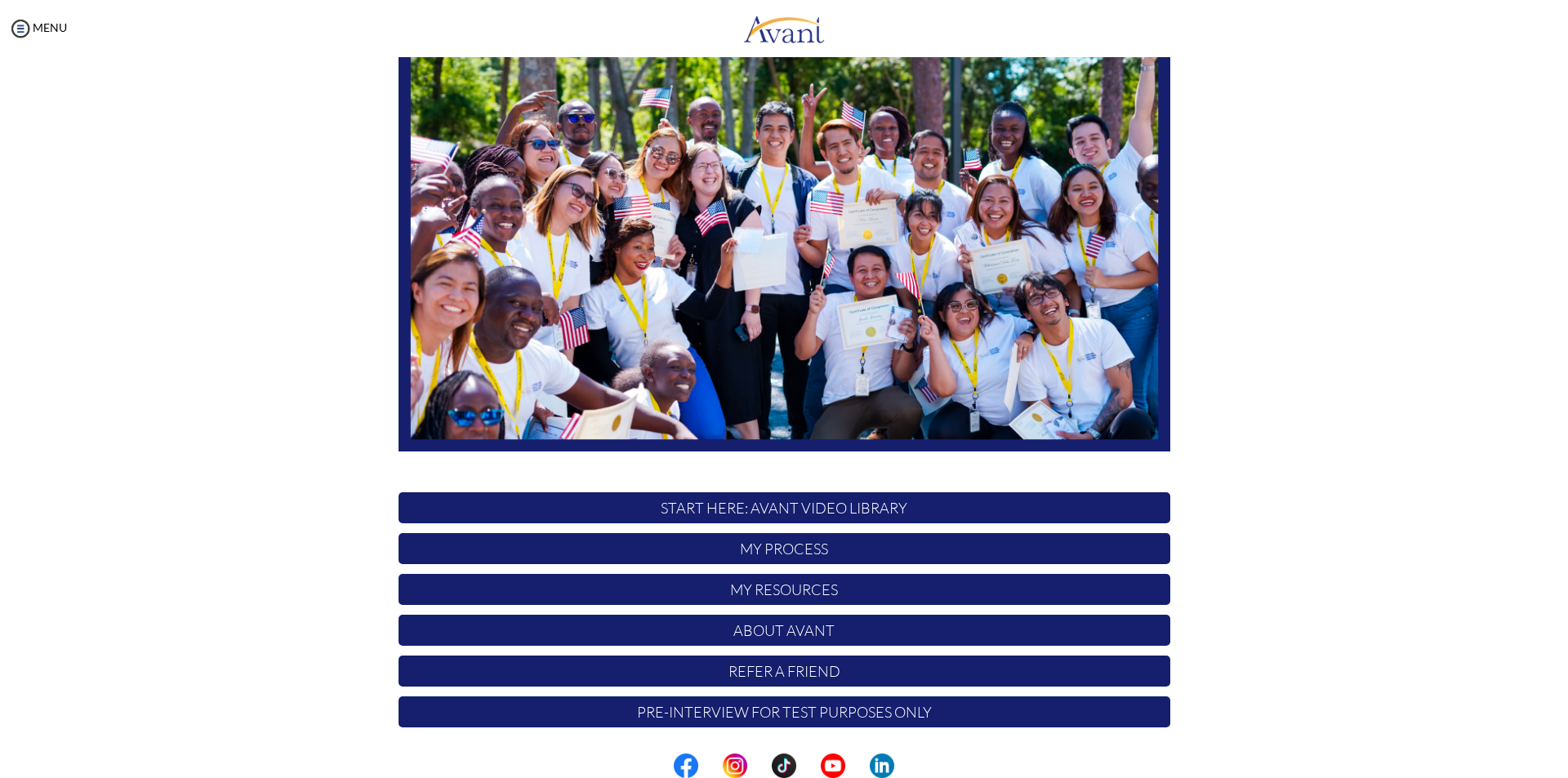
click at [774, 551] on p "My Process" at bounding box center [784, 548] width 772 height 31
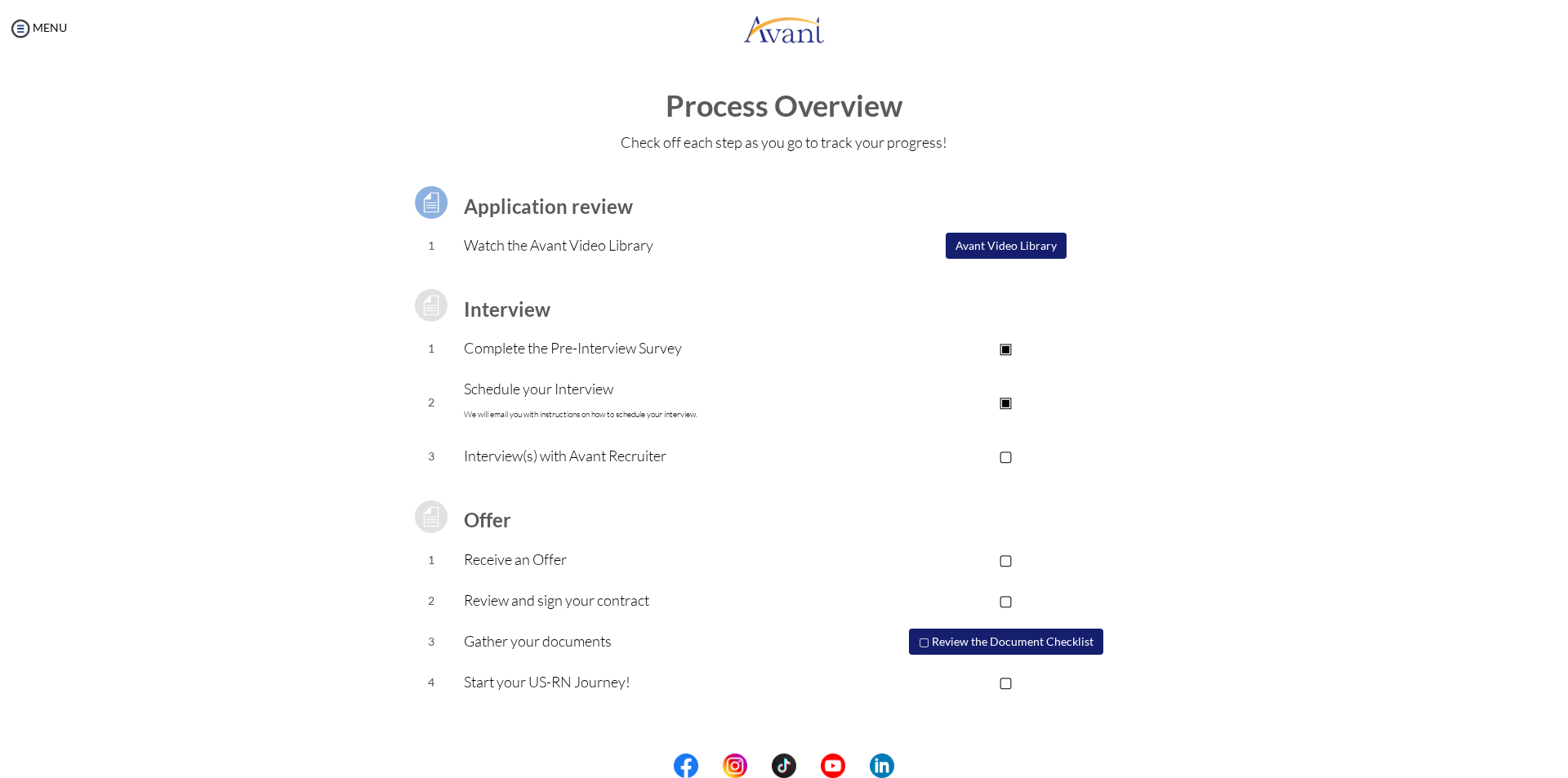
click at [436, 315] on img at bounding box center [431, 305] width 41 height 41
click at [1006, 454] on p "▢" at bounding box center [1005, 456] width 327 height 23
click at [1011, 457] on p "▣" at bounding box center [1005, 456] width 327 height 23
click at [14, 32] on img at bounding box center [21, 29] width 25 height 25
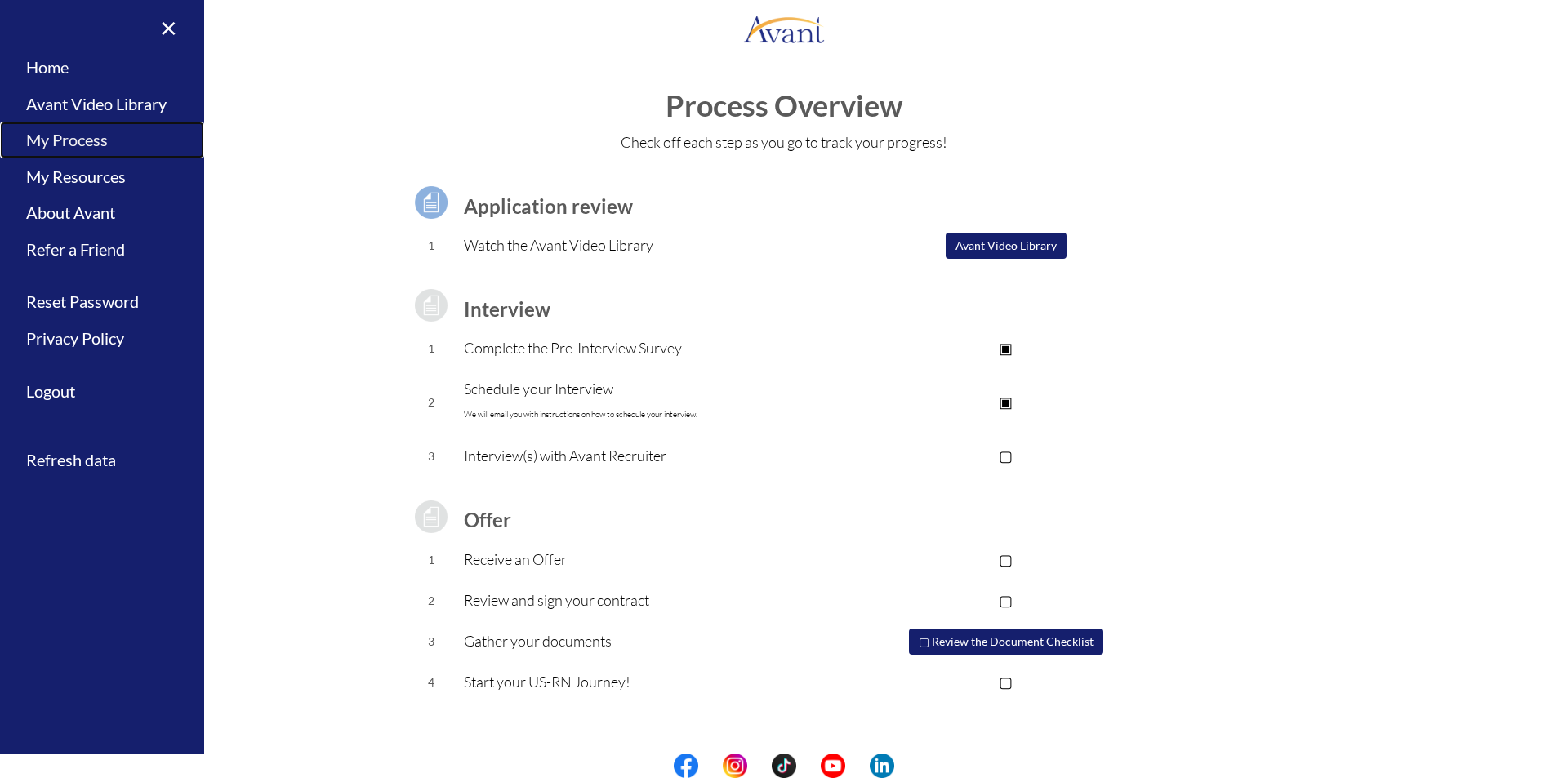
click at [76, 136] on link "My Process" at bounding box center [102, 140] width 204 height 37
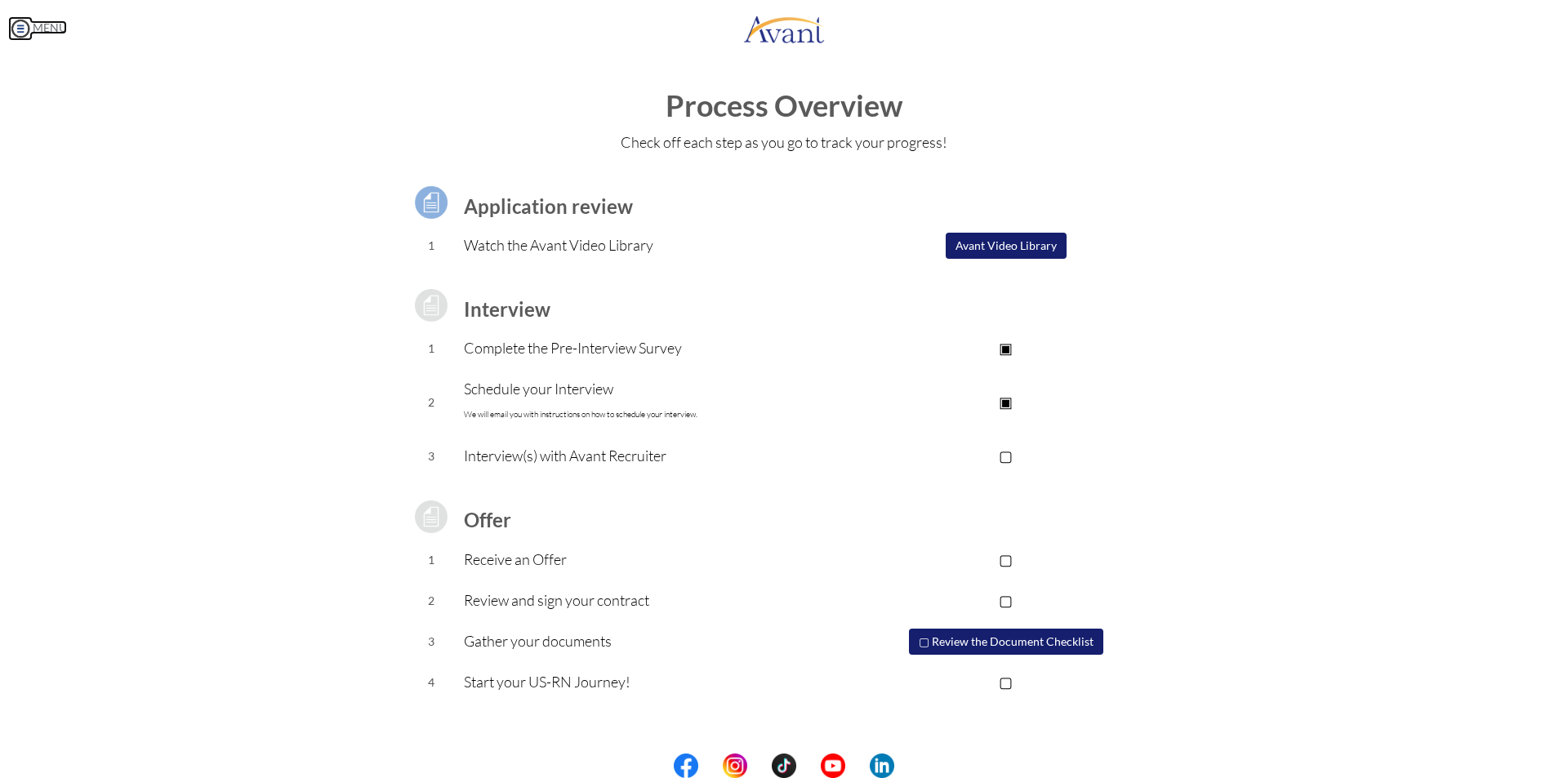
click at [22, 24] on img at bounding box center [21, 29] width 25 height 25
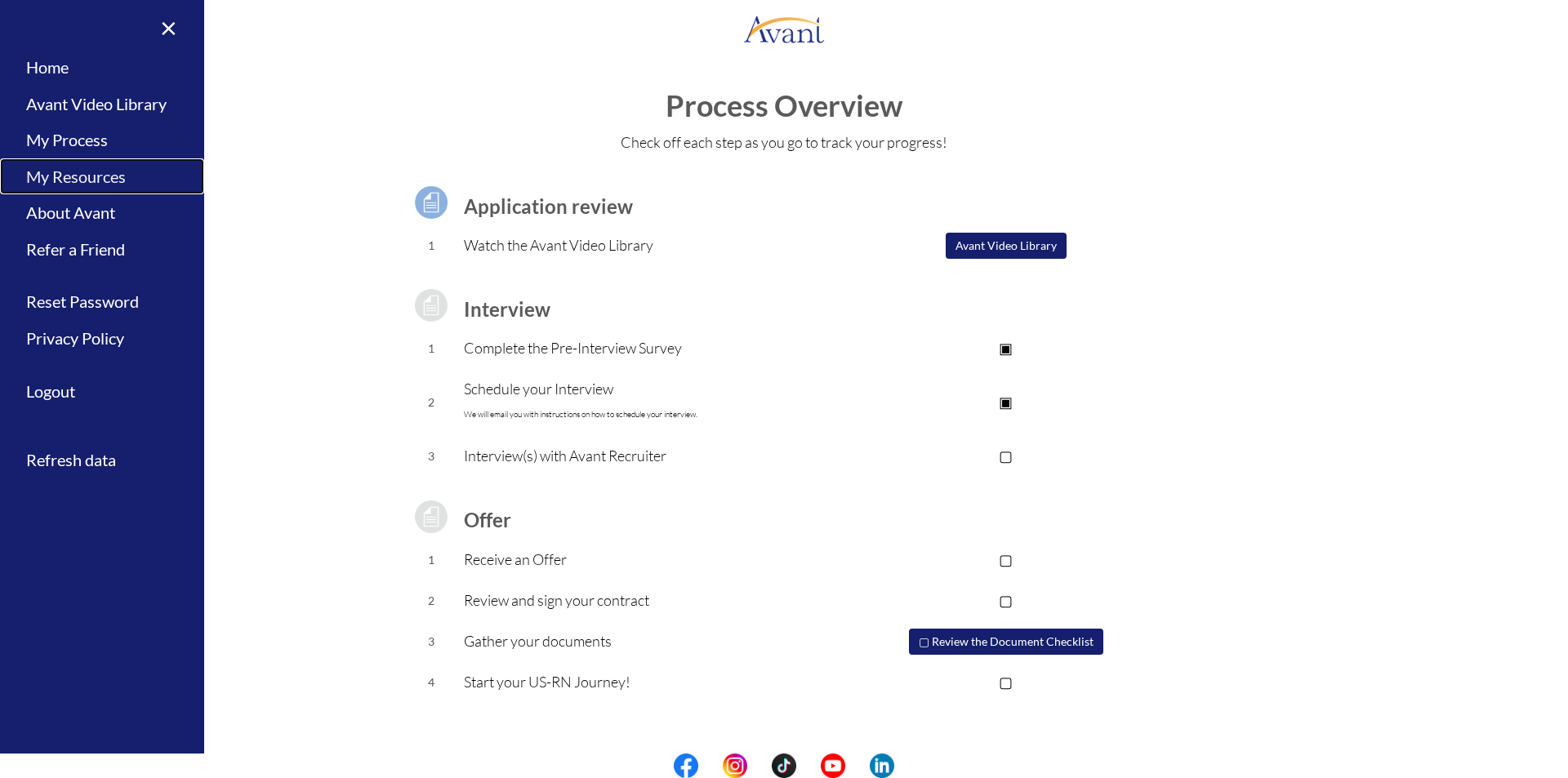
click at [98, 173] on link "My Resources" at bounding box center [102, 176] width 204 height 37
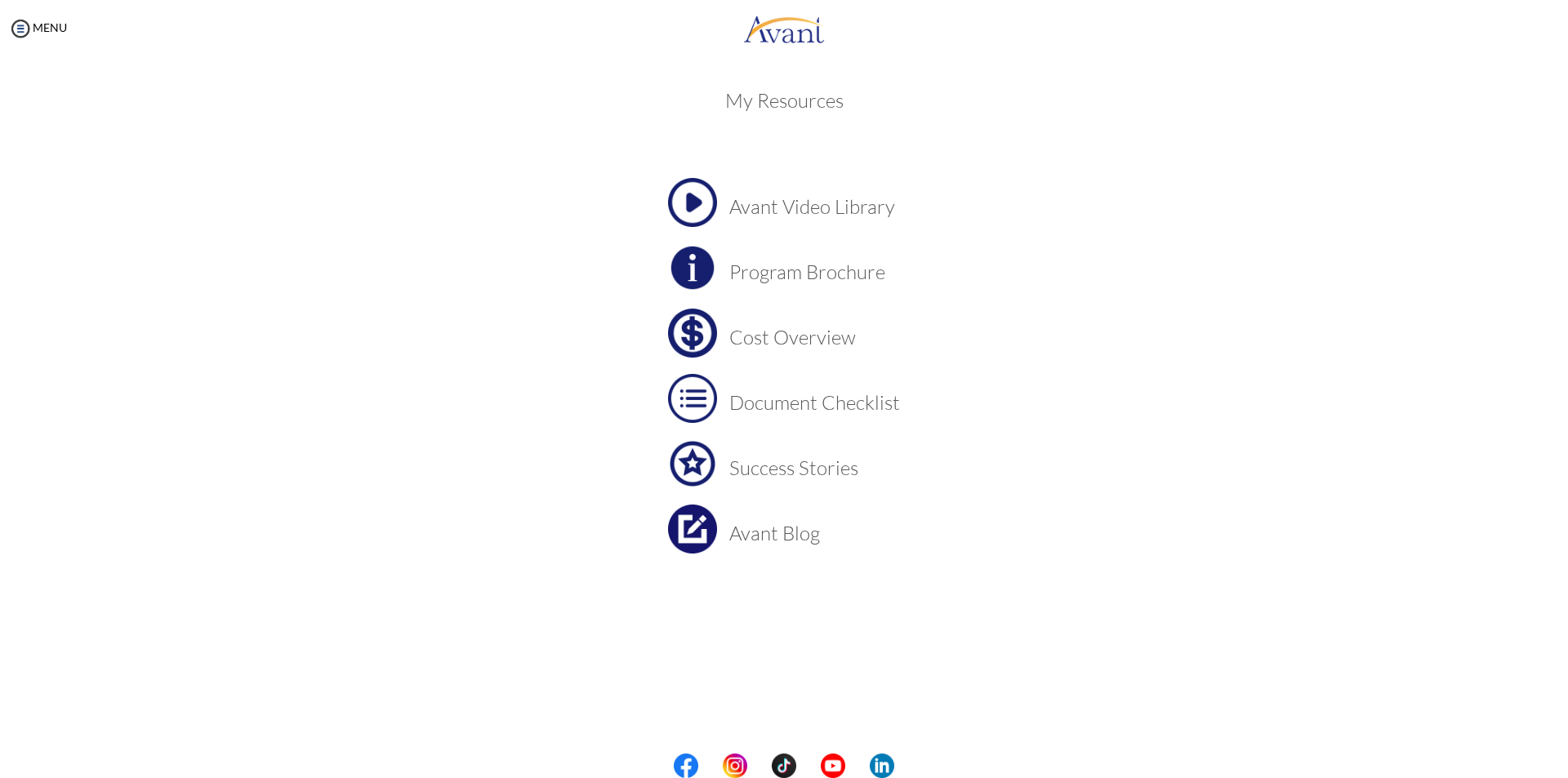
click at [803, 334] on h3 "Cost Overview" at bounding box center [814, 337] width 171 height 21
click at [794, 267] on h3 "Program Brochure" at bounding box center [814, 272] width 171 height 21
click at [765, 338] on h3 "Cost Overview" at bounding box center [814, 337] width 171 height 21
click at [55, 27] on link "MENU" at bounding box center [38, 27] width 59 height 14
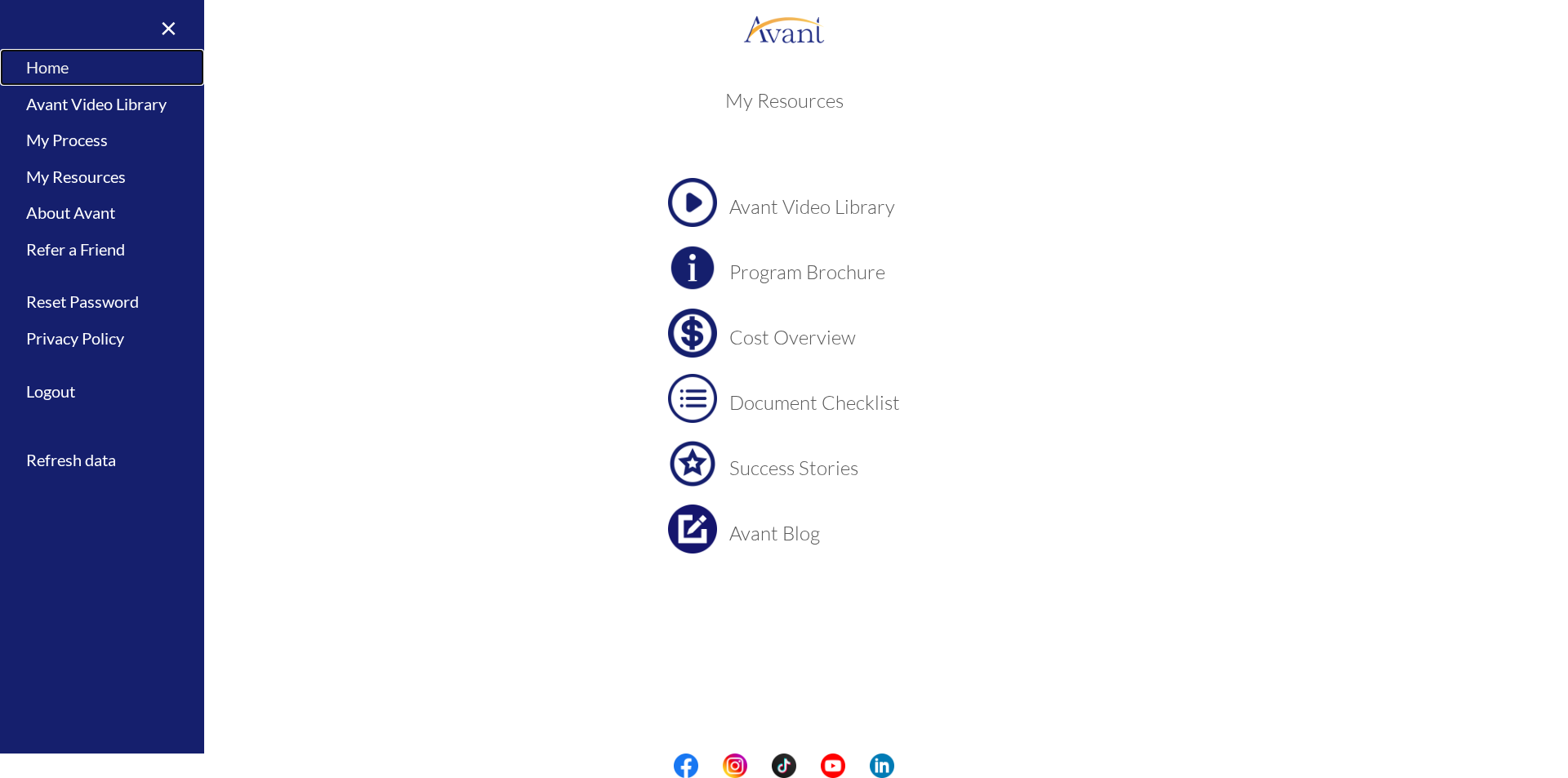
click at [67, 71] on link "Home" at bounding box center [102, 67] width 204 height 37
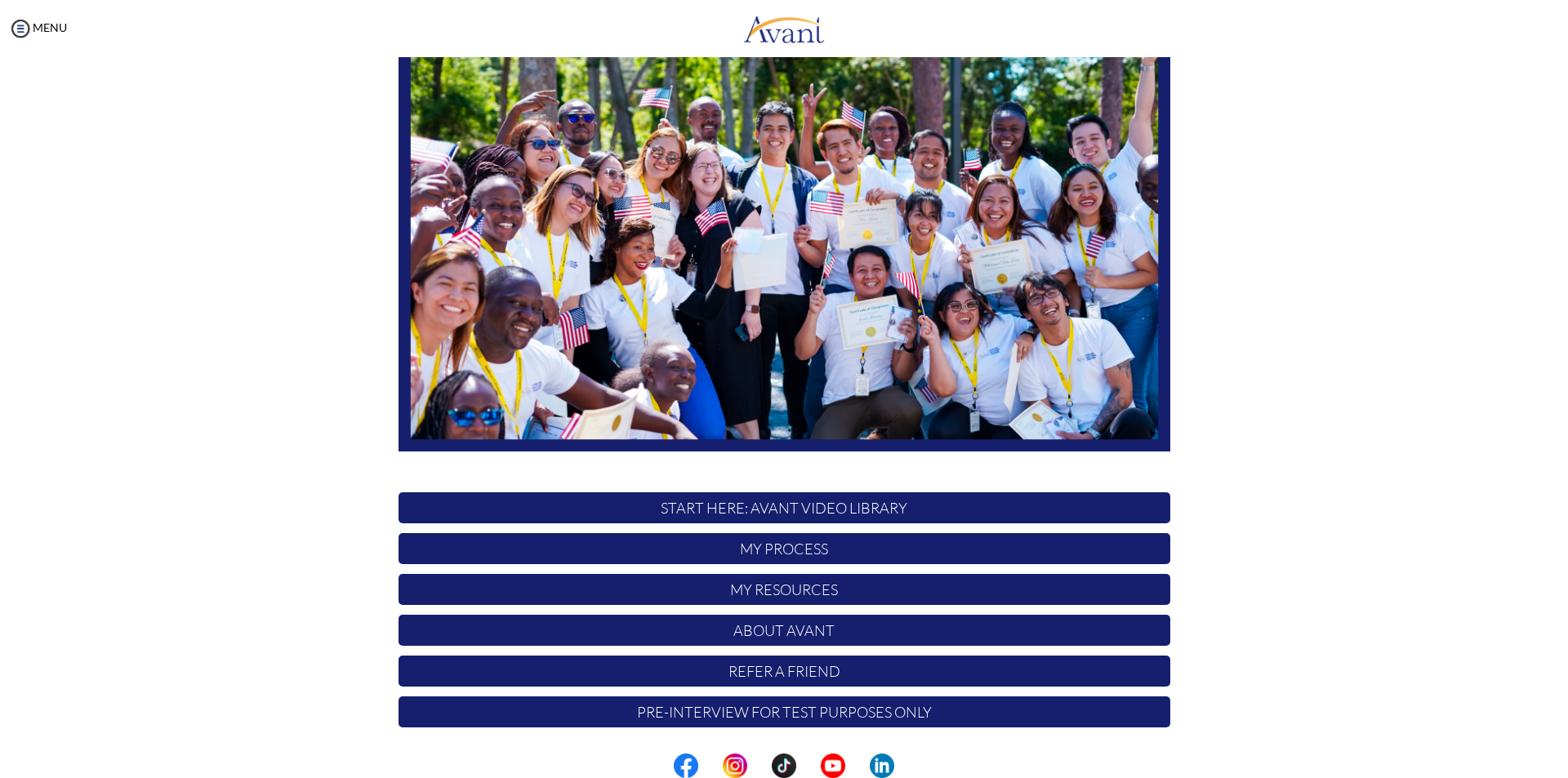
click at [762, 506] on p "START HERE: Avant Video Library" at bounding box center [784, 507] width 772 height 31
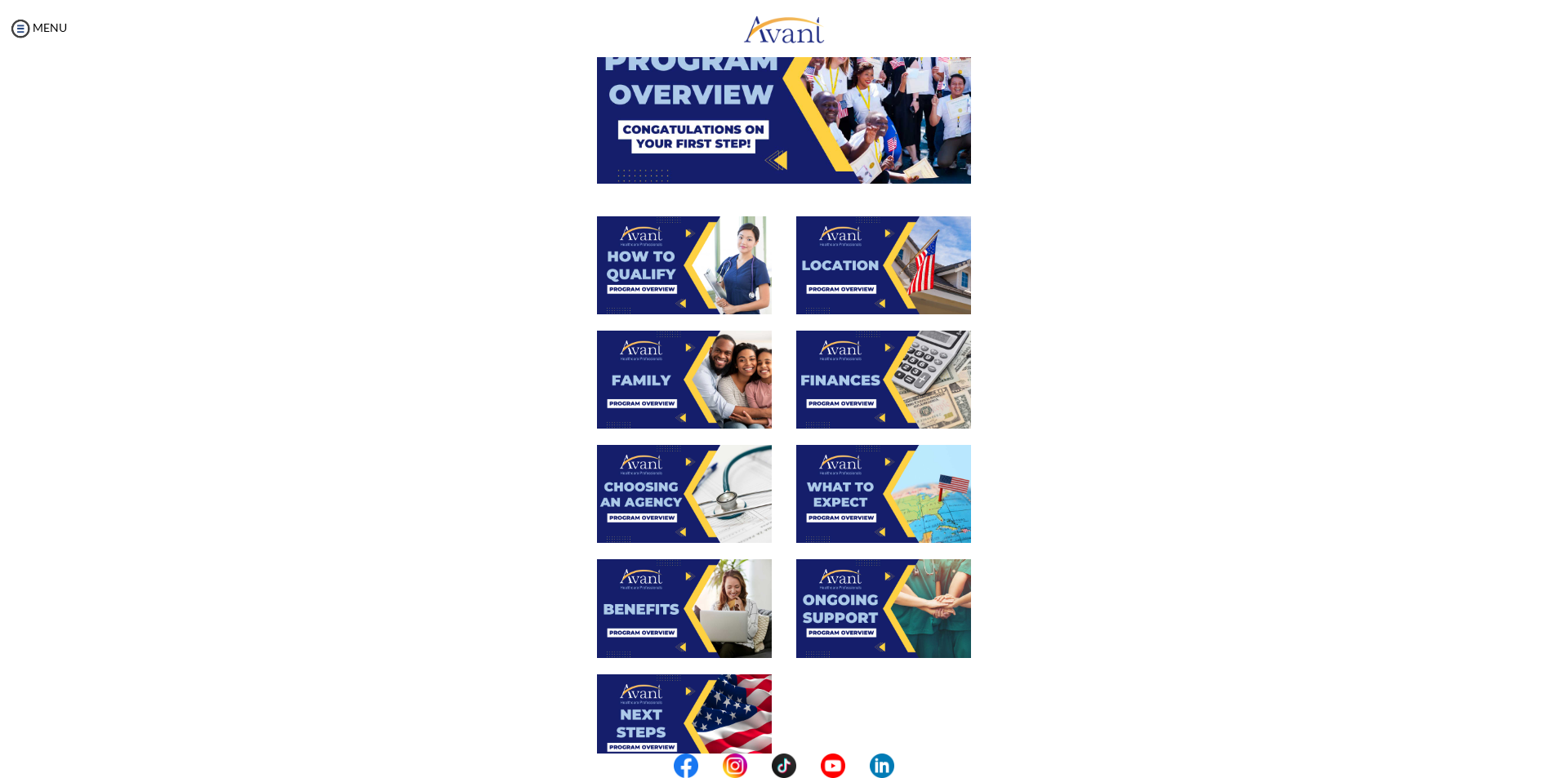
scroll to position [163, 0]
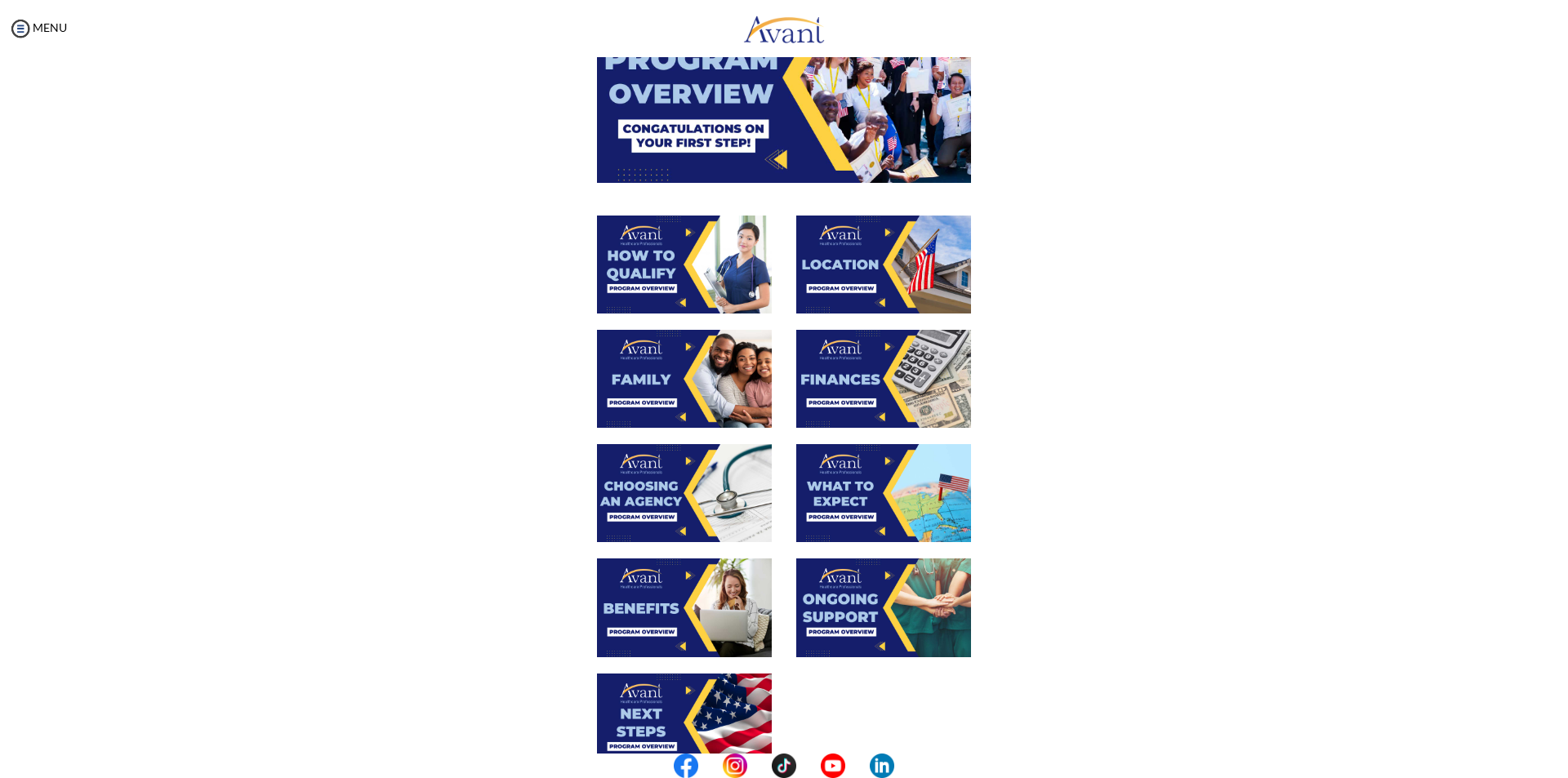
click at [701, 365] on img at bounding box center [684, 379] width 175 height 98
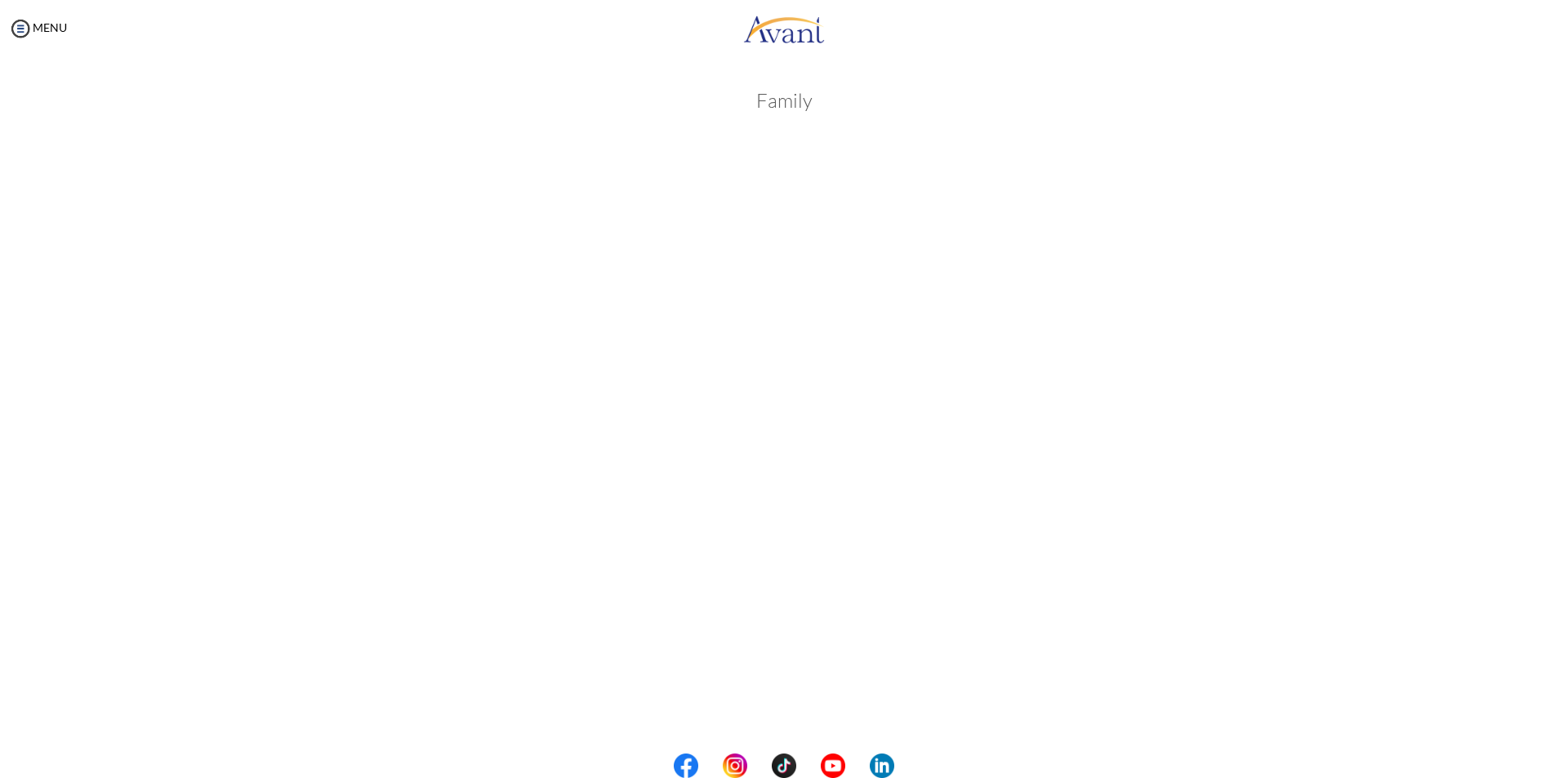
scroll to position [199, 0]
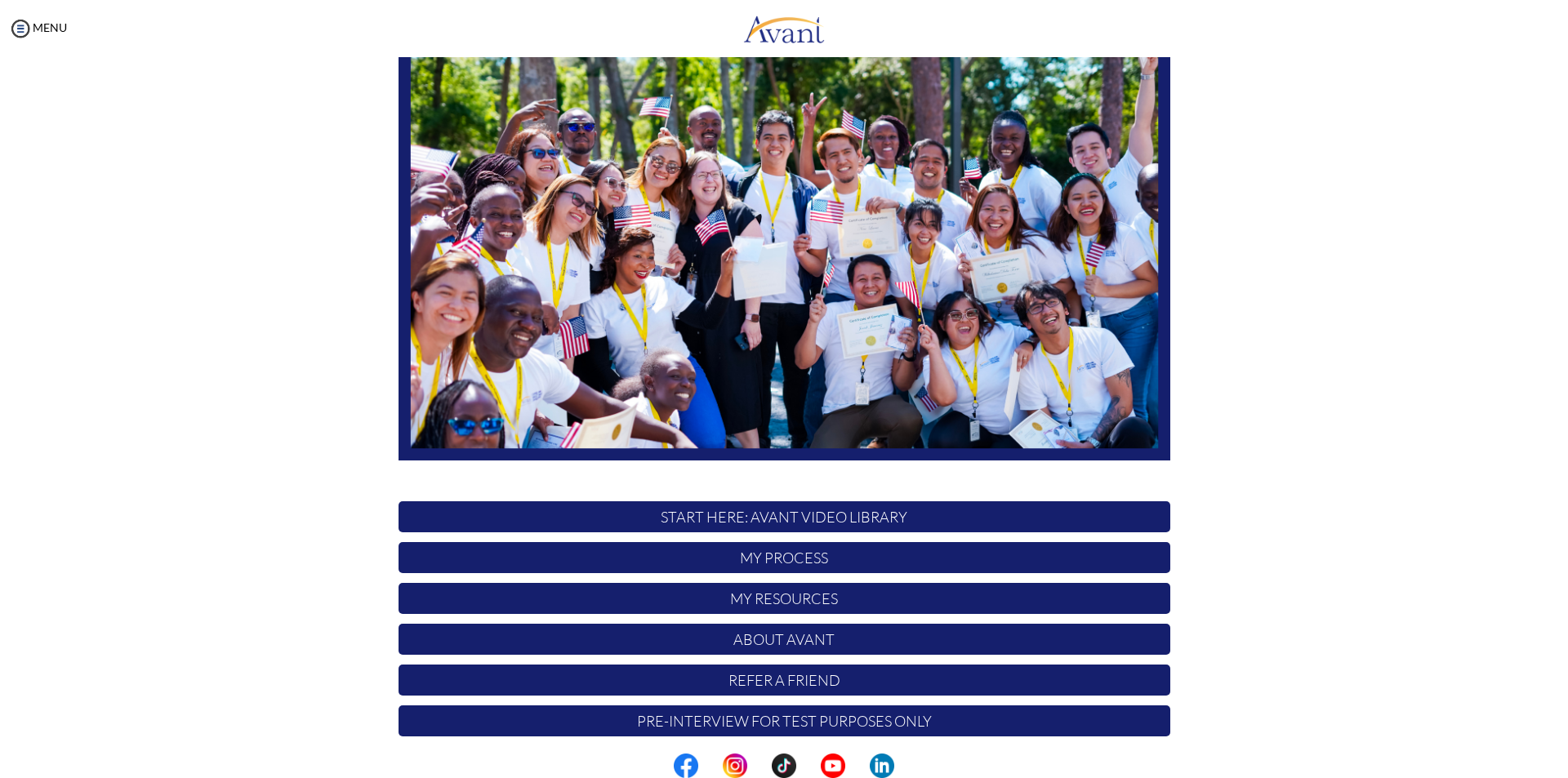
scroll to position [129, 0]
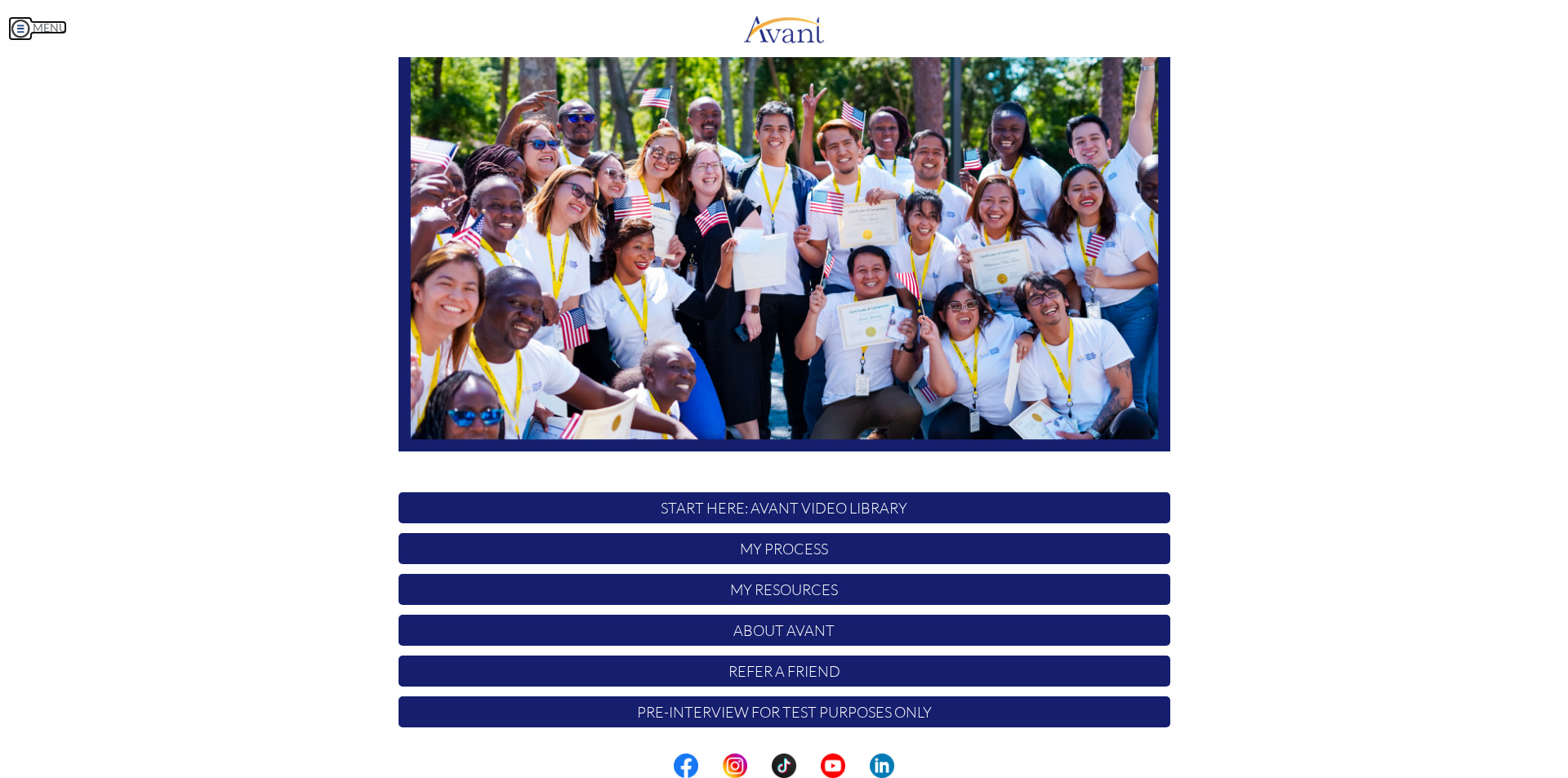
click at [28, 29] on img at bounding box center [21, 29] width 25 height 25
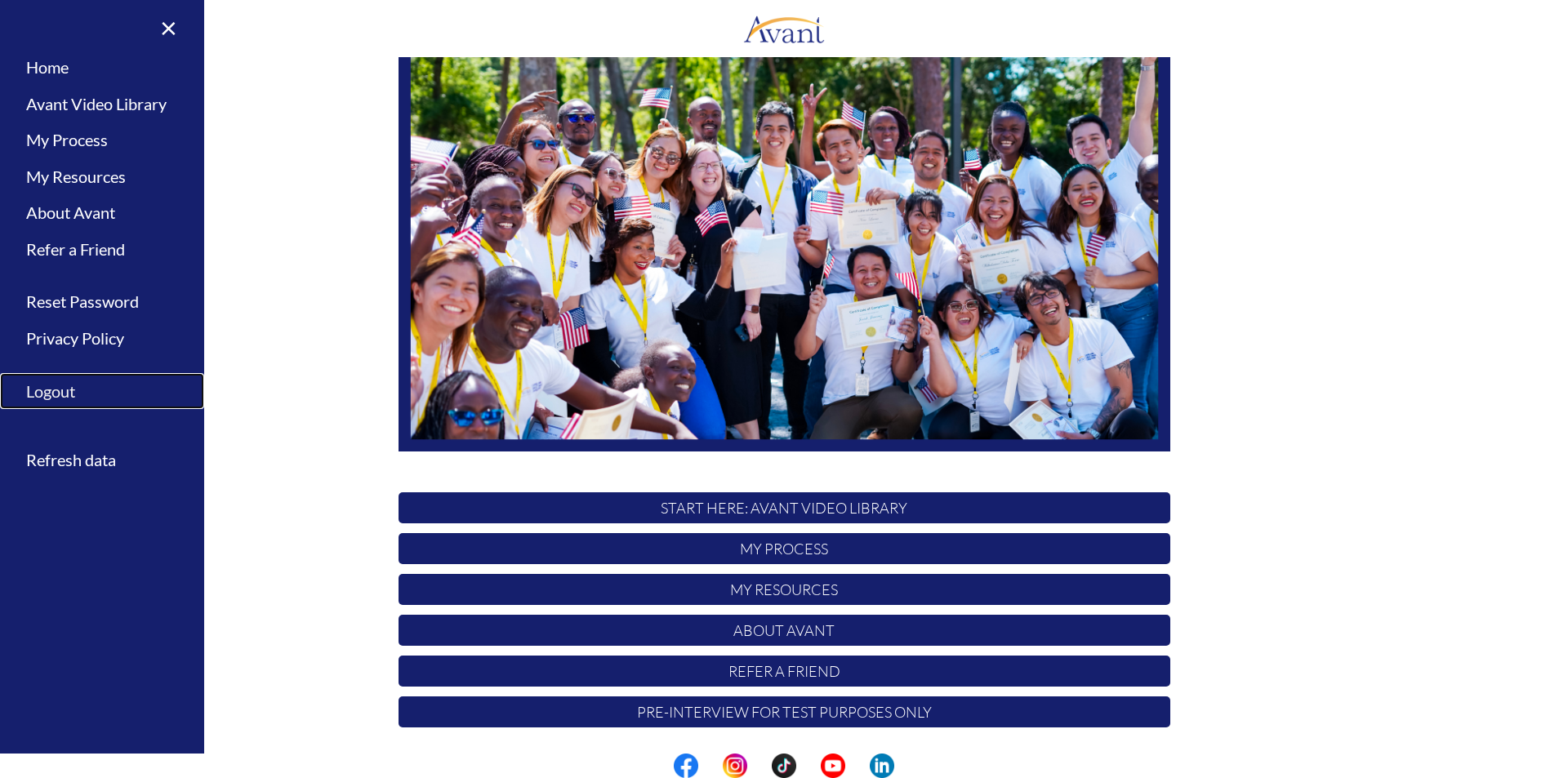
click at [59, 388] on link "Logout" at bounding box center [102, 391] width 204 height 37
